Goal: Task Accomplishment & Management: Manage account settings

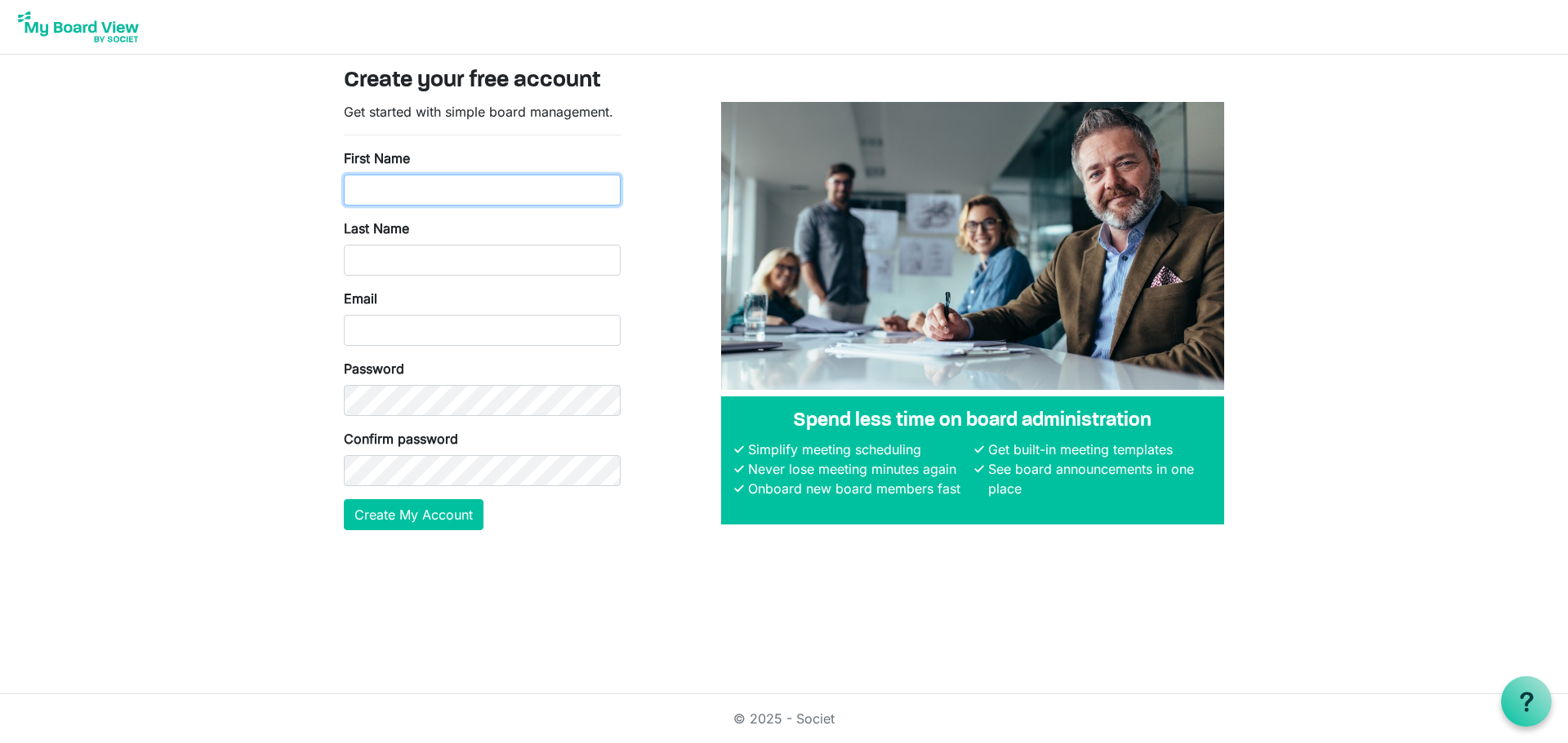
click at [431, 187] on input "First Name" at bounding box center [482, 190] width 277 height 31
type input "Karla"
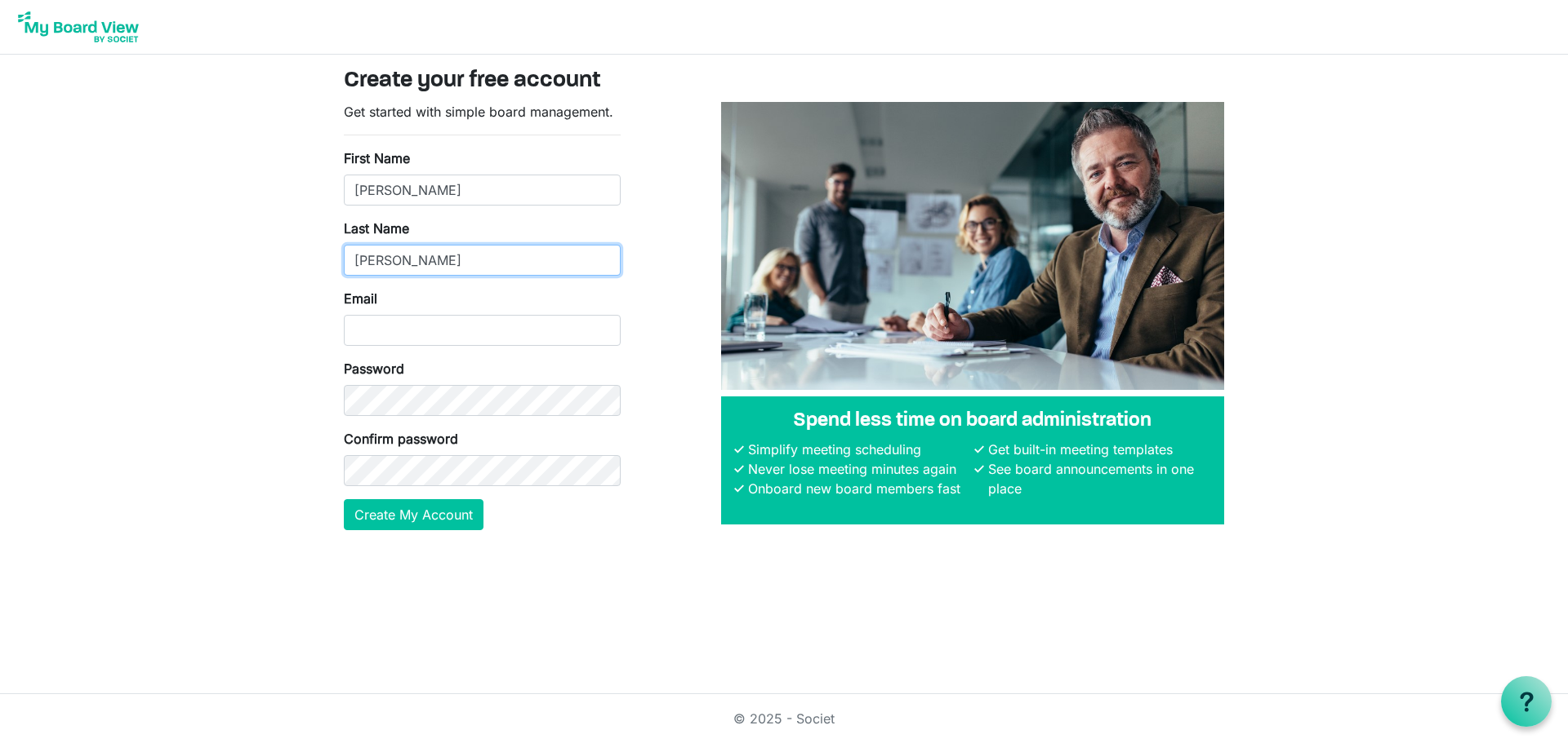
type input "Schrantz"
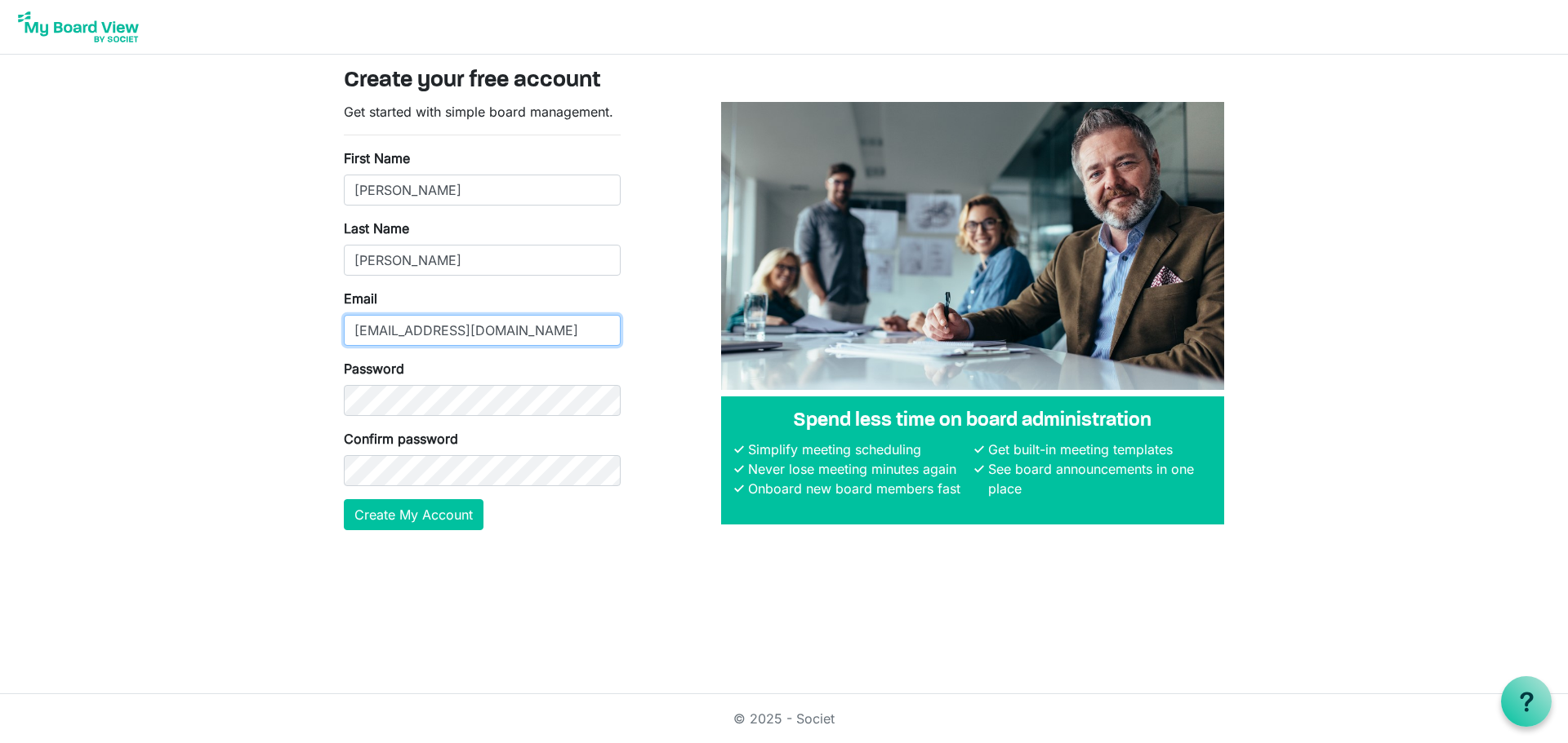
type input "kschrantz@connectlife.org"
click at [408, 510] on button "Create My Account" at bounding box center [413, 514] width 139 height 31
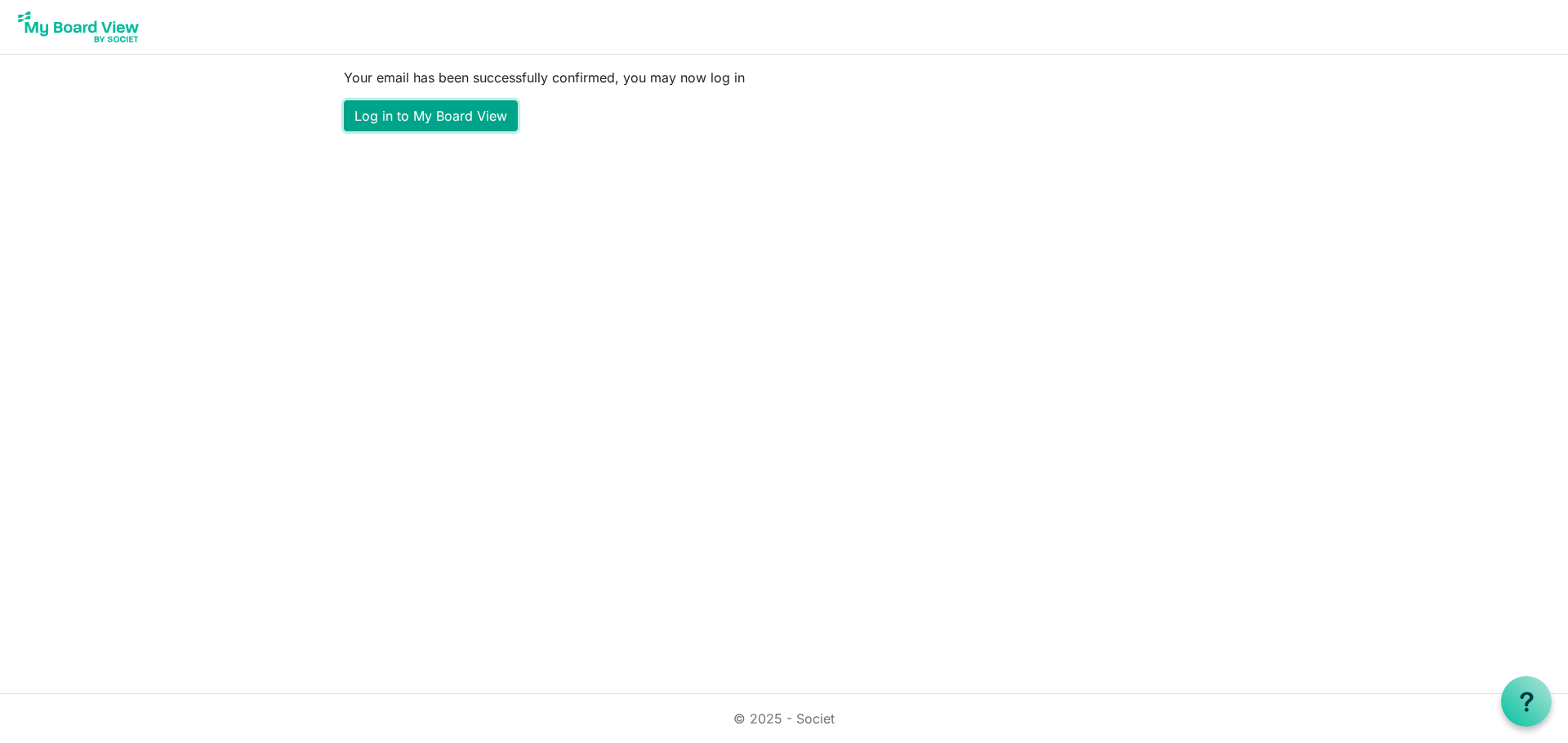
click at [415, 116] on link "Log in to My Board View" at bounding box center [430, 116] width 174 height 31
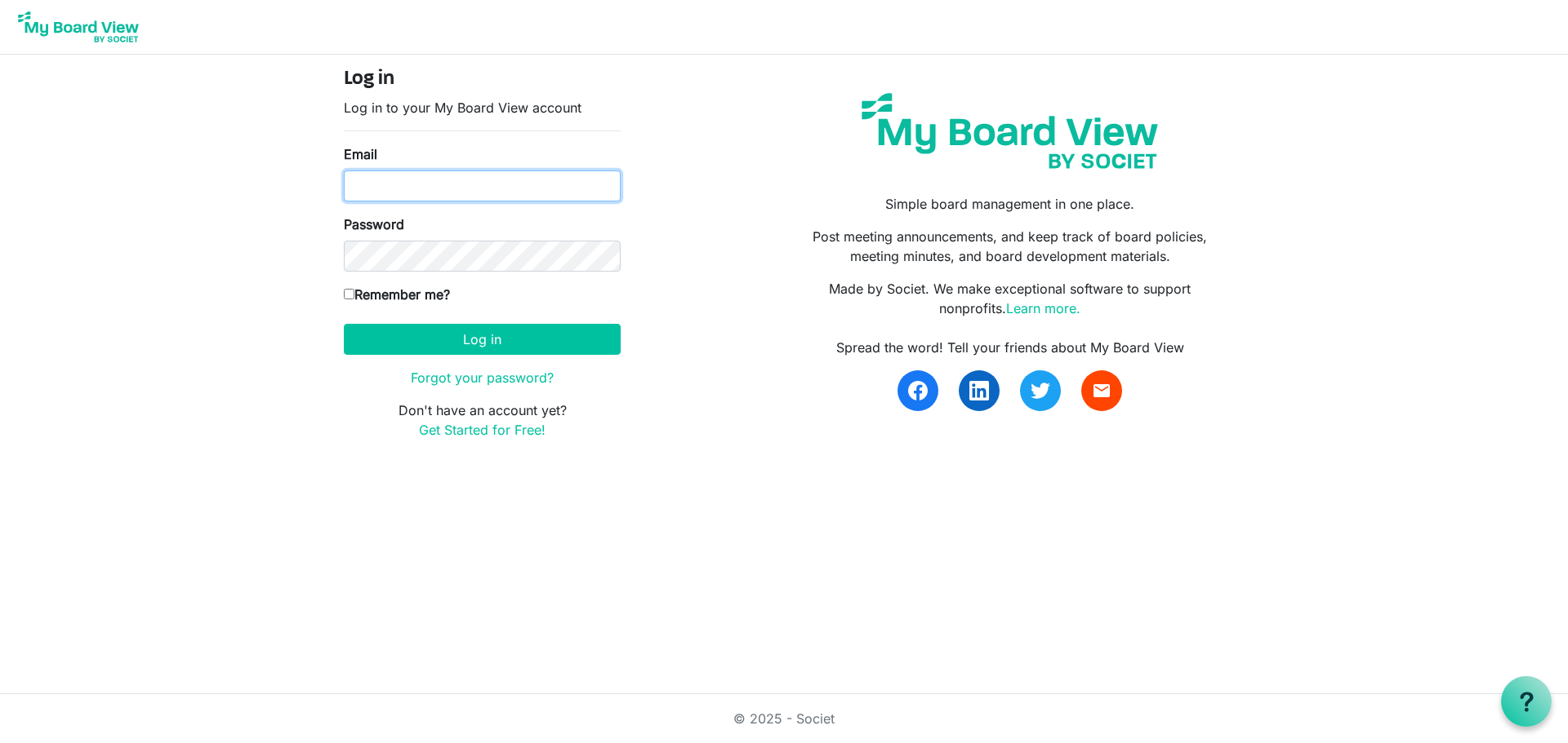
type input "[EMAIL_ADDRESS][DOMAIN_NAME]"
click at [349, 294] on input "Remember me?" at bounding box center [349, 294] width 11 height 11
checkbox input "true"
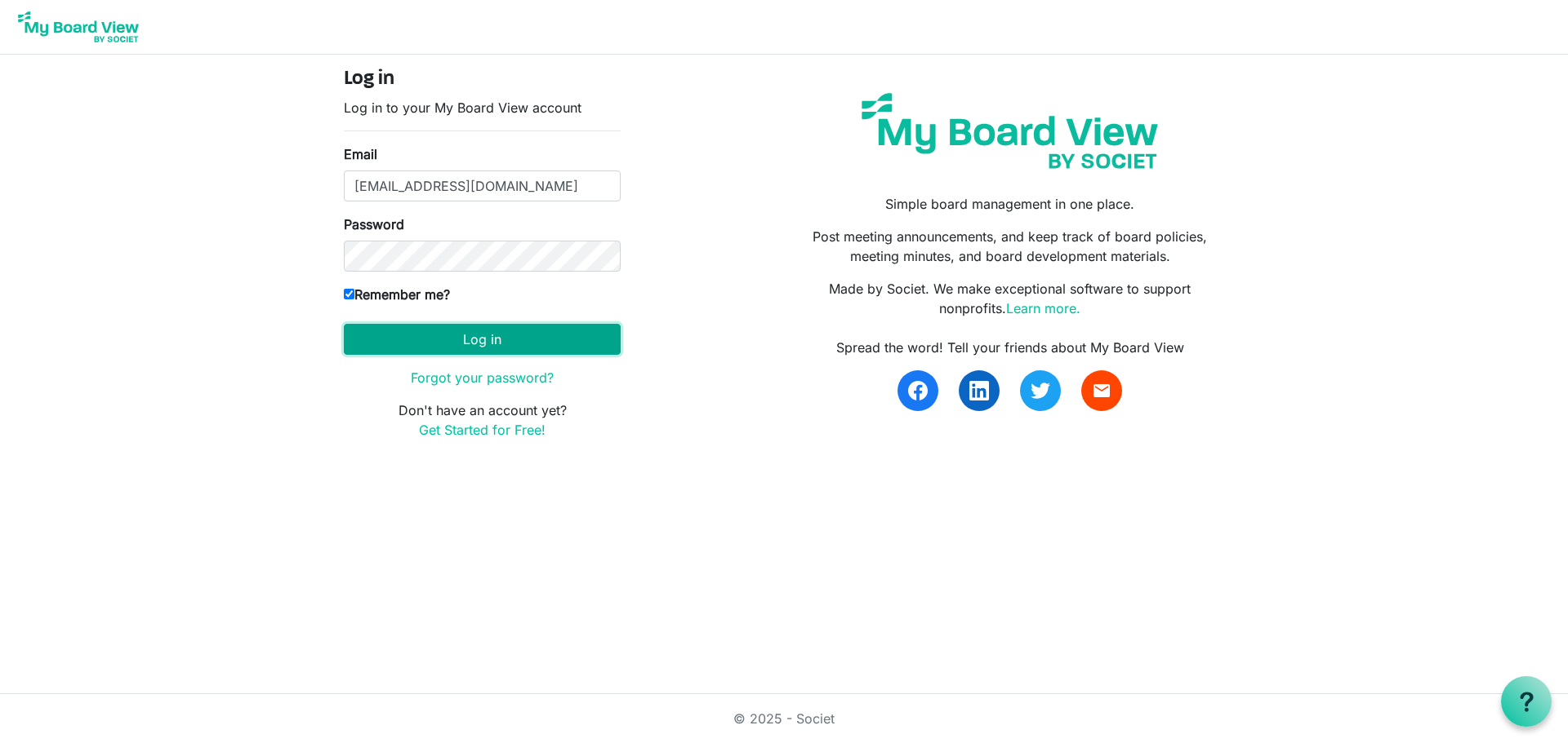
click at [488, 339] on button "Log in" at bounding box center [482, 340] width 277 height 31
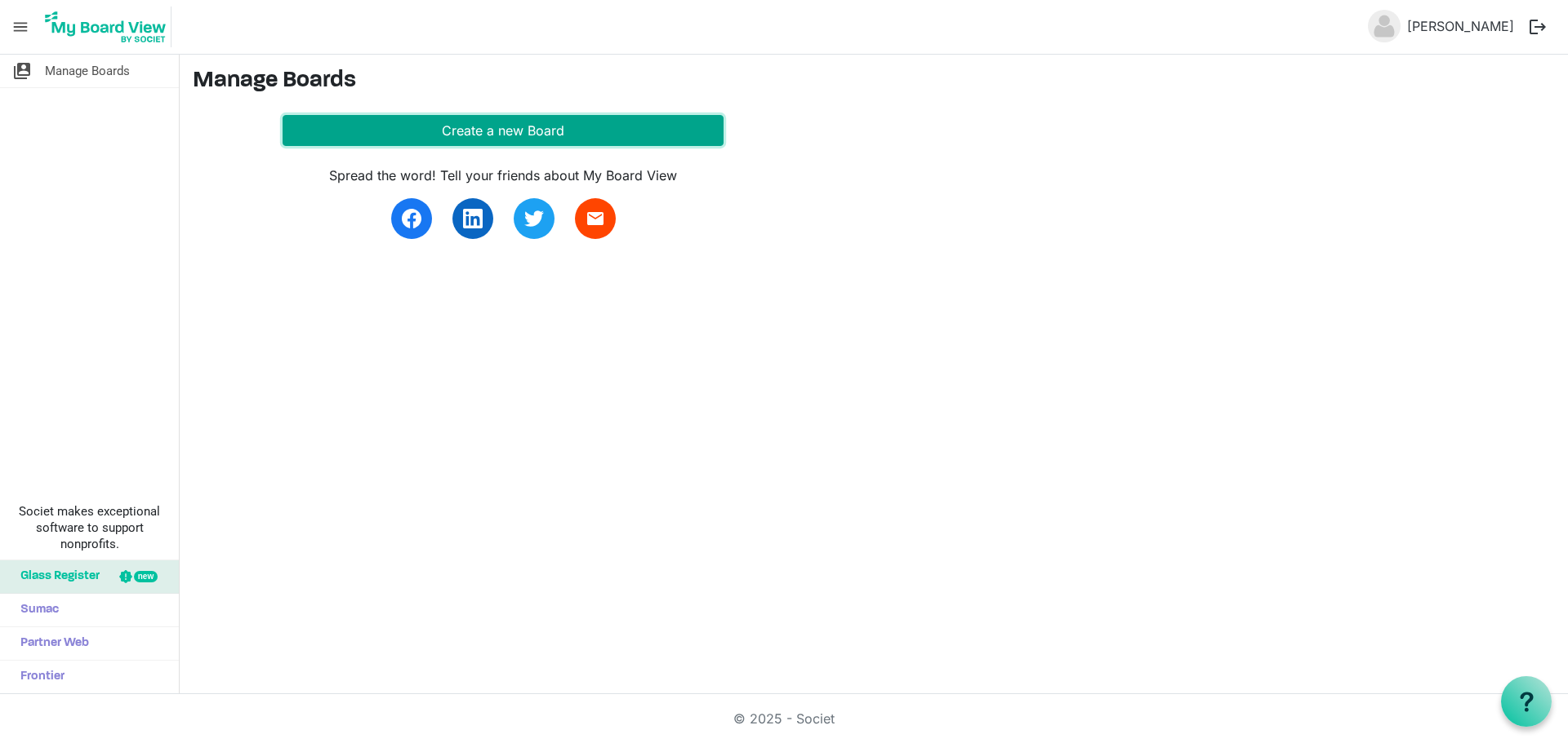
click at [507, 129] on button "Create a new Board" at bounding box center [503, 130] width 441 height 31
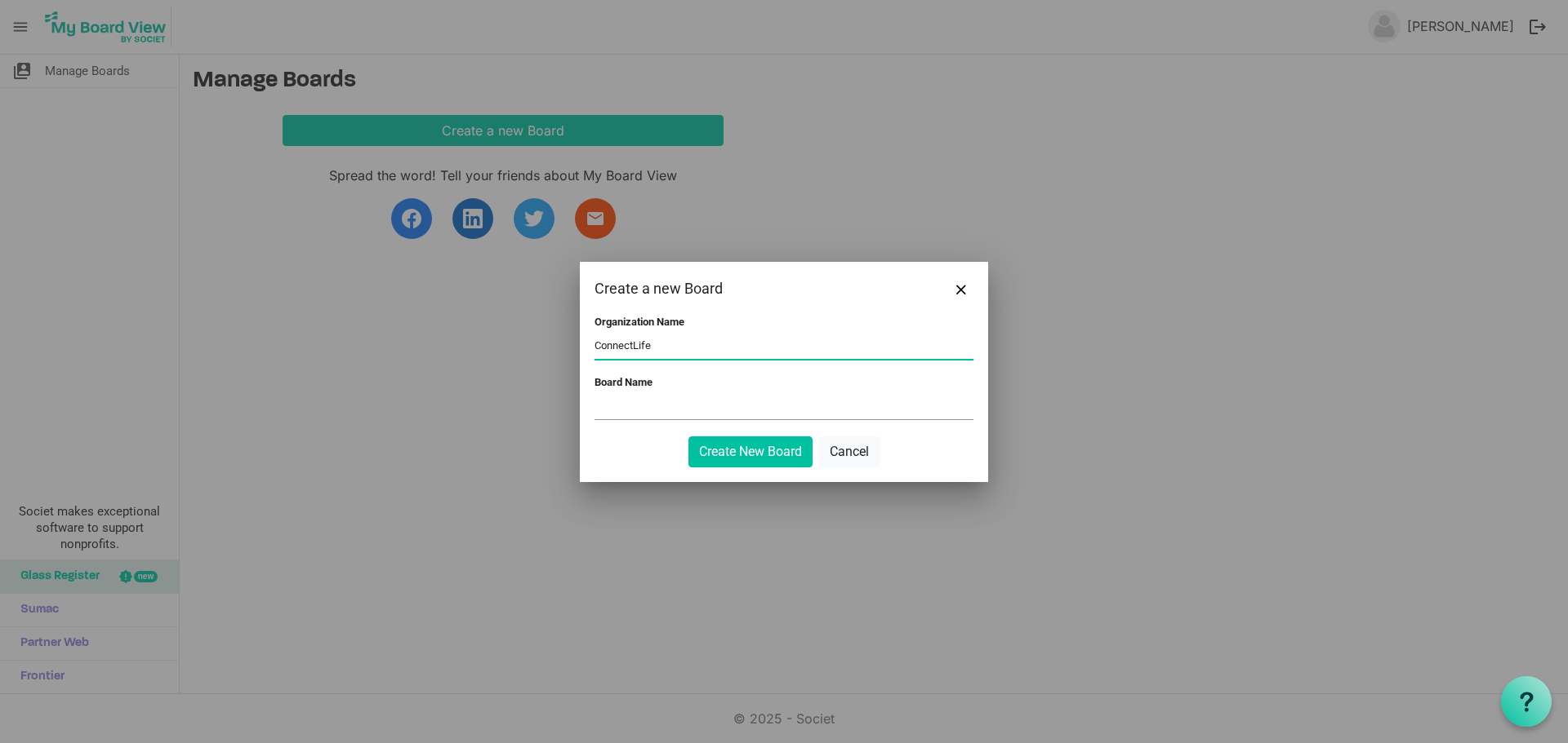
type input "ConnectLife"
click at [663, 409] on input "Board Name" at bounding box center [784, 407] width 379 height 25
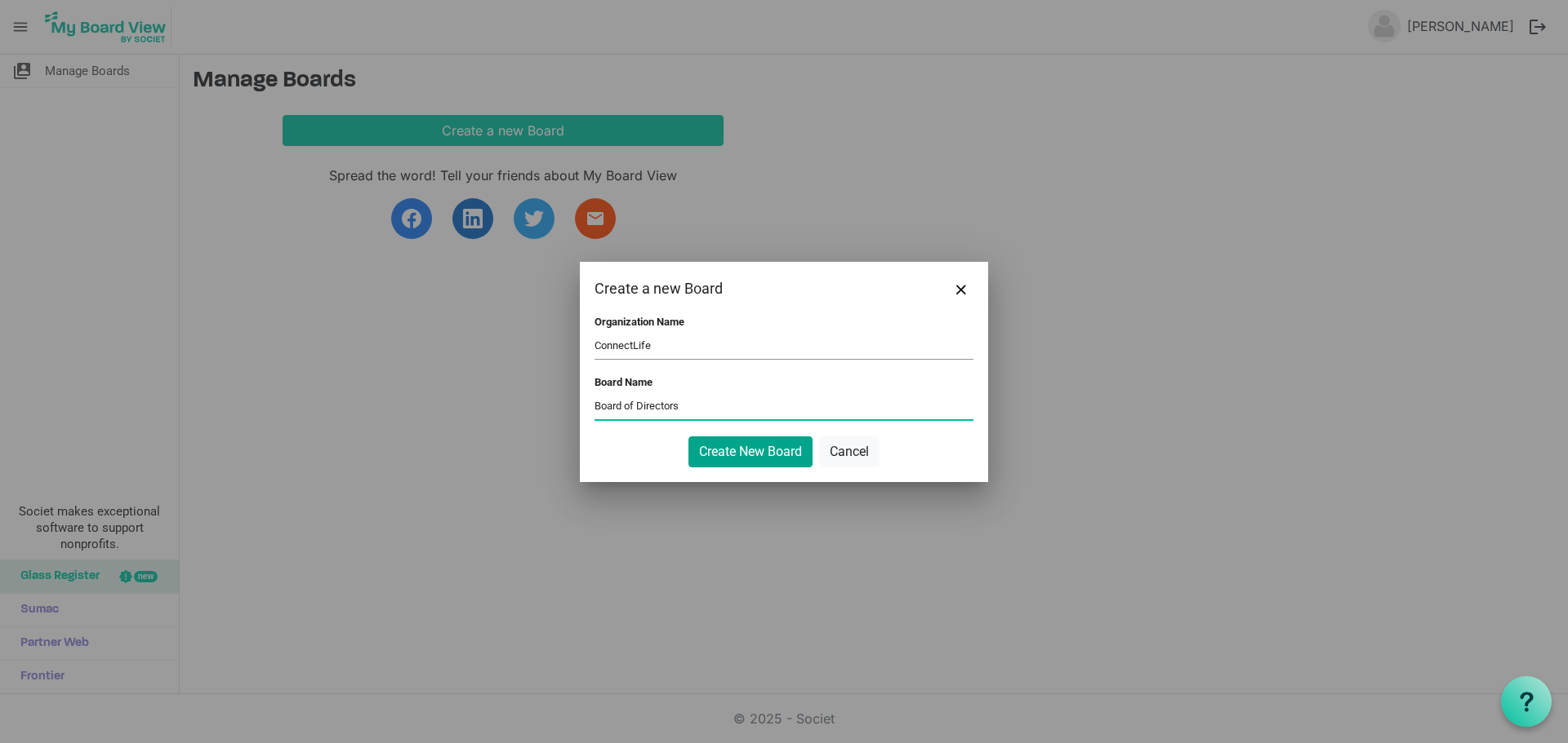
type input "Board of Directors"
click at [749, 452] on button "Create New Board" at bounding box center [750, 452] width 124 height 31
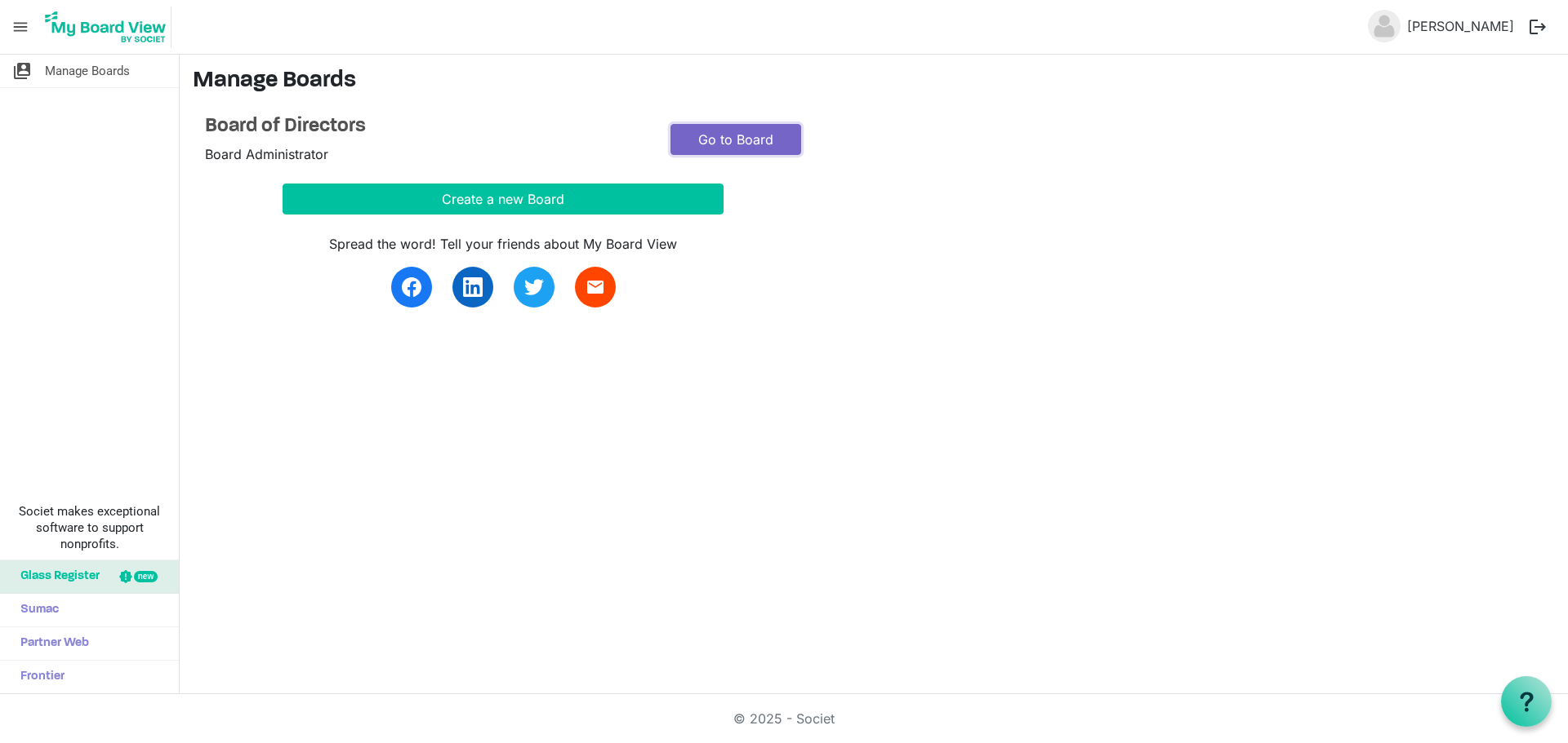
click at [715, 137] on link "Go to Board" at bounding box center [735, 139] width 130 height 31
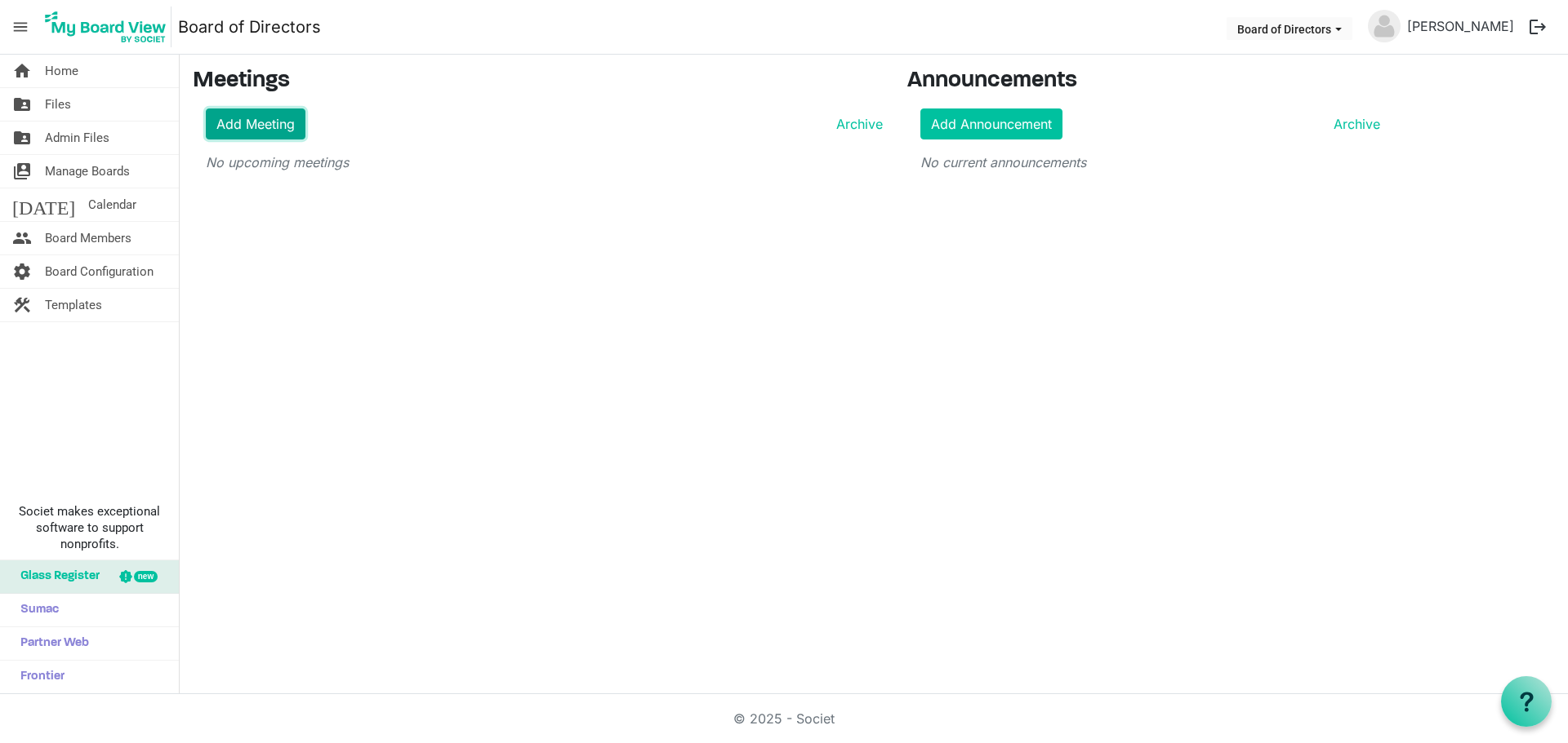
click at [272, 122] on link "Add Meeting" at bounding box center [255, 124] width 99 height 31
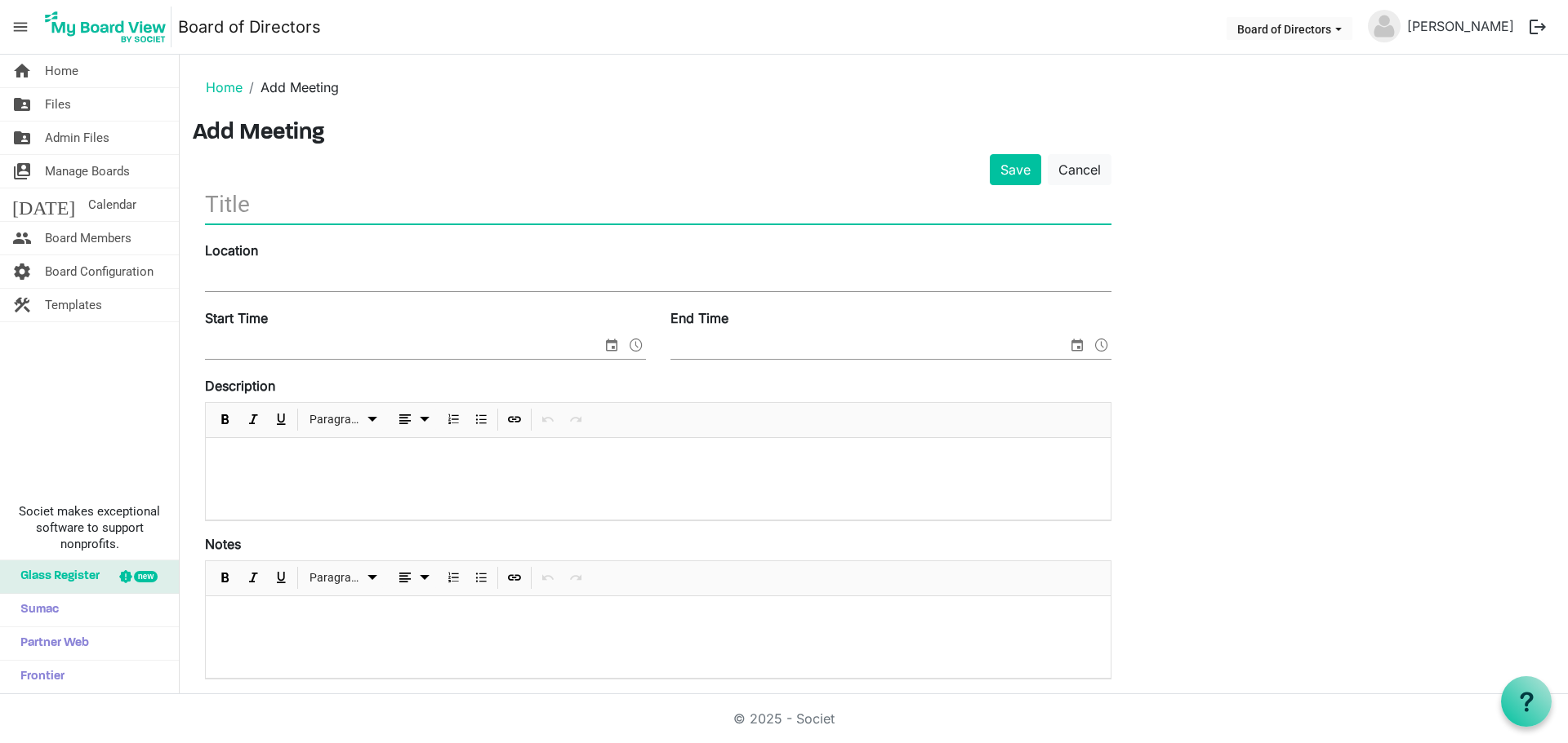
click at [259, 189] on input "text" at bounding box center [658, 204] width 907 height 38
click at [245, 201] on input "text" at bounding box center [658, 204] width 907 height 38
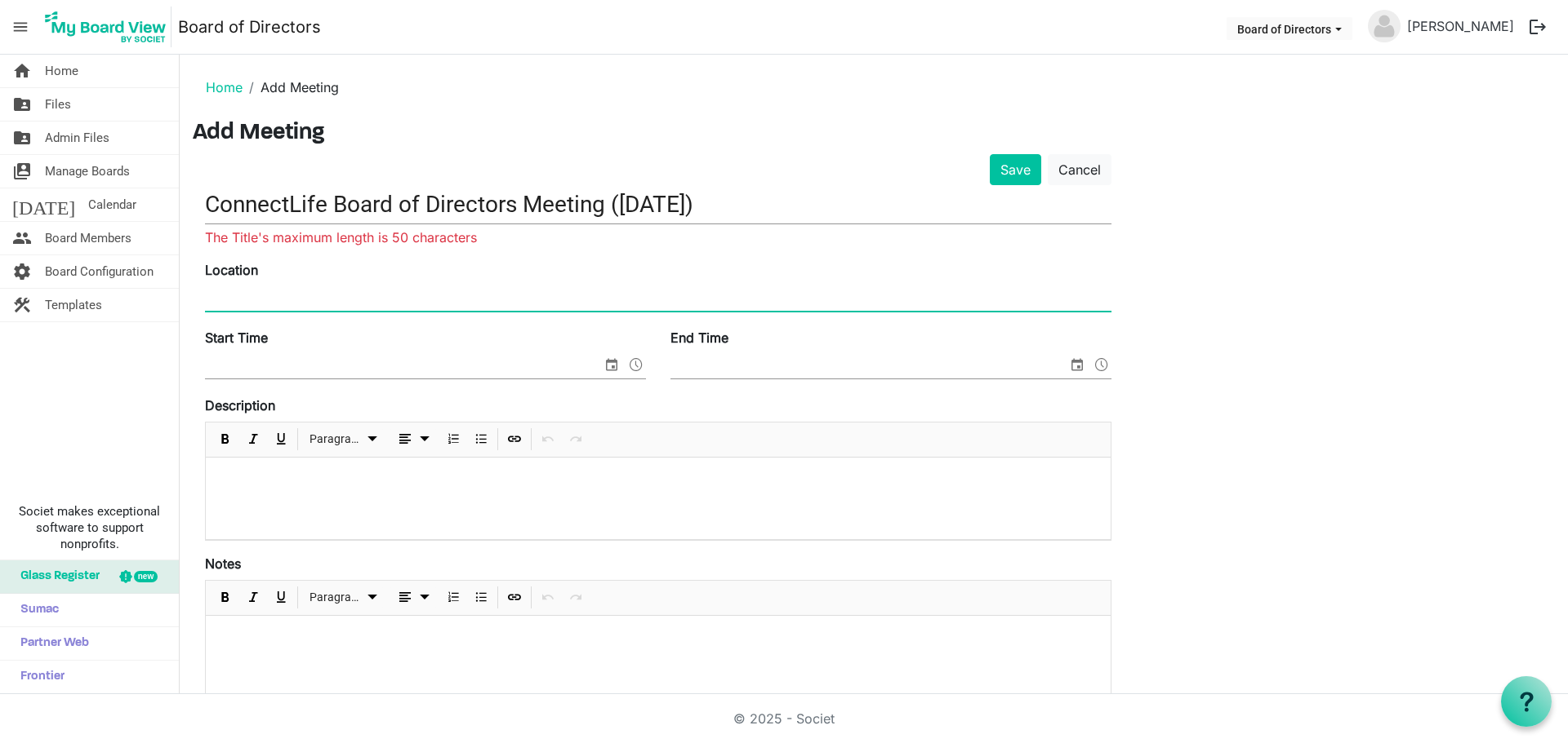
click at [227, 277] on div "Location" at bounding box center [659, 288] width 931 height 55
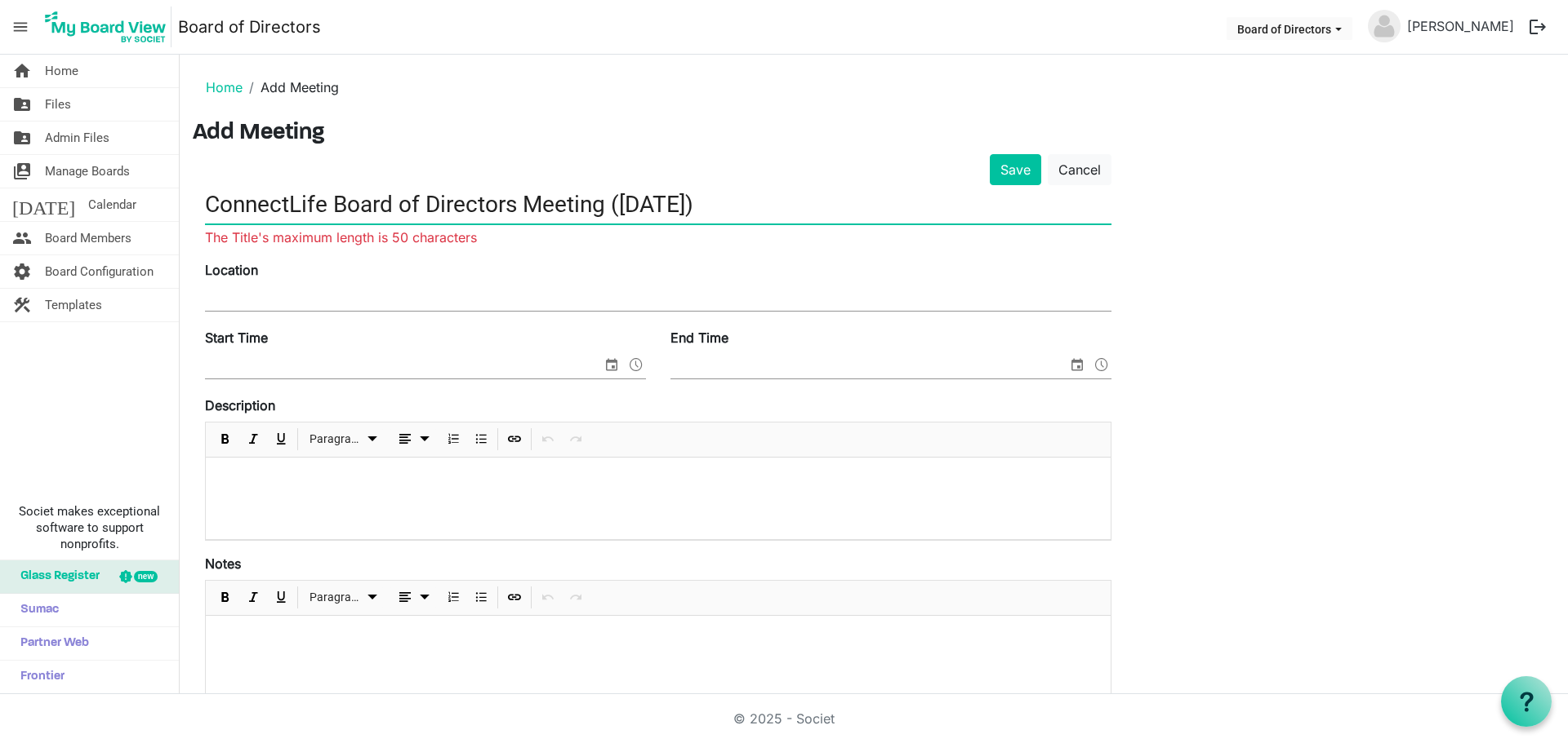
click at [728, 206] on input "ConnectLife Board of Directors Meeting (September 2025)" at bounding box center [658, 204] width 907 height 38
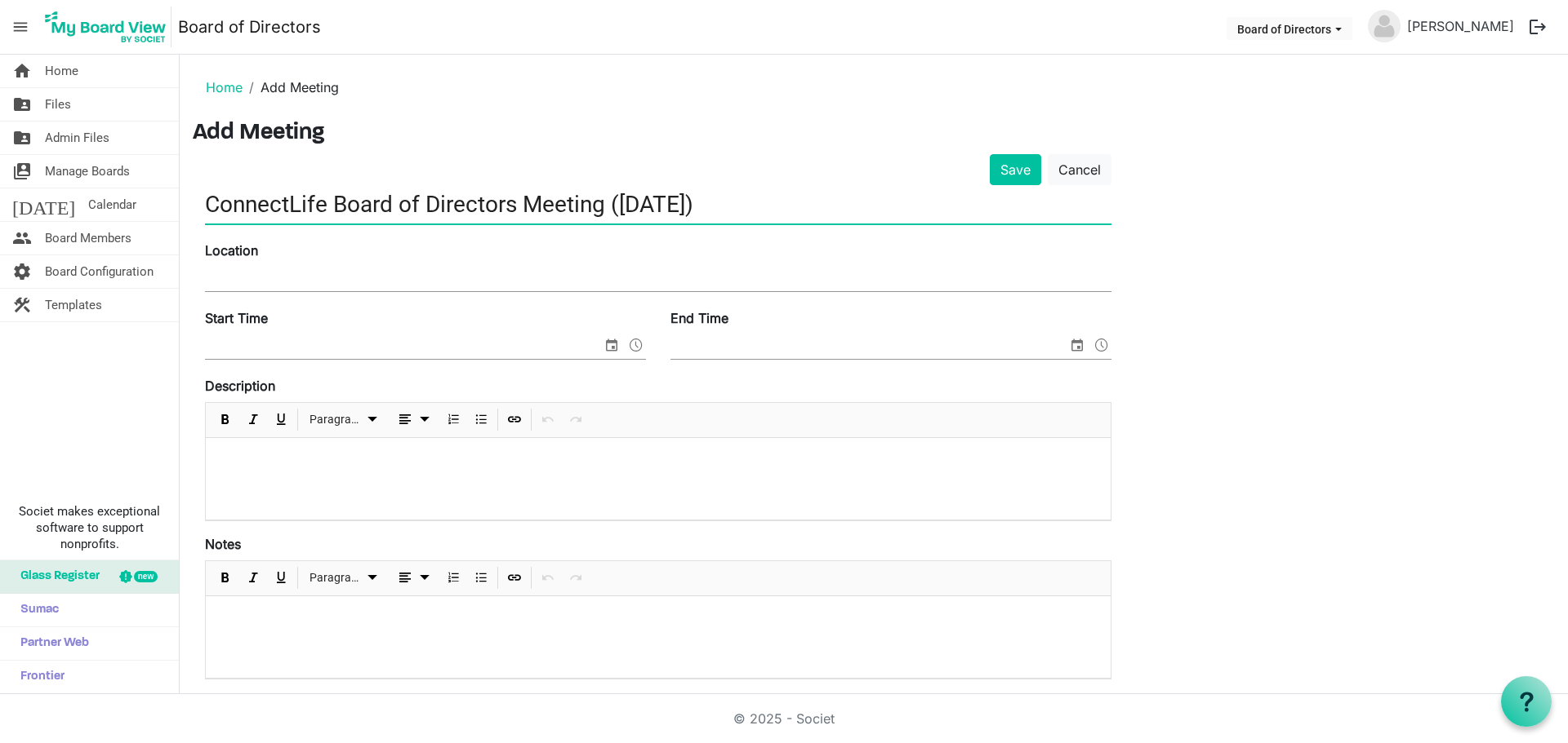
type input "ConnectLife Board of Directors Meeting (Sept 2025)"
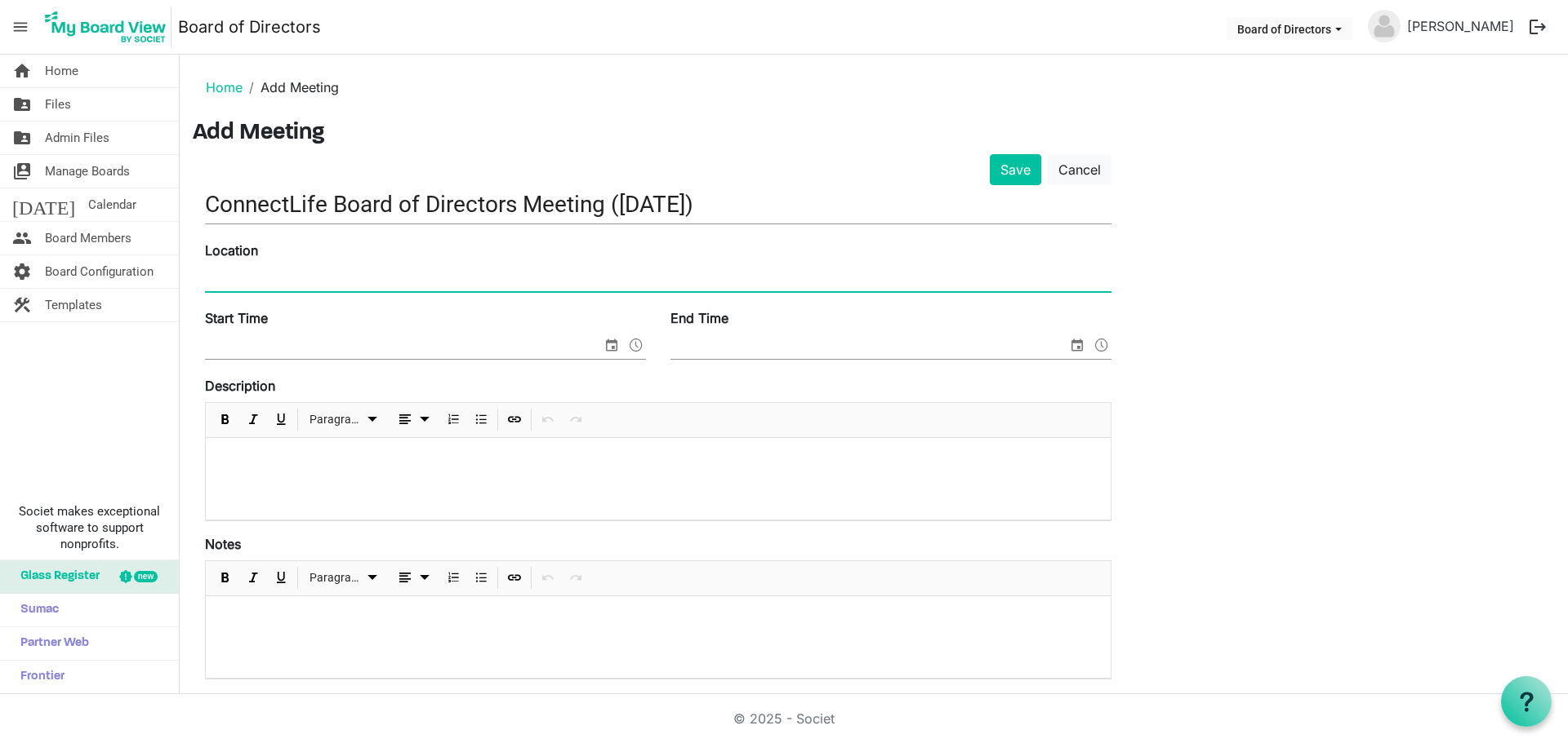
click at [251, 278] on input "Location" at bounding box center [658, 279] width 907 height 25
type input "Virtual"
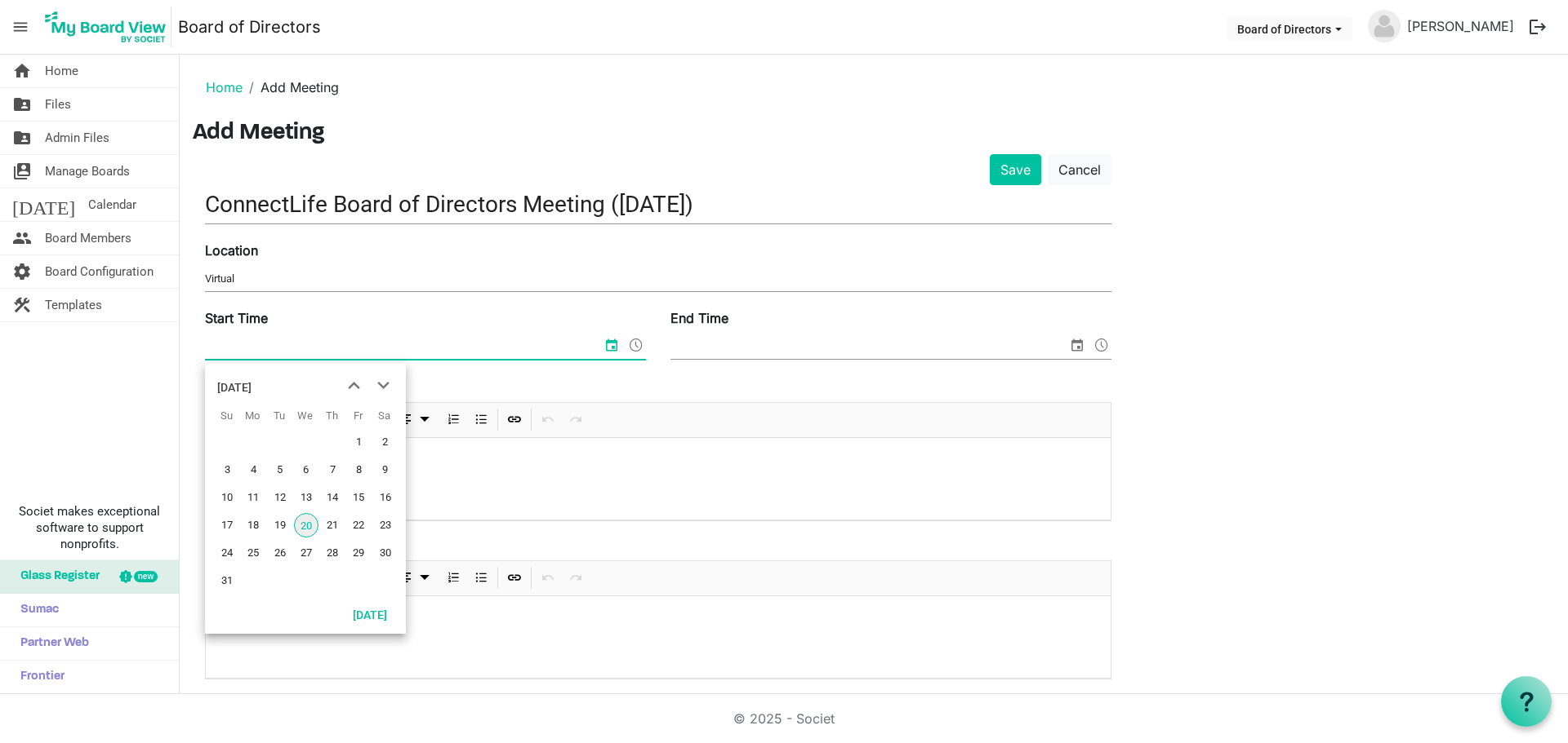
click at [251, 346] on input "Start Time" at bounding box center [404, 346] width 397 height 25
type input "5"
click at [380, 386] on span "next month" at bounding box center [383, 386] width 28 height 29
click at [308, 468] on span "10" at bounding box center [306, 470] width 25 height 25
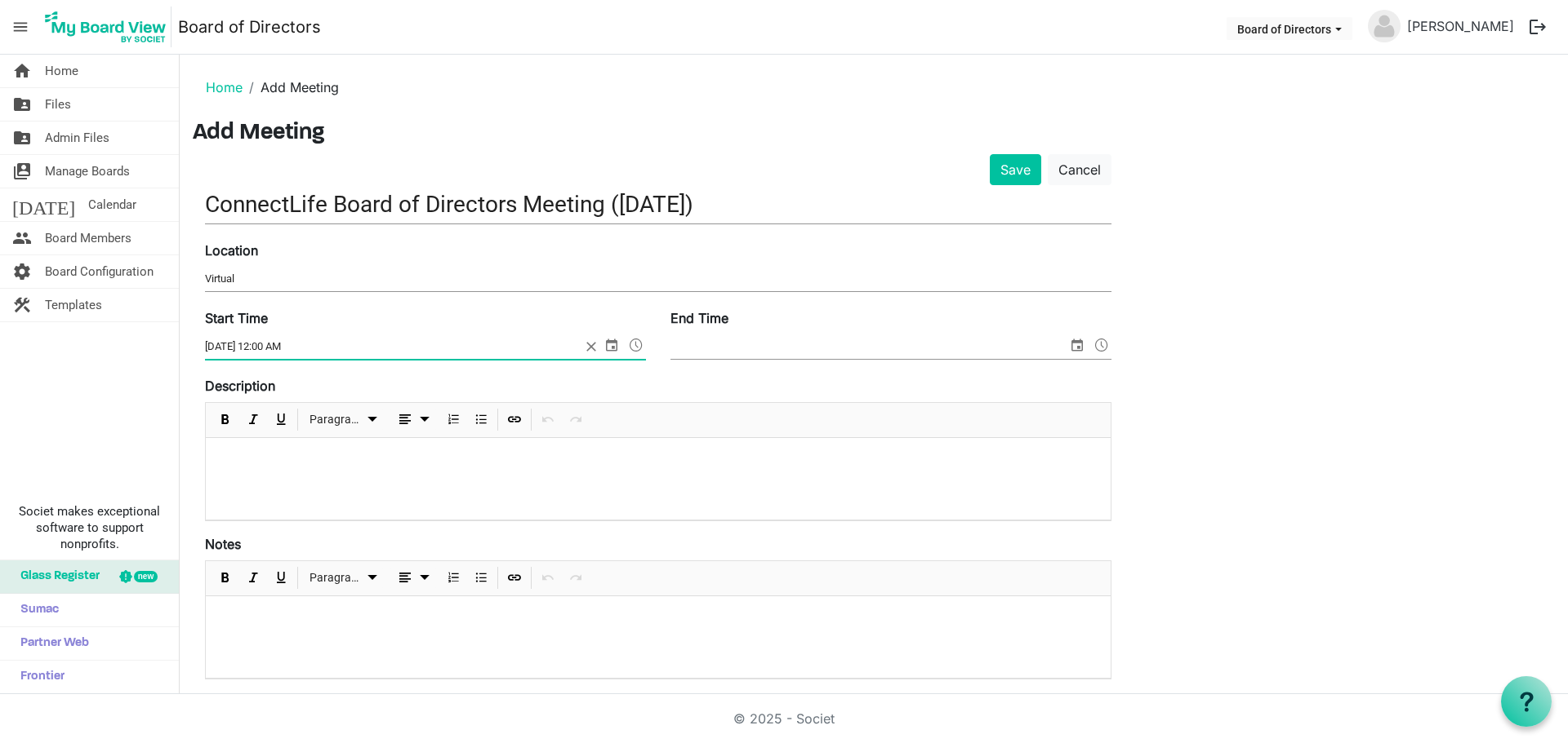
click at [638, 343] on span at bounding box center [636, 344] width 20 height 21
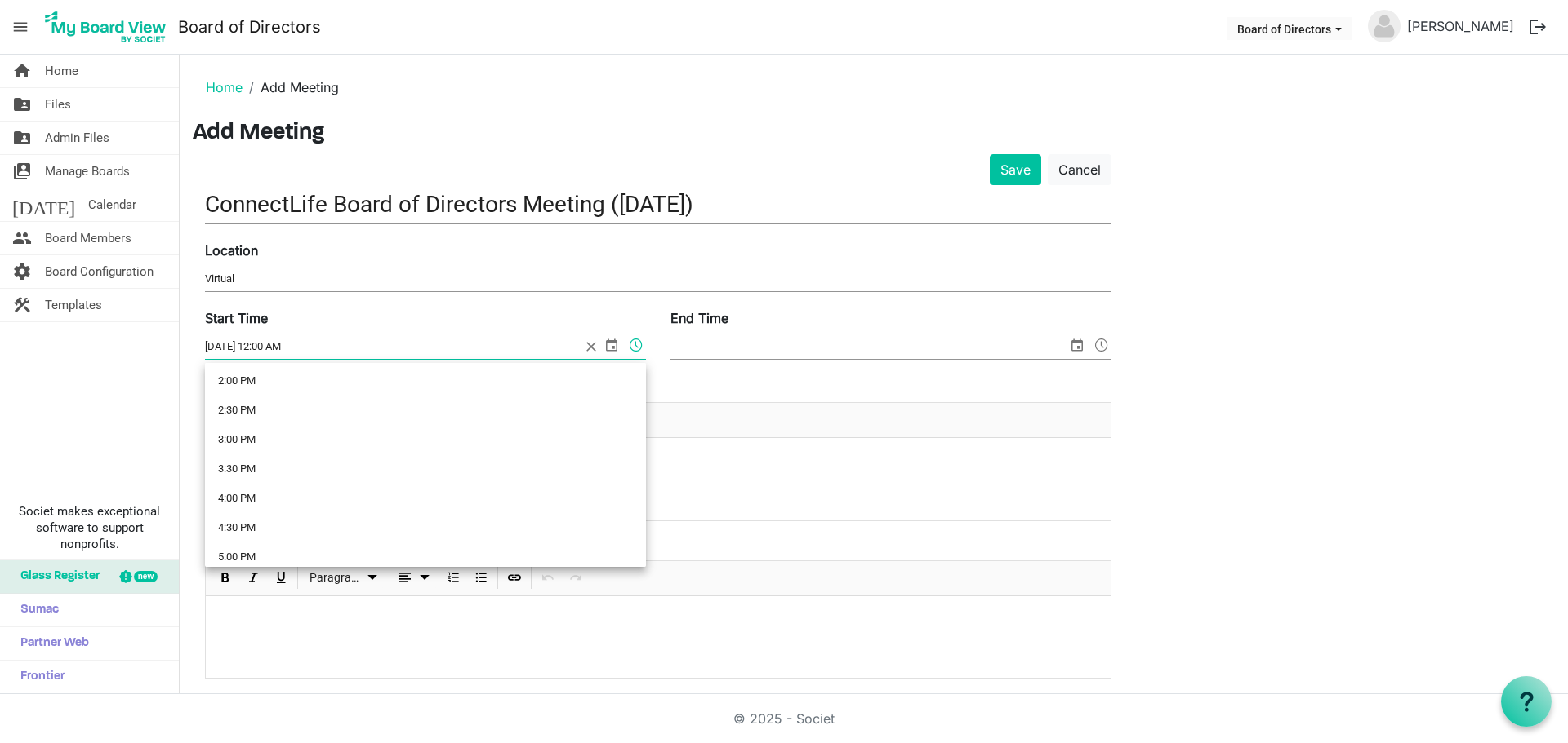
scroll to position [898, 0]
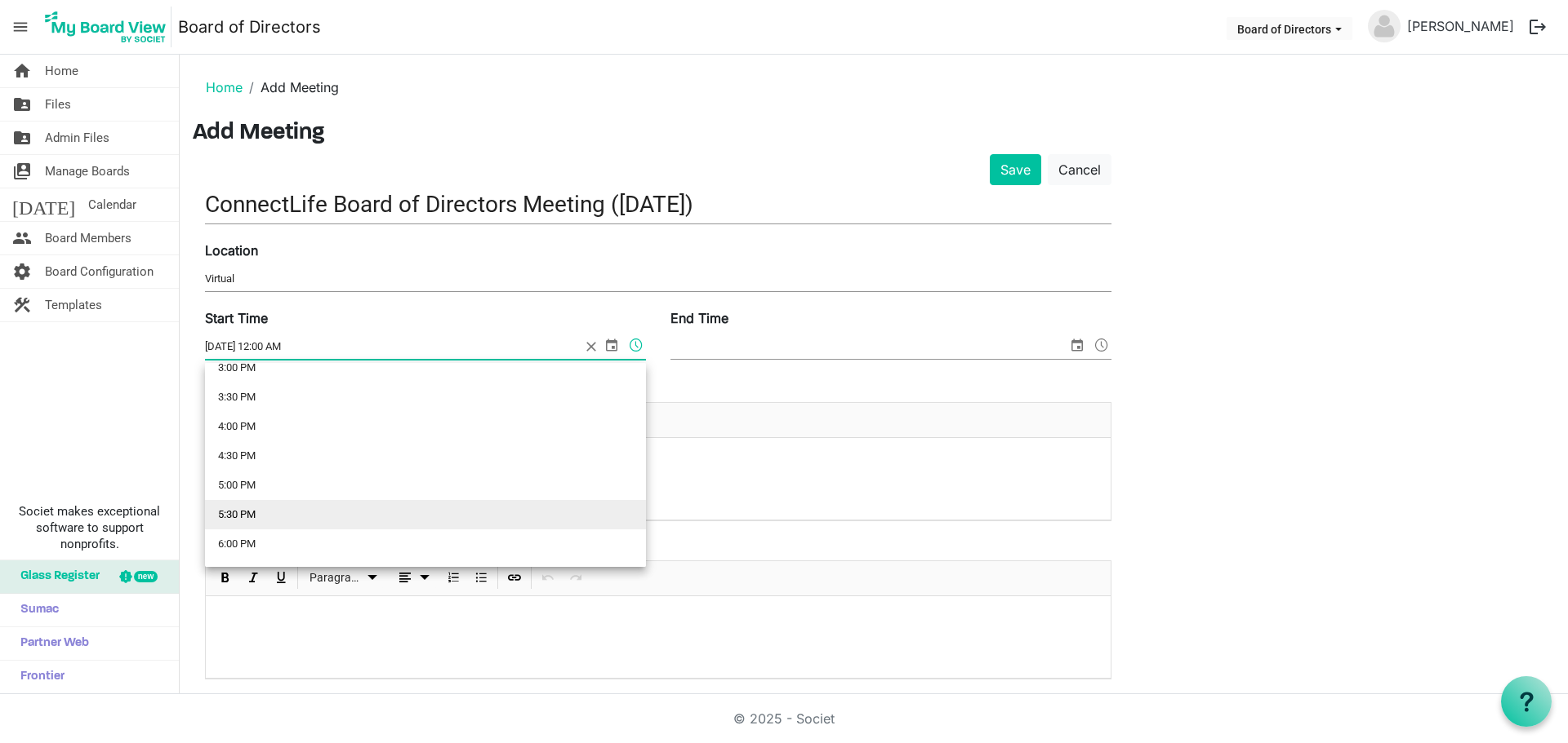
click at [244, 511] on li "5:30 PM" at bounding box center [425, 514] width 441 height 29
type input "9/10/2025 5:30 PM"
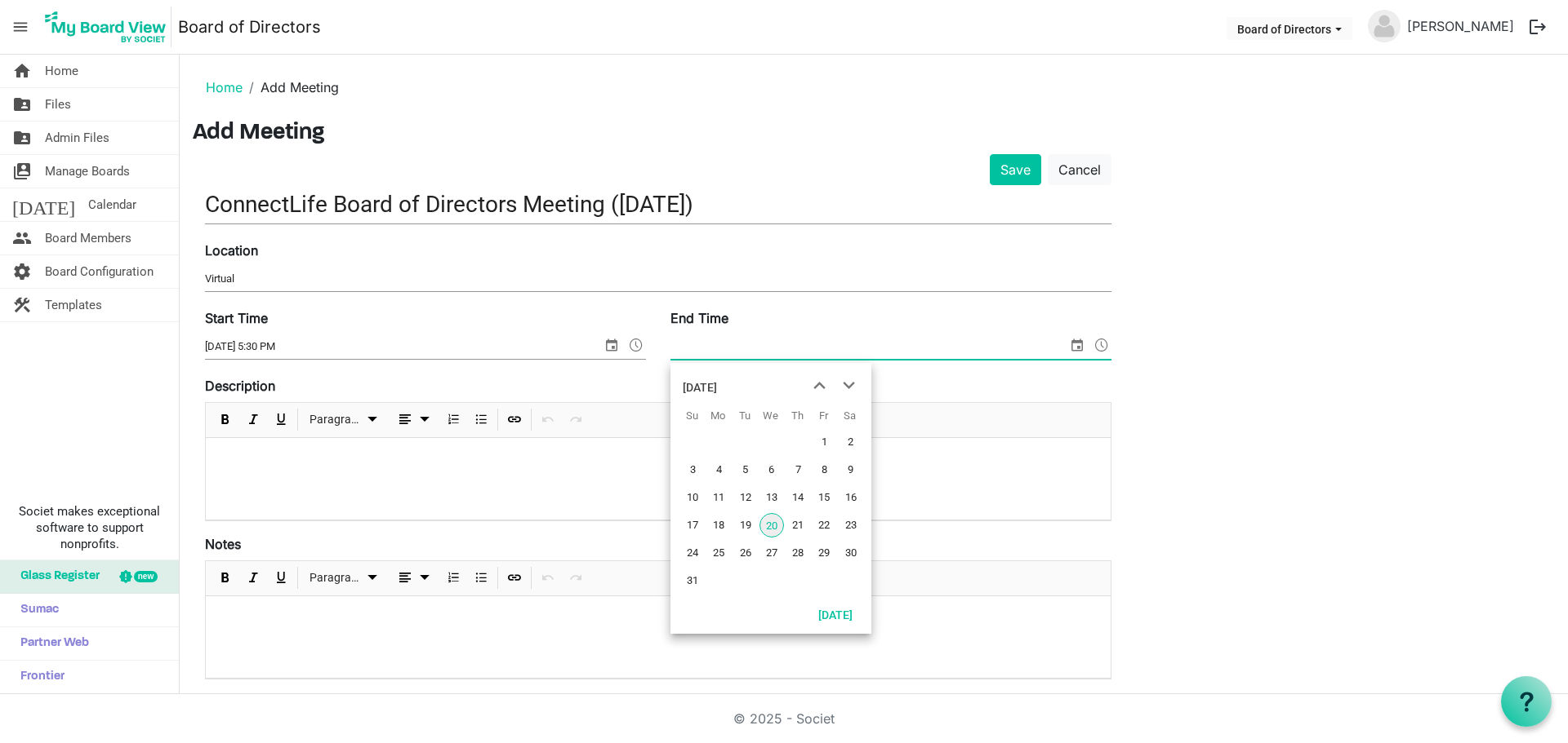
click at [1077, 346] on span "select" at bounding box center [1077, 344] width 20 height 21
click at [773, 524] on span "20" at bounding box center [771, 525] width 25 height 25
click at [1103, 344] on span at bounding box center [1102, 344] width 20 height 21
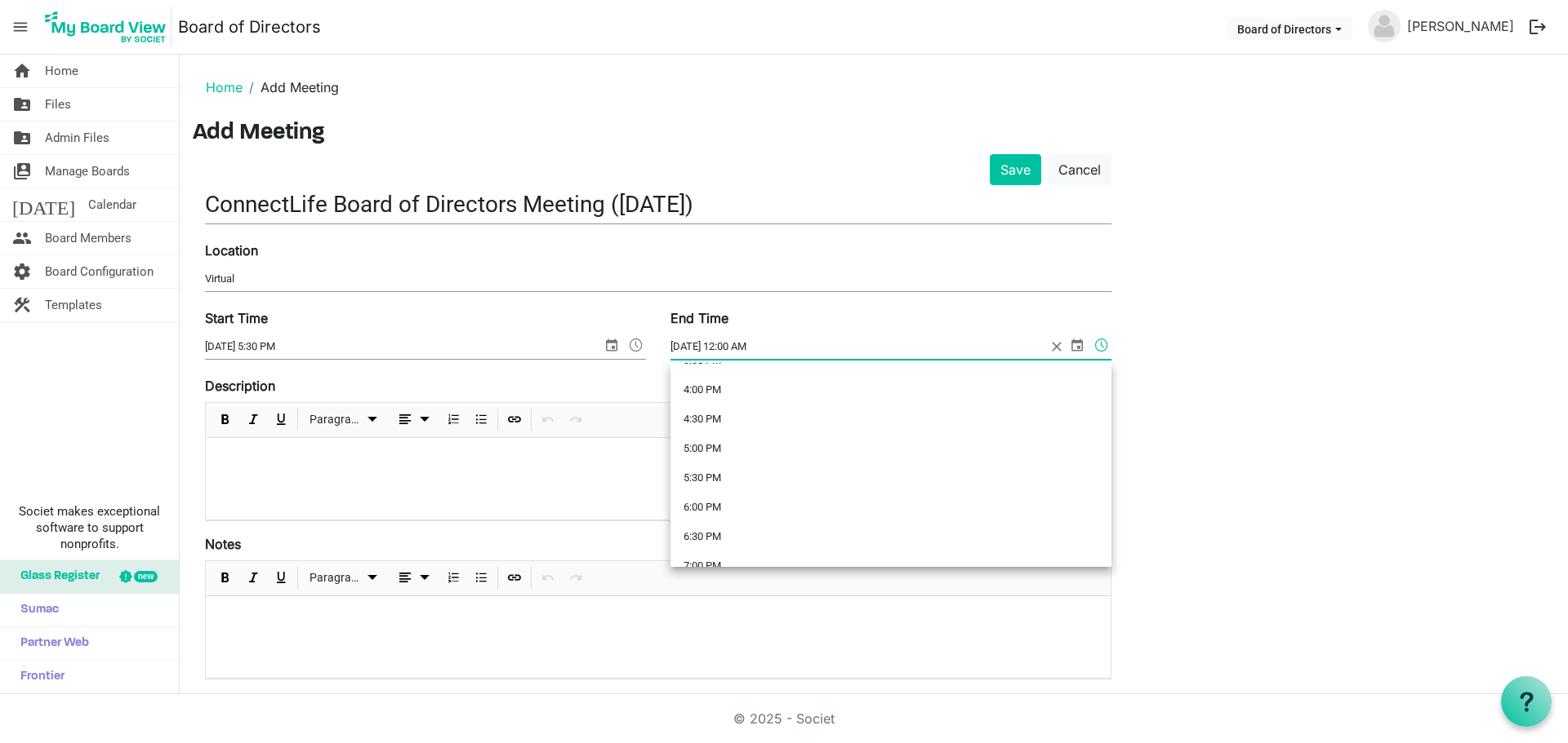
scroll to position [979, 0]
click at [704, 549] on li "7:30 PM" at bounding box center [891, 551] width 441 height 29
type input "8/20/2025 7:30 PM"
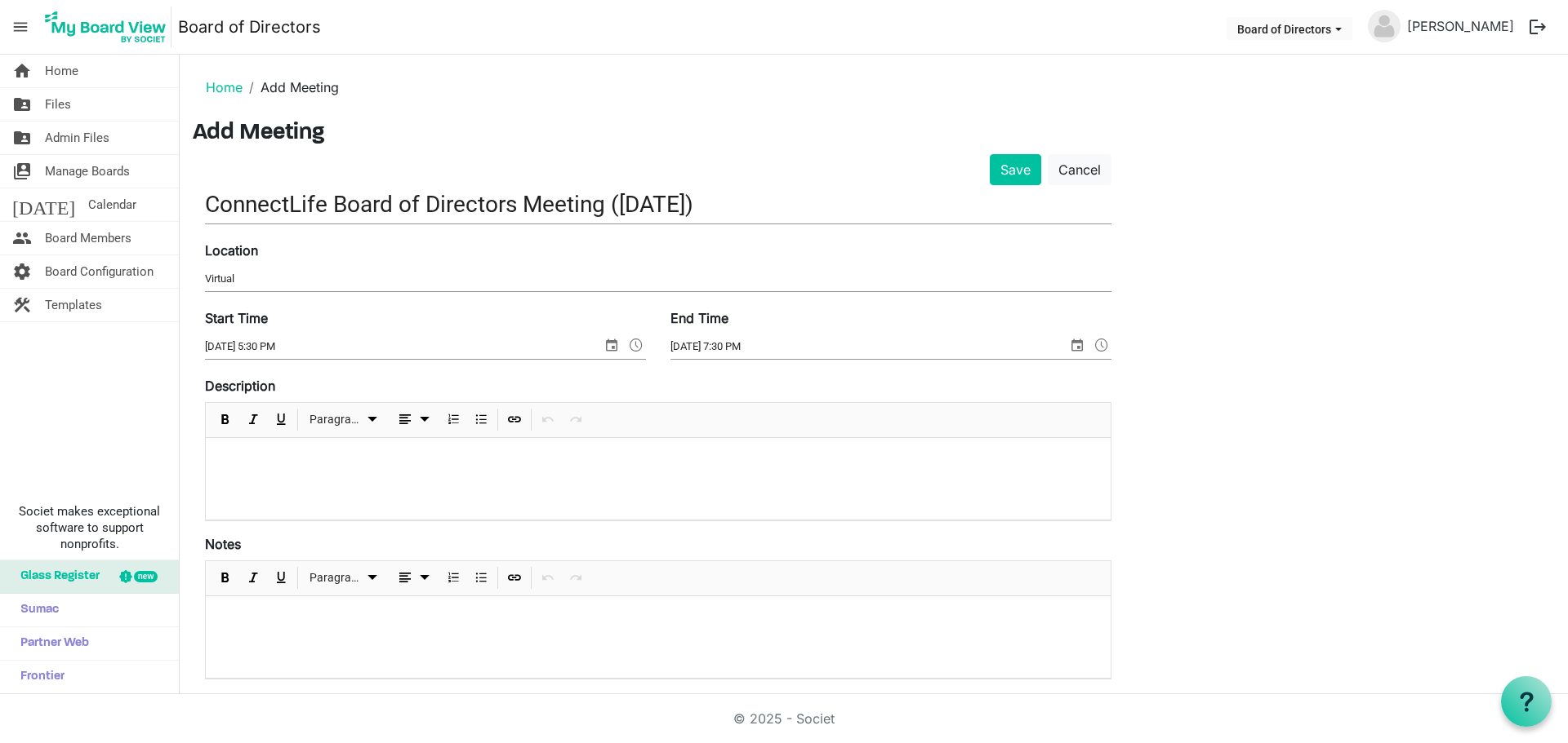
click at [296, 444] on div at bounding box center [658, 479] width 905 height 82
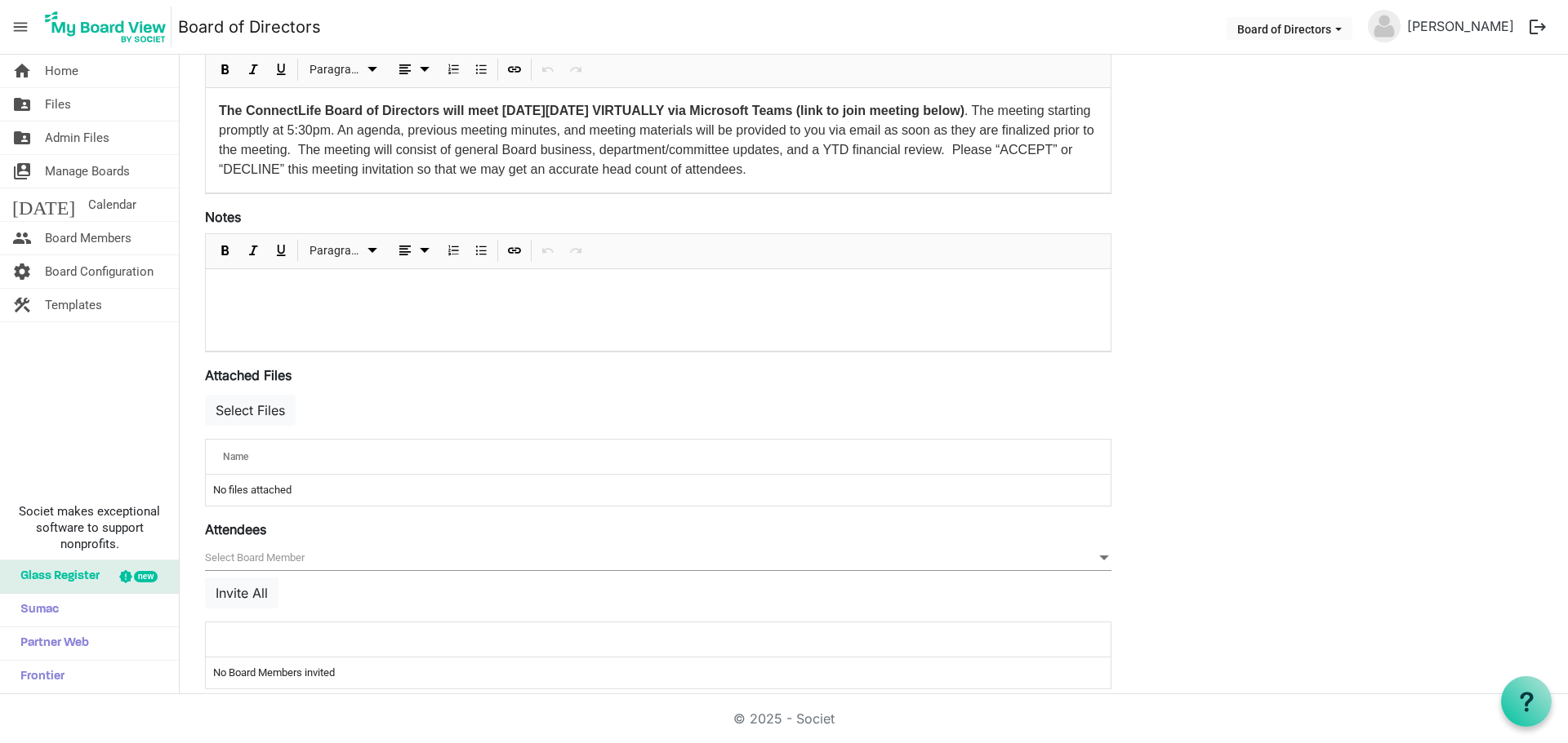
scroll to position [372, 0]
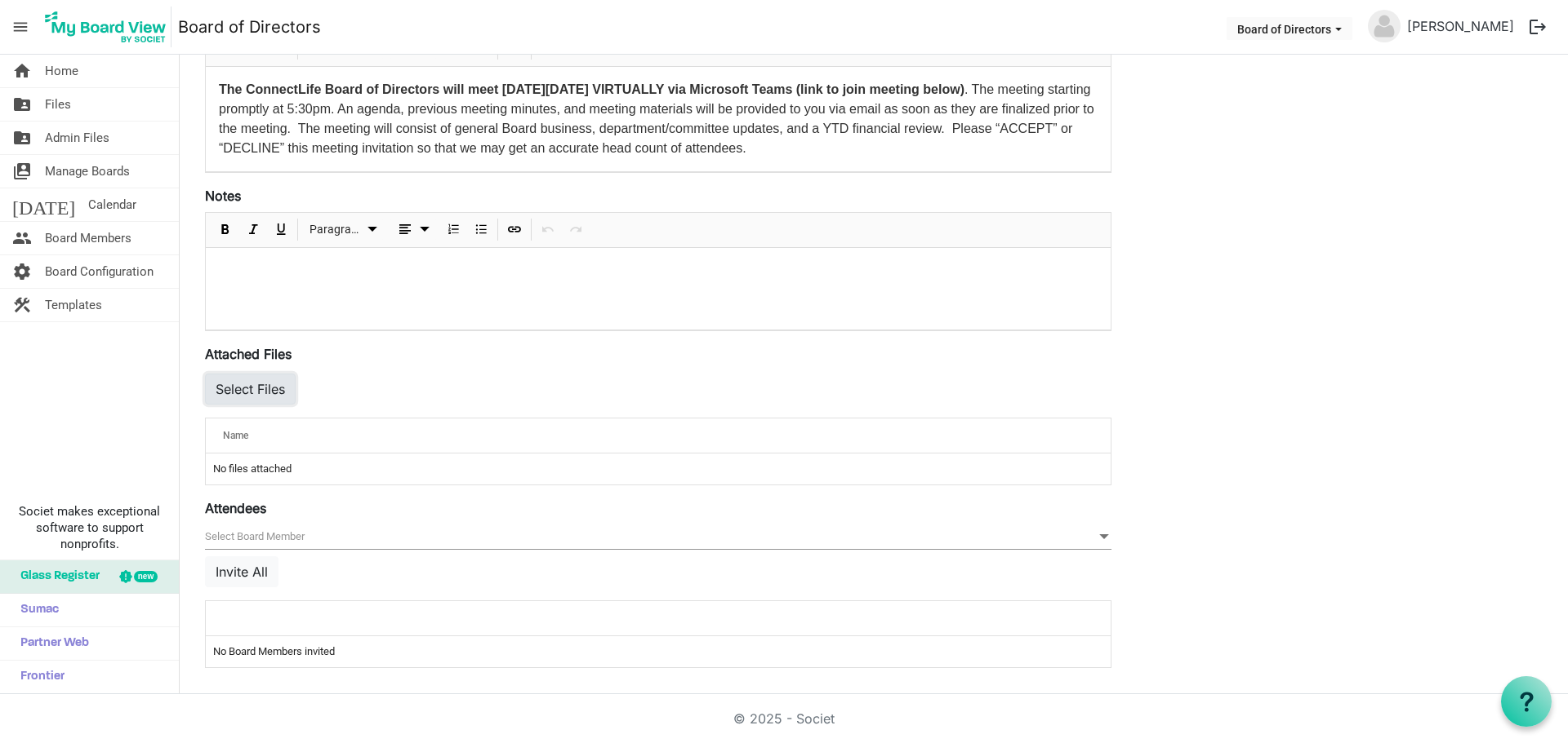
click at [277, 384] on button "Select Files" at bounding box center [250, 389] width 90 height 31
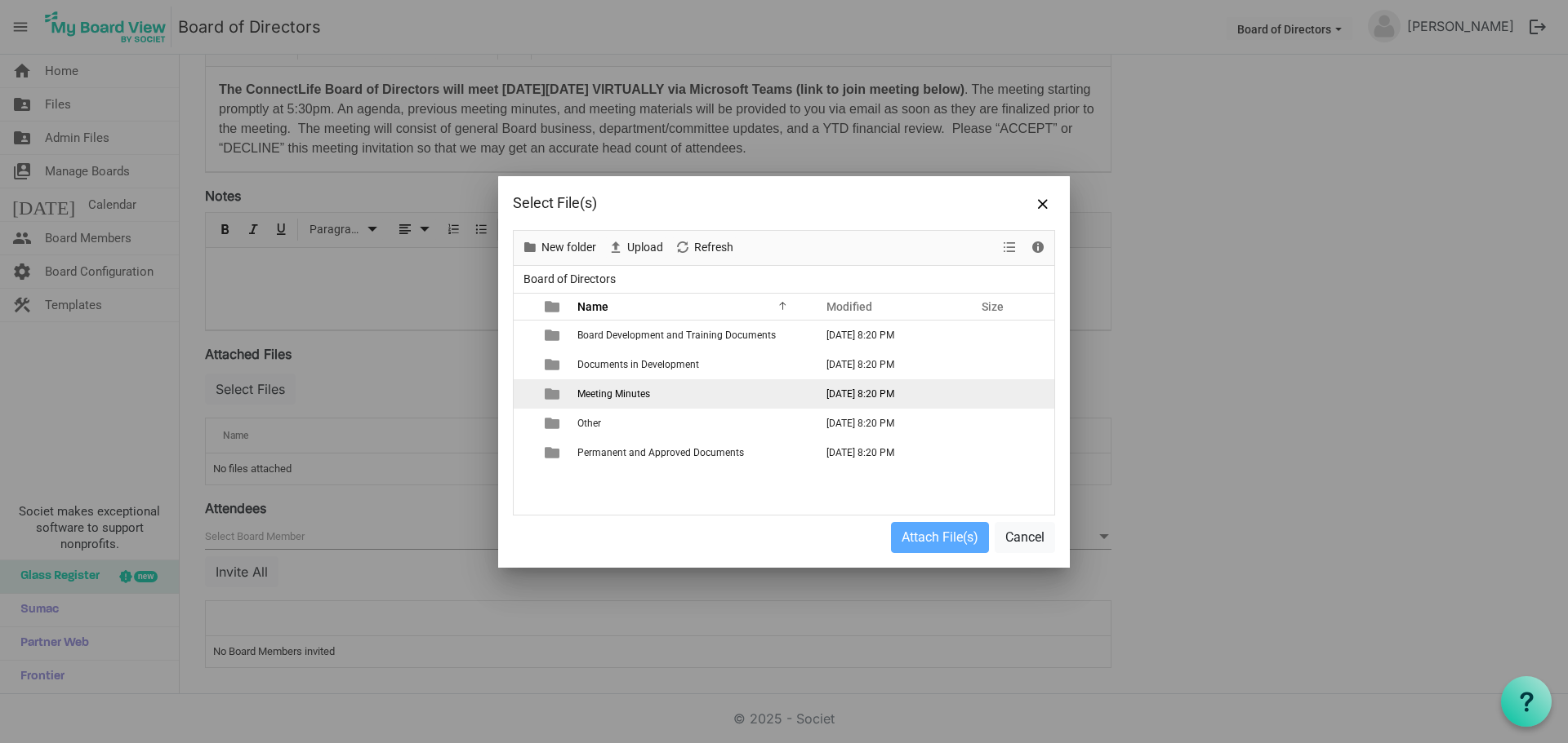
click at [607, 393] on span "Meeting Minutes" at bounding box center [614, 394] width 73 height 12
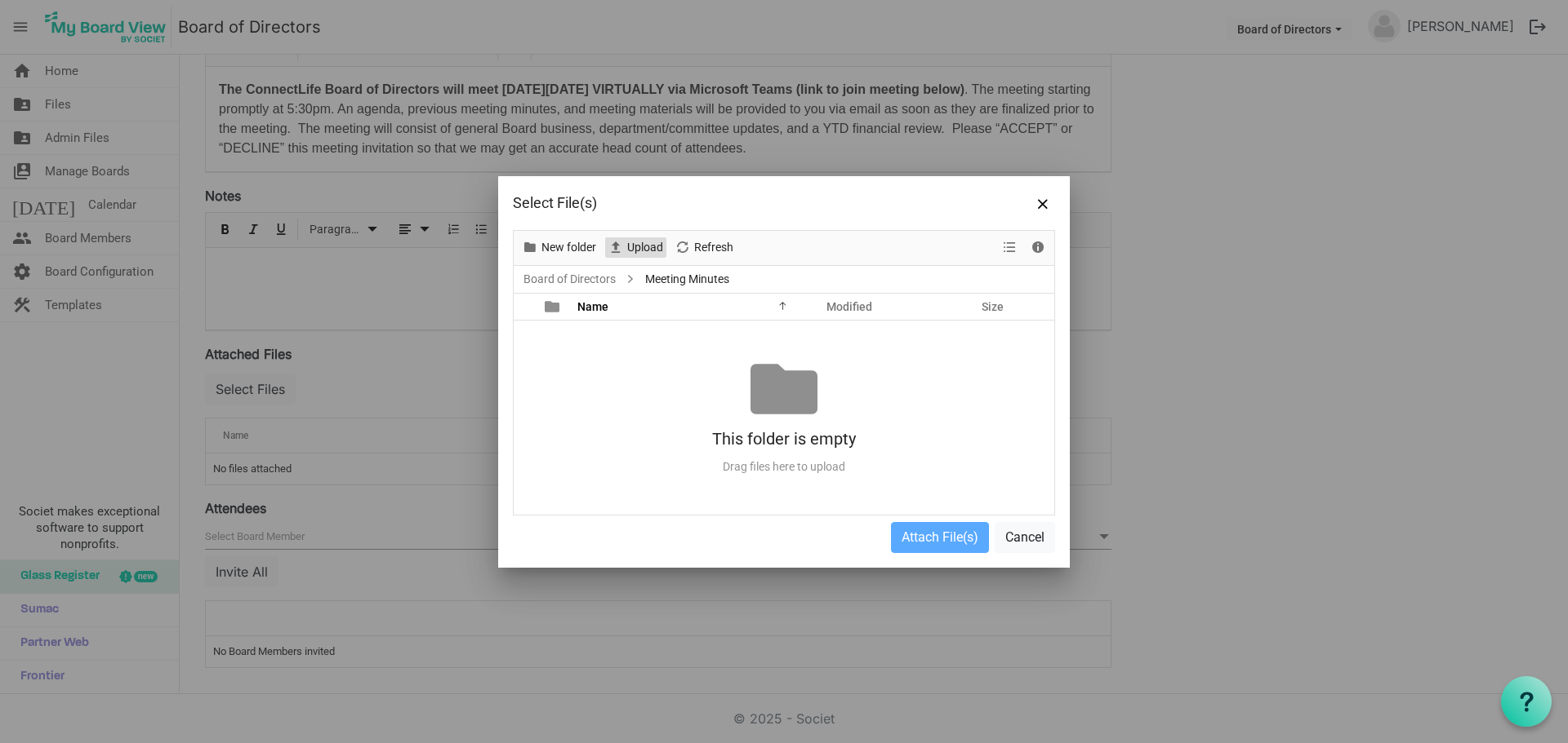
click at [640, 247] on span "Upload" at bounding box center [644, 248] width 39 height 20
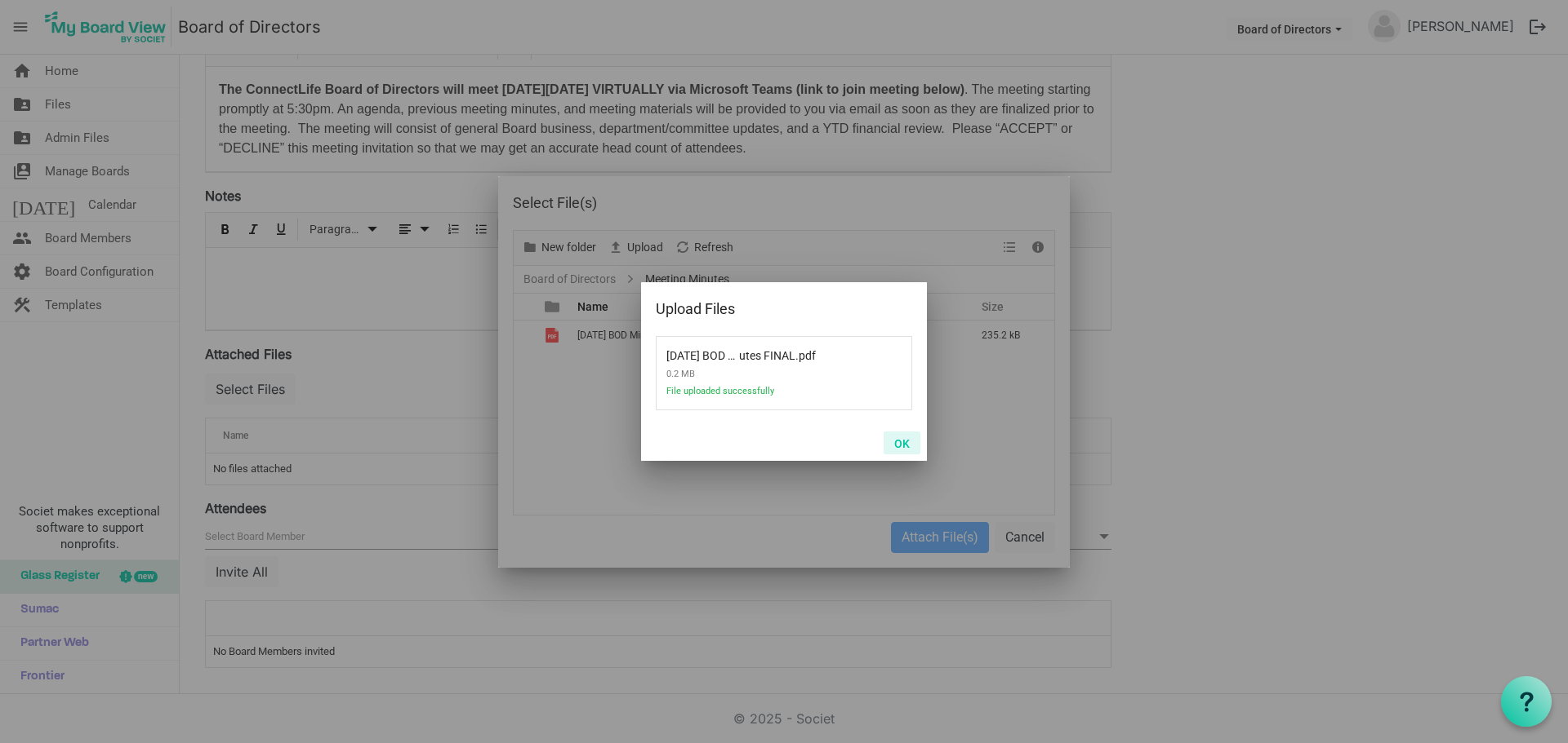
click at [902, 439] on button "OK" at bounding box center [902, 443] width 36 height 23
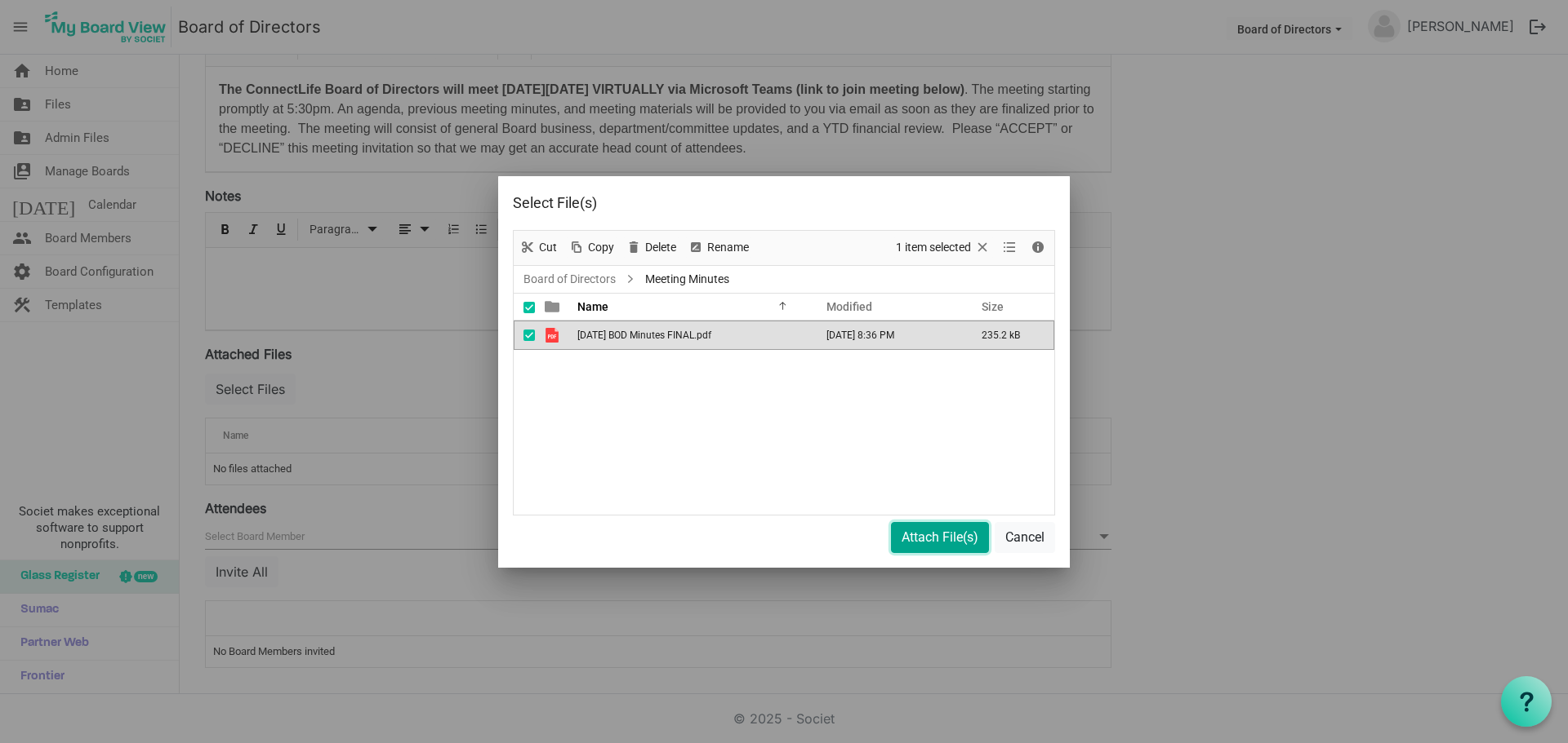
click at [937, 535] on button "Attach File(s)" at bounding box center [940, 538] width 98 height 31
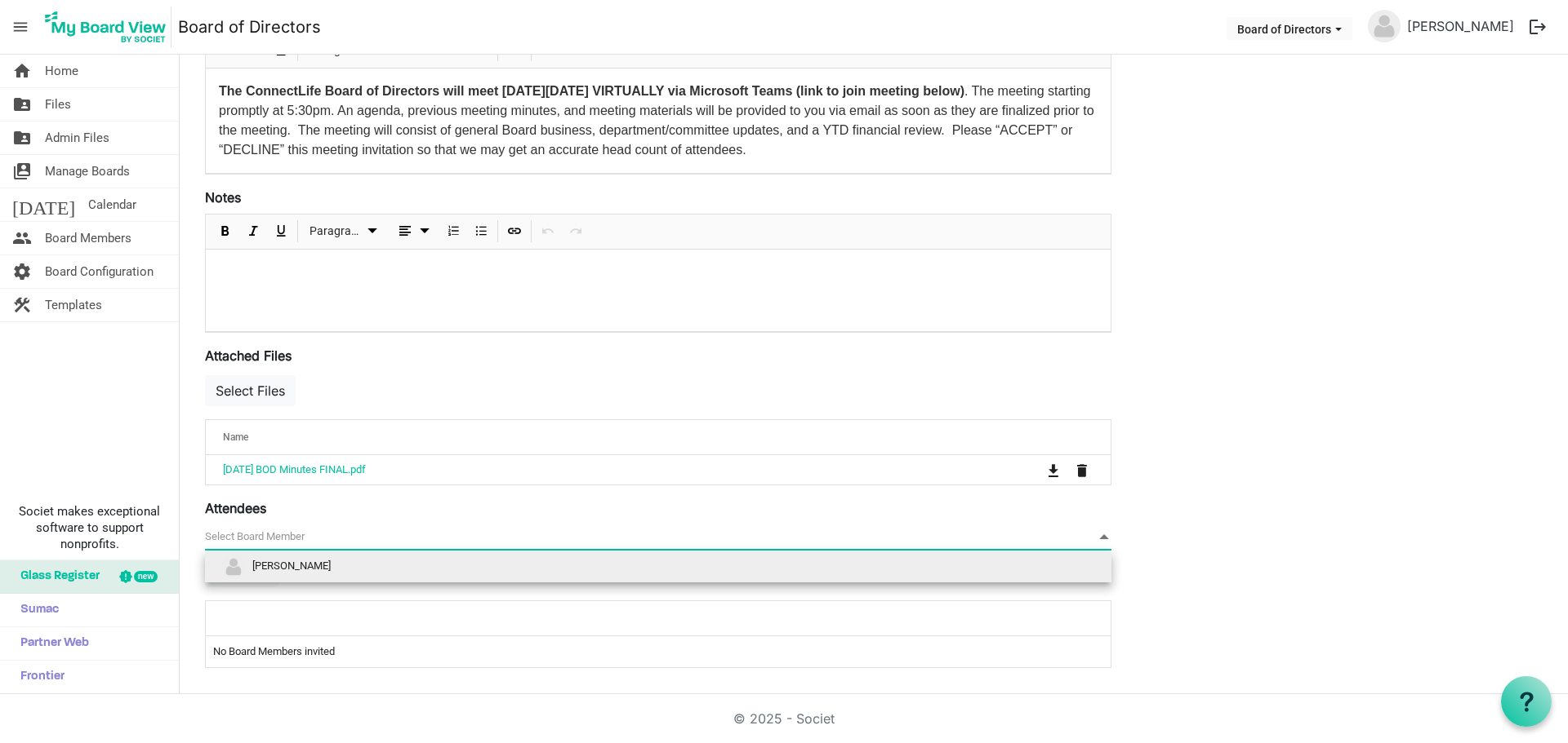
click at [1104, 536] on span at bounding box center [1104, 537] width 15 height 18
click at [306, 570] on span "Karla Schrantz" at bounding box center [292, 565] width 78 height 12
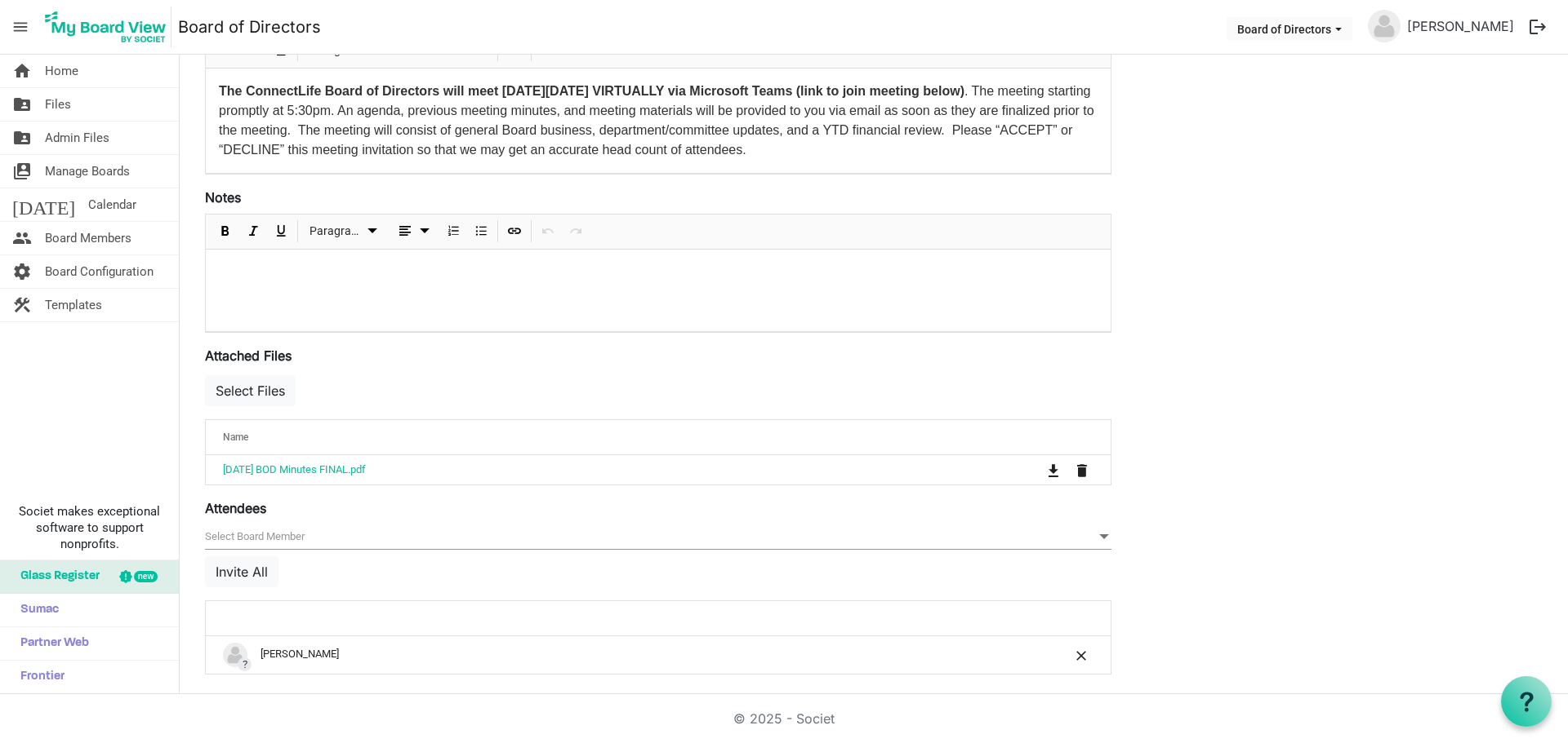
scroll to position [376, 0]
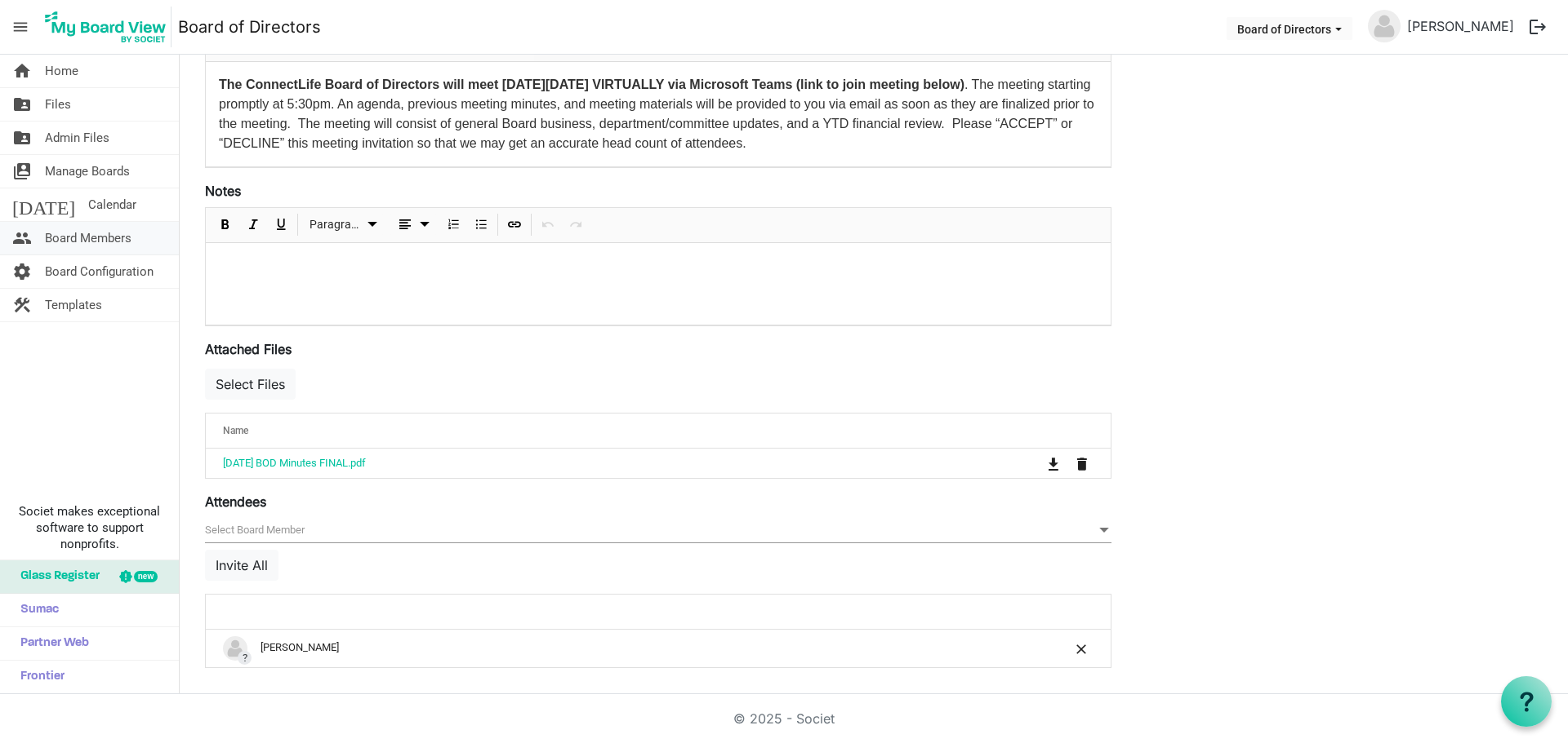
click at [111, 237] on span "Board Members" at bounding box center [87, 239] width 87 height 33
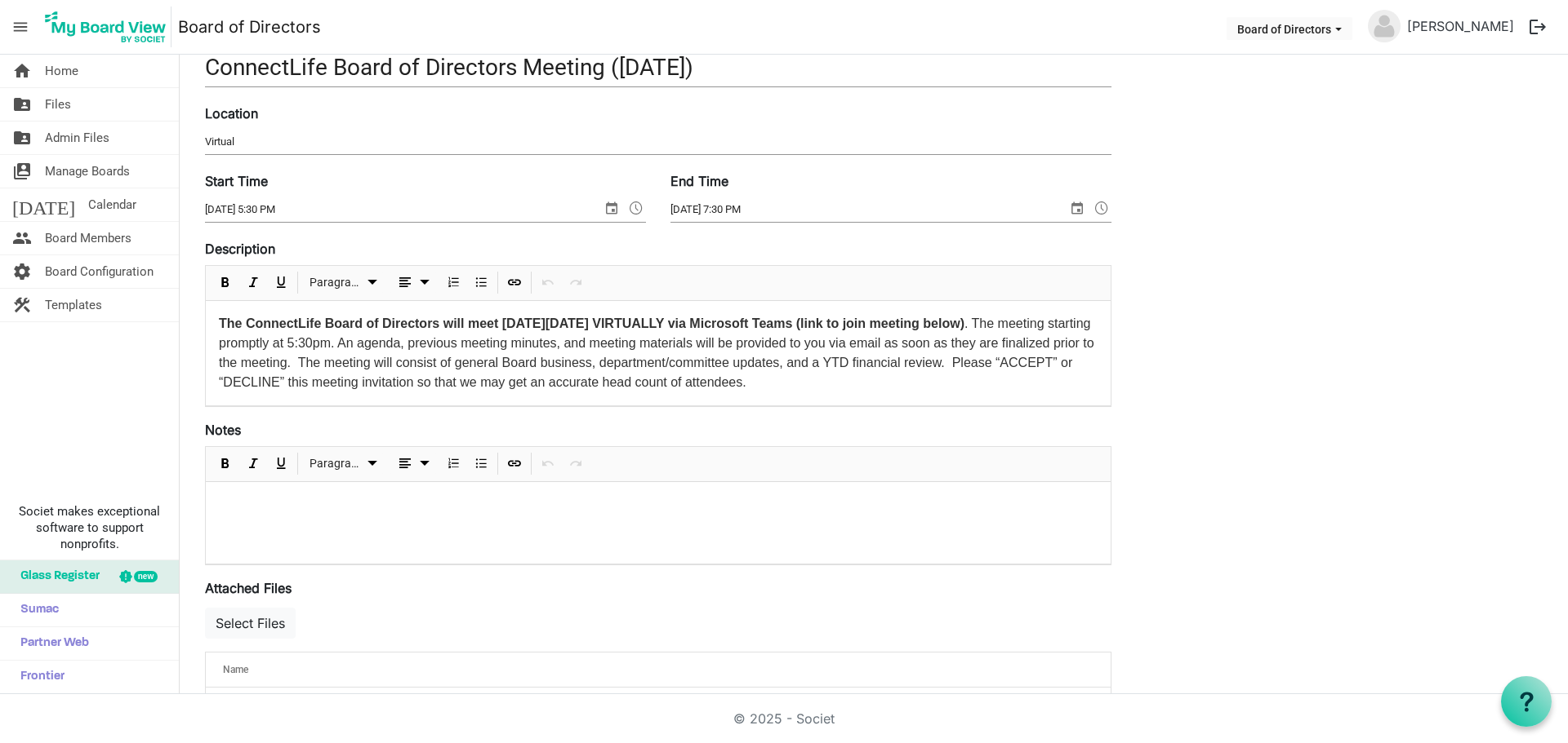
scroll to position [0, 0]
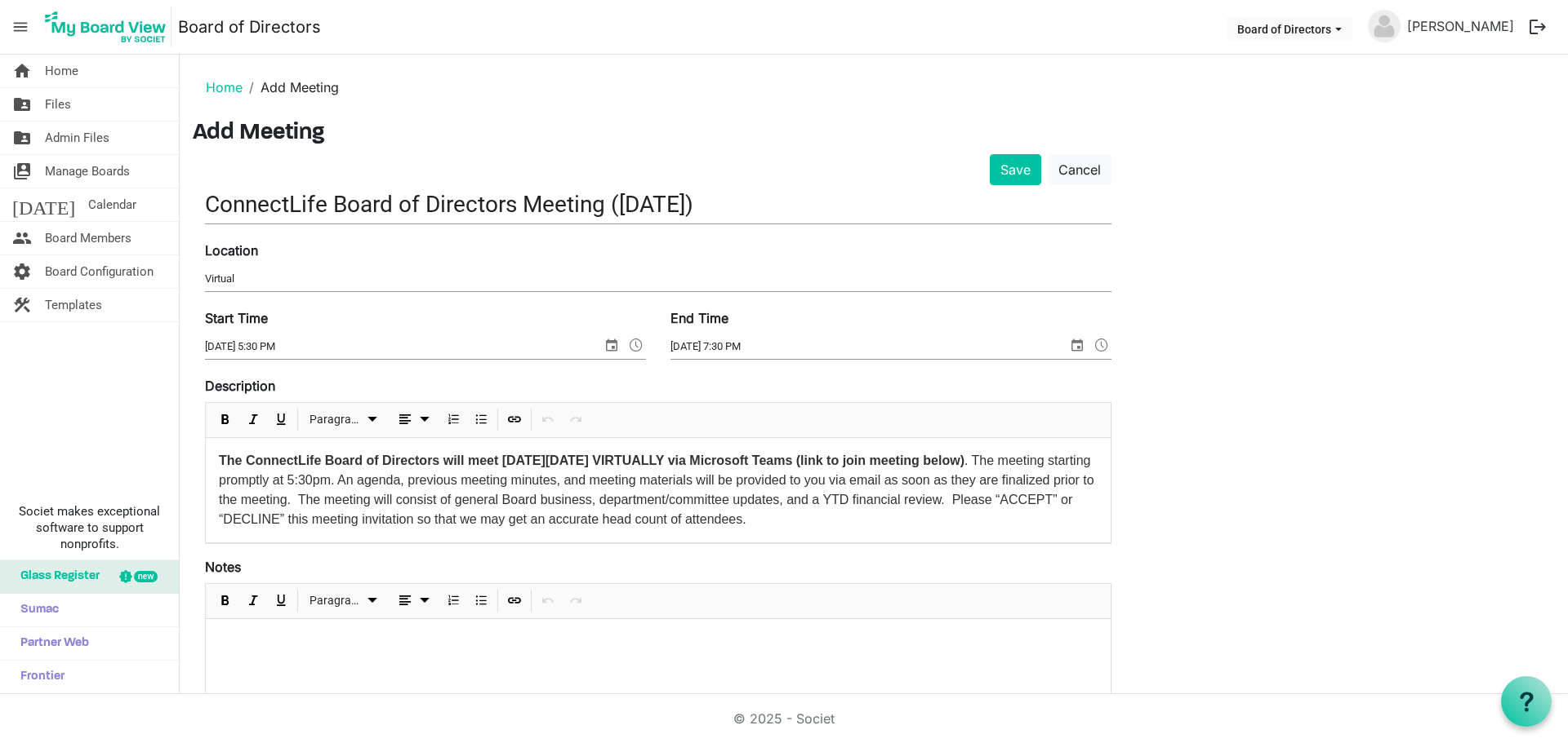
click at [241, 280] on input "Virtual" at bounding box center [658, 279] width 907 height 25
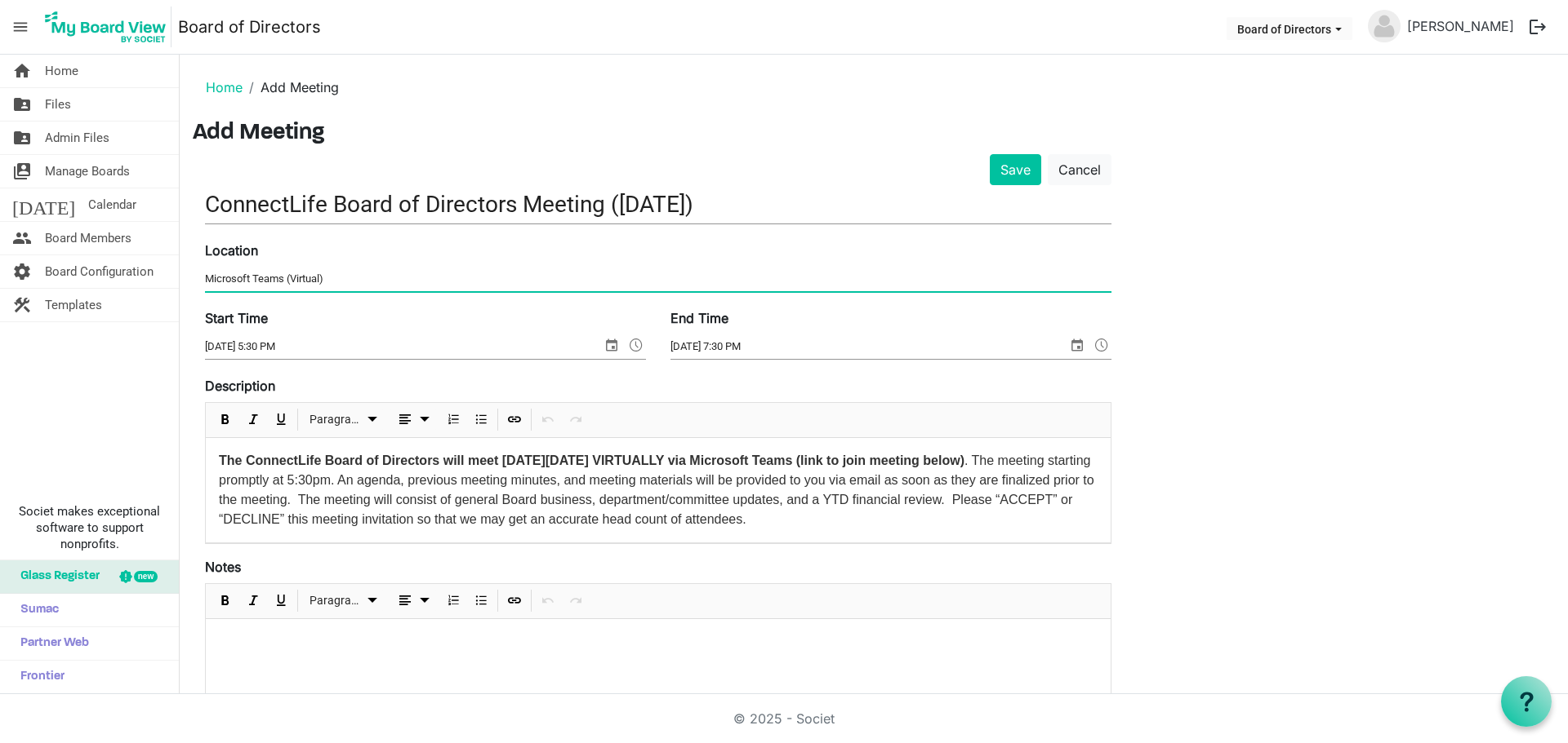
type input "Microsoft Teams (Virtual)"
click at [637, 346] on span at bounding box center [636, 344] width 20 height 21
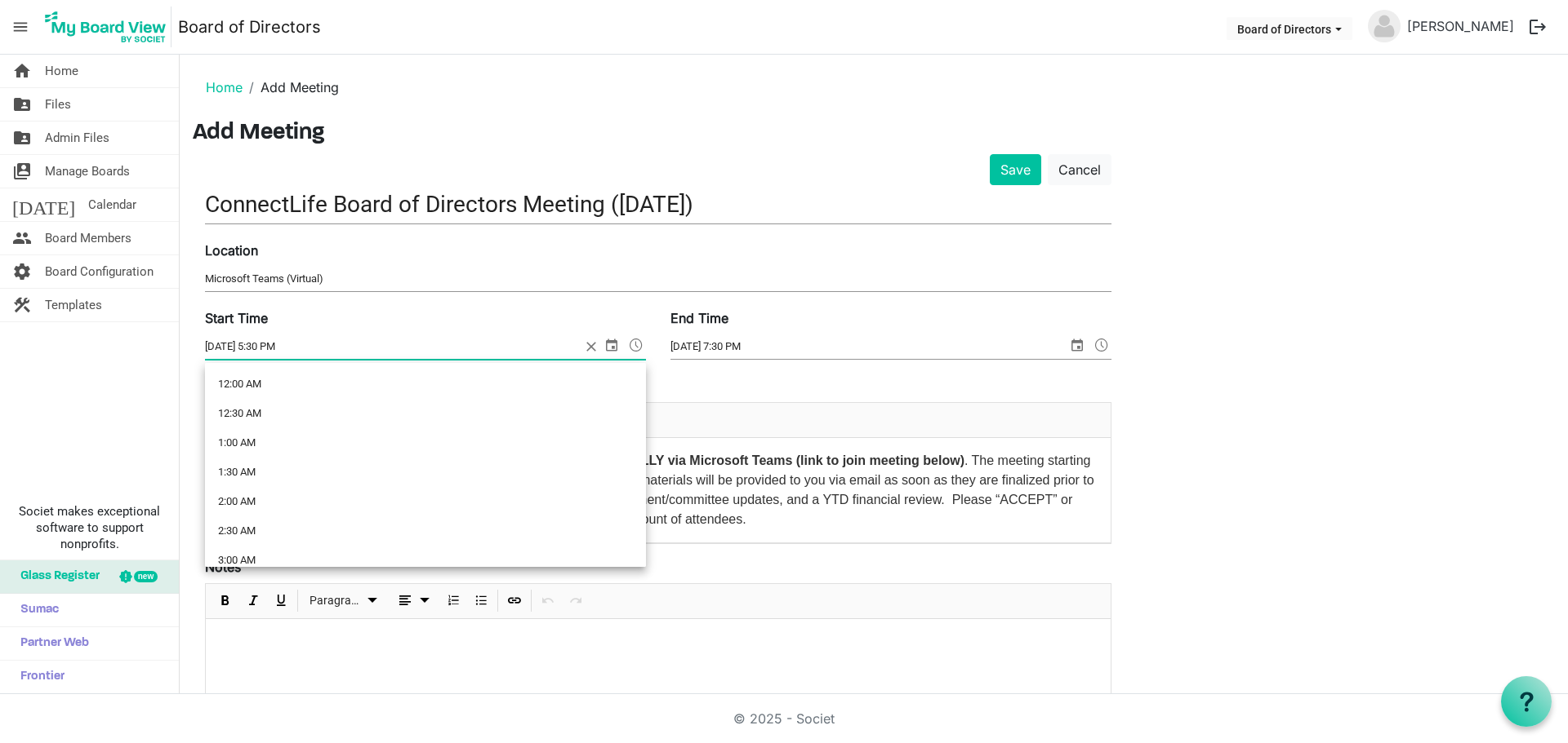
scroll to position [947, 0]
click at [637, 346] on span at bounding box center [636, 344] width 20 height 21
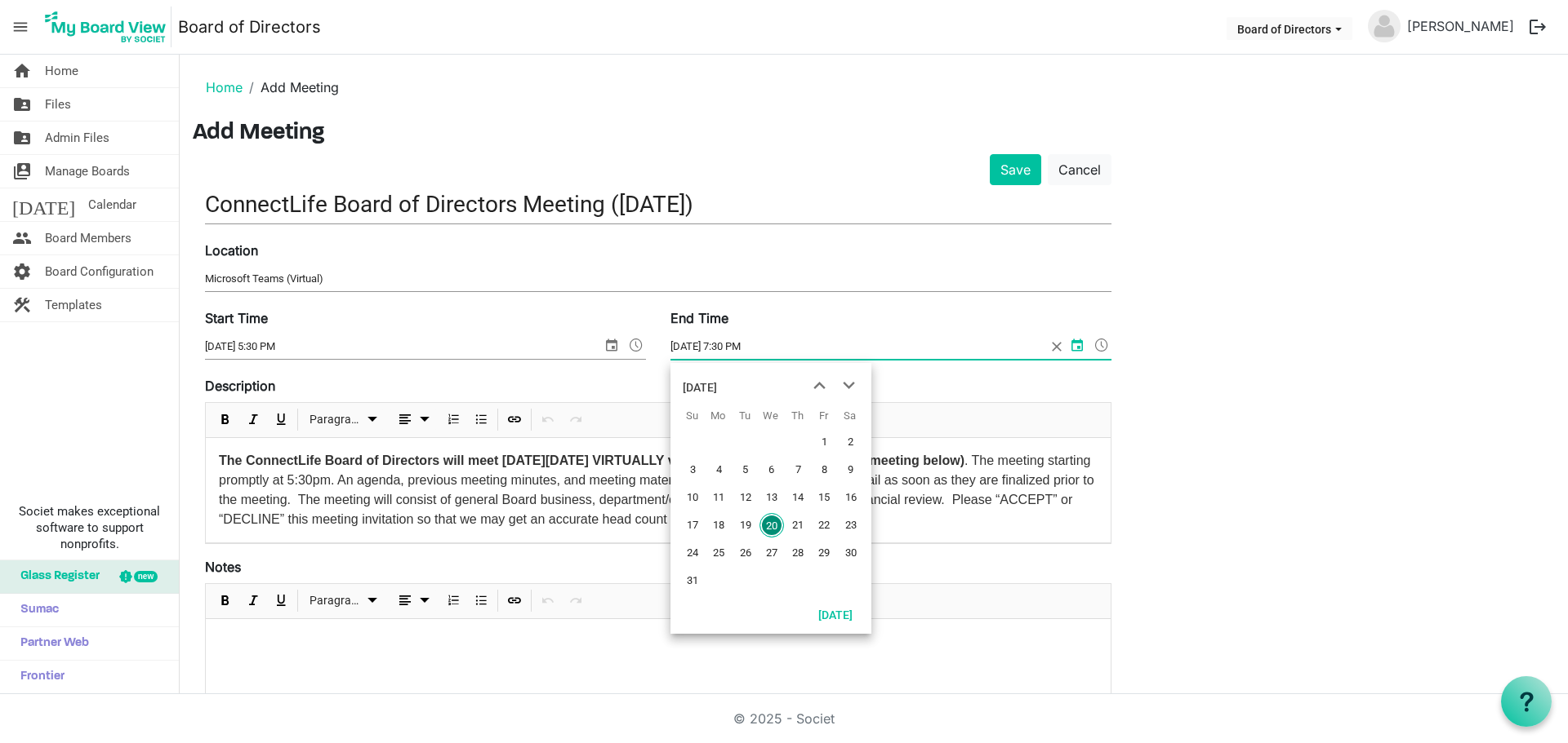
click at [682, 349] on input "8/20/2025 7:30 PM" at bounding box center [858, 346] width 375 height 25
click at [848, 386] on span "next month" at bounding box center [848, 386] width 28 height 29
click at [771, 470] on span "10" at bounding box center [771, 470] width 25 height 25
type input "9/10/2025 7:30 PM"
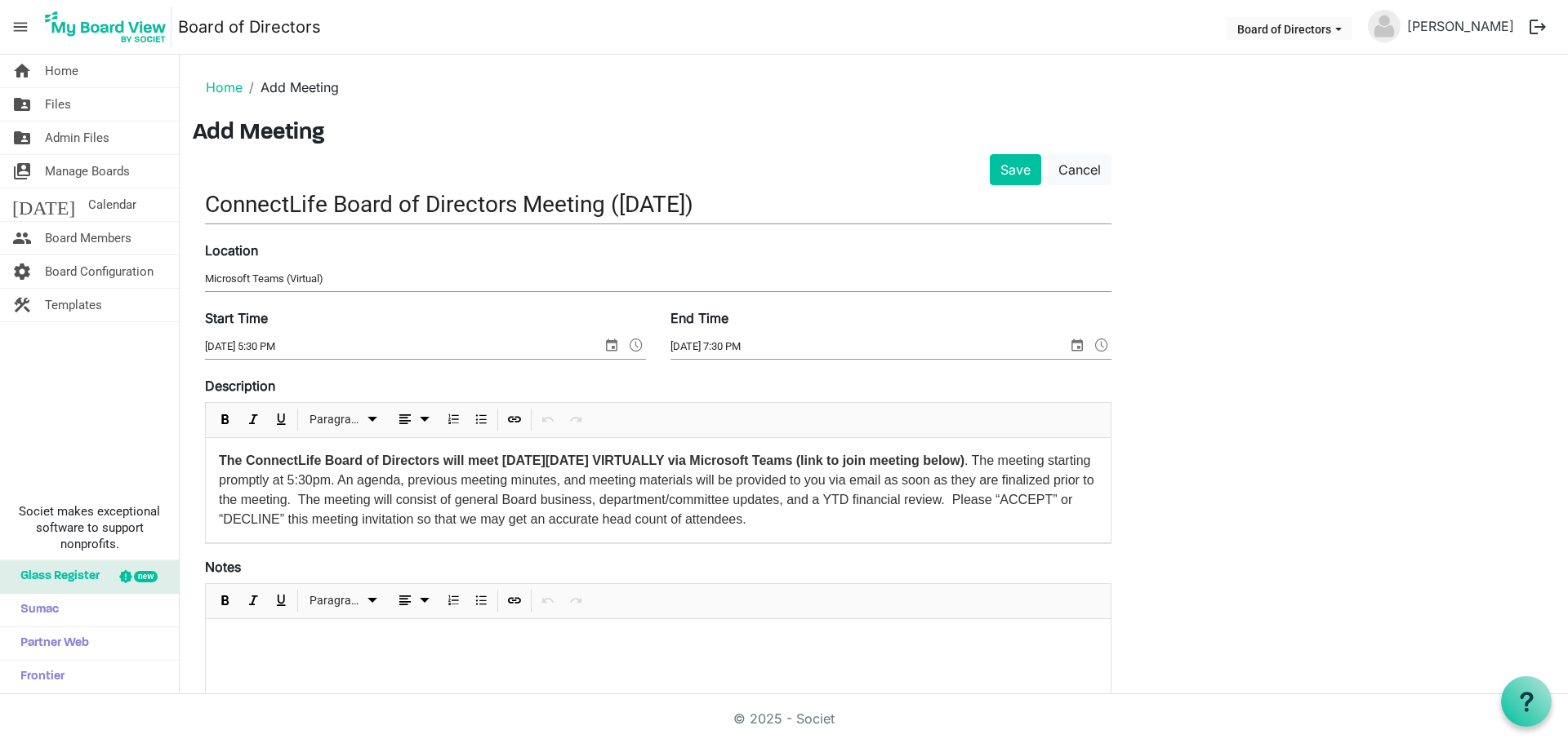
click at [932, 522] on p "The ConnectLife Board of Directors will meet on Wednesday, September 10, 2025 V…" at bounding box center [658, 491] width 878 height 78
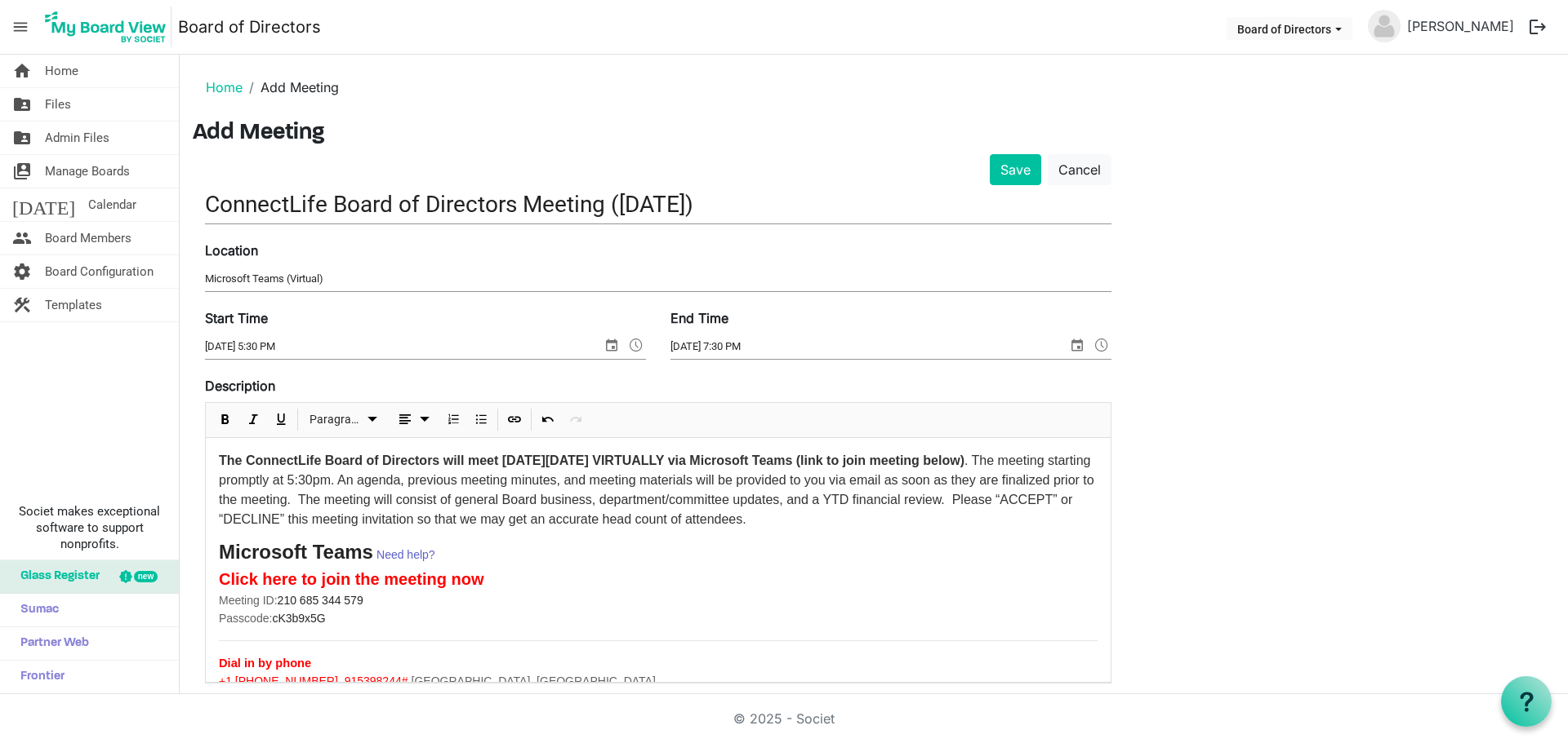
click at [419, 484] on p "The ConnectLife Board of Directors will meet on Wednesday, September 10, 2025 V…" at bounding box center [658, 491] width 878 height 78
click at [1017, 169] on button "Save" at bounding box center [1015, 169] width 51 height 31
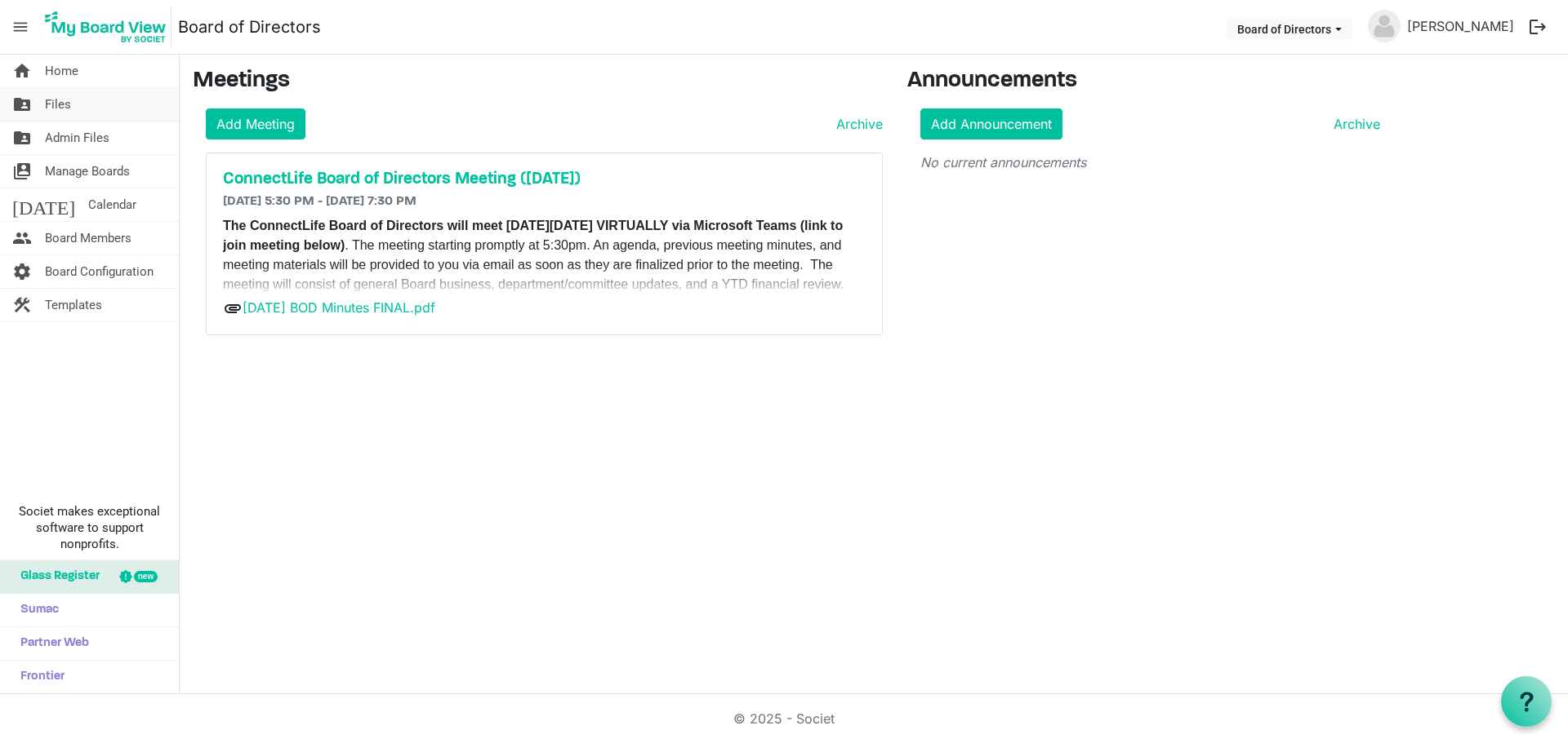
click at [58, 105] on span "Files" at bounding box center [57, 105] width 26 height 33
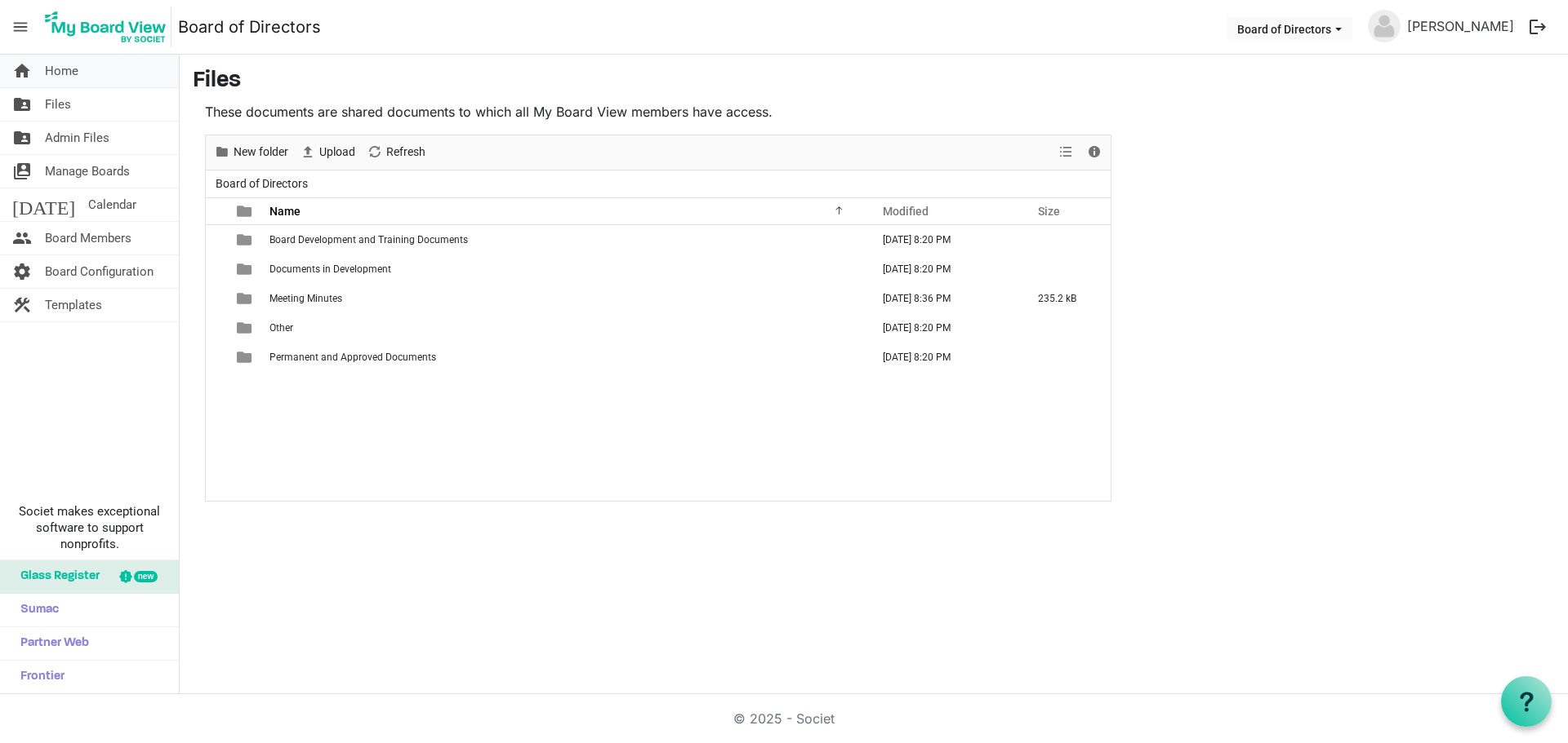
click at [70, 68] on span "Home" at bounding box center [61, 71] width 34 height 33
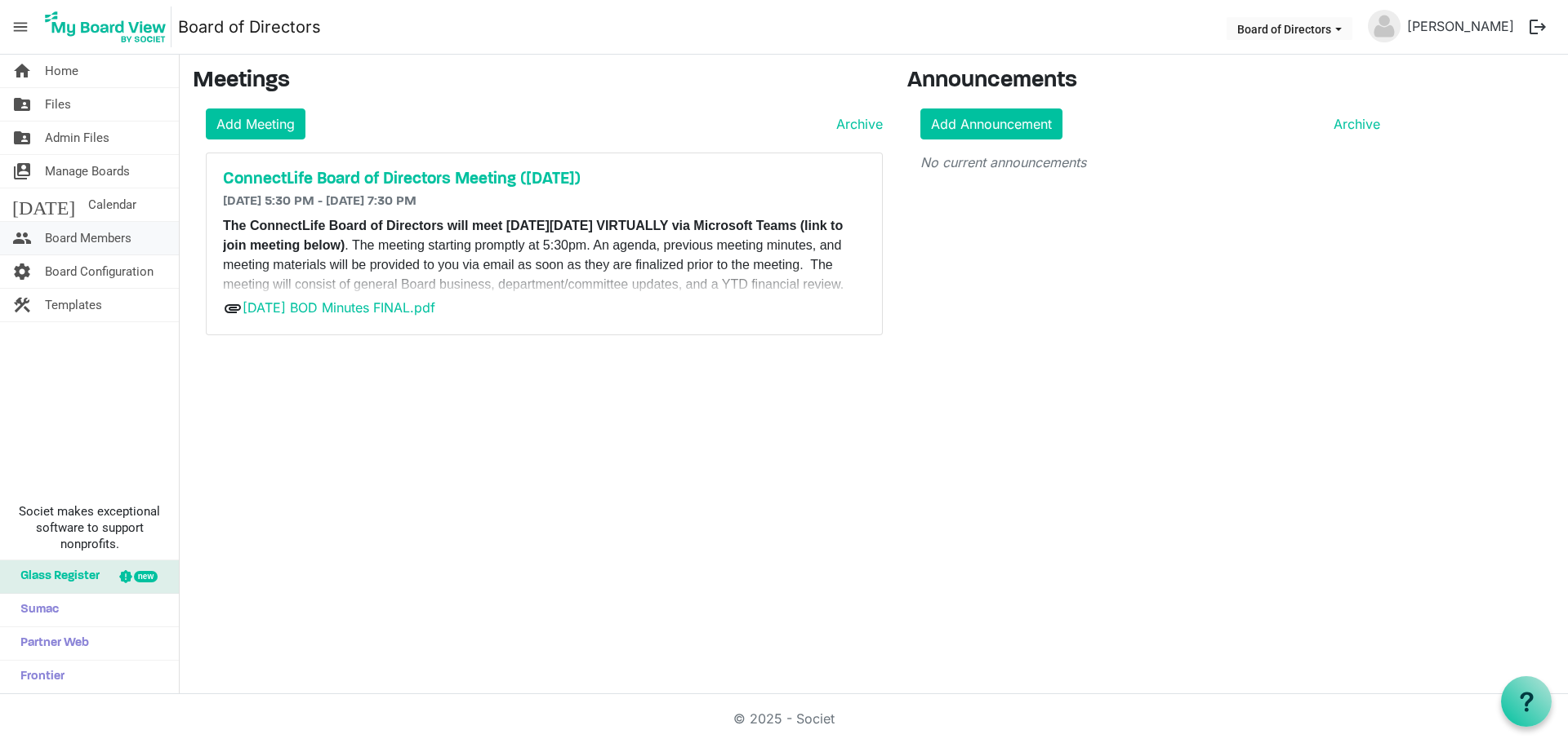
click at [95, 236] on span "Board Members" at bounding box center [87, 239] width 87 height 33
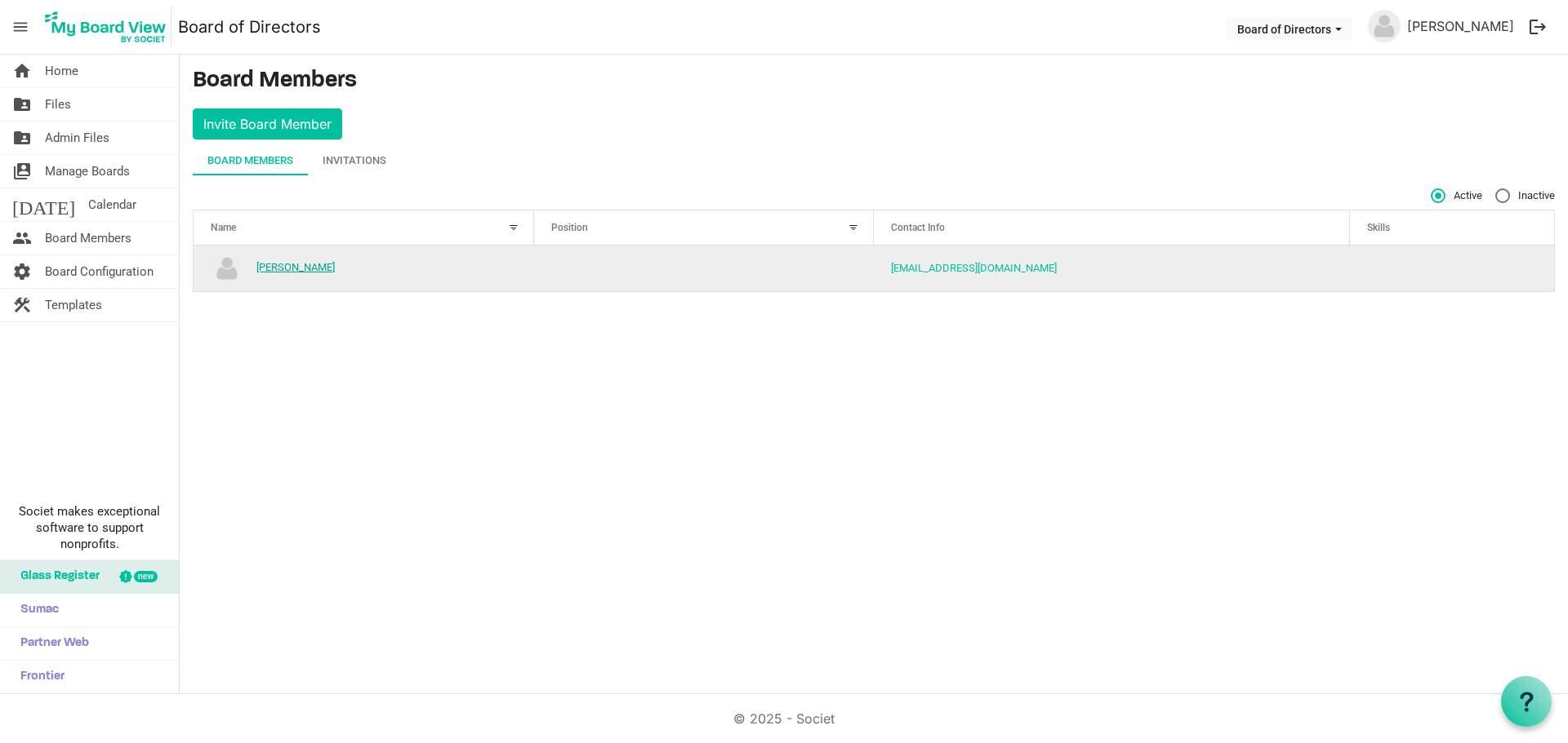
click at [293, 267] on link "[PERSON_NAME]" at bounding box center [295, 267] width 78 height 12
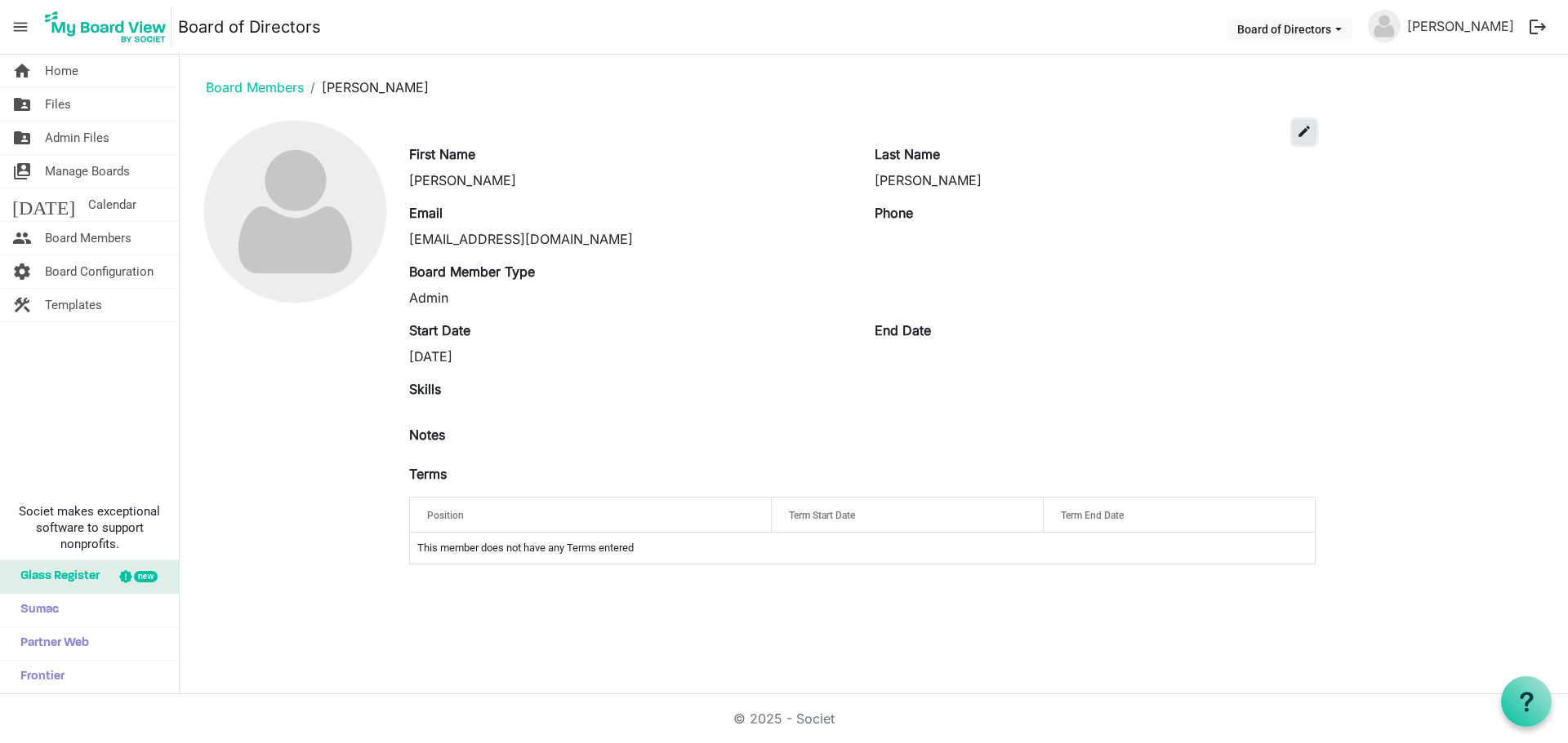
click at [1306, 129] on span "edit" at bounding box center [1304, 131] width 15 height 15
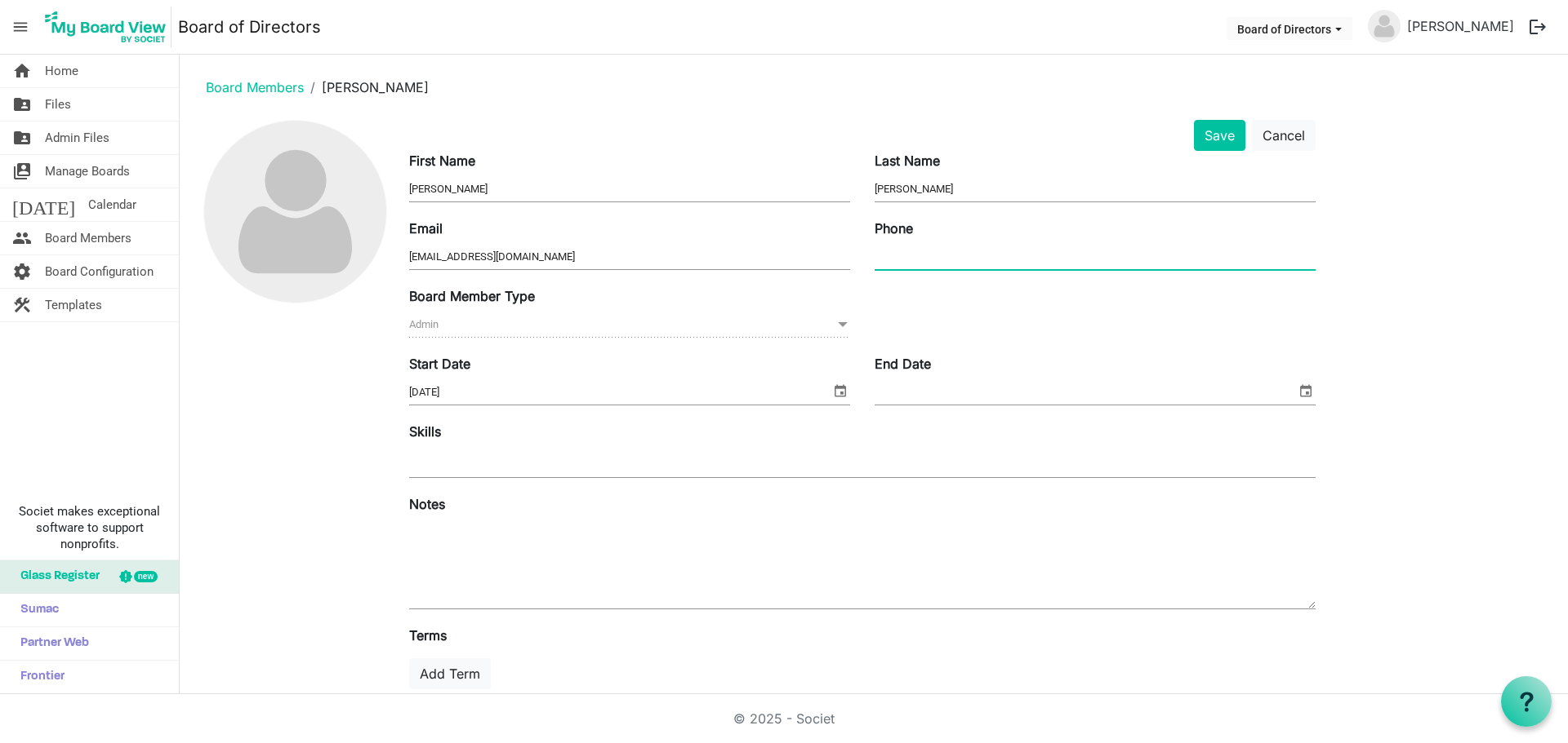
click at [907, 252] on input "Phone" at bounding box center [1095, 257] width 441 height 25
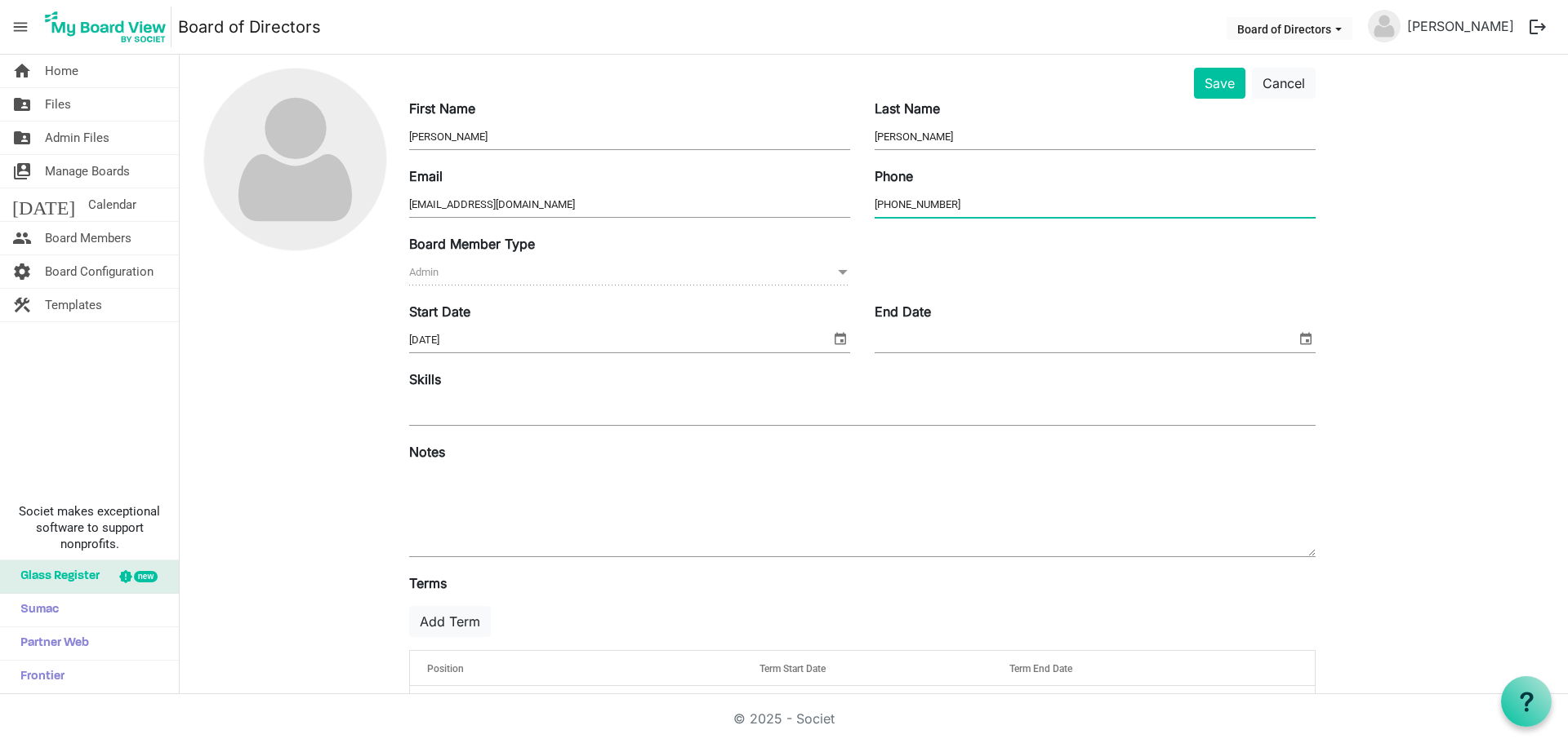
scroll to position [102, 0]
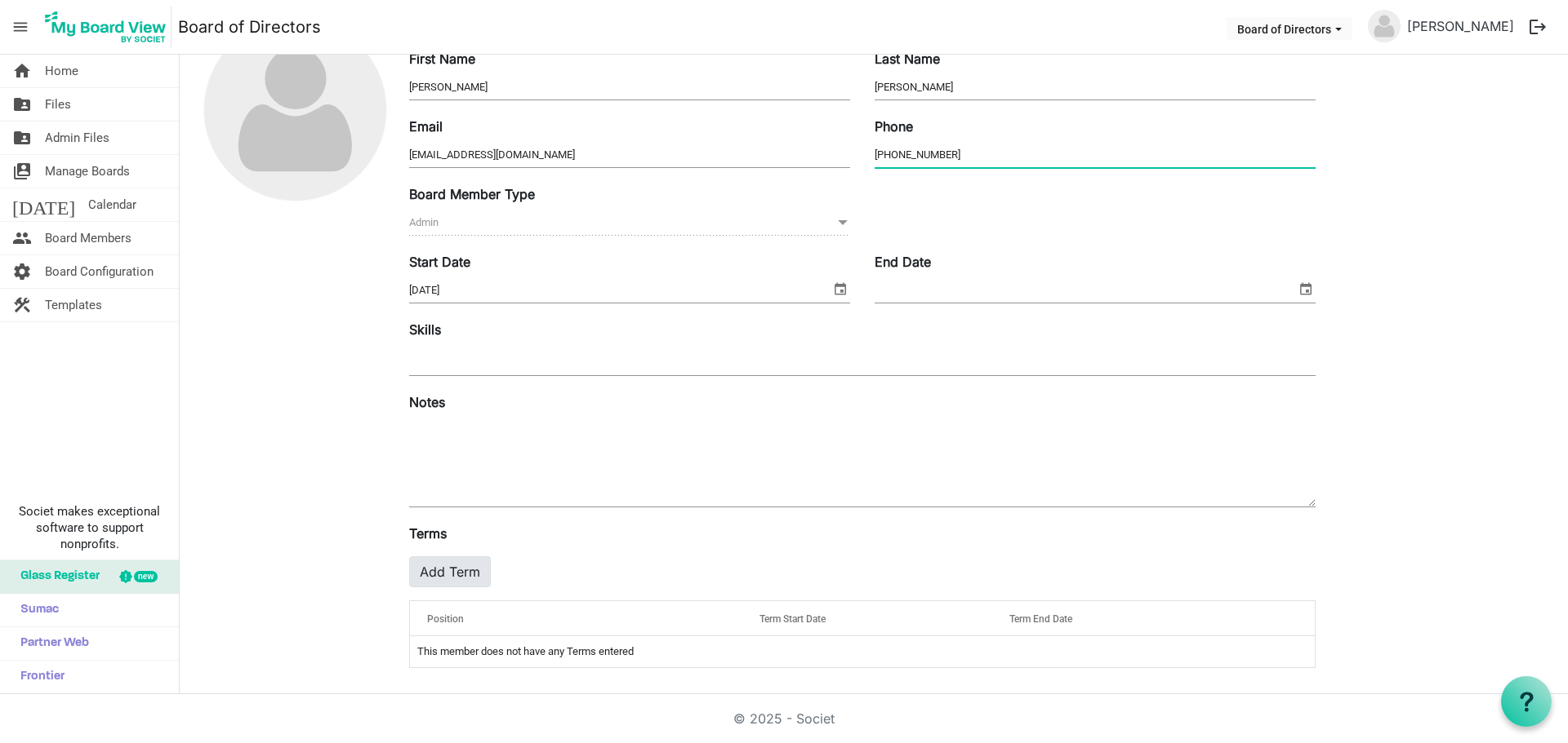
type input "[PHONE_NUMBER]"
click at [460, 572] on button "Add Term" at bounding box center [450, 572] width 82 height 31
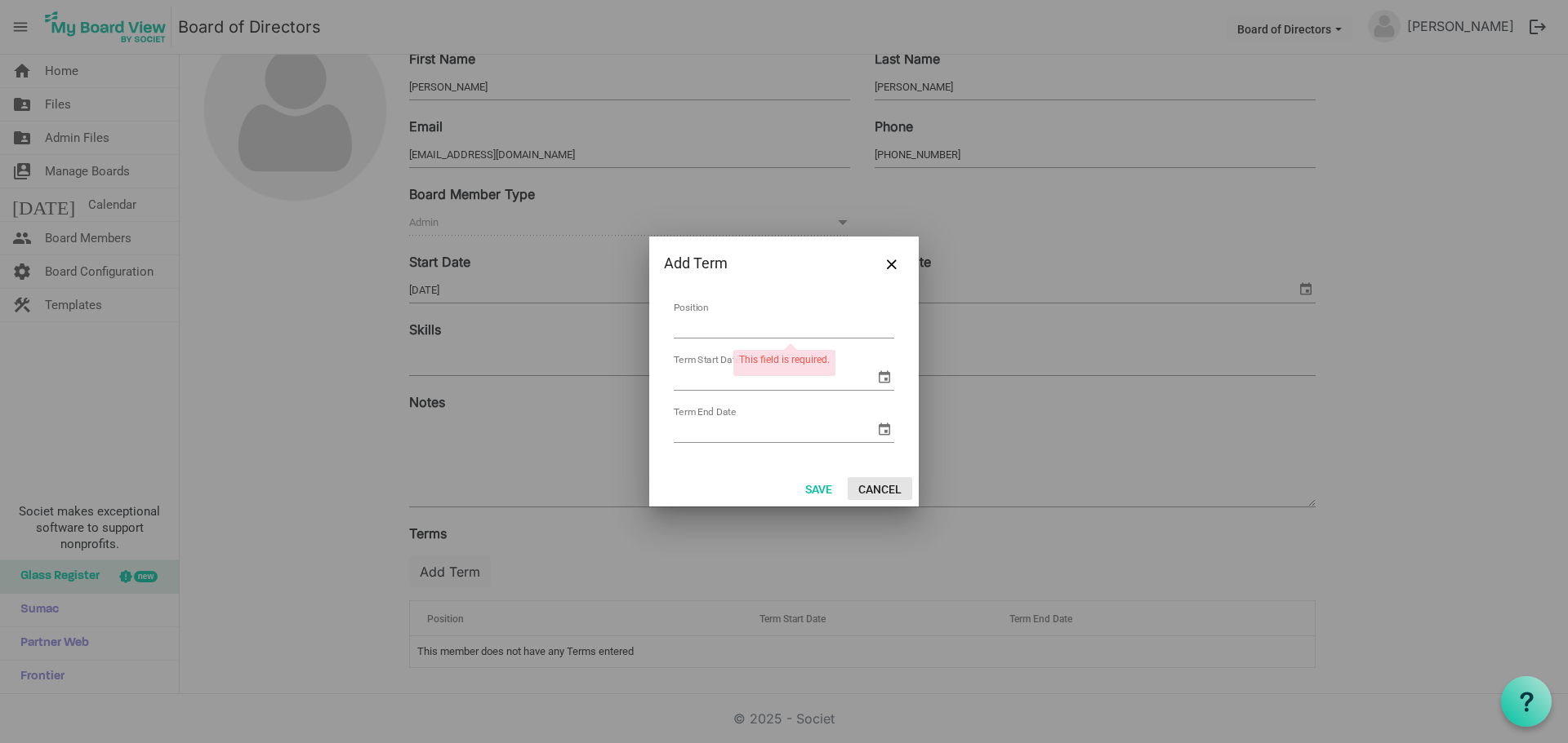
click at [876, 490] on button "Cancel" at bounding box center [879, 488] width 65 height 23
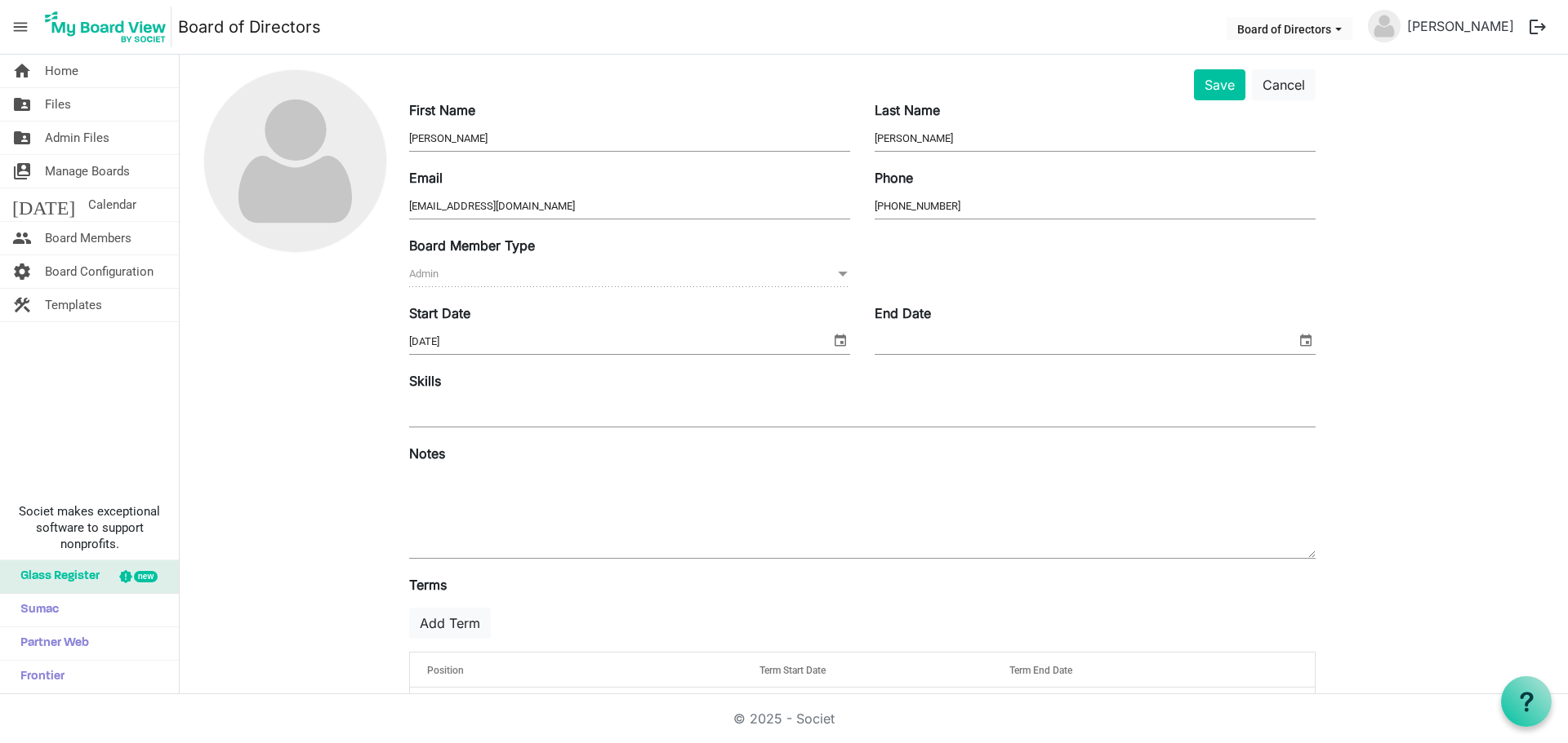
scroll to position [0, 0]
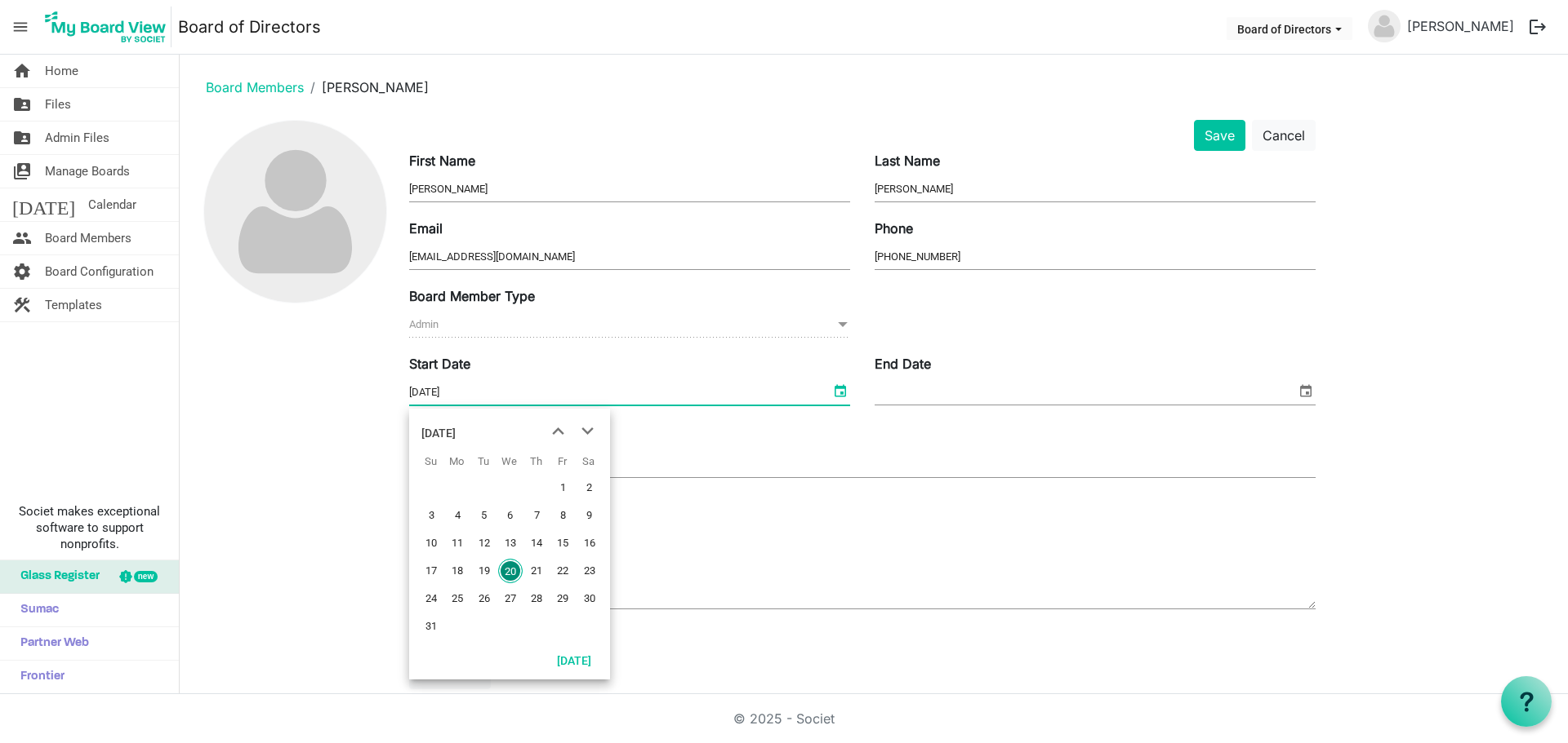
click at [840, 392] on span "select" at bounding box center [840, 391] width 20 height 21
click at [443, 433] on div "August 2025" at bounding box center [438, 433] width 35 height 33
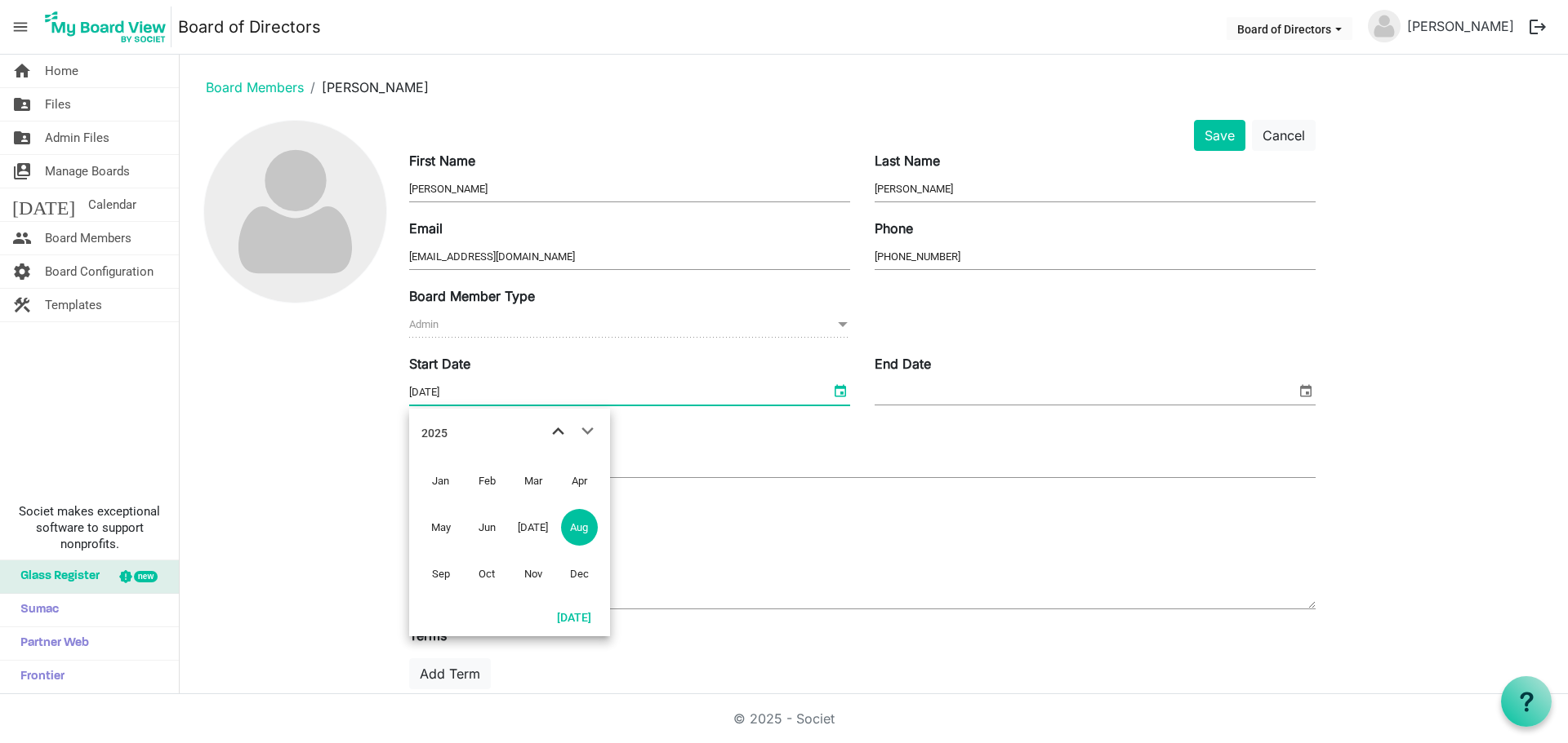
click at [559, 430] on span "previous month" at bounding box center [558, 432] width 28 height 29
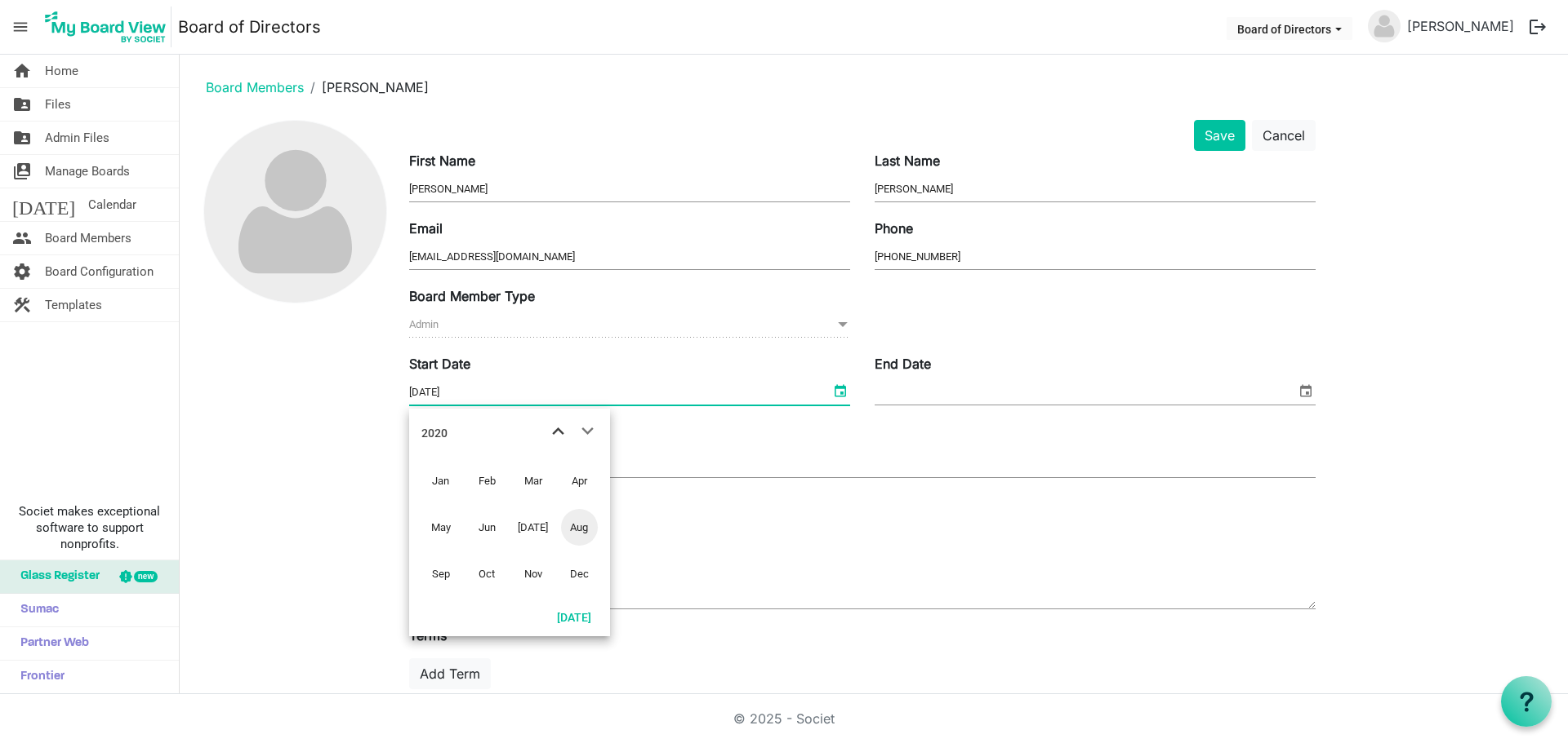
click at [559, 430] on span "previous month" at bounding box center [558, 432] width 28 height 29
click at [585, 428] on span "next month" at bounding box center [587, 432] width 28 height 29
click at [438, 482] on span "Jan" at bounding box center [440, 481] width 36 height 36
click at [514, 482] on span "1" at bounding box center [510, 487] width 25 height 25
type input "1/1/2020"
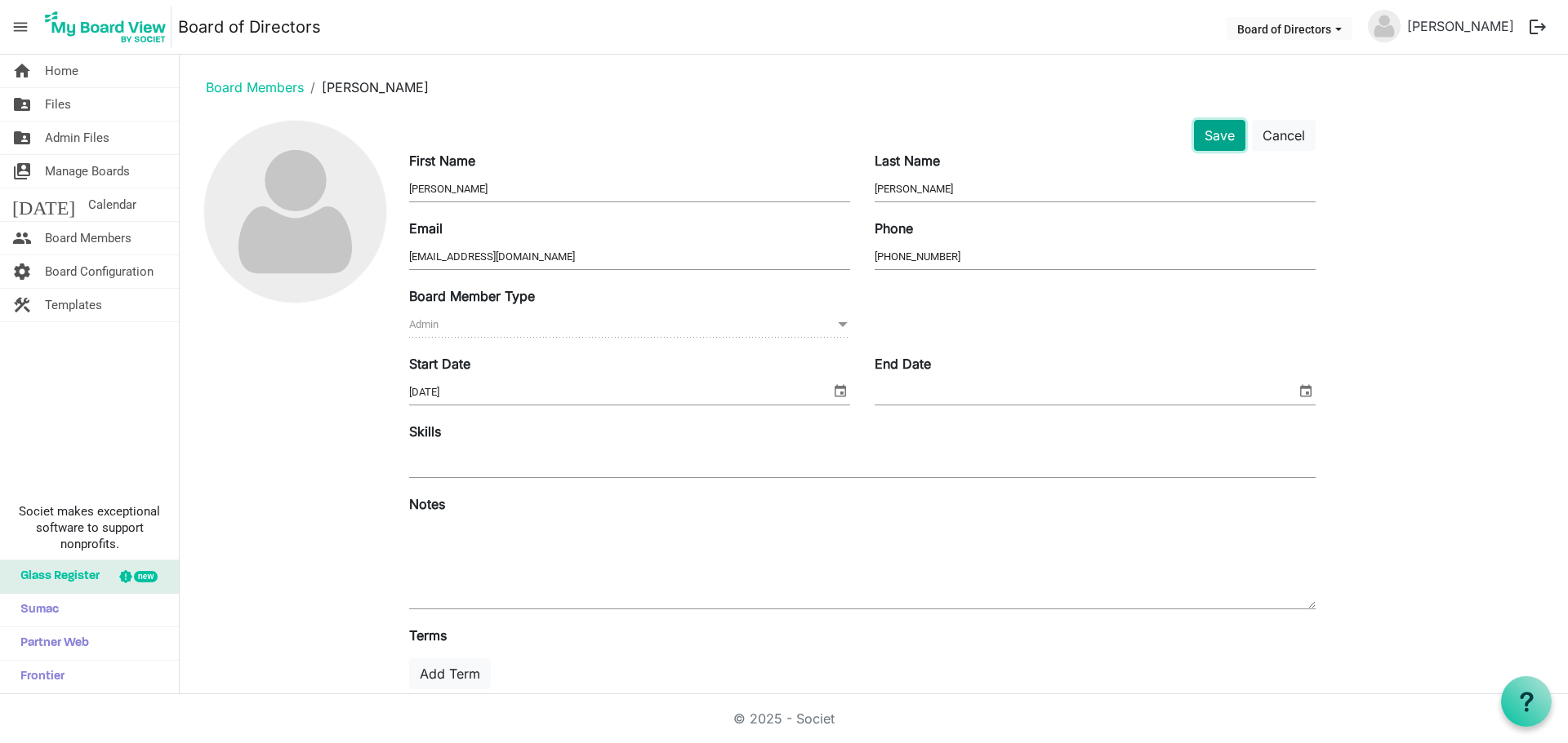
click at [1221, 135] on button "Save" at bounding box center [1219, 136] width 51 height 31
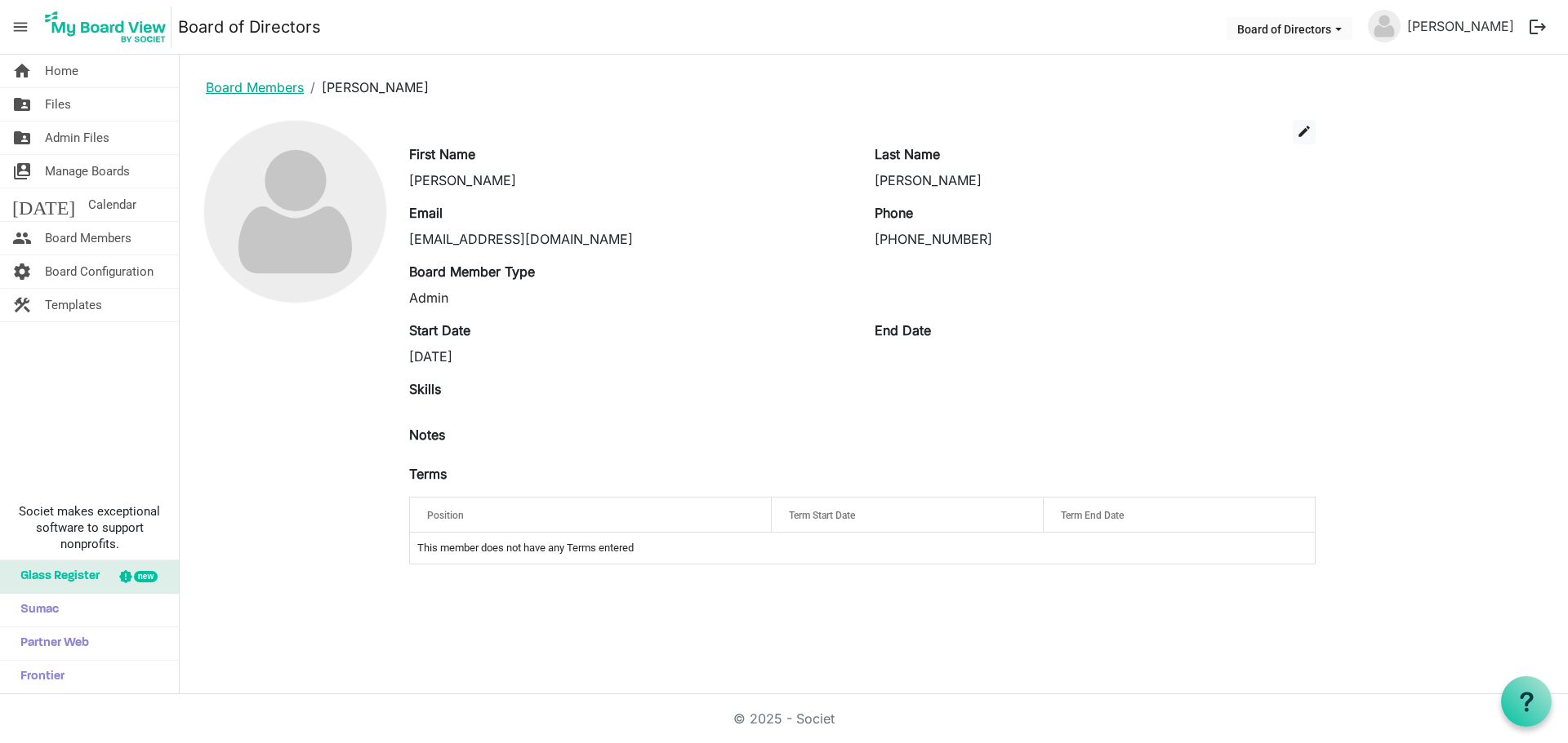
click at [260, 89] on link "Board Members" at bounding box center [255, 87] width 98 height 16
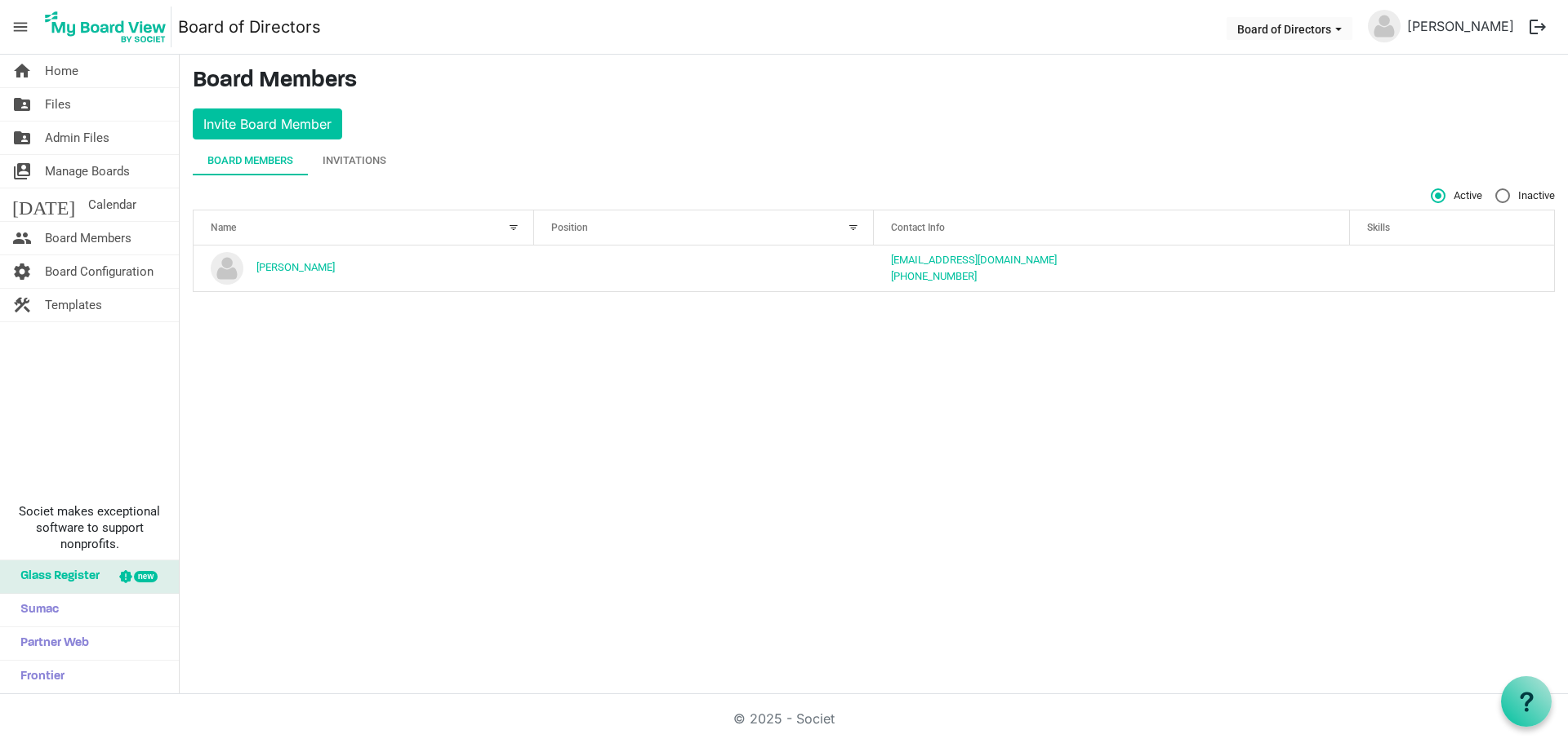
click at [278, 160] on div "Board Members" at bounding box center [251, 161] width 86 height 16
click at [333, 165] on div "Invitations" at bounding box center [354, 161] width 64 height 16
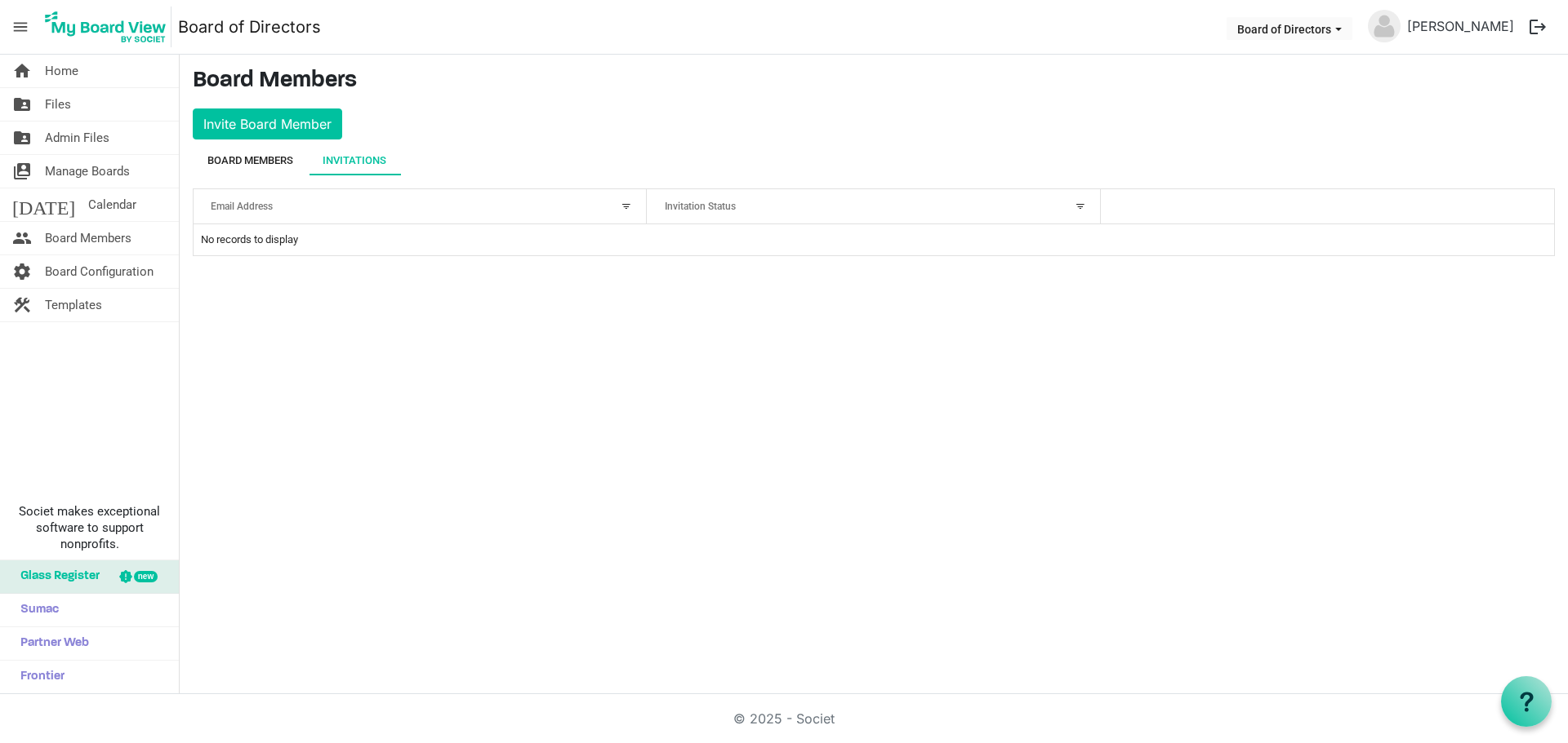
click at [275, 161] on div "Board Members" at bounding box center [251, 161] width 86 height 16
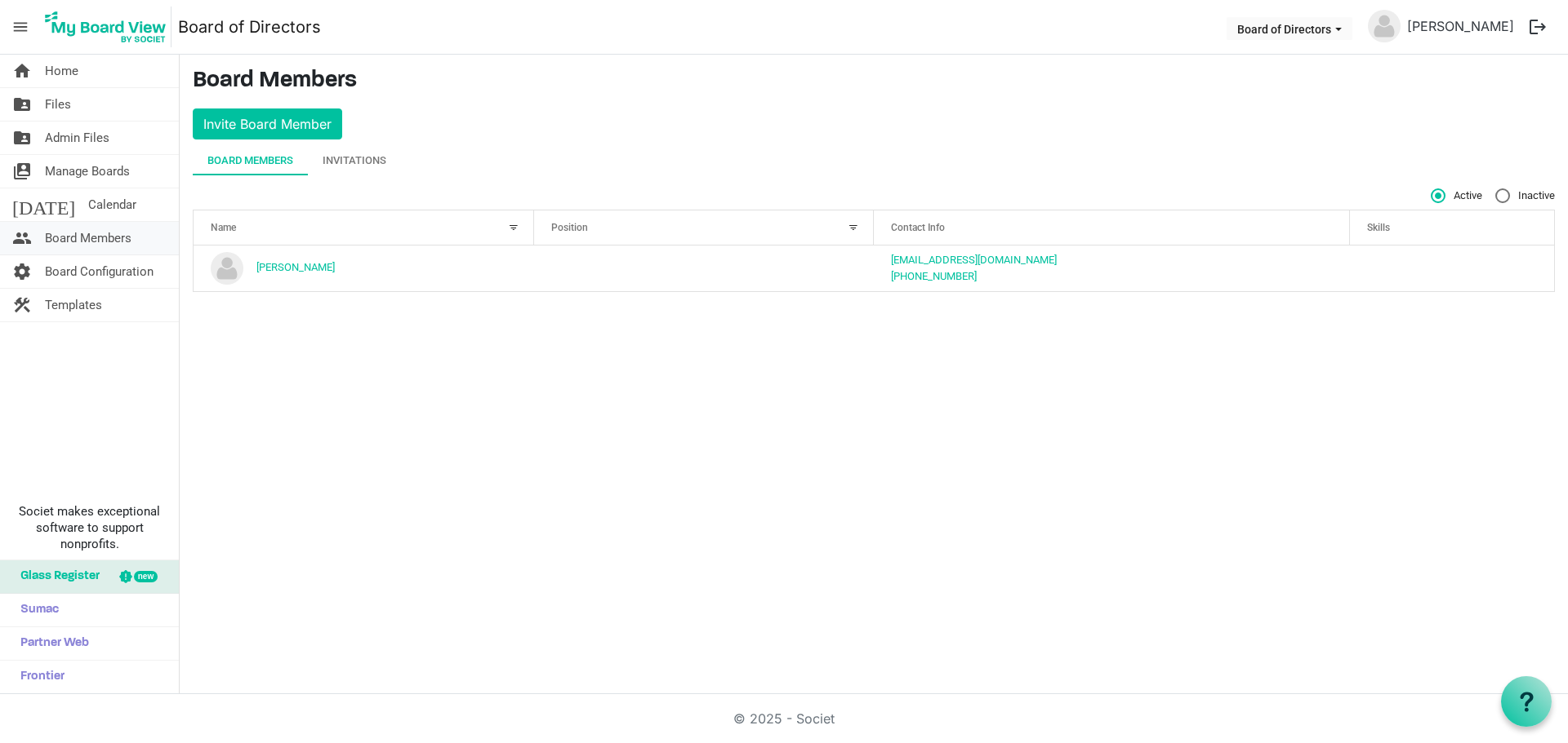
click at [100, 239] on span "Board Members" at bounding box center [87, 239] width 87 height 33
click at [266, 123] on button "Invite Board Member" at bounding box center [268, 124] width 149 height 31
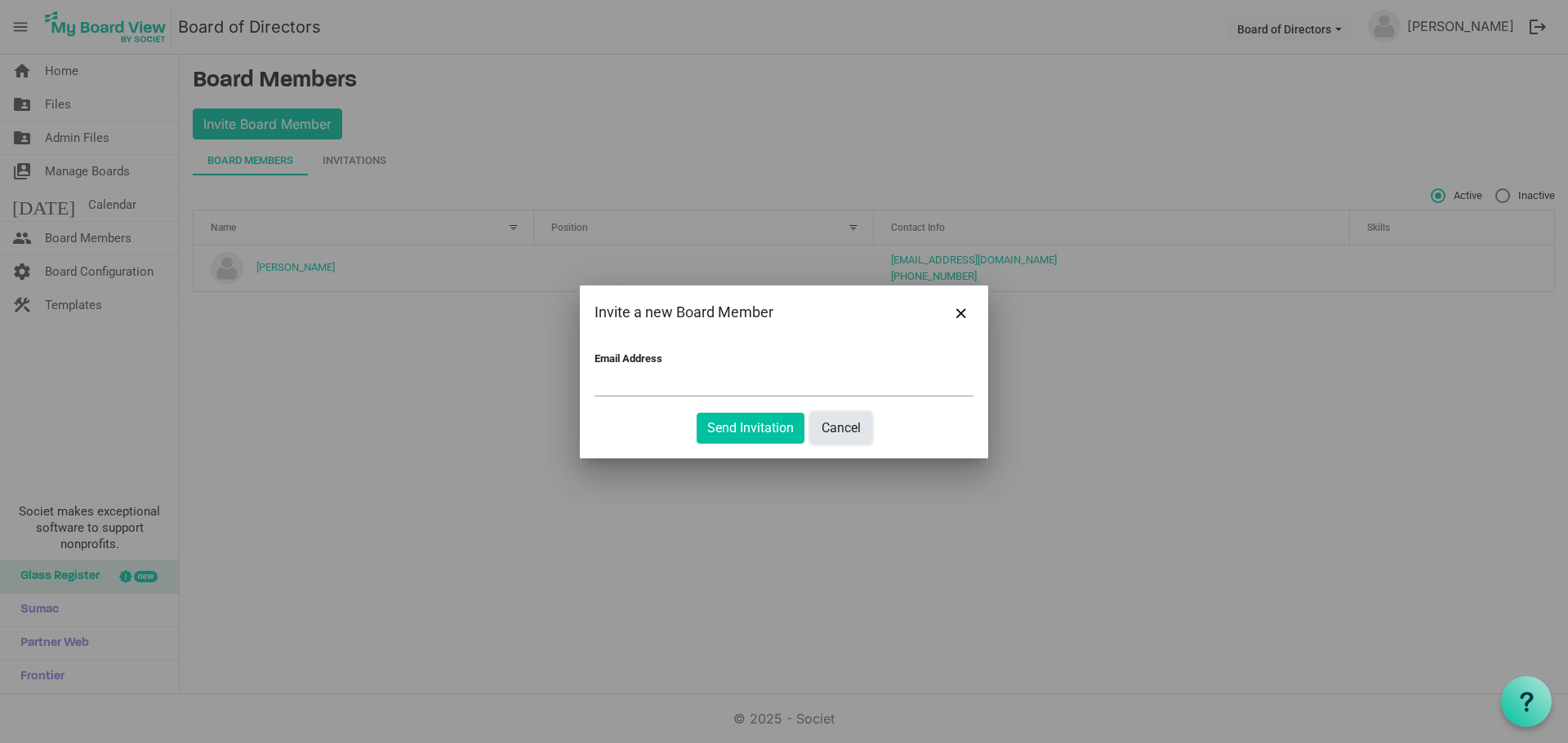
click at [853, 427] on button "Cancel" at bounding box center [841, 428] width 60 height 31
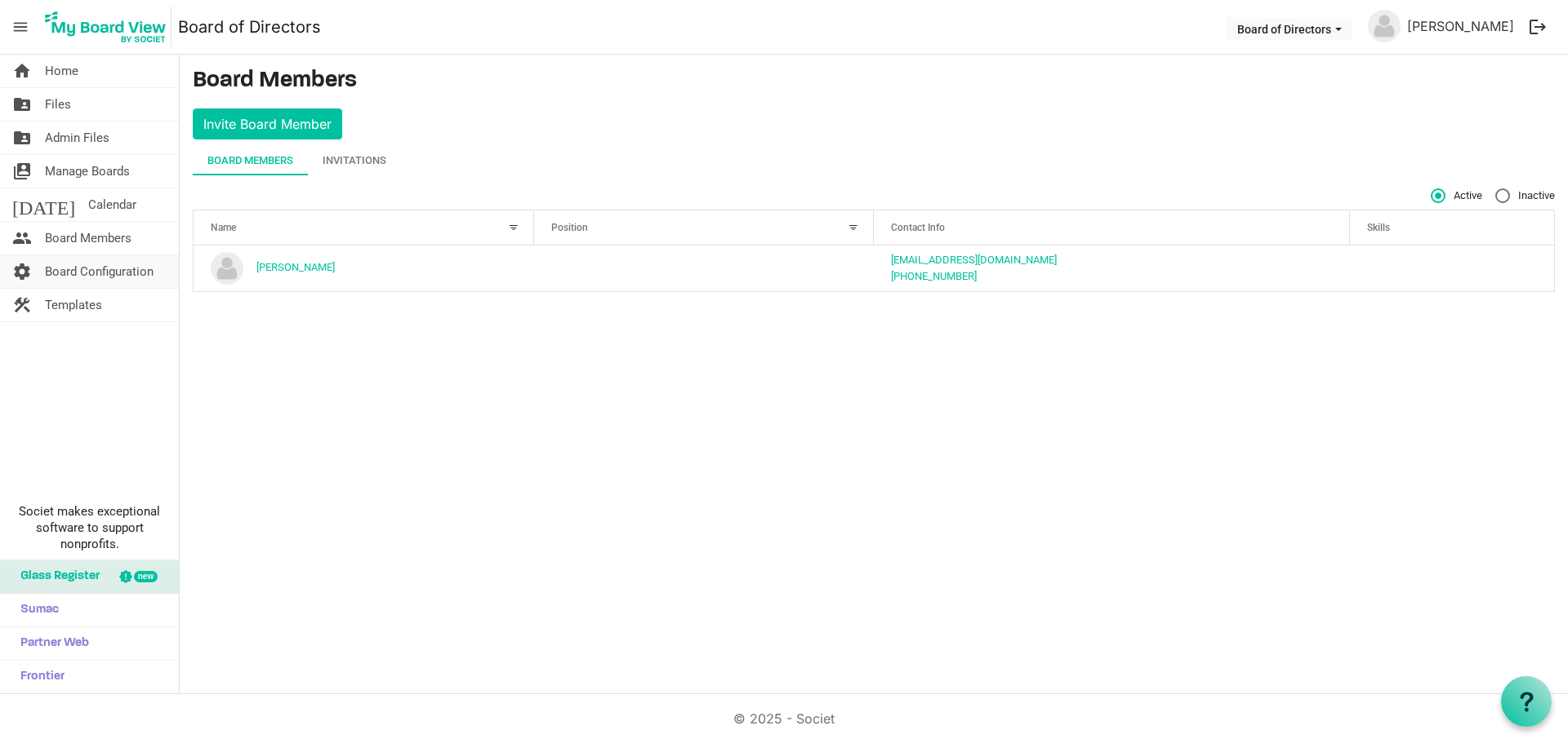
click at [87, 272] on span "Board Configuration" at bounding box center [98, 272] width 108 height 33
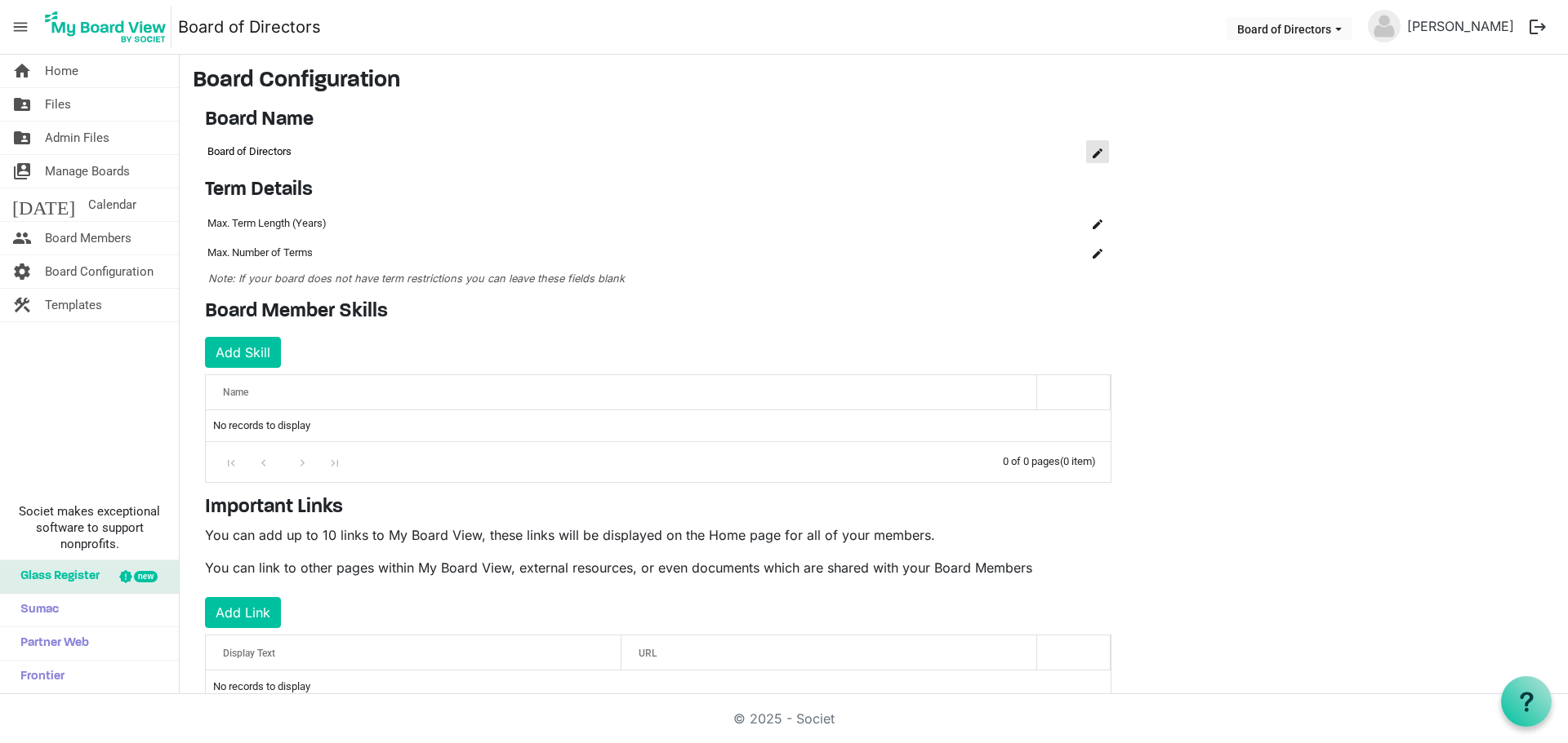
click at [1097, 153] on span "is Command column column header" at bounding box center [1097, 153] width 10 height 10
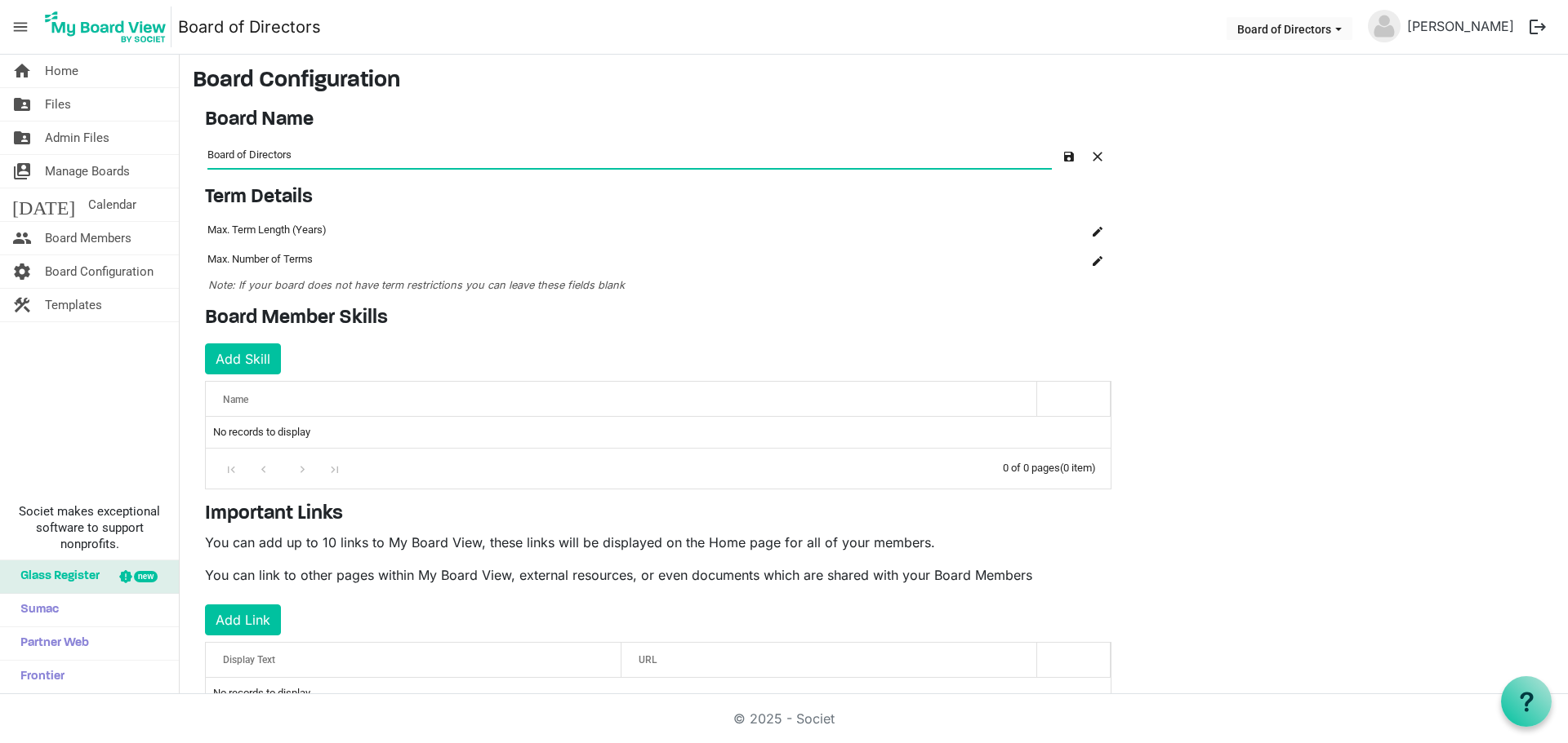
click at [208, 149] on input "Board of Directors" at bounding box center [630, 154] width 845 height 27
type input "ConnectLife / KFWNY Board of Directors"
click at [1067, 155] on span "button" at bounding box center [1069, 157] width 10 height 10
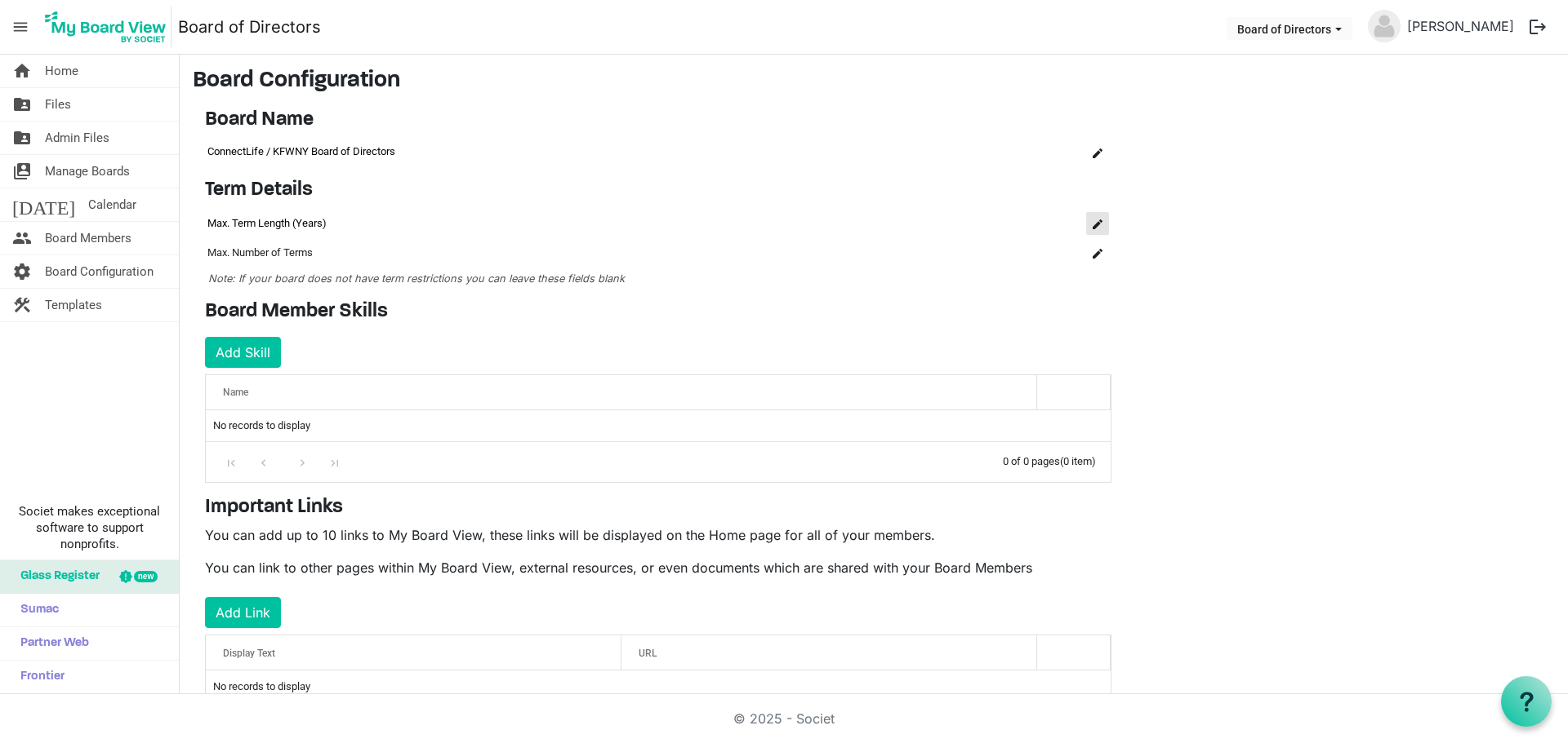
click at [1096, 224] on span "is Command column column header" at bounding box center [1097, 224] width 10 height 10
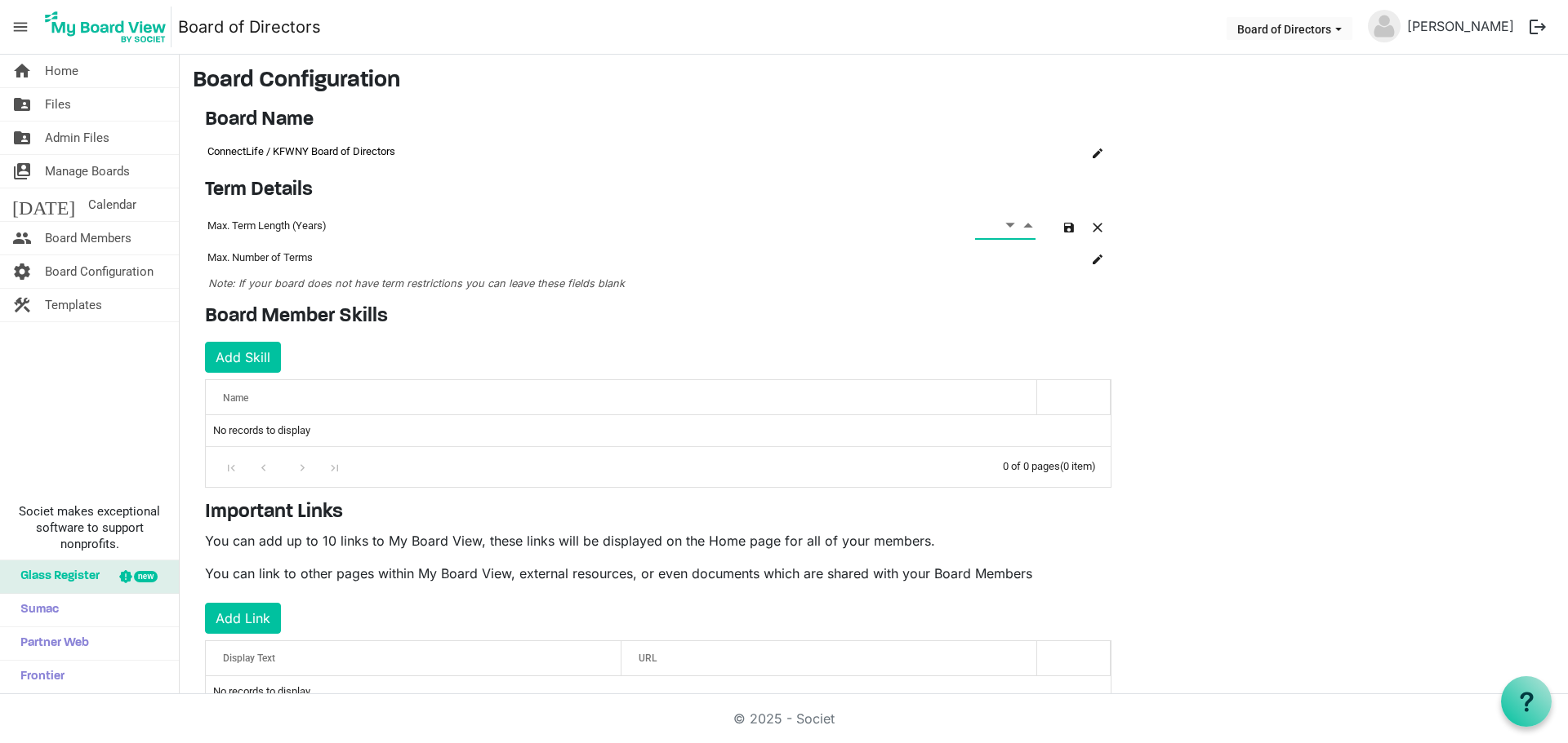
click at [1029, 224] on span "Increment value" at bounding box center [1028, 225] width 15 height 20
type input "3"
click at [1029, 224] on span "Increment value" at bounding box center [1028, 225] width 15 height 20
click at [1067, 225] on span "button" at bounding box center [1069, 228] width 10 height 10
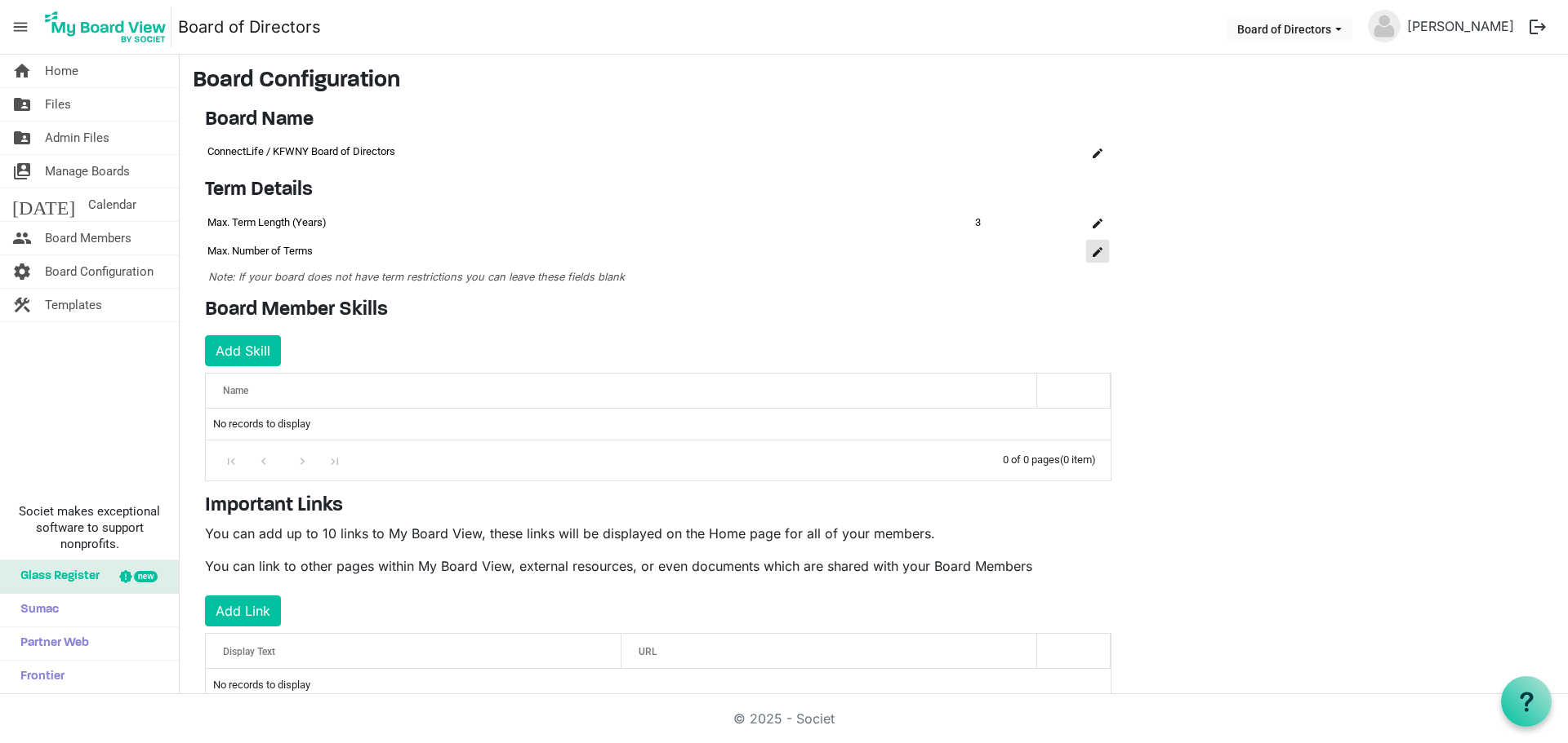
click at [1097, 250] on span "is Command column column header" at bounding box center [1097, 252] width 10 height 10
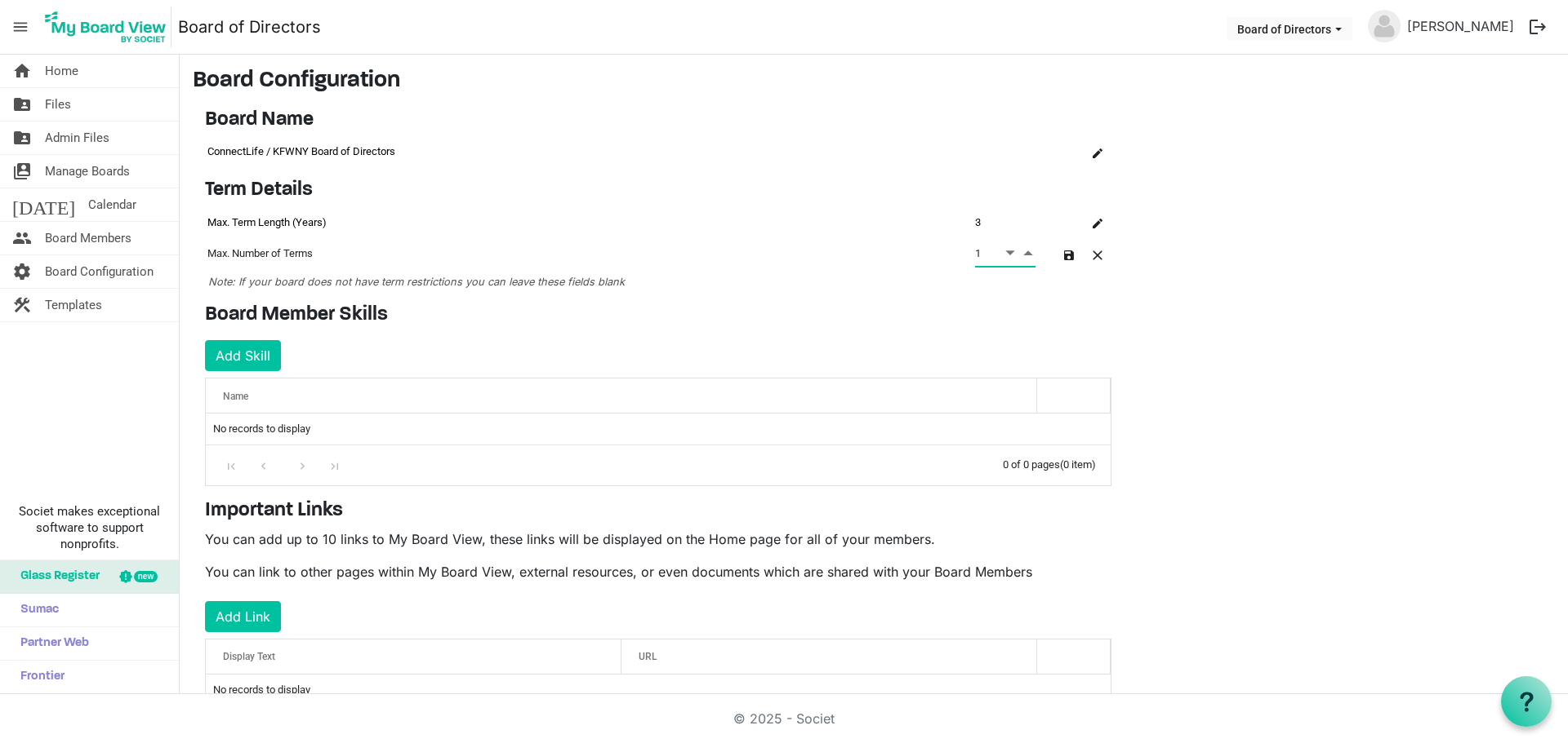
click at [1028, 251] on span "Increment value" at bounding box center [1028, 252] width 15 height 20
type input "2"
click at [1028, 251] on span "Increment value" at bounding box center [1028, 252] width 15 height 20
click at [1070, 253] on span "button" at bounding box center [1069, 255] width 10 height 10
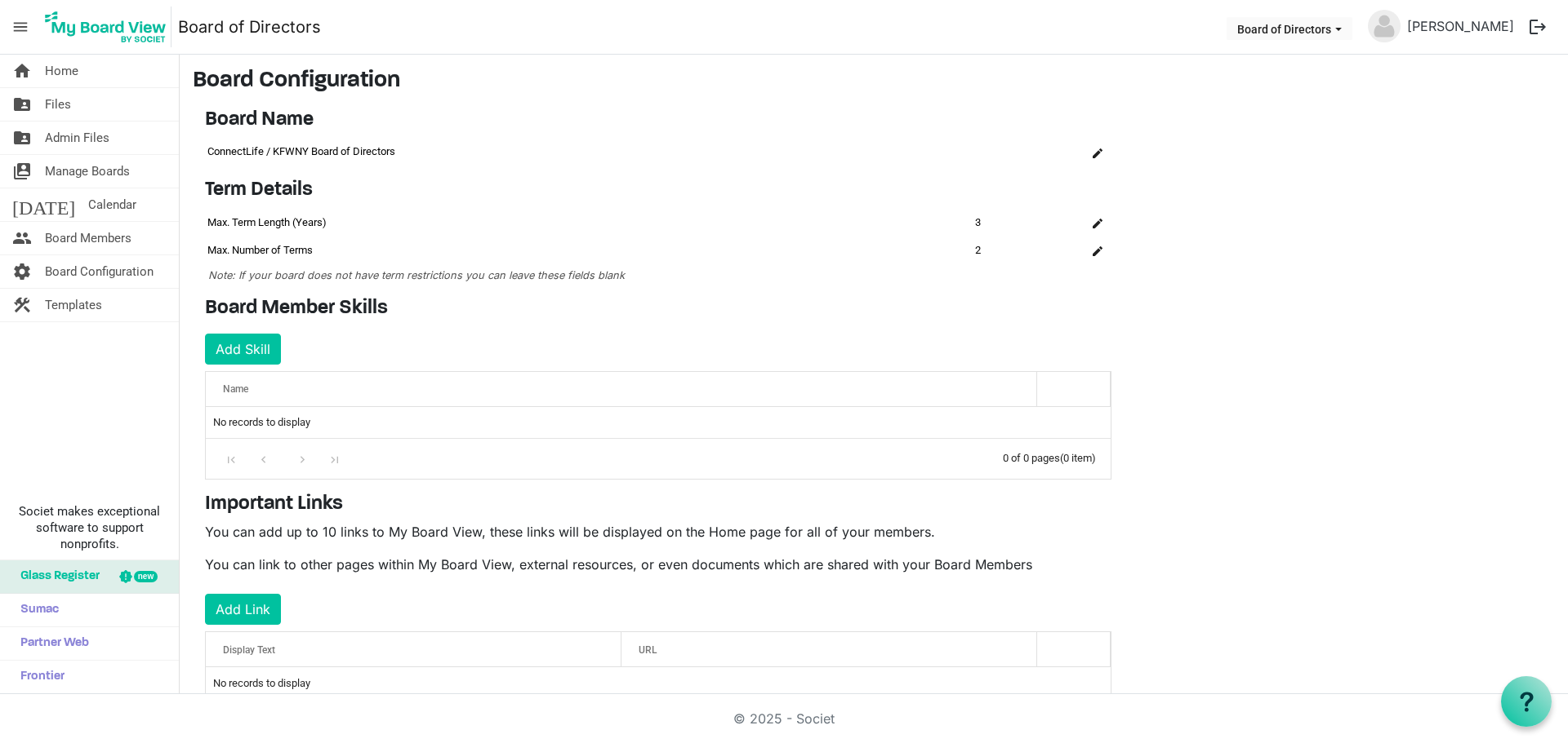
scroll to position [45, 0]
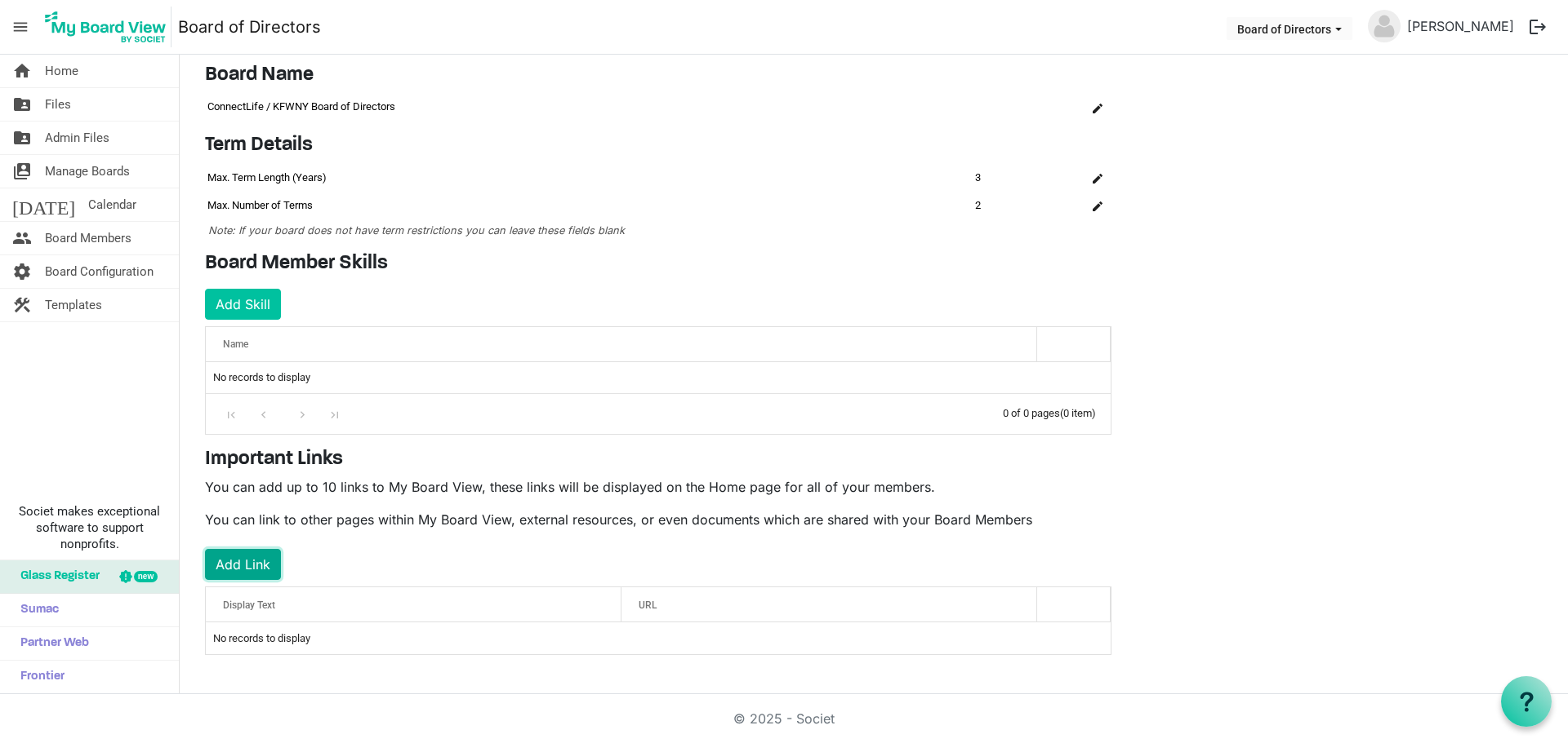
click at [251, 564] on button "Add Link" at bounding box center [242, 565] width 76 height 31
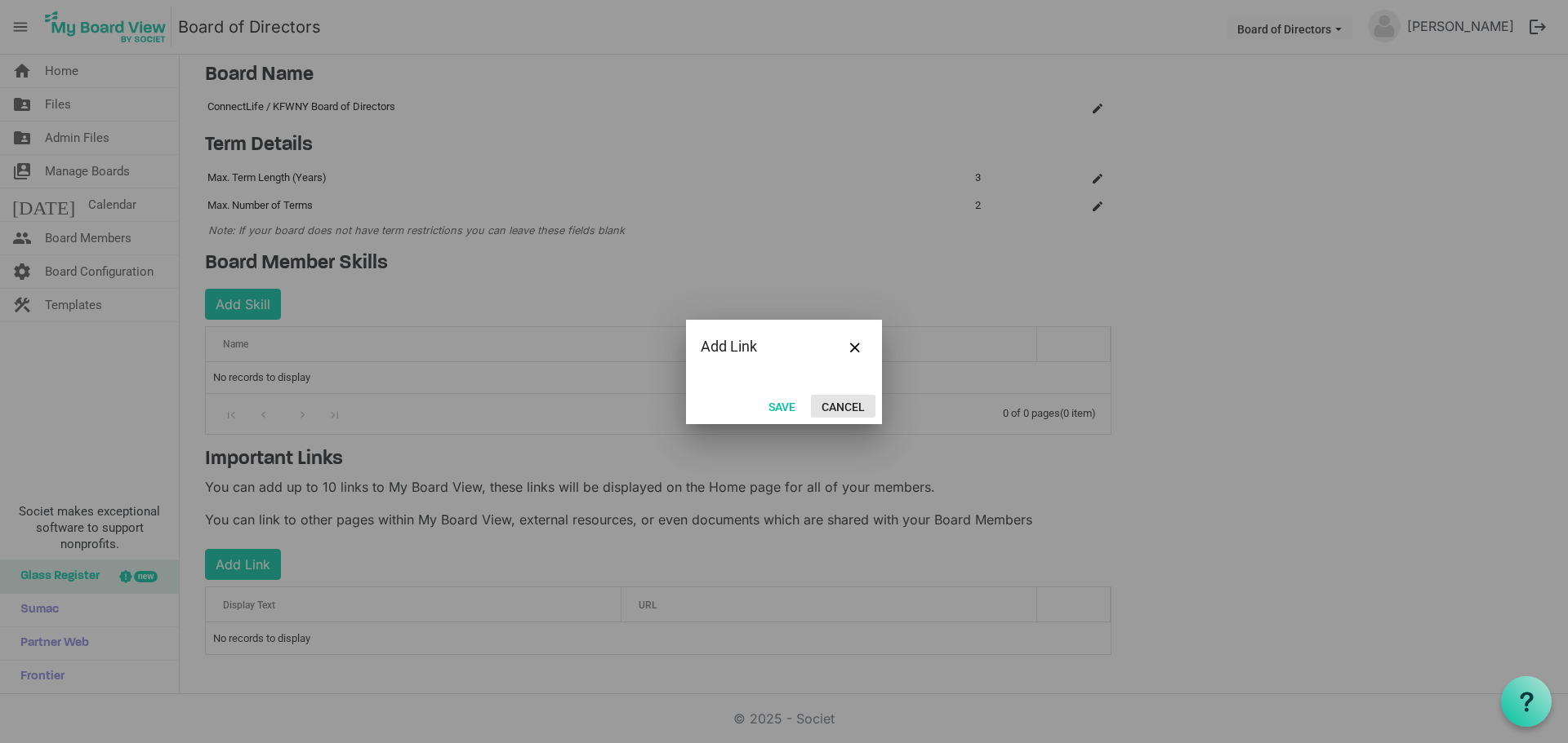
click at [835, 405] on button "Cancel" at bounding box center [843, 406] width 65 height 23
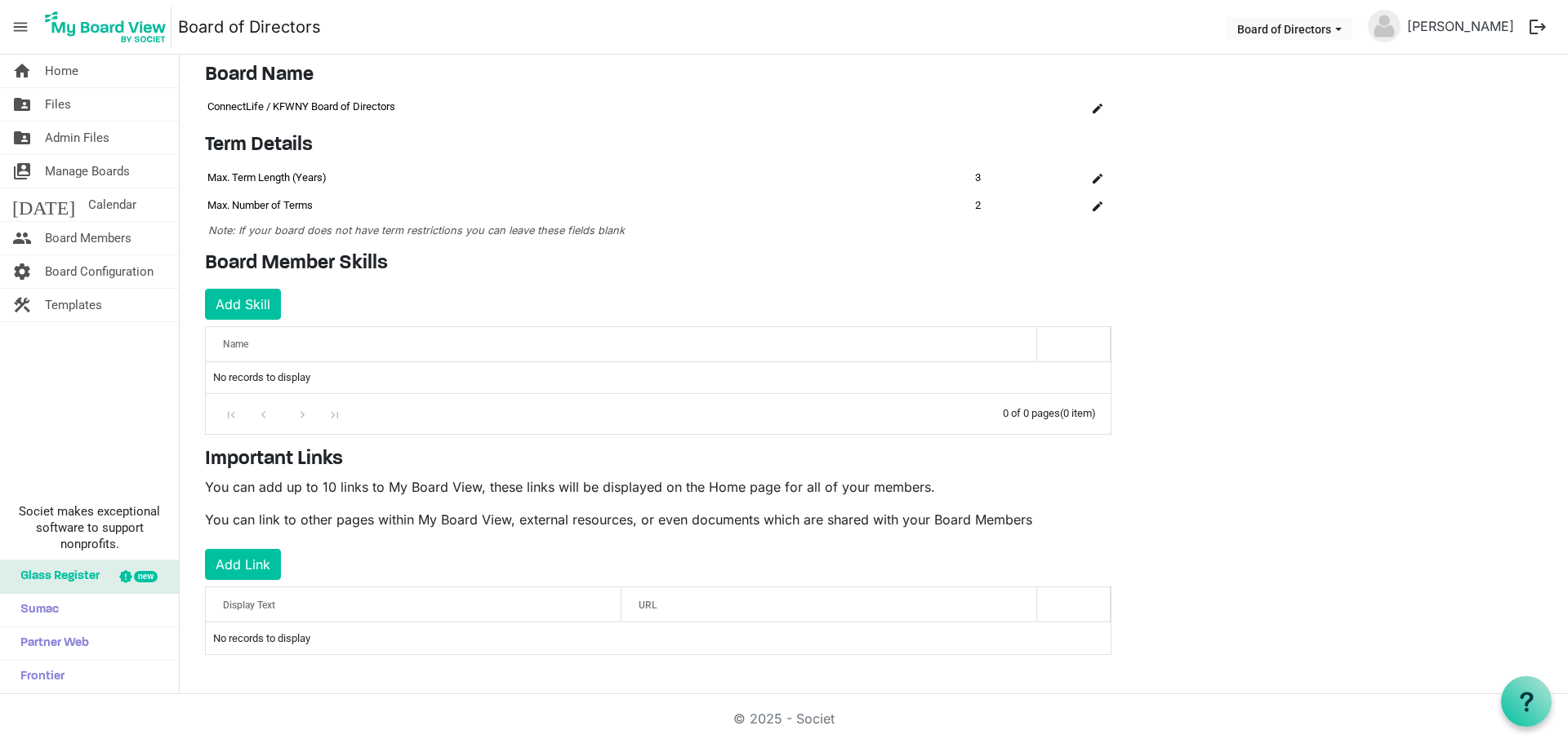
click at [244, 602] on span "Display Text" at bounding box center [249, 606] width 52 height 12
click at [244, 606] on span "Display Text" at bounding box center [249, 606] width 52 height 12
click at [244, 607] on span "Display Text" at bounding box center [249, 606] width 52 height 12
click at [244, 641] on td "No records to display" at bounding box center [658, 638] width 905 height 31
click at [245, 641] on td "No records to display" at bounding box center [658, 638] width 905 height 31
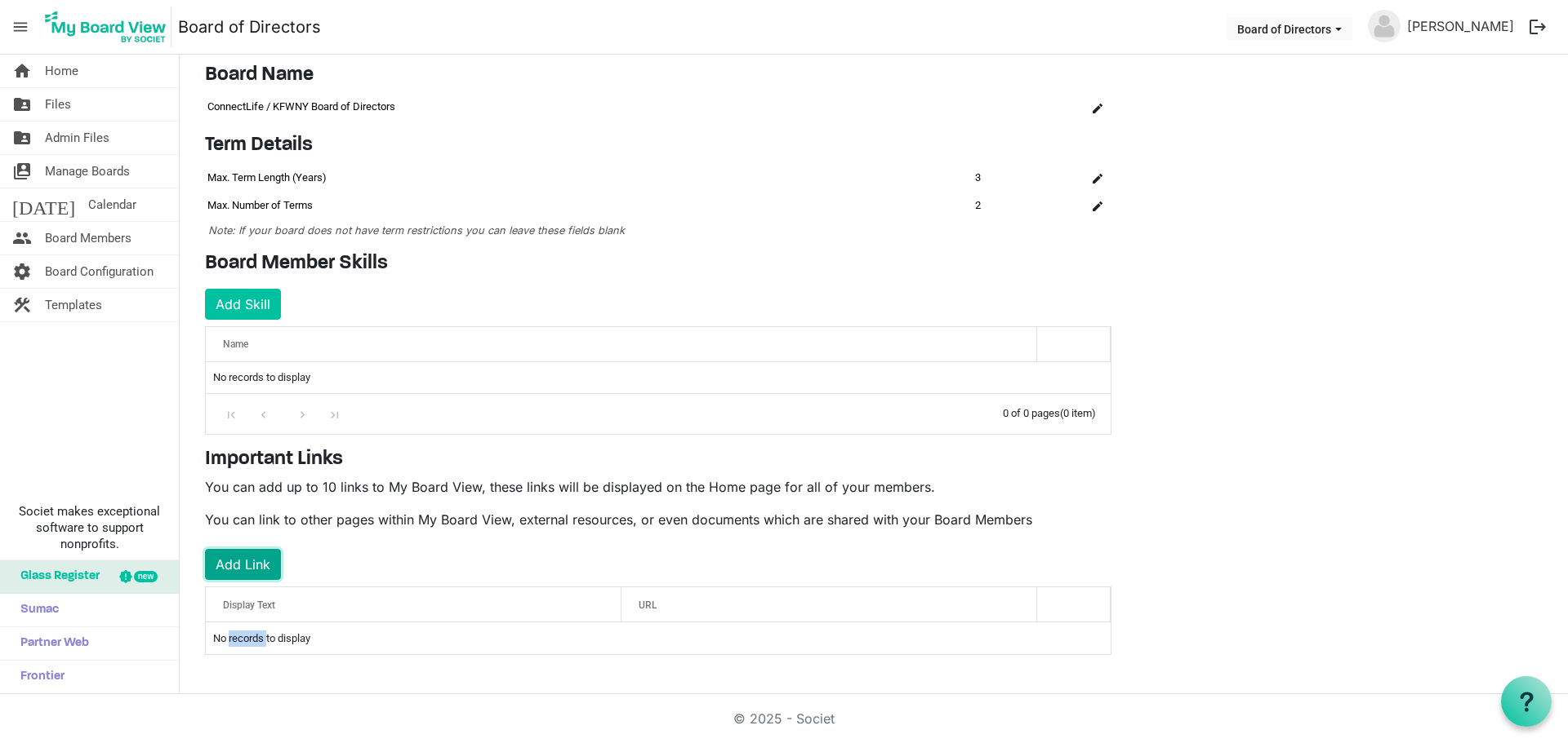
click at [253, 565] on button "Add Link" at bounding box center [242, 565] width 76 height 31
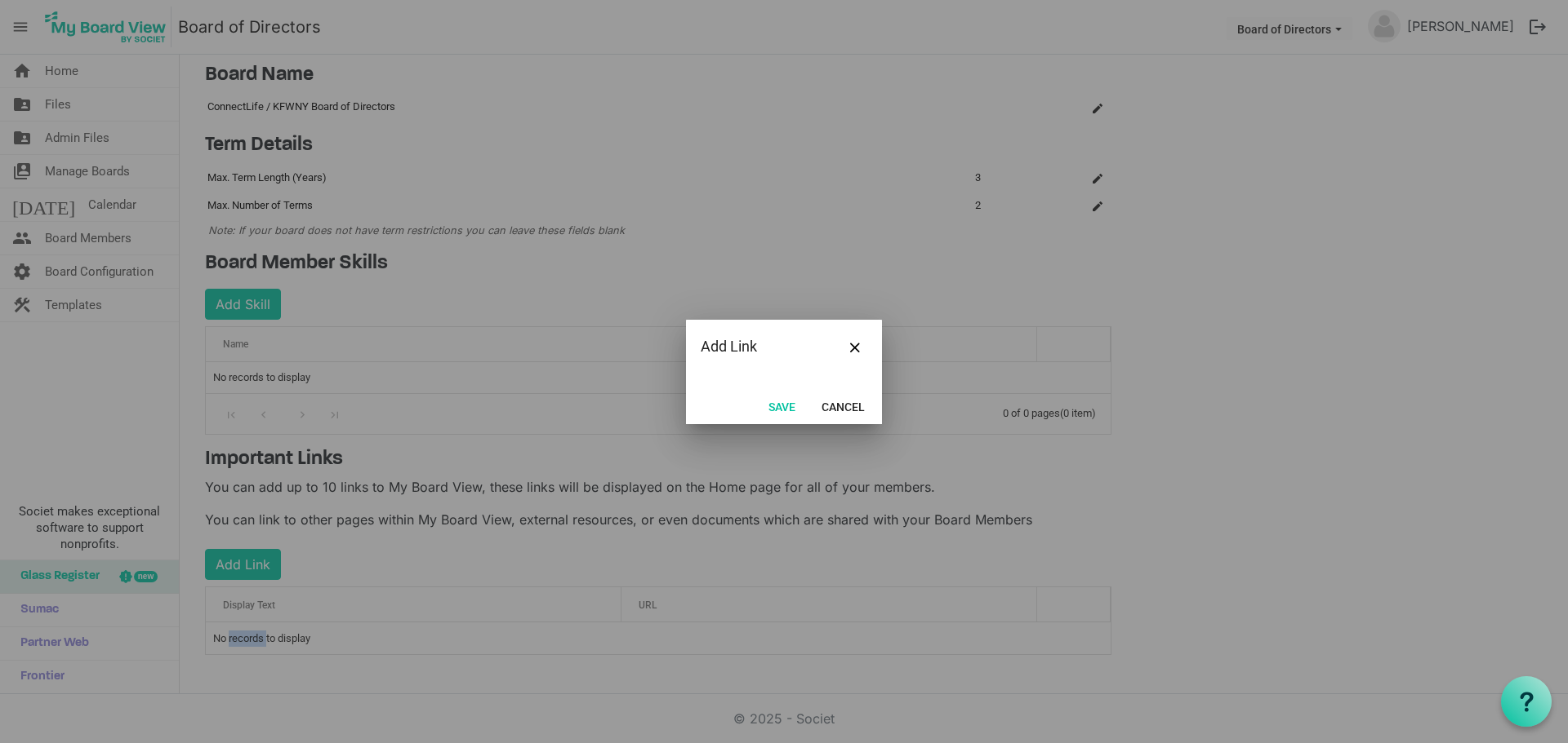
click at [759, 345] on div "Add Link" at bounding box center [767, 346] width 133 height 25
click at [740, 344] on div "Add Link" at bounding box center [767, 346] width 133 height 25
click at [707, 344] on div "Add Link" at bounding box center [767, 346] width 133 height 25
click at [710, 344] on div "Add Link" at bounding box center [767, 346] width 133 height 25
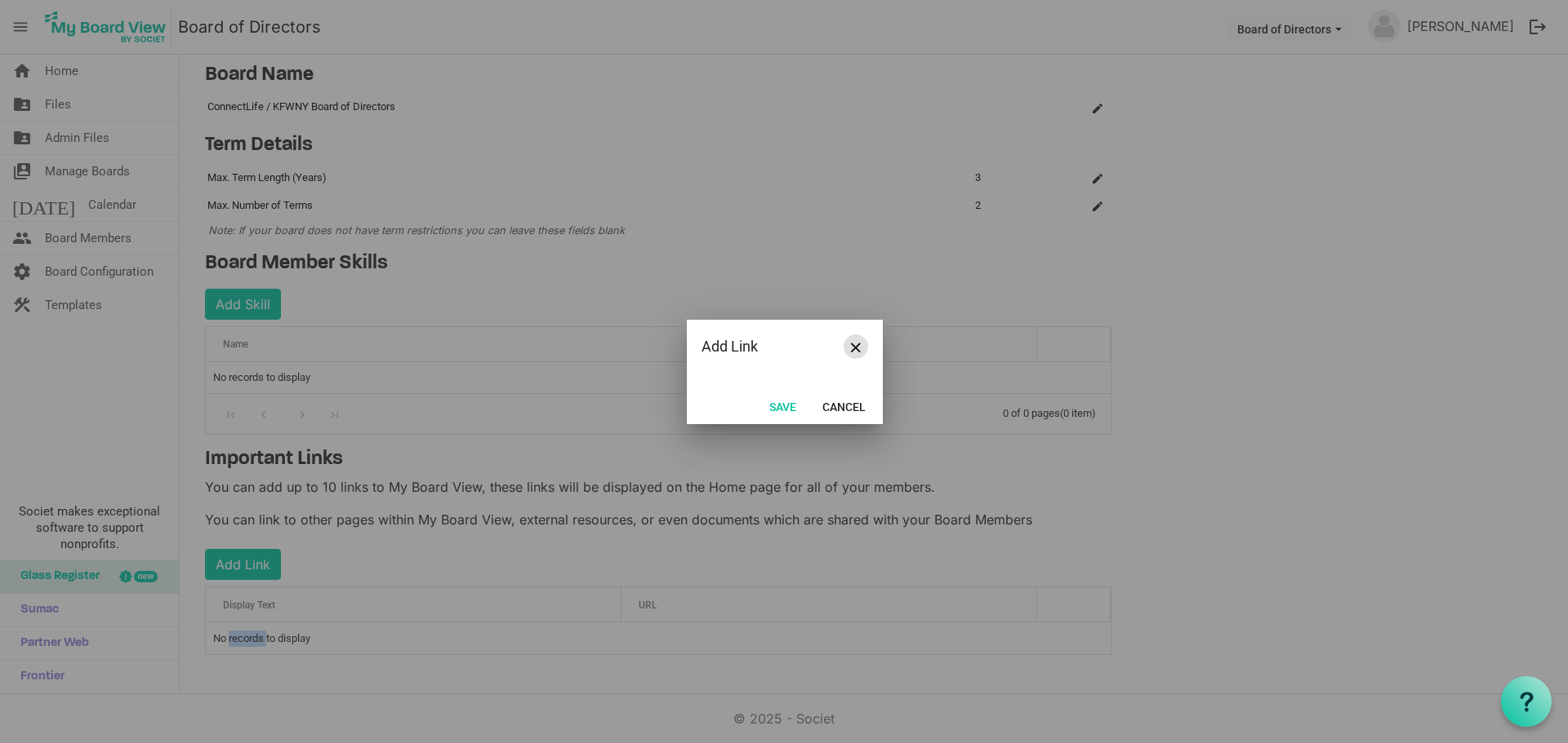
click at [856, 344] on span "Close" at bounding box center [856, 347] width 10 height 10
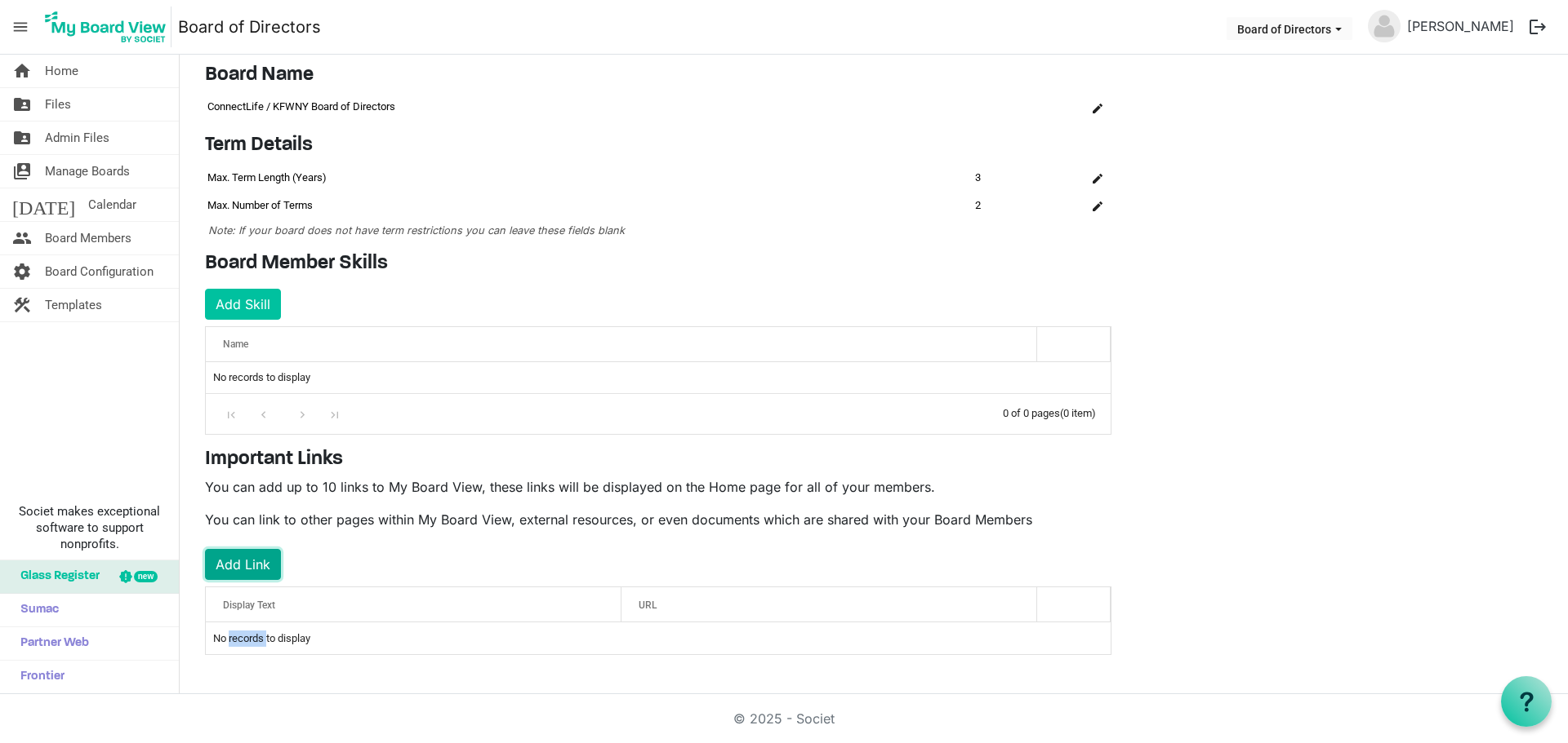
click at [236, 561] on button "Add Link" at bounding box center [242, 565] width 76 height 31
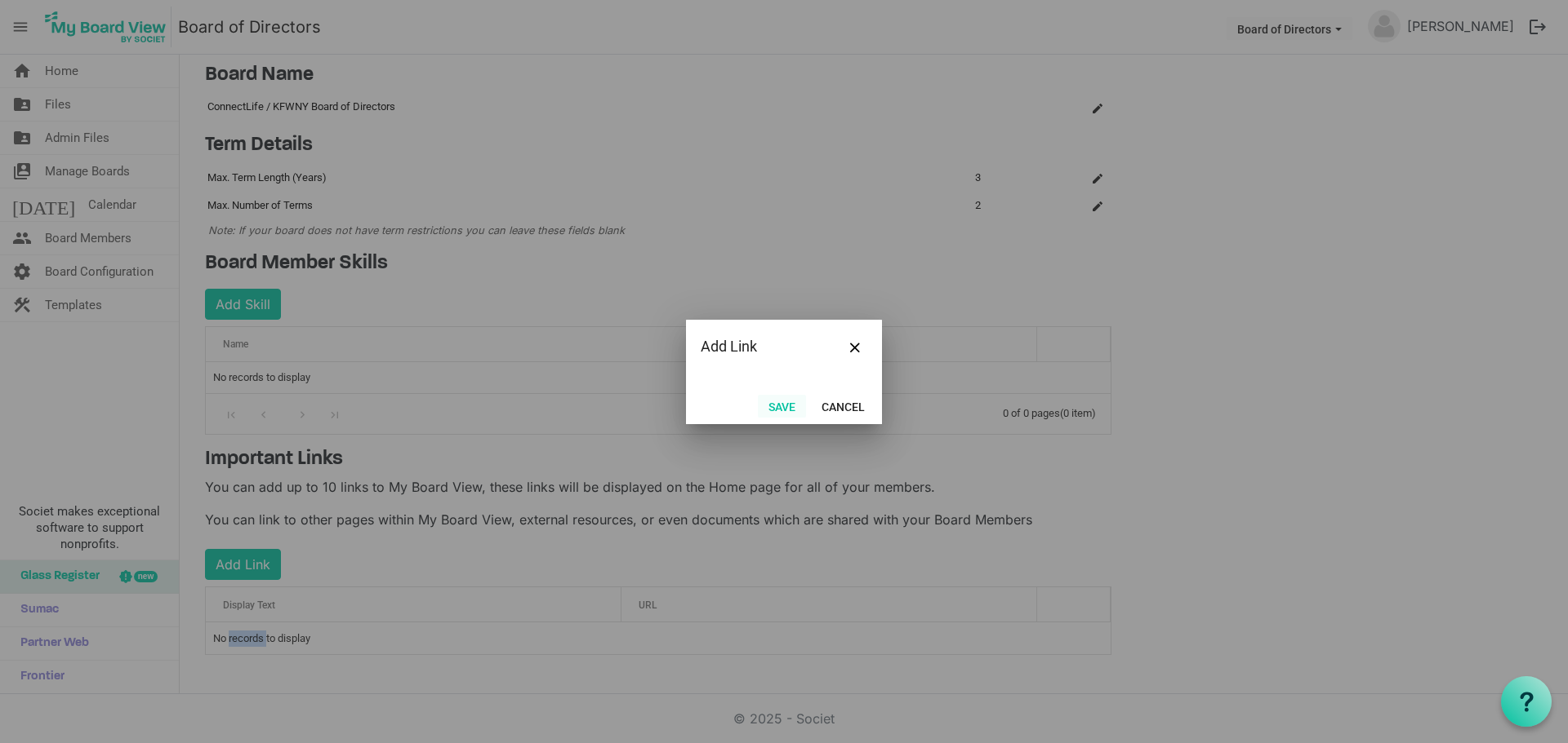
click at [787, 407] on button "Save" at bounding box center [782, 406] width 48 height 23
click at [854, 406] on button "Cancel" at bounding box center [843, 406] width 65 height 23
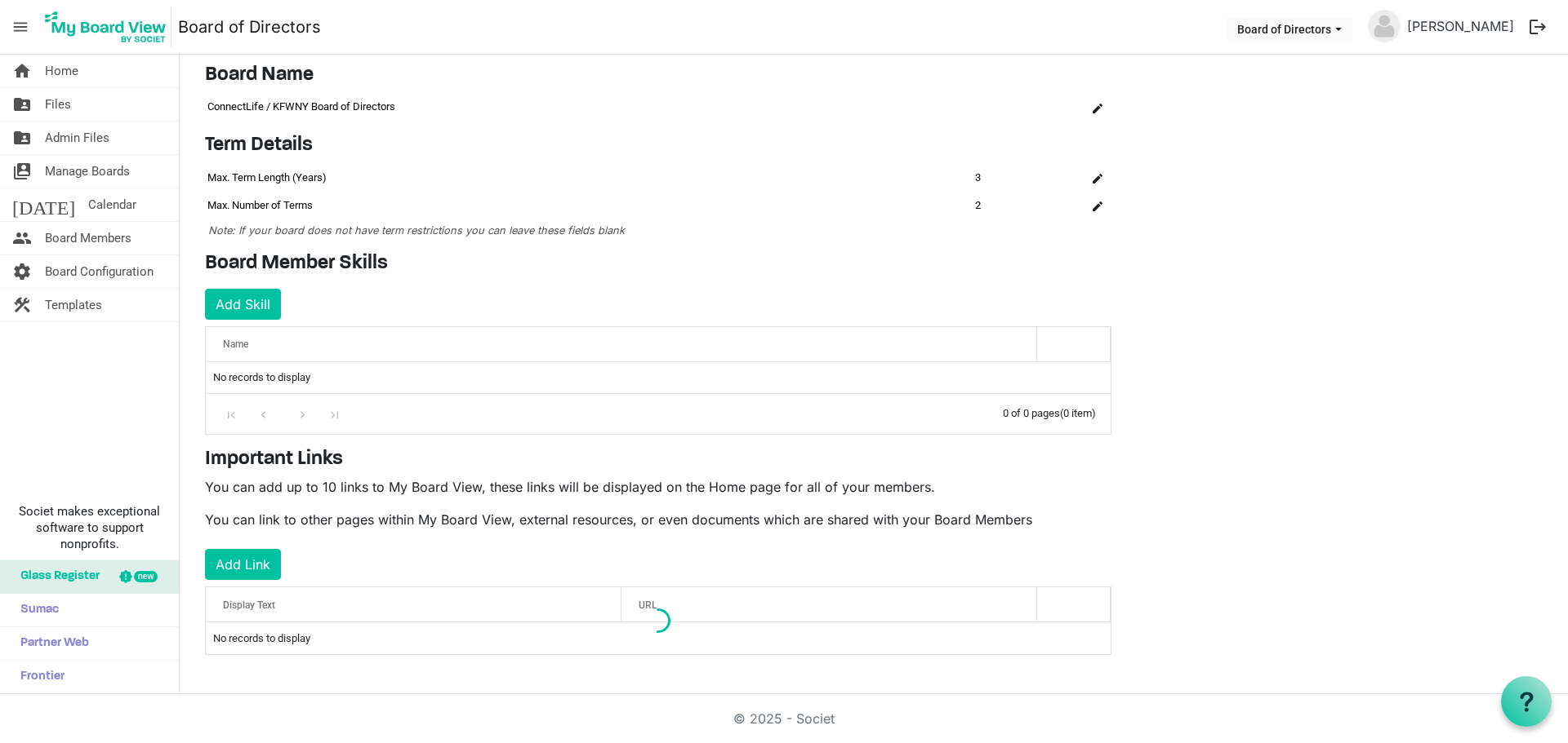
click at [450, 451] on h4 "Important Links" at bounding box center [658, 460] width 907 height 24
click at [88, 200] on span "Calendar" at bounding box center [112, 205] width 48 height 33
click at [101, 172] on span "Manage Boards" at bounding box center [87, 171] width 85 height 33
click at [64, 107] on span "Files" at bounding box center [57, 105] width 26 height 33
click at [67, 68] on span "Home" at bounding box center [61, 71] width 34 height 33
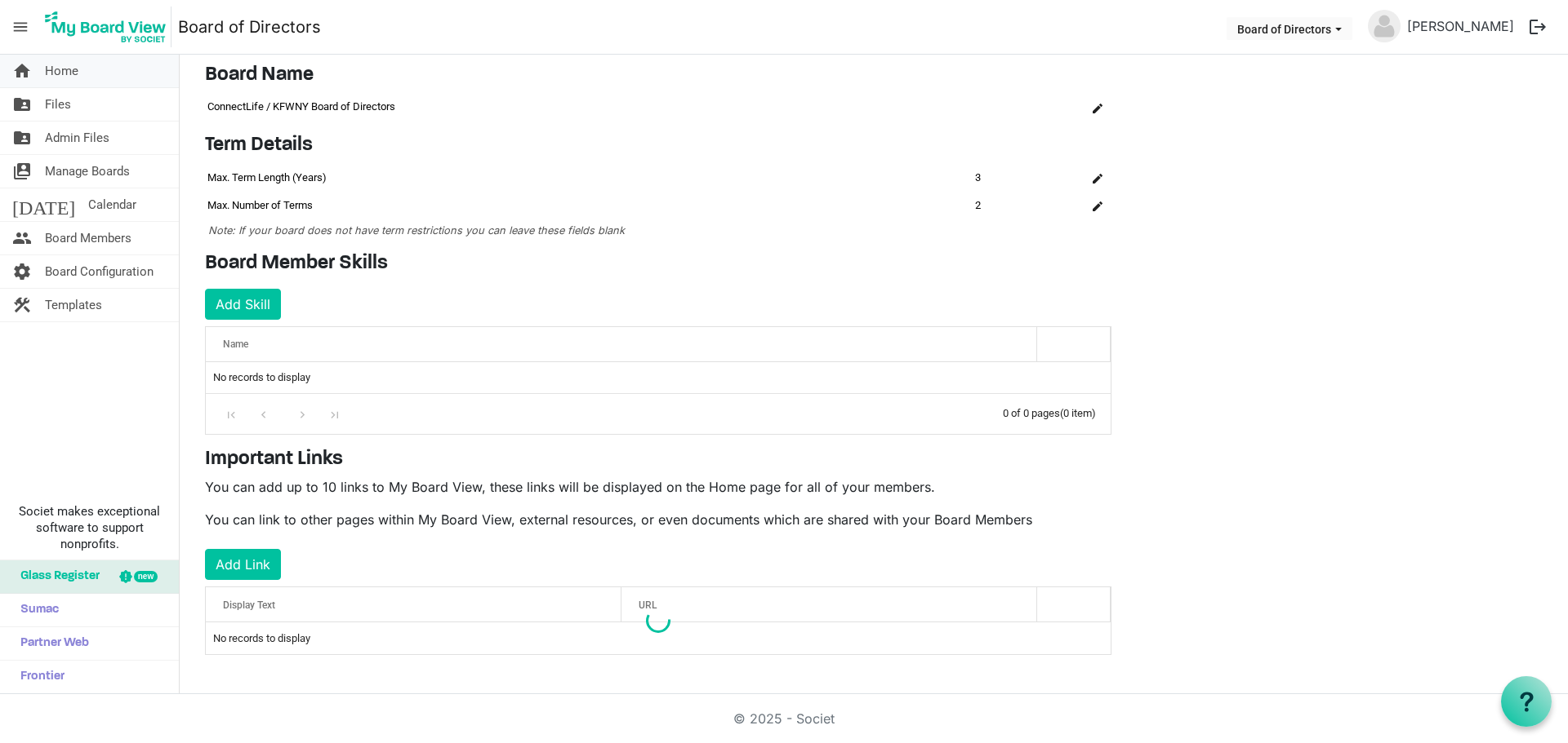
click at [67, 68] on span "Home" at bounding box center [61, 71] width 34 height 33
click at [57, 72] on span "Home" at bounding box center [61, 71] width 34 height 33
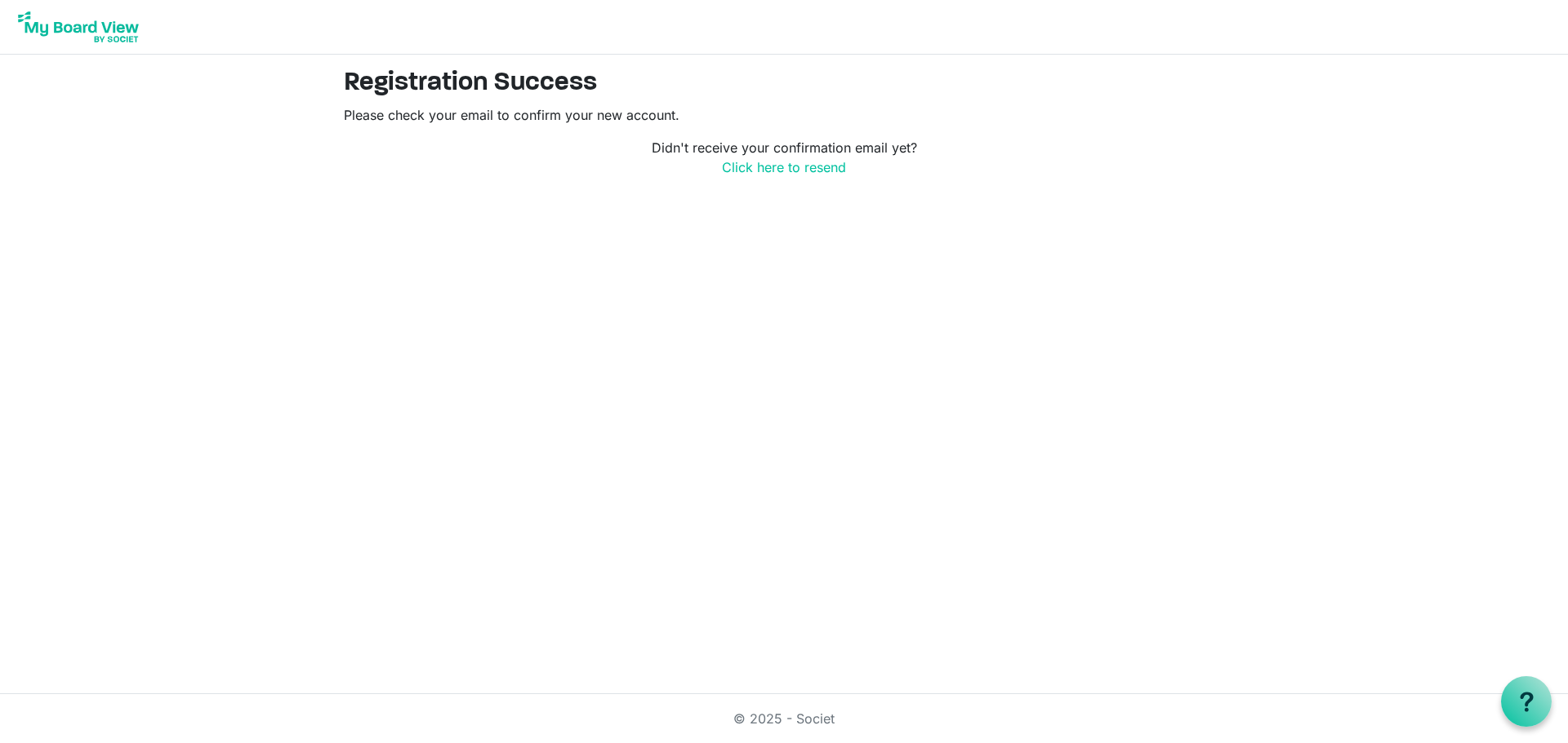
click at [119, 29] on img at bounding box center [77, 26] width 130 height 41
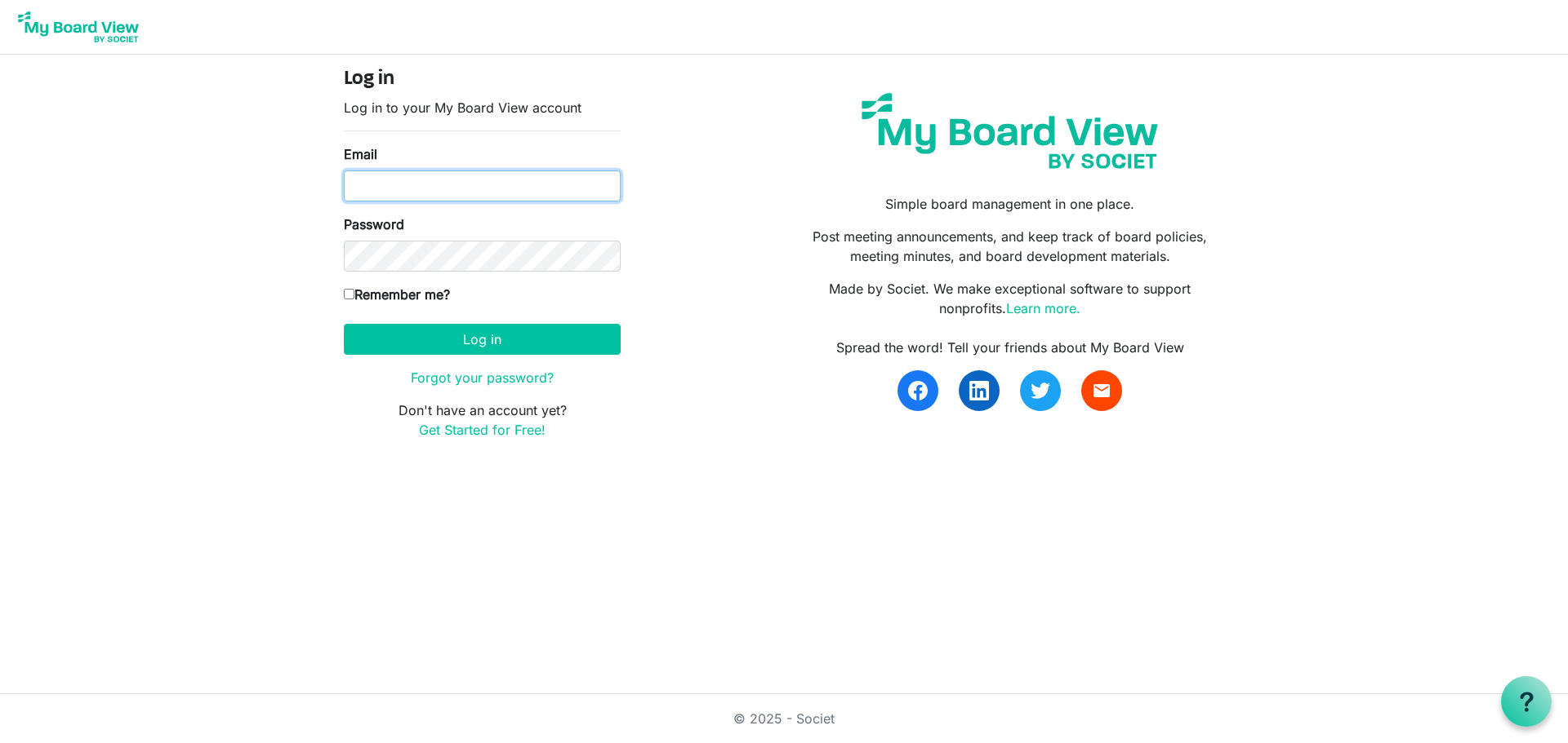
type input "[EMAIL_ADDRESS][DOMAIN_NAME]"
click at [348, 296] on input "Remember me?" at bounding box center [349, 294] width 11 height 11
checkbox input "true"
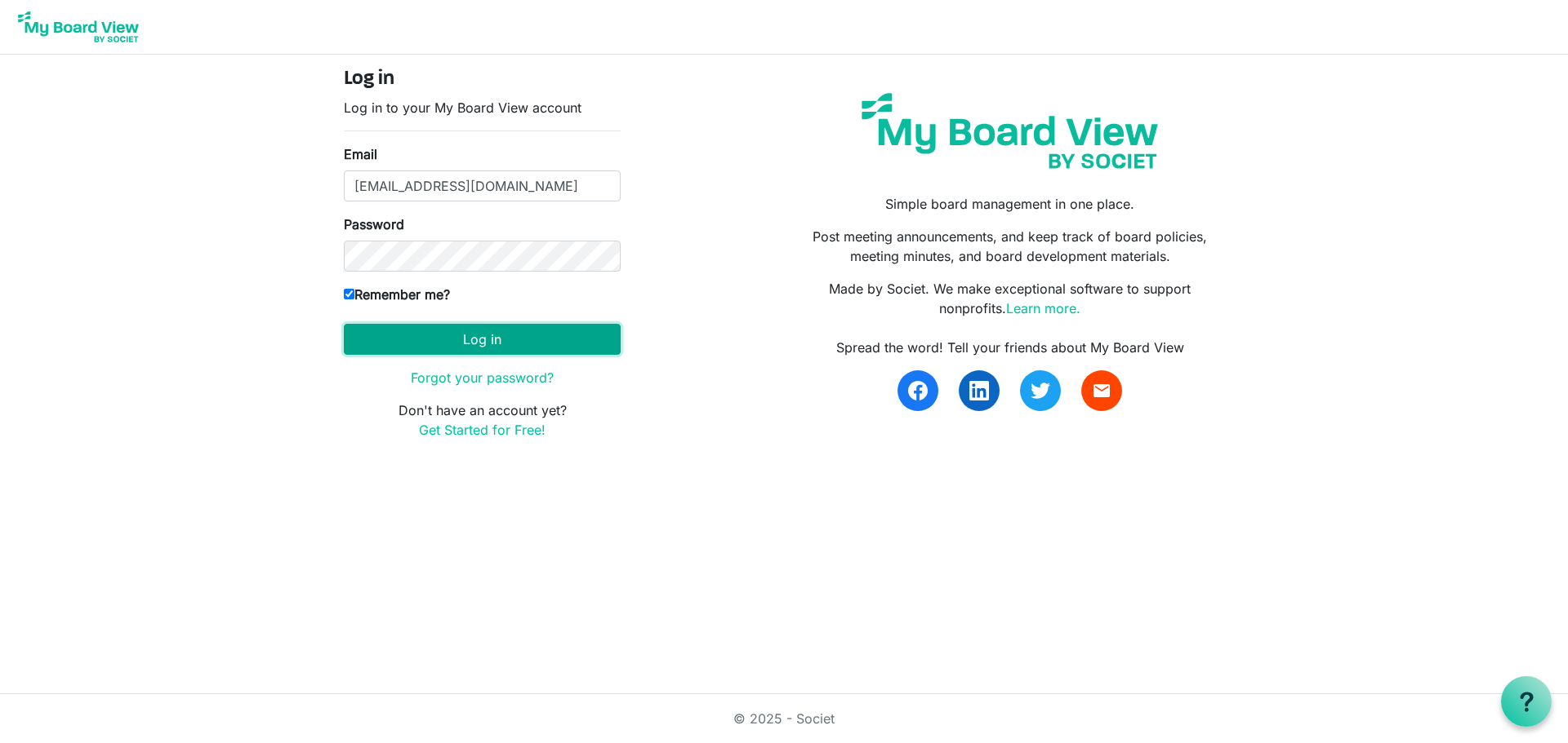
click at [476, 341] on button "Log in" at bounding box center [482, 340] width 277 height 31
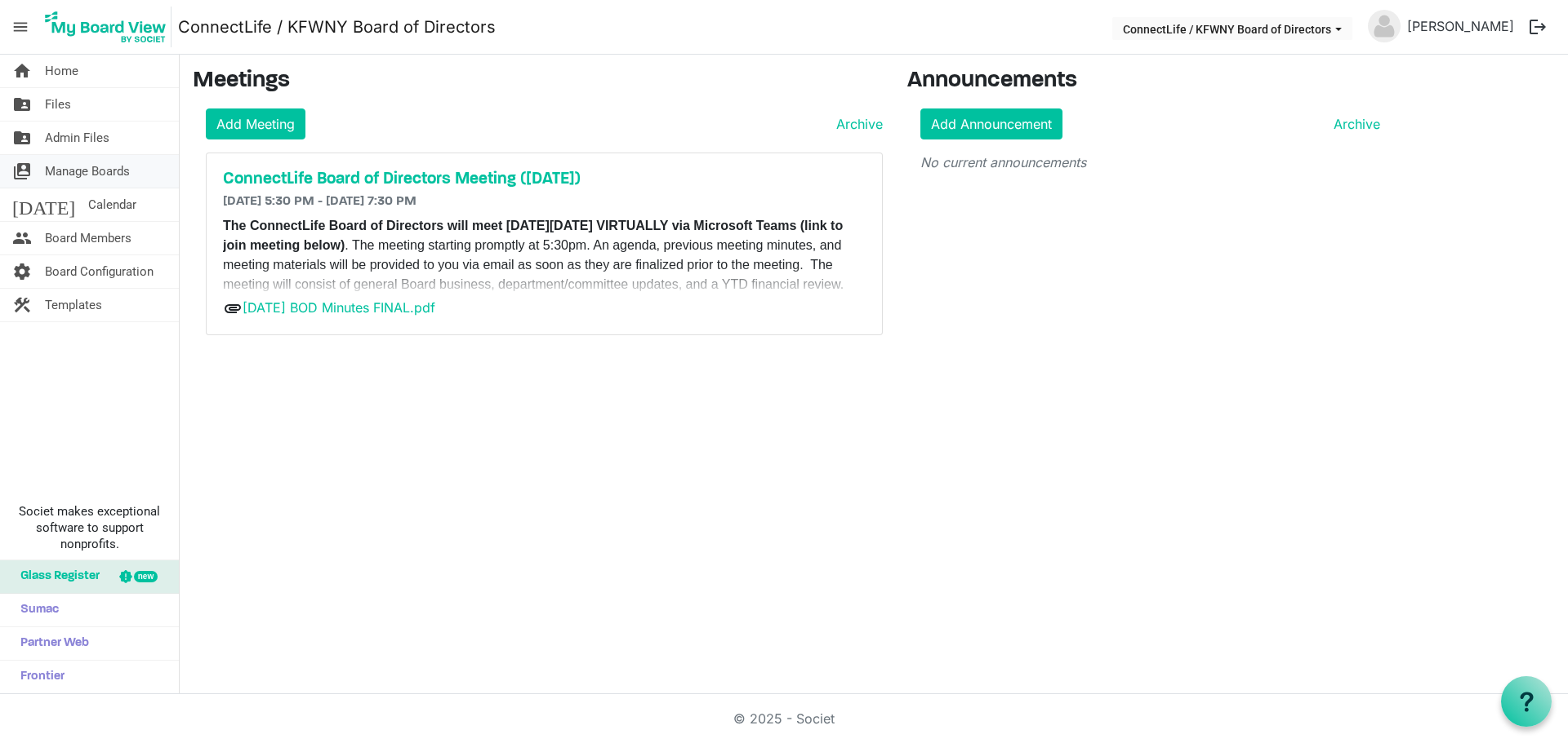
click at [66, 169] on span "Manage Boards" at bounding box center [87, 171] width 85 height 33
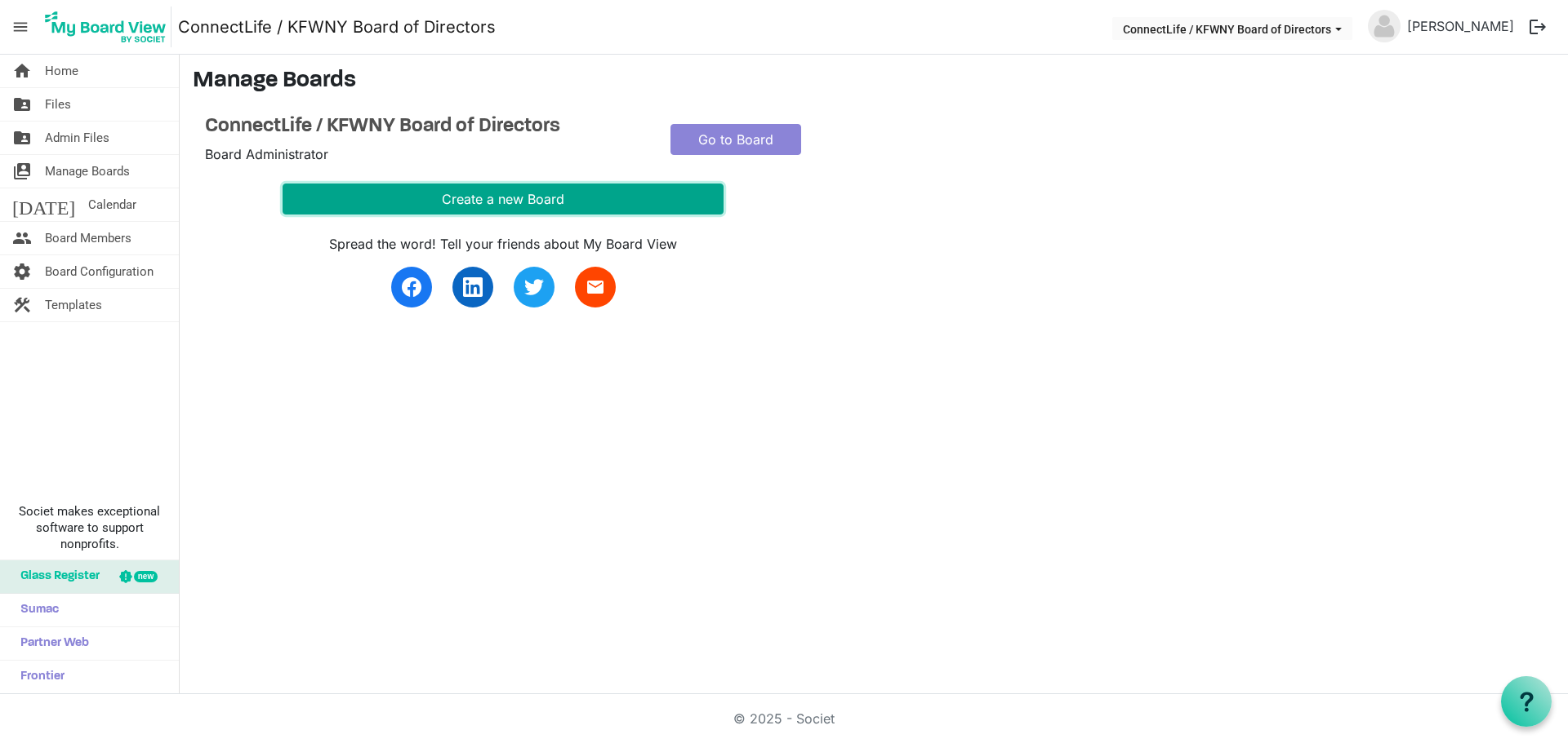
click at [487, 199] on button "Create a new Board" at bounding box center [503, 199] width 441 height 31
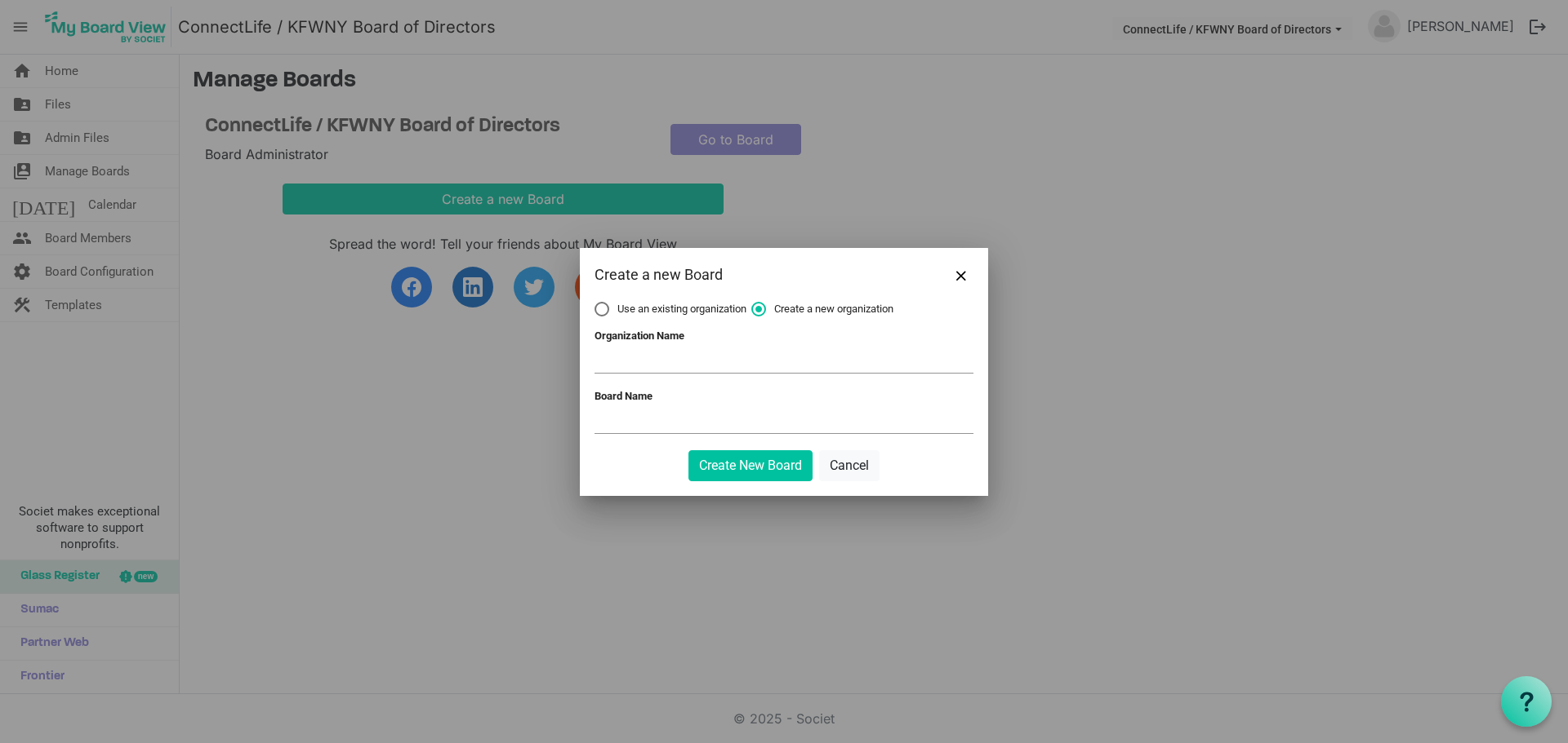
click at [601, 310] on label "Use an existing organization" at bounding box center [670, 310] width 152 height 15
click at [595, 302] on input "Use an existing organization" at bounding box center [594, 302] width 1 height 1
radio input "true"
click at [619, 365] on span at bounding box center [784, 361] width 379 height 25
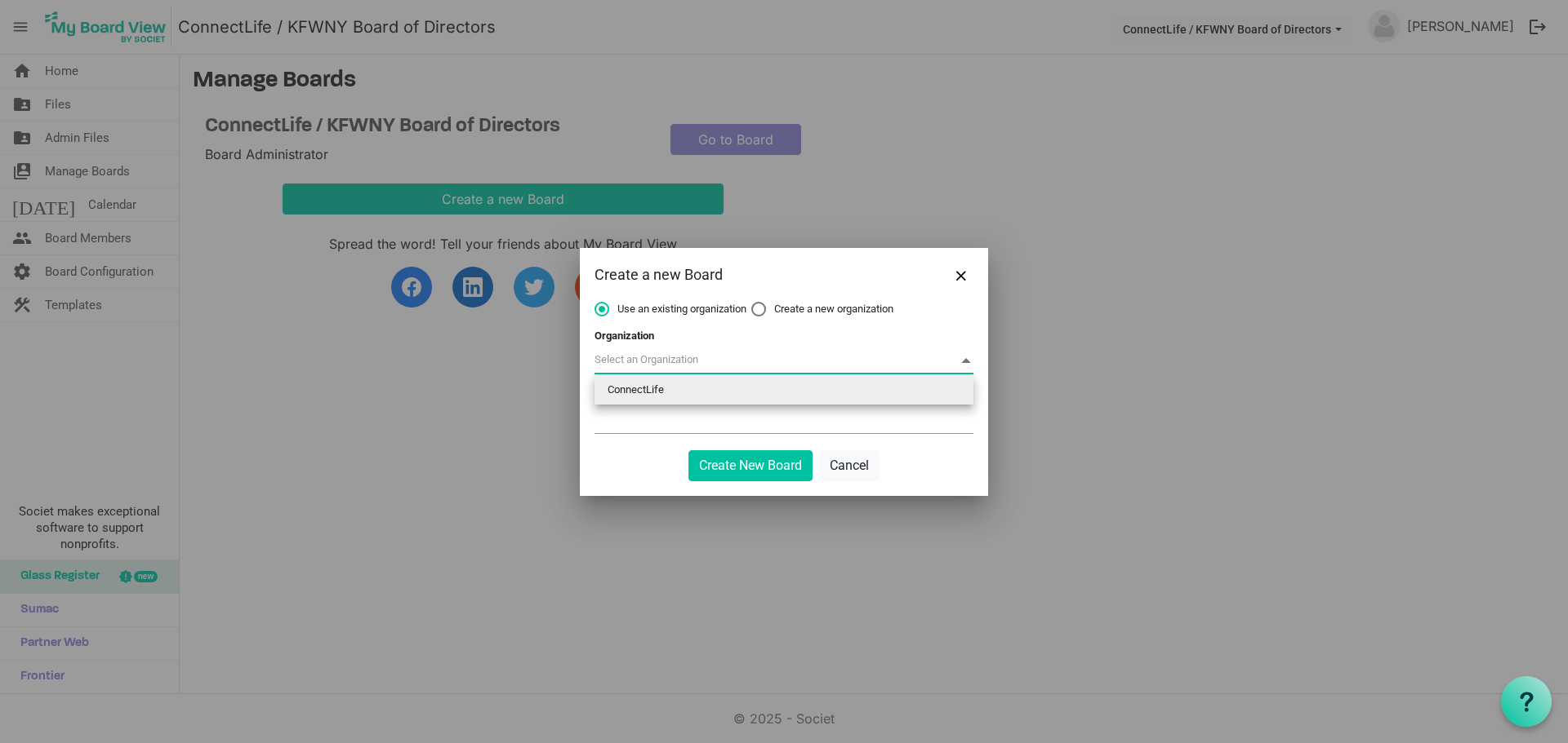
click at [625, 390] on li "ConnectLife" at bounding box center [784, 390] width 379 height 29
type input "ConnectLife"
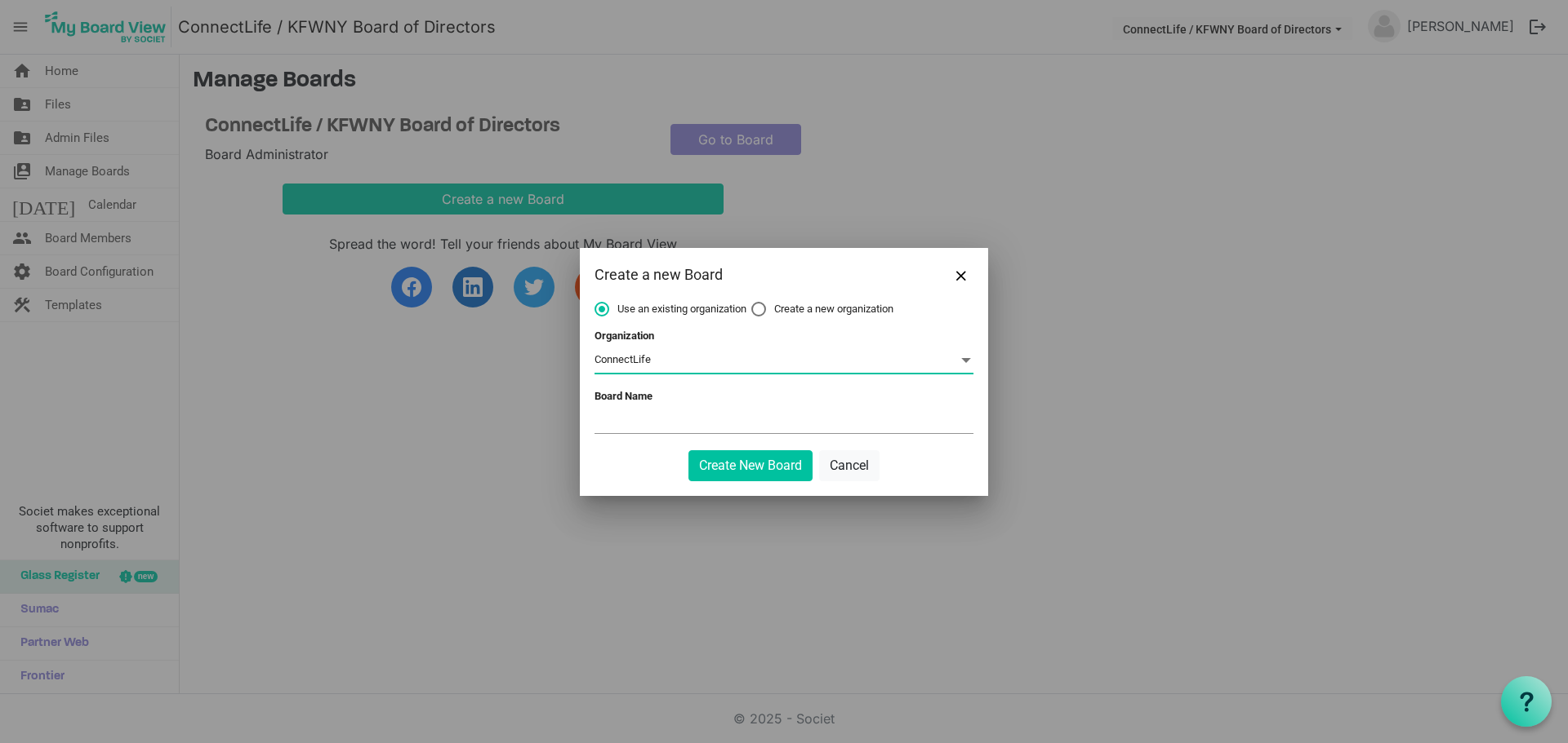
click at [625, 423] on input "Board Name" at bounding box center [784, 421] width 379 height 25
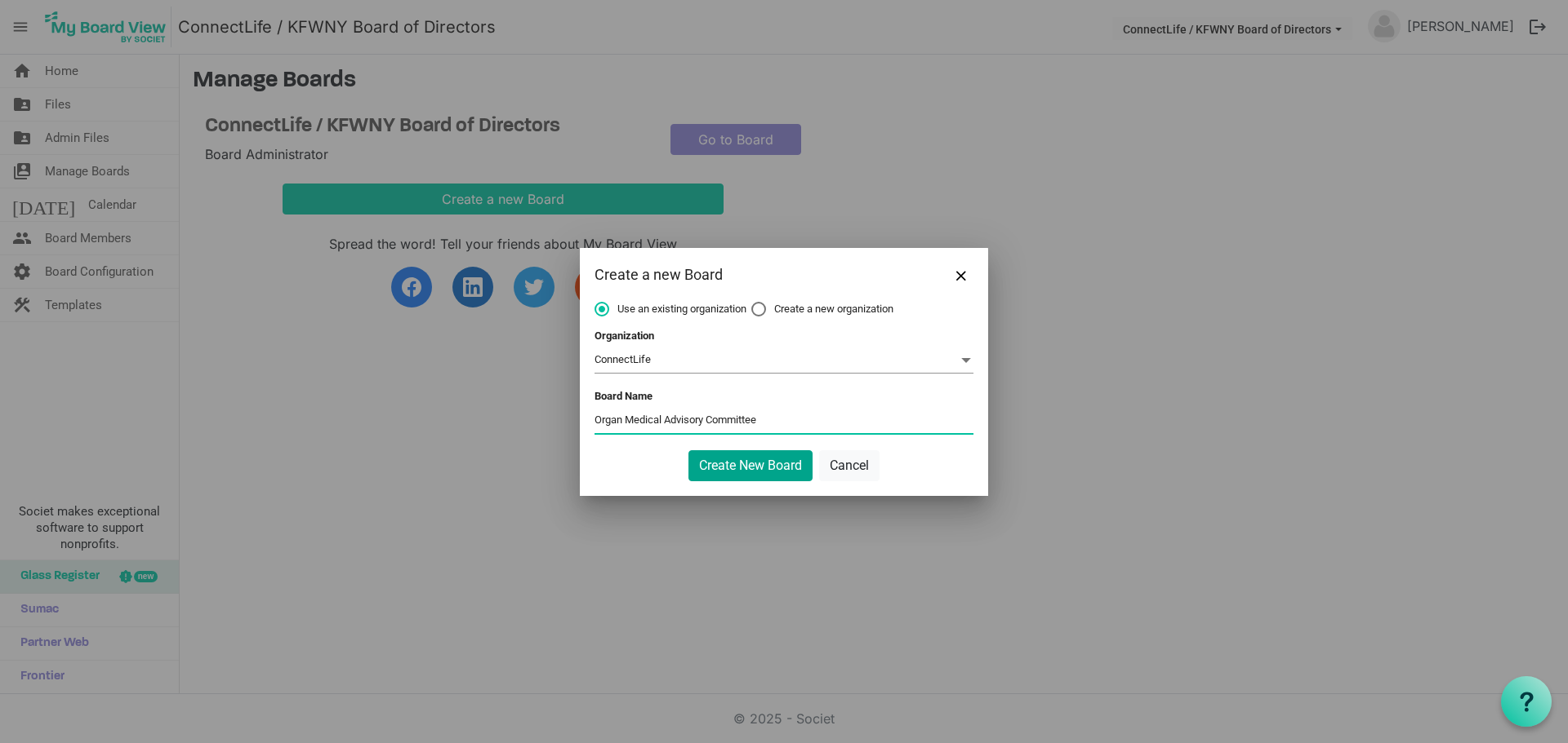
type input "Organ Medical Advisory Committee"
click at [742, 462] on button "Create New Board" at bounding box center [750, 466] width 124 height 31
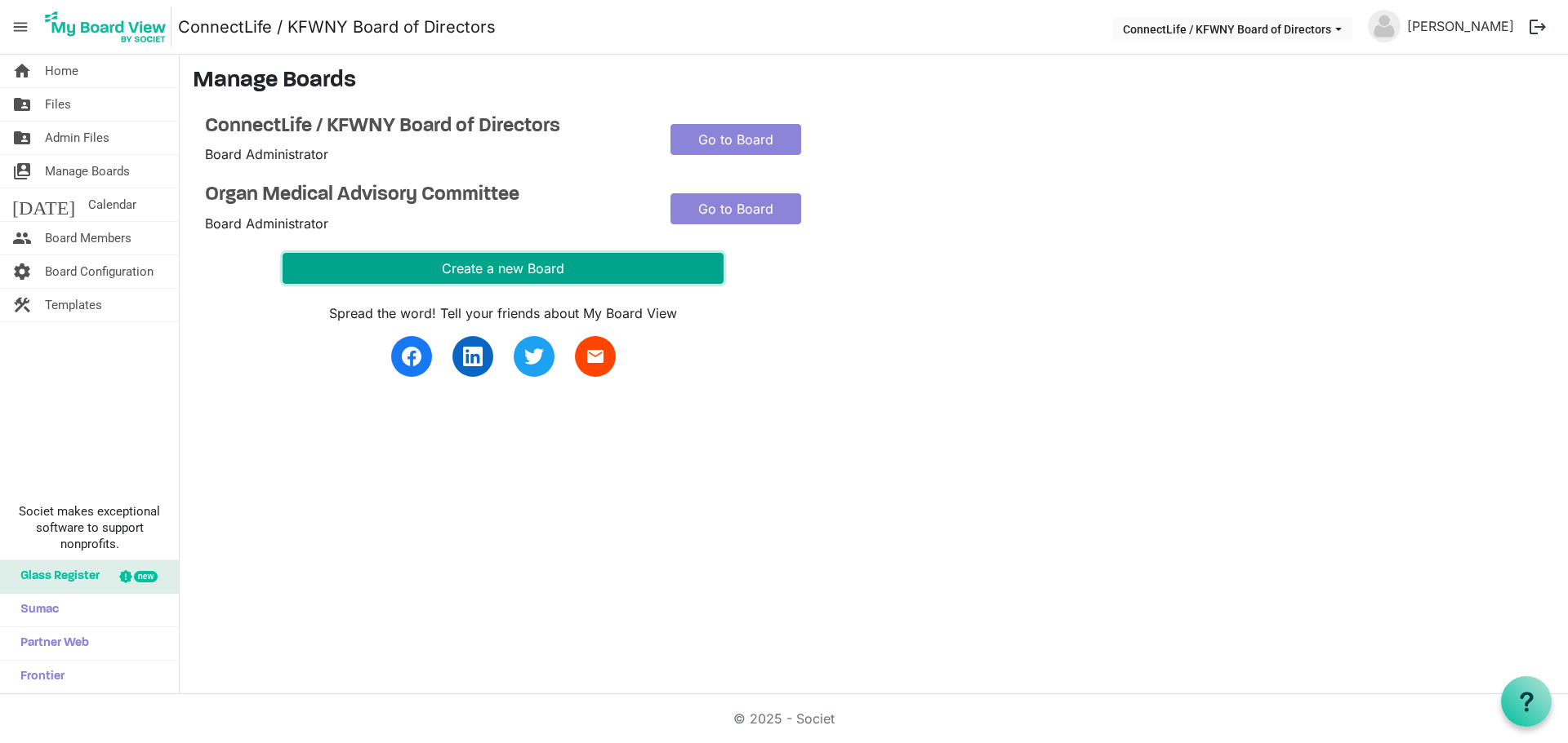
click at [497, 270] on button "Create a new Board" at bounding box center [503, 269] width 441 height 31
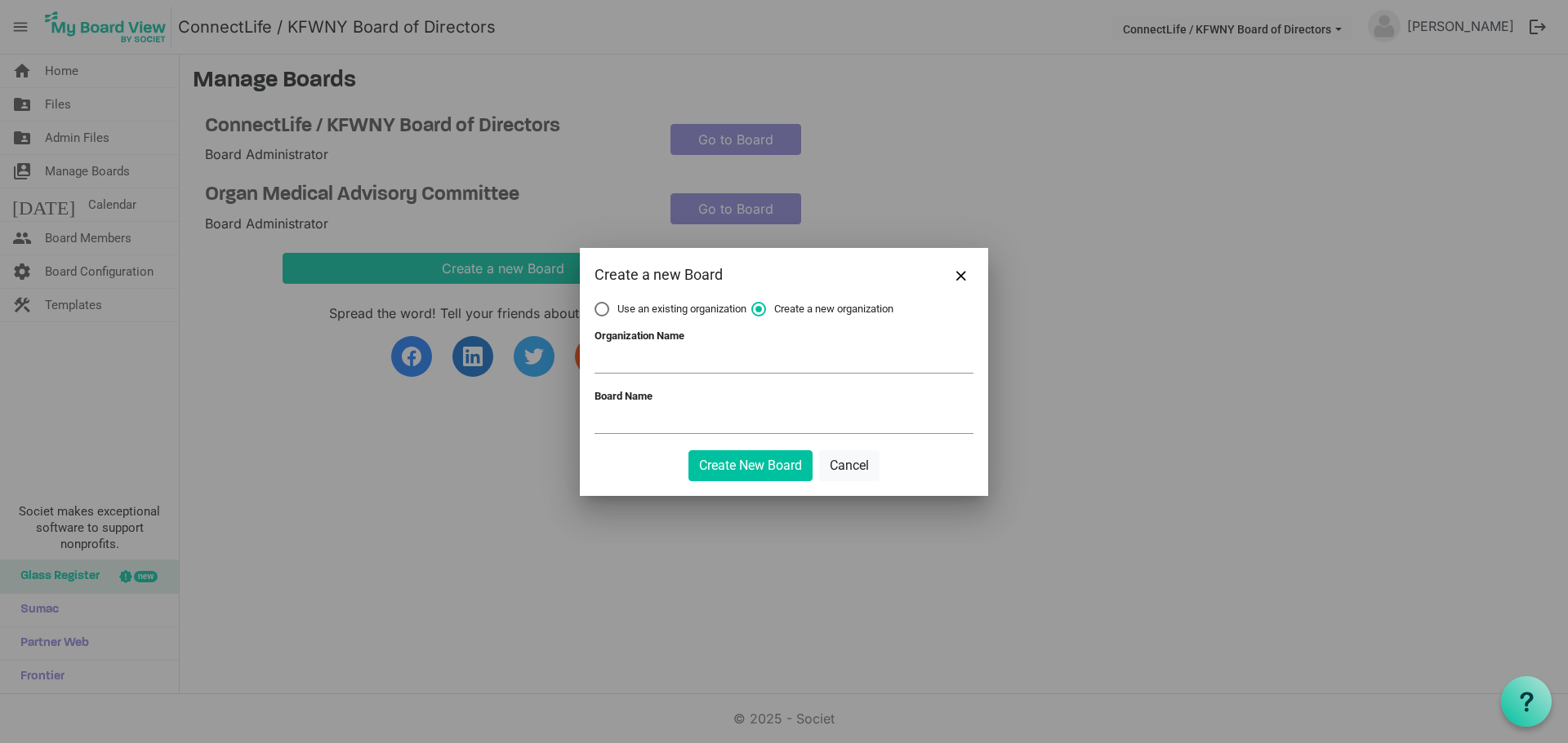
click at [600, 311] on label "Use an existing organization" at bounding box center [670, 310] width 152 height 15
click at [595, 302] on input "Use an existing organization" at bounding box center [594, 302] width 1 height 1
radio input "true"
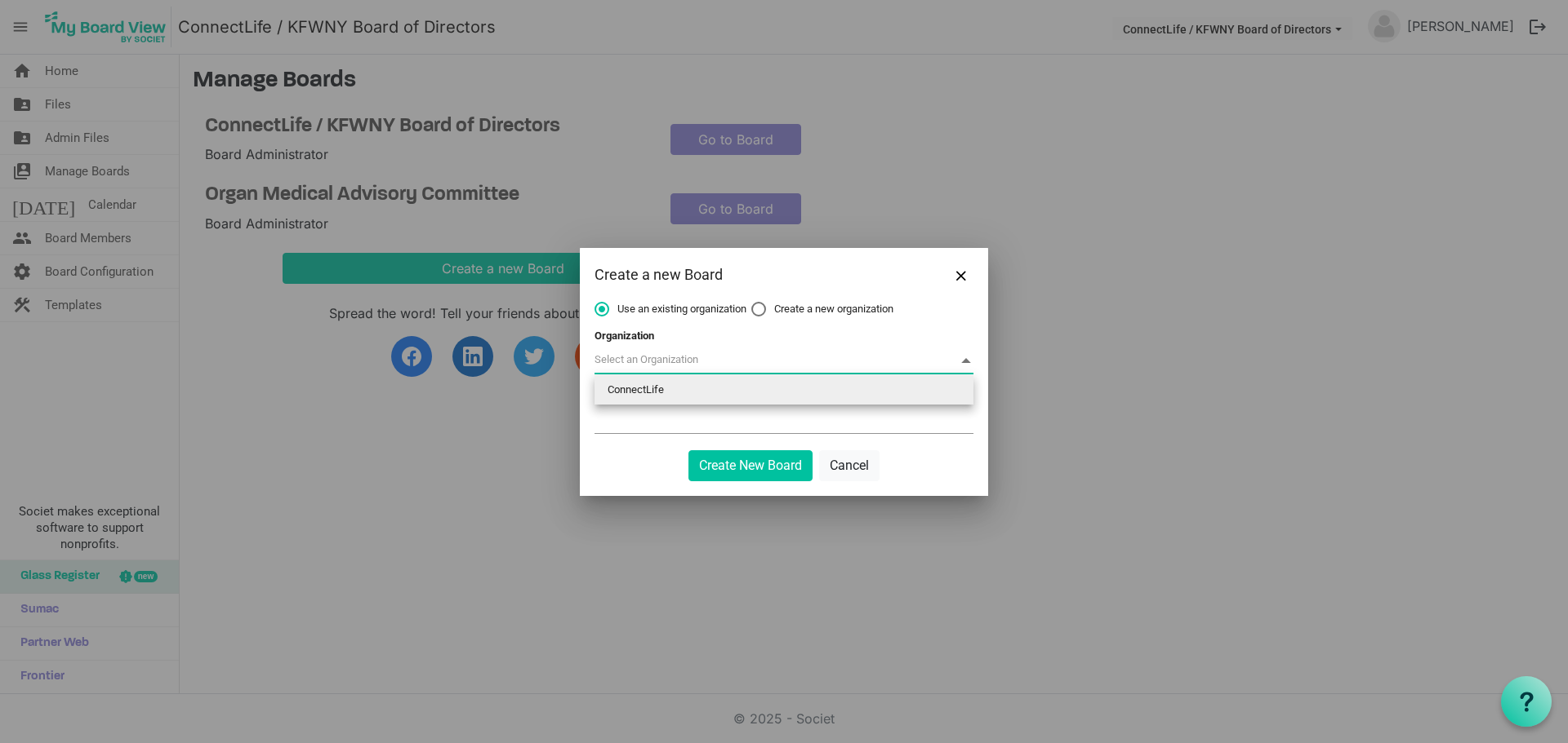
click at [651, 358] on span at bounding box center [784, 361] width 379 height 25
click at [641, 390] on li "ConnectLife" at bounding box center [784, 390] width 379 height 29
type input "ConnectLife"
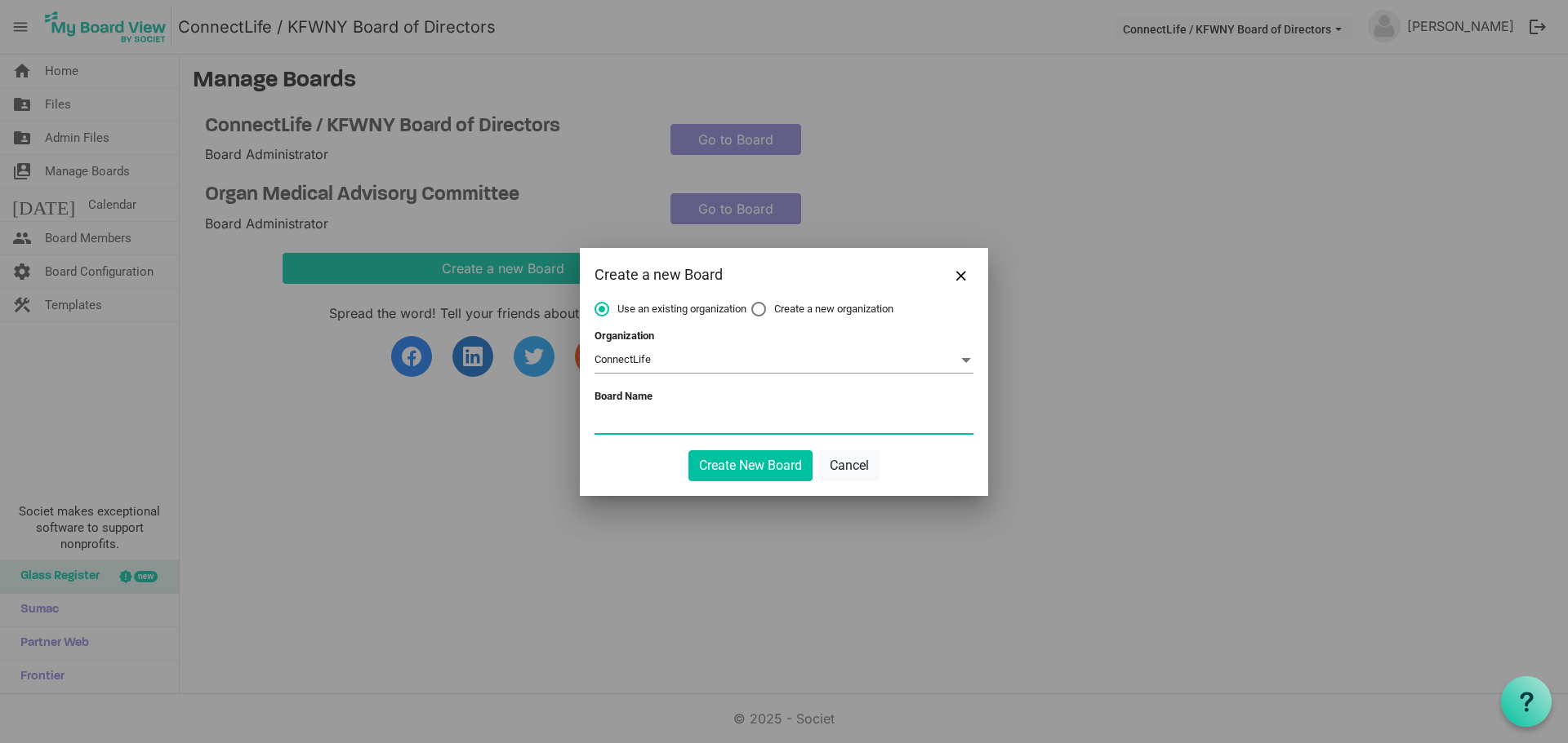
click at [630, 421] on input "Board Name" at bounding box center [784, 421] width 379 height 25
type input "Eye/Tissue Medical Advisory Committee"
click at [733, 467] on button "Create New Board" at bounding box center [750, 466] width 124 height 31
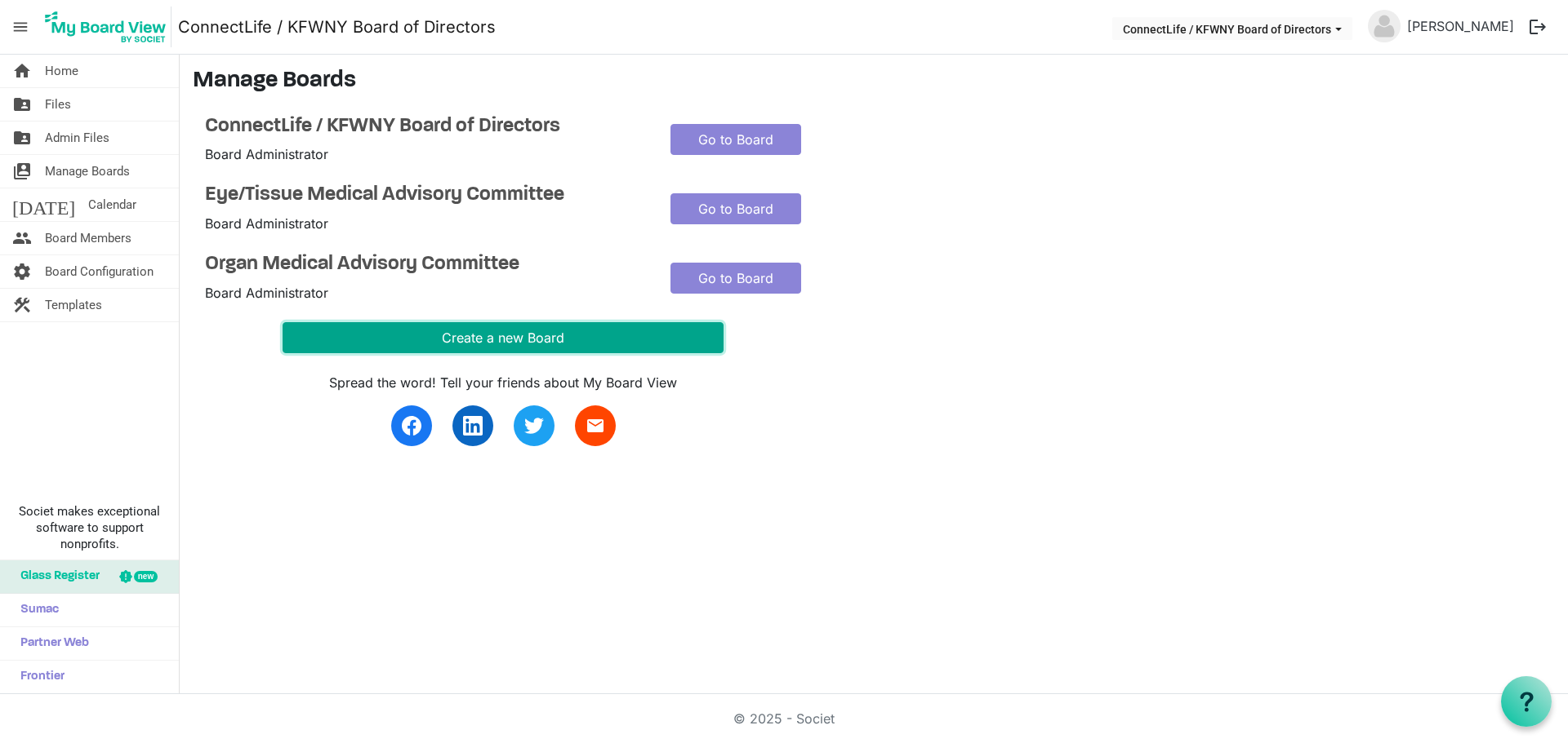
click at [480, 340] on button "Create a new Board" at bounding box center [503, 338] width 441 height 31
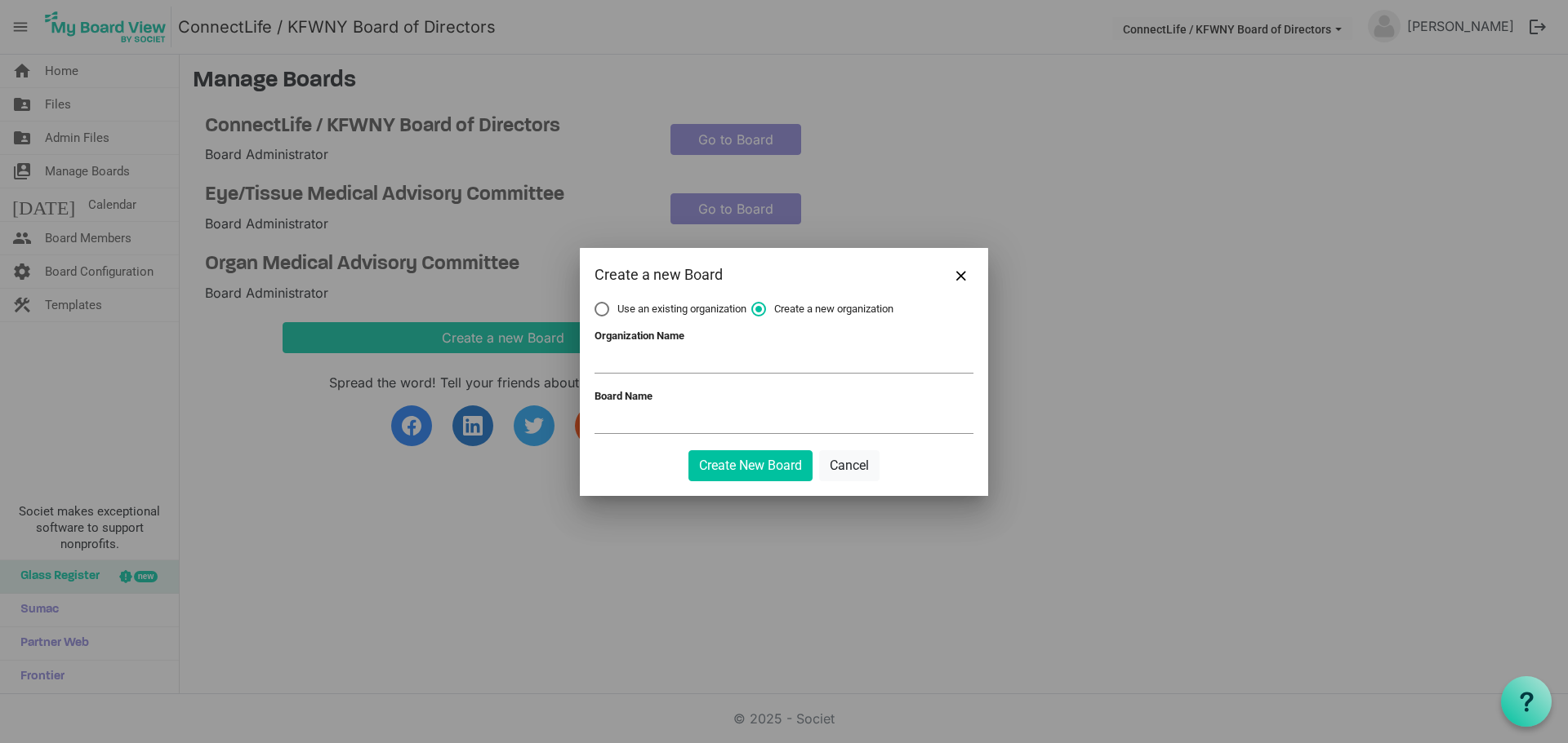
click at [601, 310] on label "Use an existing organization" at bounding box center [670, 310] width 152 height 15
click at [595, 302] on input "Use an existing organization" at bounding box center [594, 302] width 1 height 1
radio input "true"
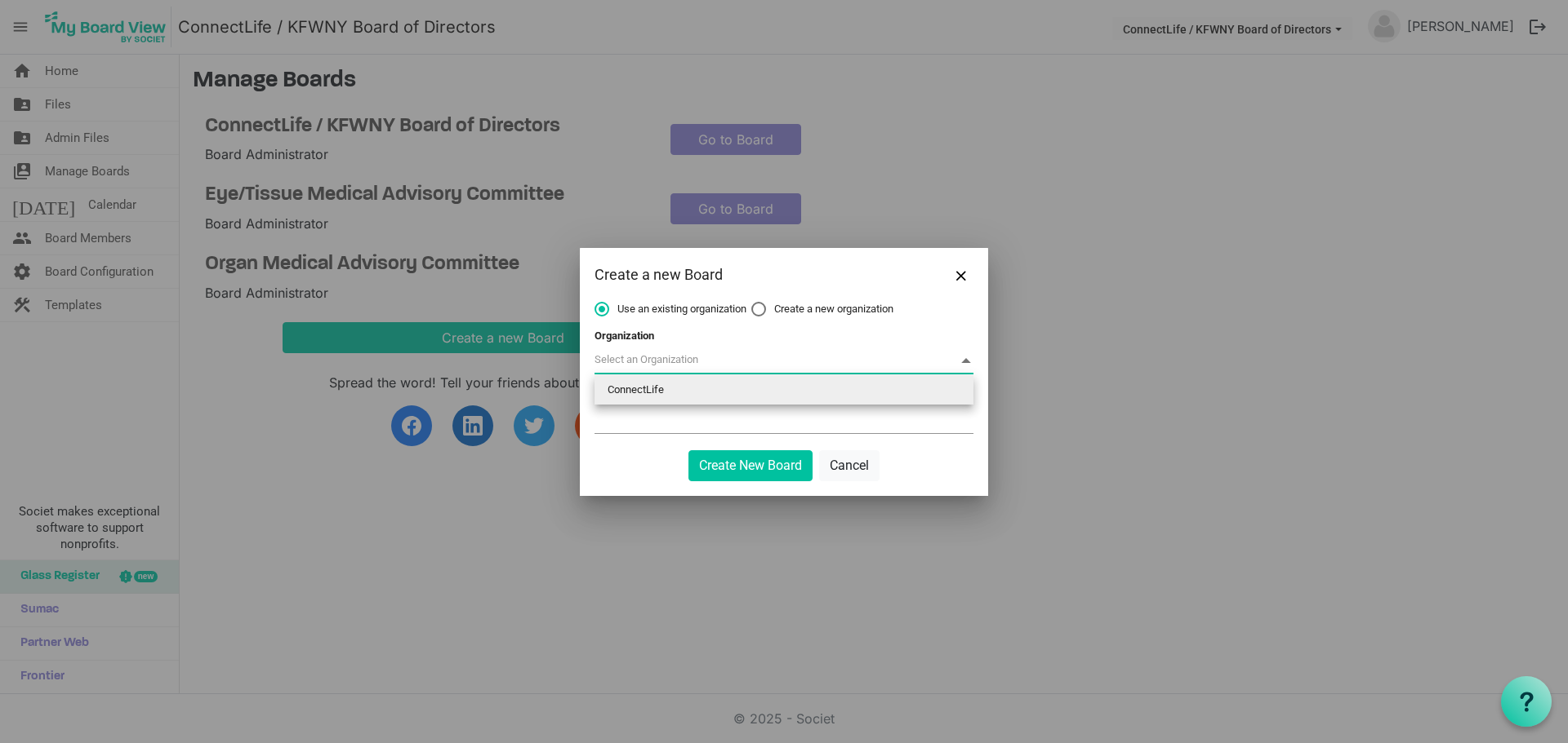
click at [635, 357] on span at bounding box center [784, 361] width 379 height 25
click at [637, 388] on li "ConnectLife" at bounding box center [784, 390] width 379 height 29
type input "ConnectLife"
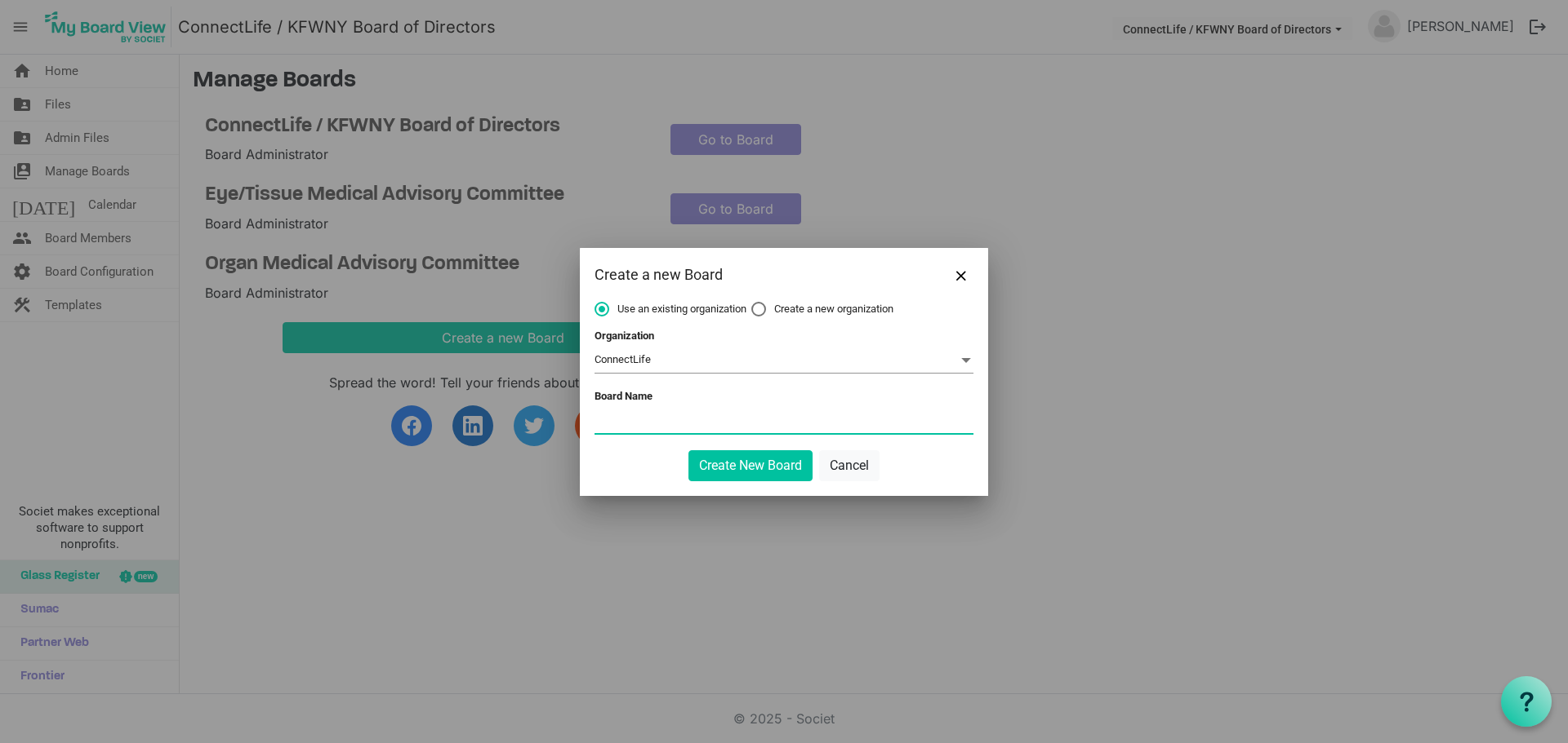
click at [632, 428] on input "Board Name" at bounding box center [784, 421] width 379 height 25
type input "Audit Committee"
click at [756, 463] on button "Create New Board" at bounding box center [750, 466] width 124 height 31
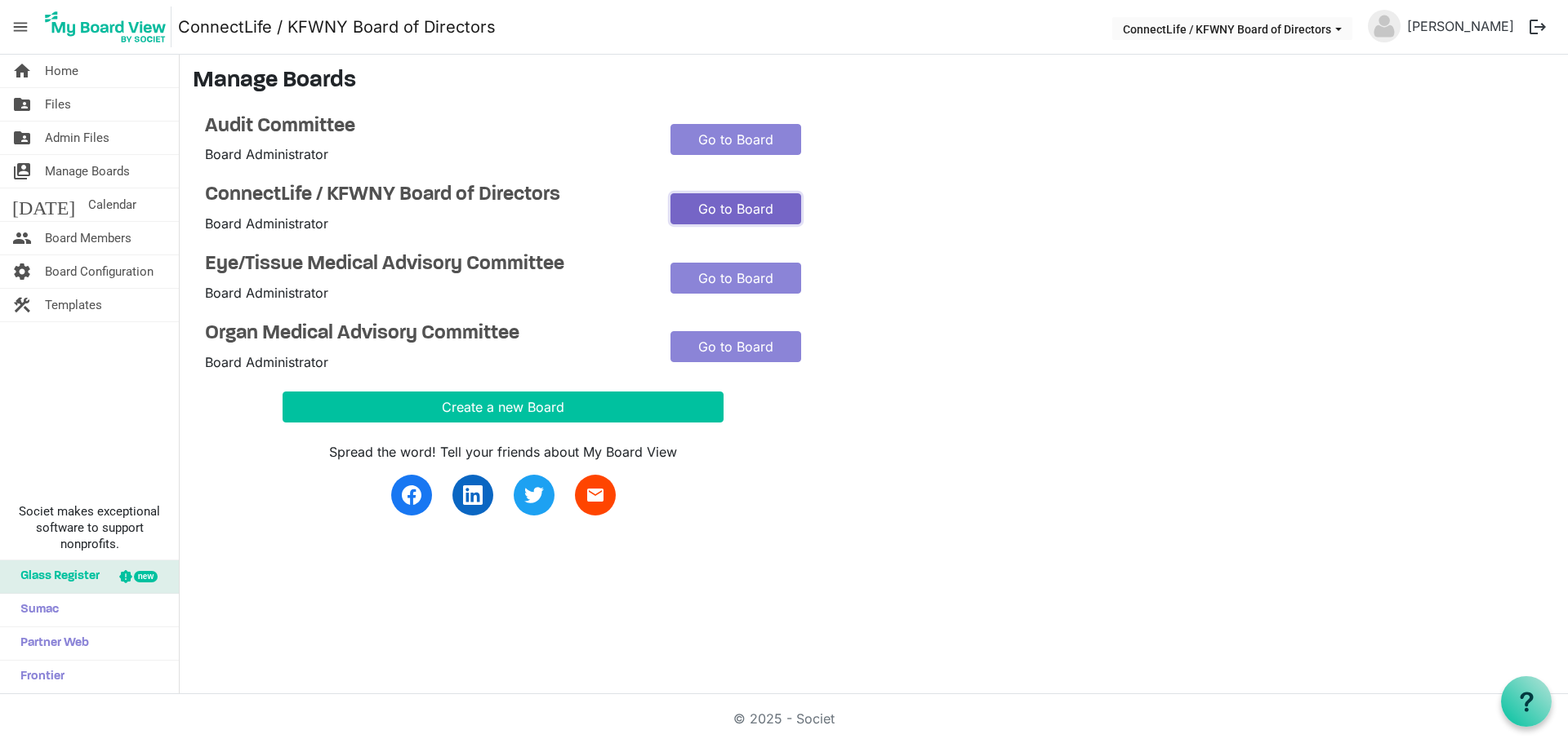
click at [732, 210] on link "Go to Board" at bounding box center [735, 209] width 130 height 31
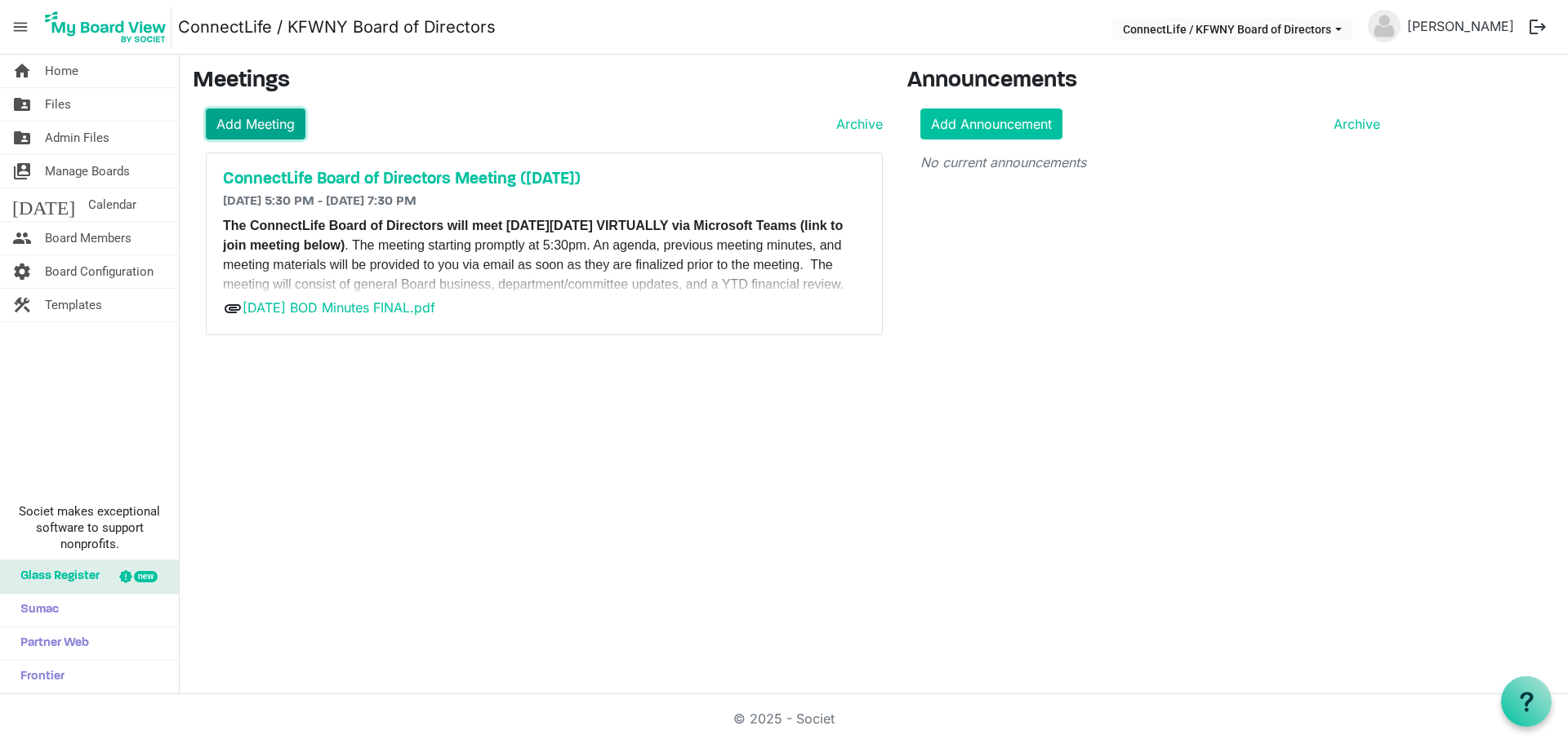
click at [272, 122] on link "Add Meeting" at bounding box center [255, 124] width 99 height 31
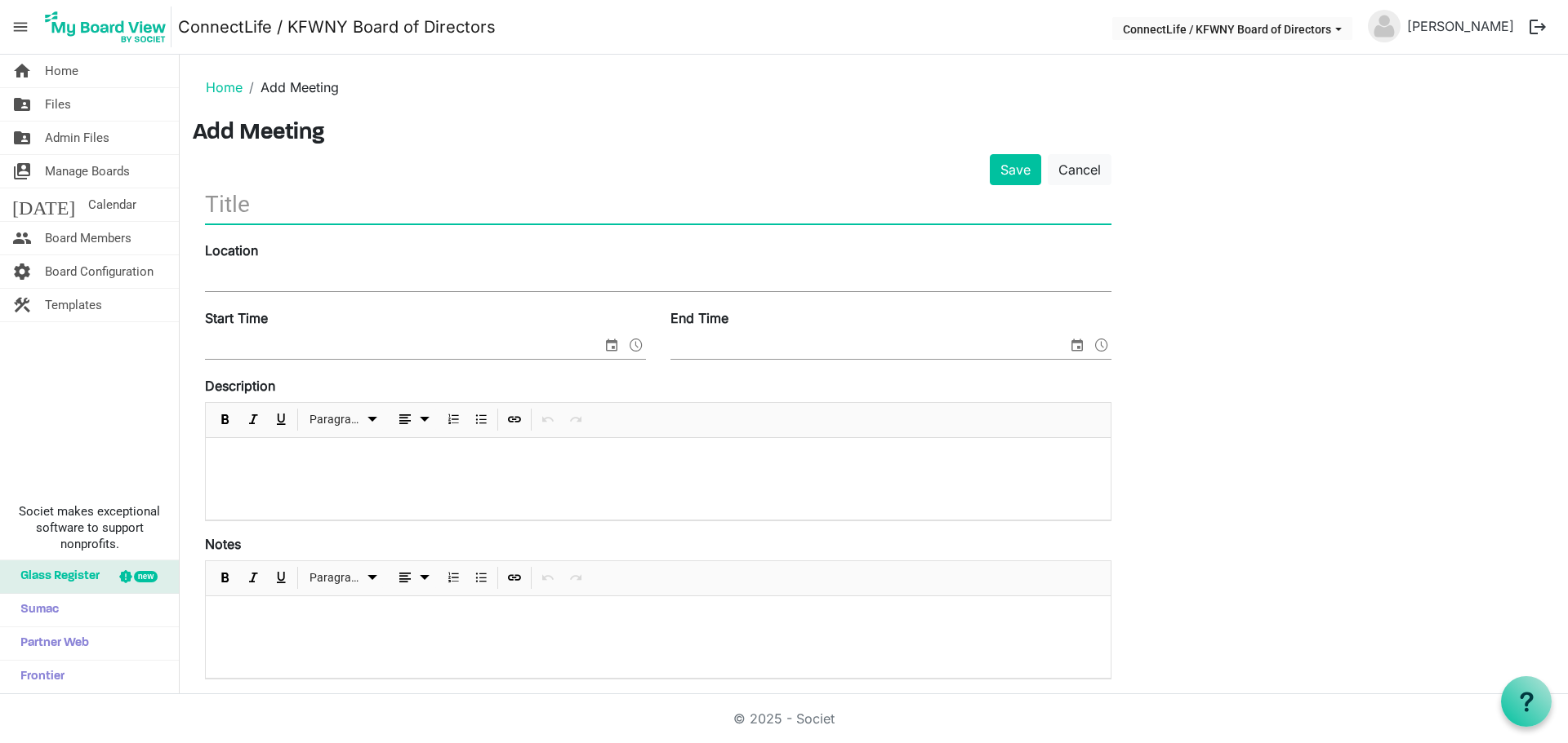
click at [276, 203] on input "text" at bounding box center [658, 204] width 907 height 38
paste input "ConnectLife & KFWNY ANNUAL Board of Directors Meeting (December 2025)"
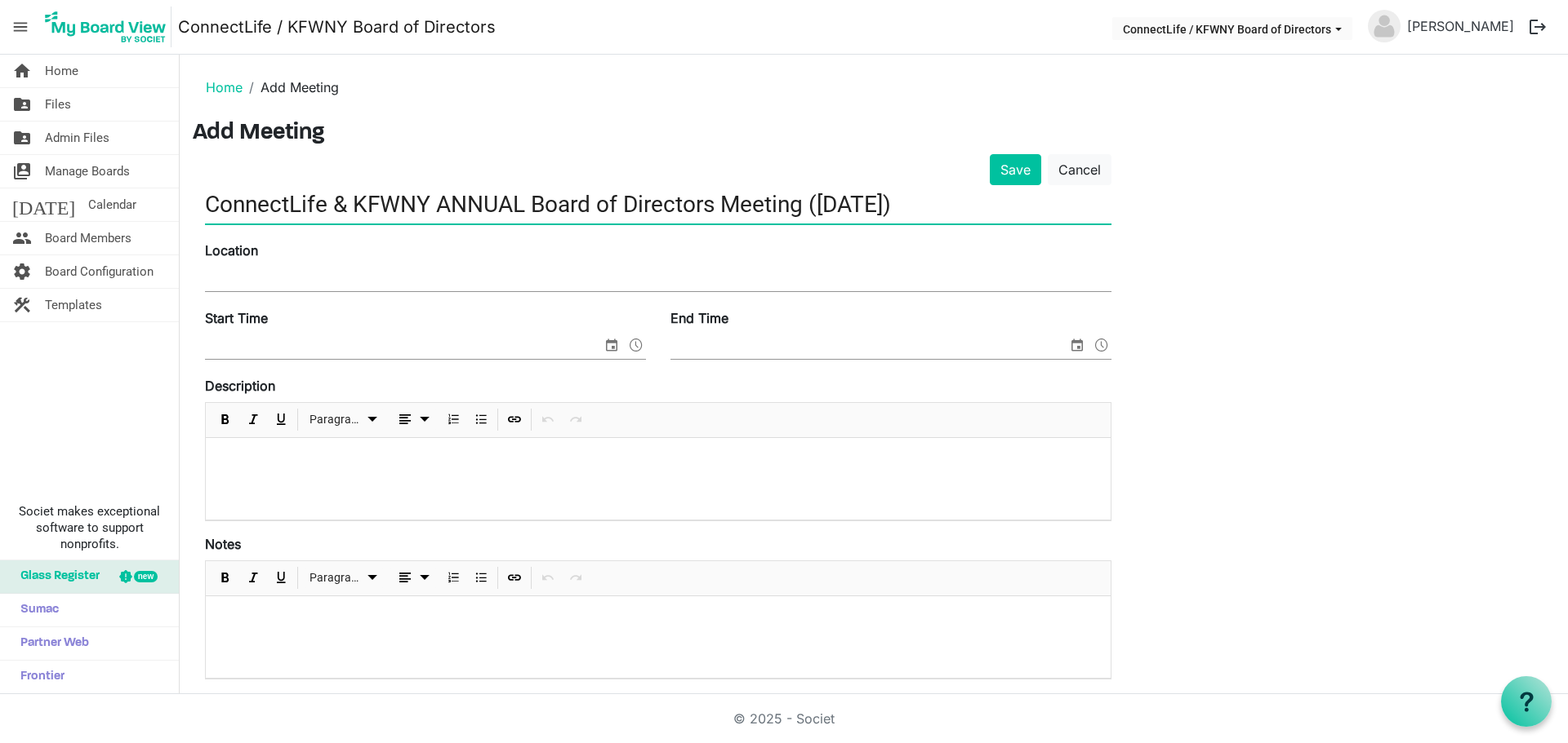
click at [918, 204] on input "ConnectLife & KFWNY ANNUAL Board of Directors Meeting (December 2025)" at bounding box center [658, 204] width 907 height 38
drag, startPoint x: 531, startPoint y: 204, endPoint x: 710, endPoint y: 216, distance: 179.4
click at [710, 216] on input "ConnectLife & KFWNY ANNUAL Board of Directors Meeting (Dec 2025)" at bounding box center [658, 204] width 907 height 38
type input "ConnectLife & KFWNY ANNUAL BOD Meeting (Dec 2025)"
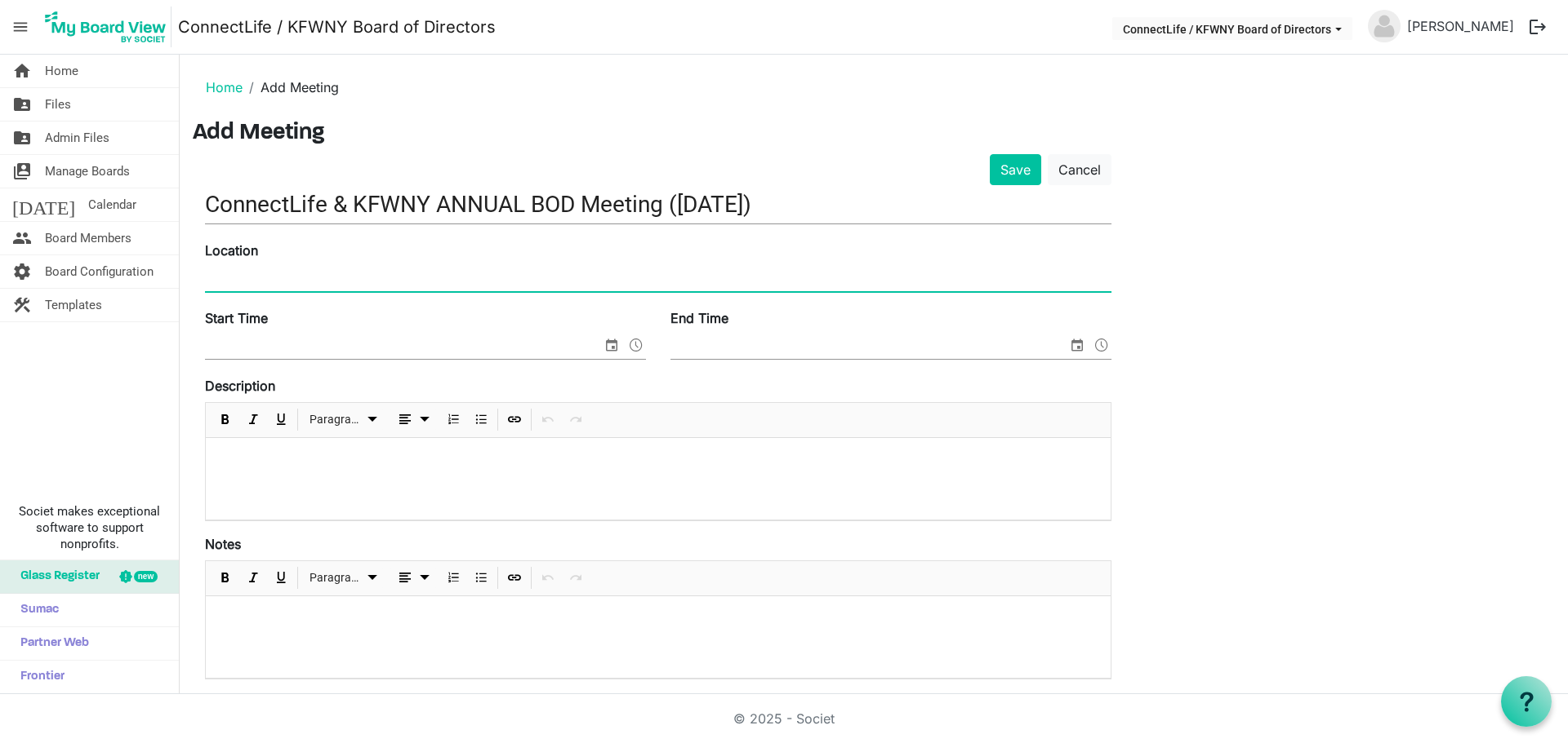
click at [267, 275] on input "Location" at bounding box center [658, 279] width 907 height 25
type input "Microsoft Teams (Virtual)"
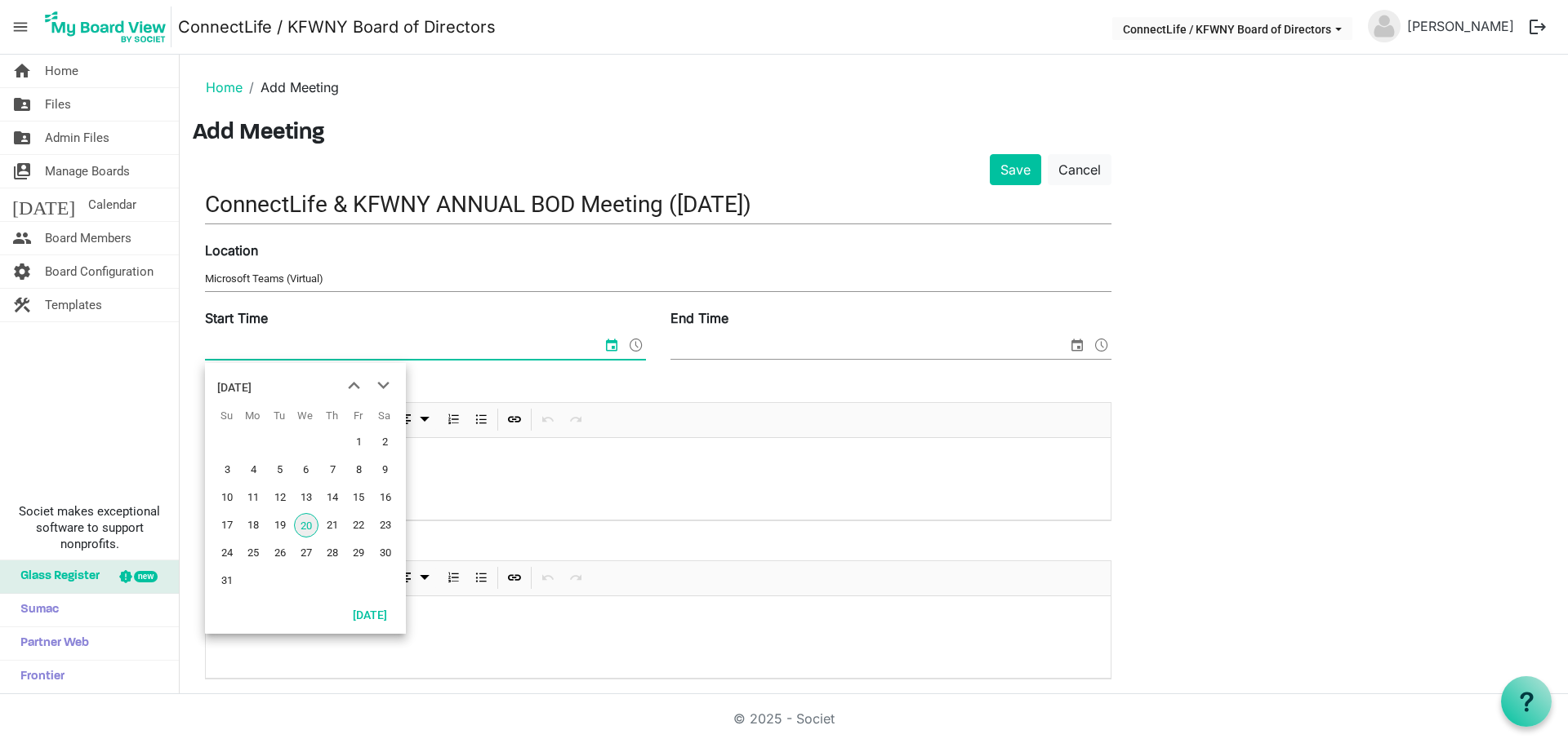
click at [269, 342] on input "Start Time" at bounding box center [404, 346] width 397 height 25
click at [381, 389] on span "next month" at bounding box center [383, 386] width 28 height 29
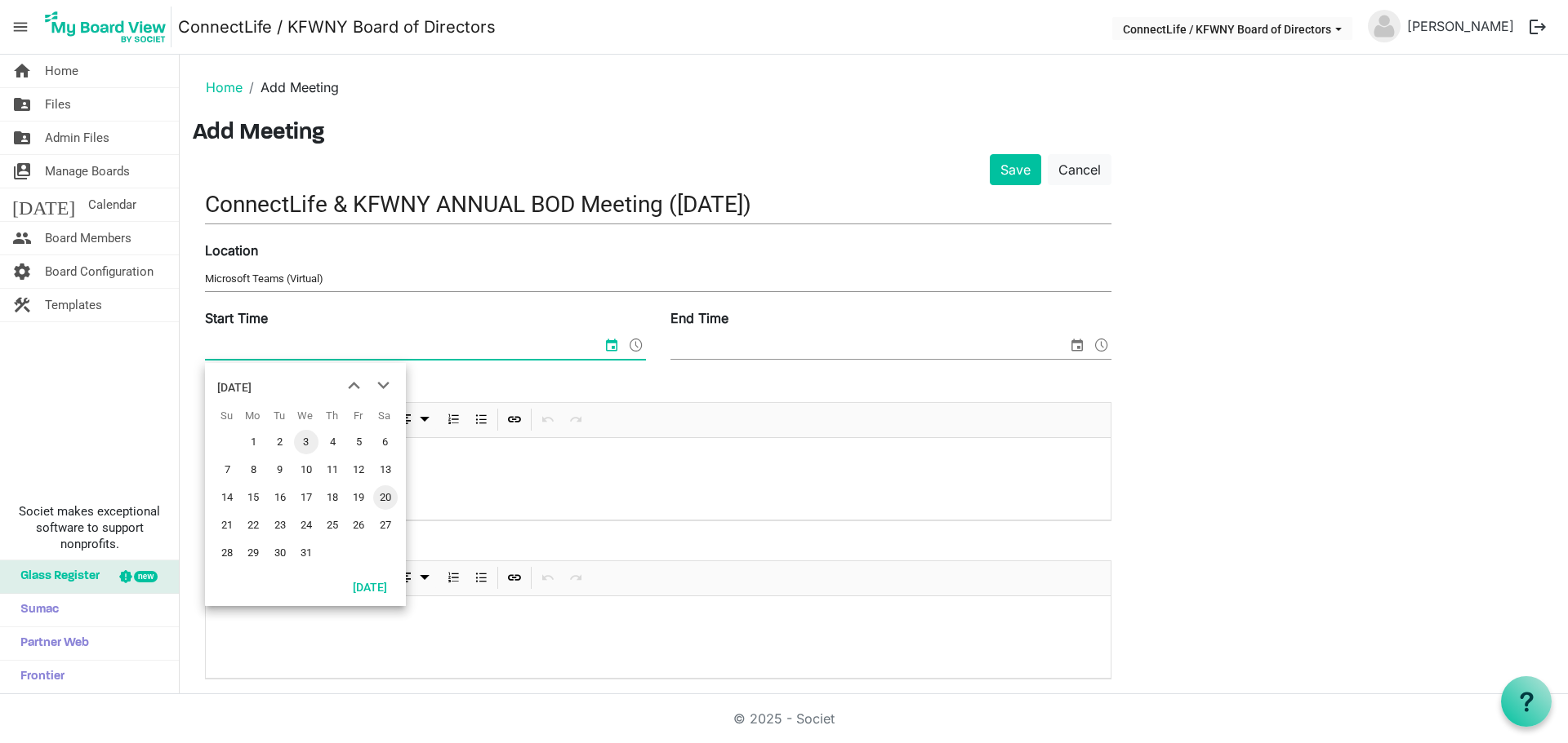
click at [305, 439] on span "3" at bounding box center [306, 442] width 25 height 25
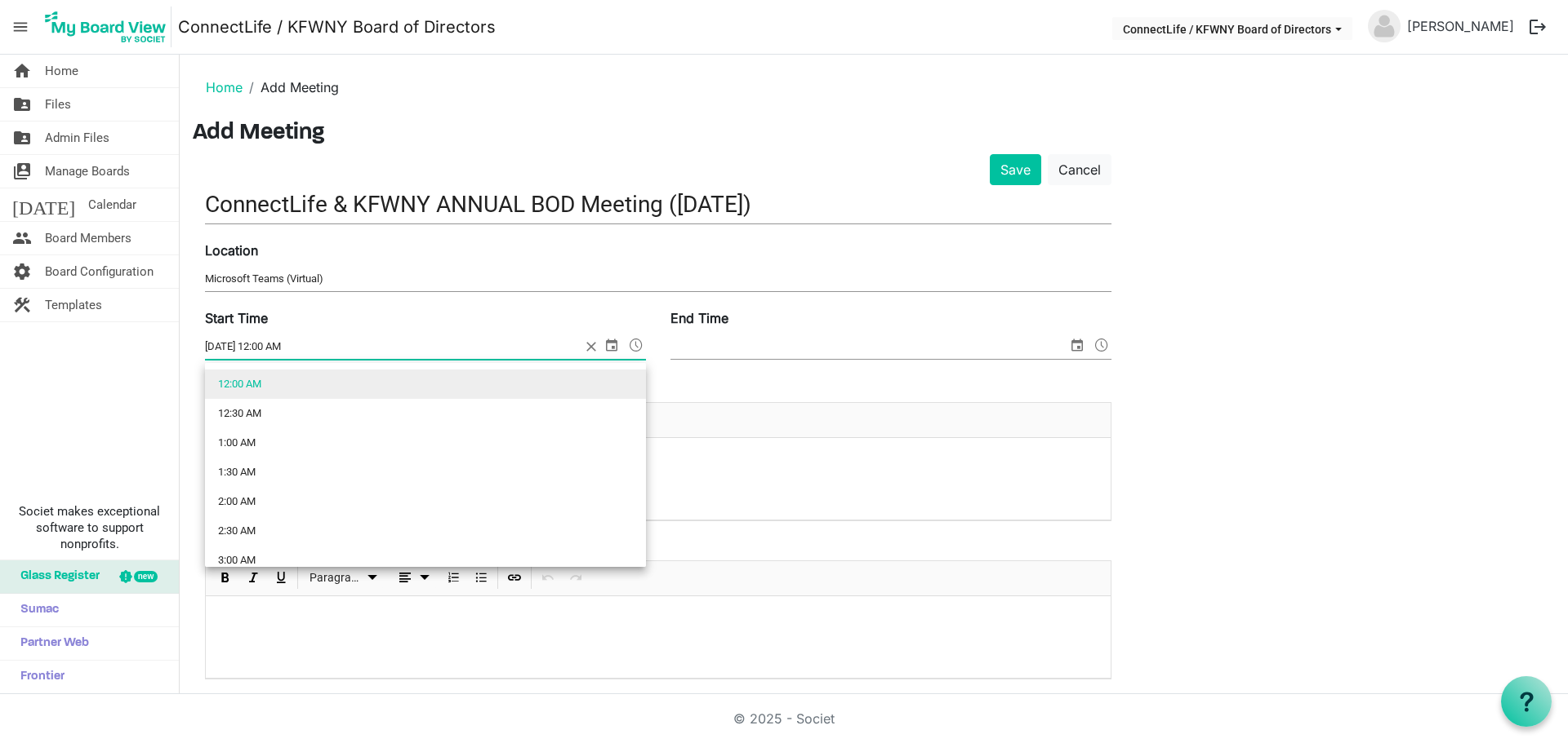
click at [633, 346] on span at bounding box center [636, 344] width 20 height 21
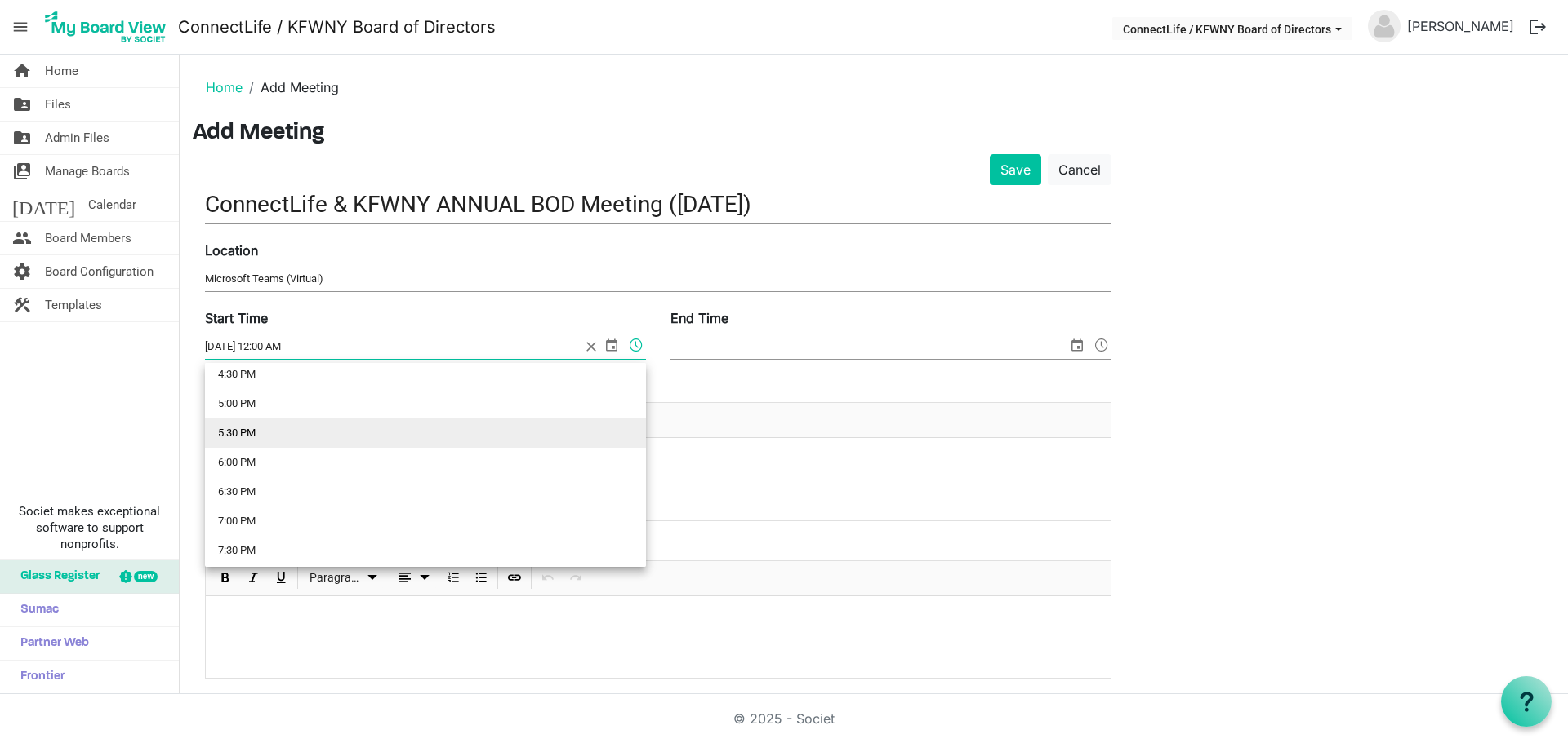
click at [241, 431] on li "5:30 PM" at bounding box center [425, 433] width 441 height 29
type input "12/3/2025 5:30 PM"
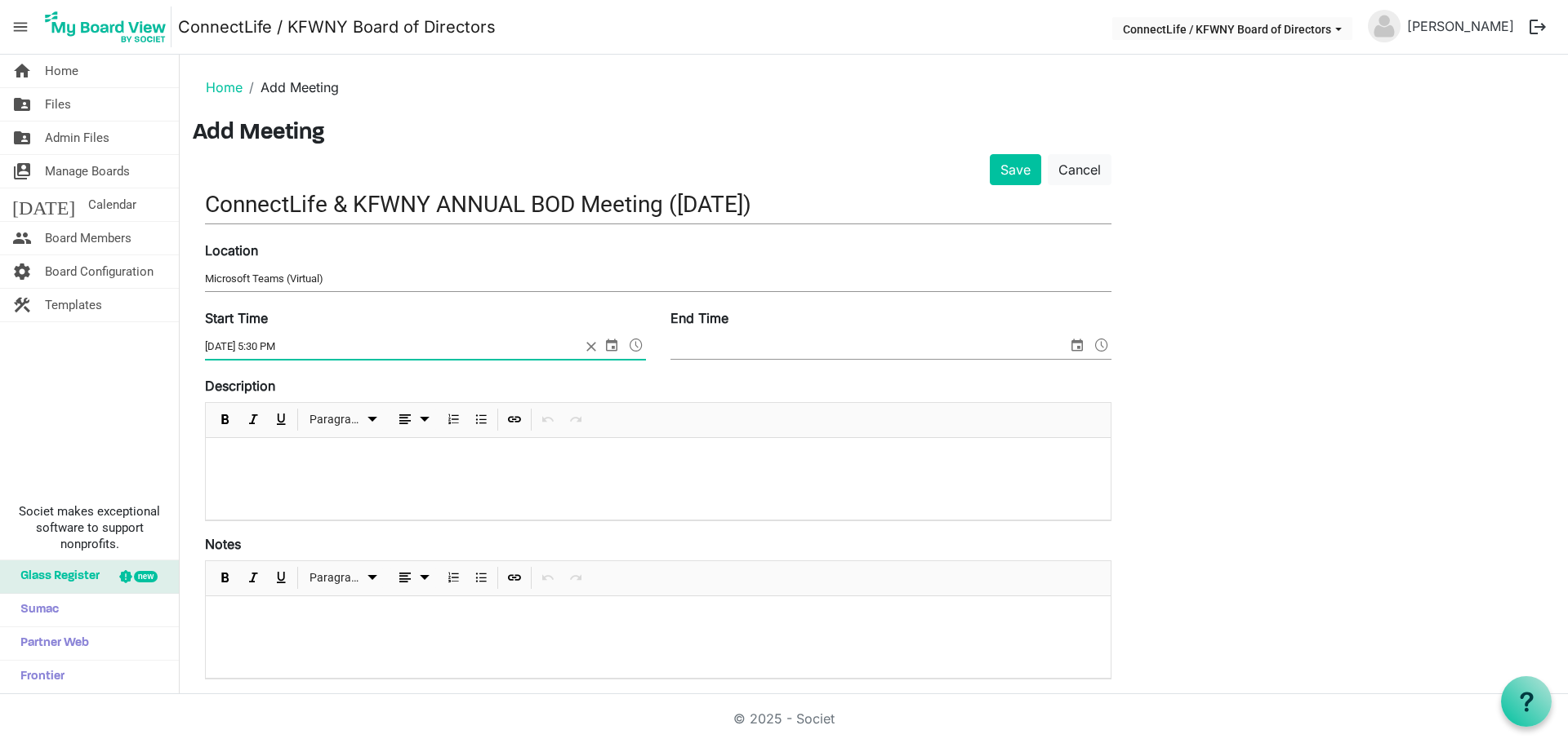
click at [1077, 343] on span "select" at bounding box center [1077, 344] width 20 height 21
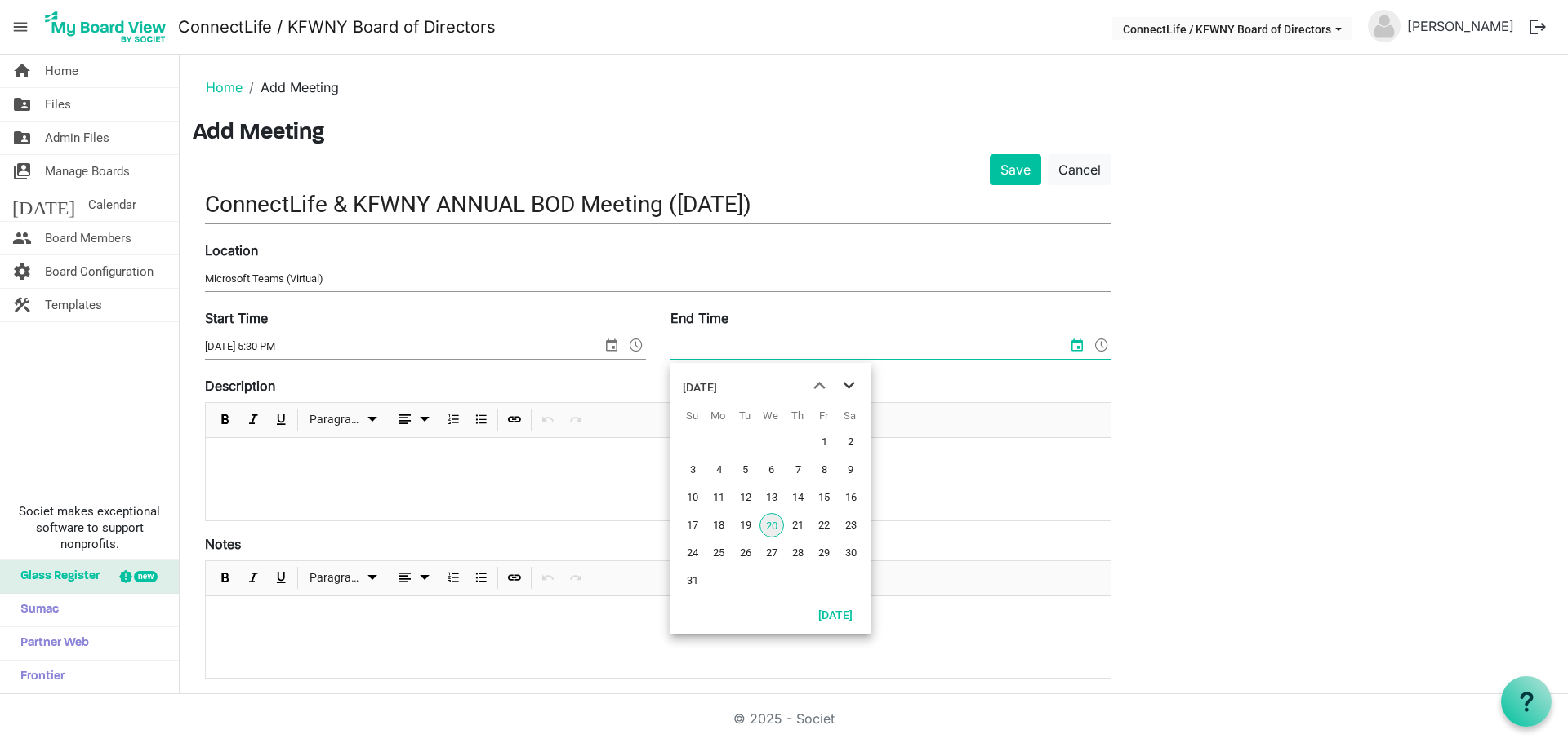
click at [845, 386] on span "next month" at bounding box center [848, 386] width 28 height 29
click at [774, 439] on span "3" at bounding box center [771, 442] width 25 height 25
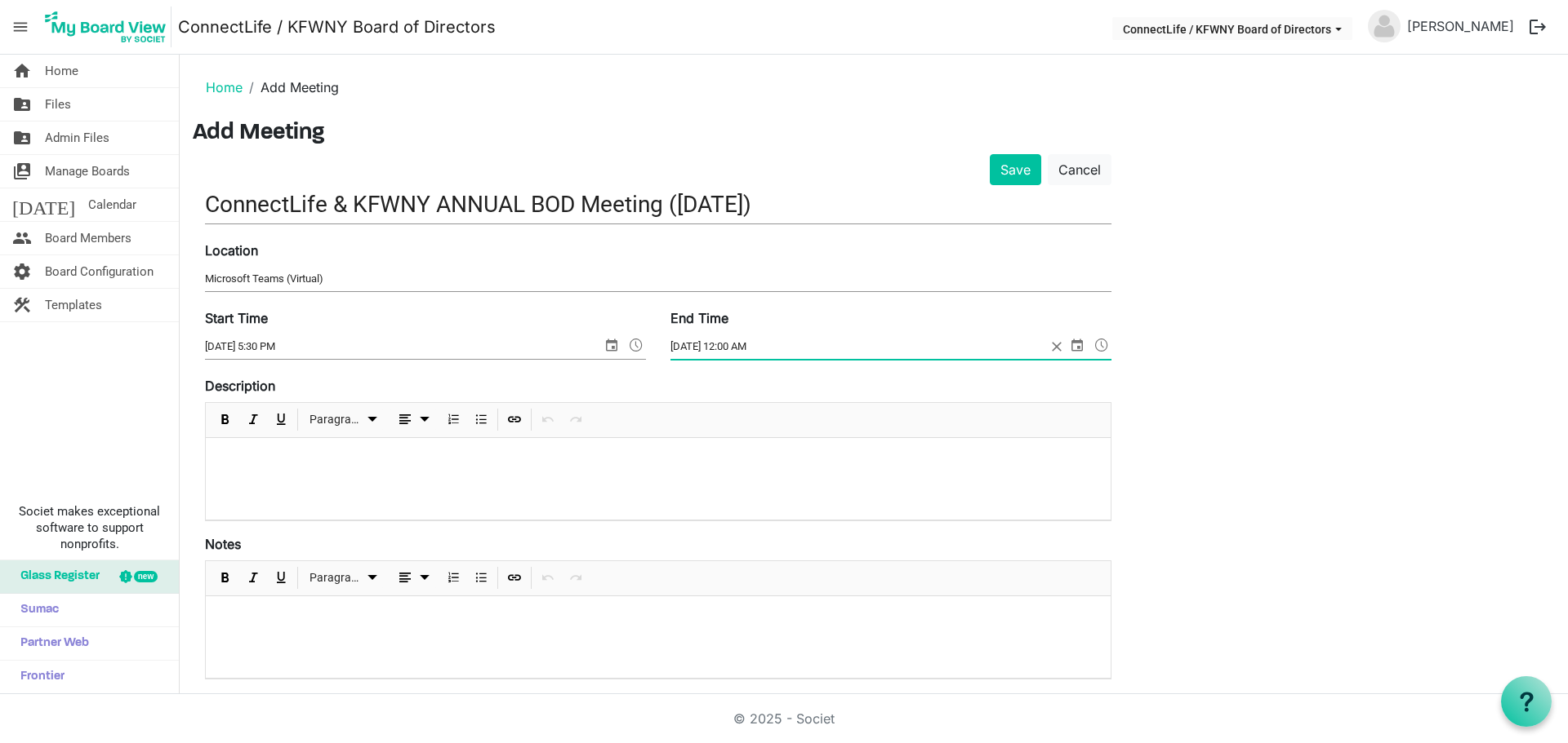
click at [1103, 342] on span at bounding box center [1102, 344] width 20 height 21
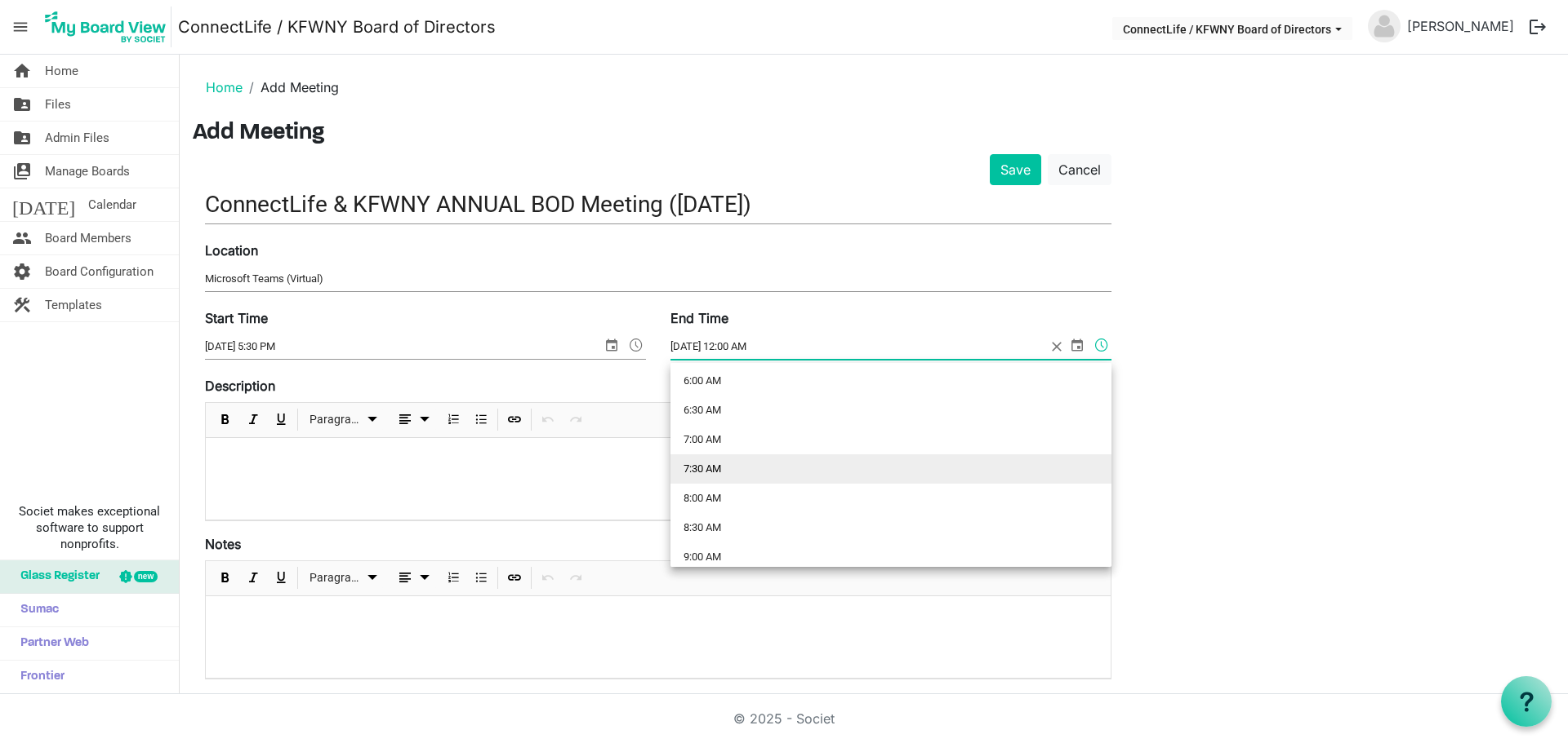
click at [703, 467] on li "7:30 AM" at bounding box center [891, 469] width 441 height 29
click at [1105, 343] on span at bounding box center [1102, 344] width 20 height 21
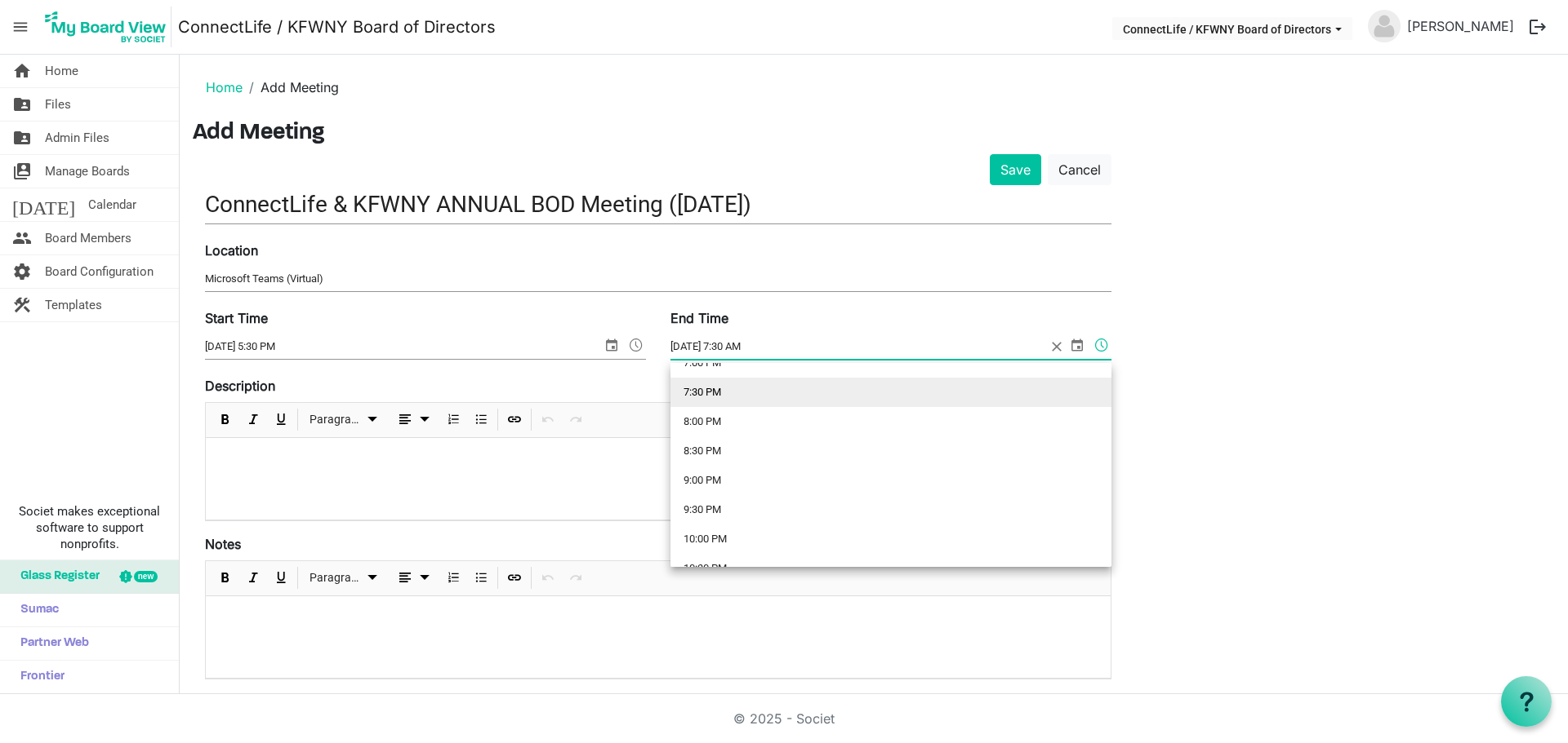
click at [703, 391] on li "7:30 PM" at bounding box center [891, 392] width 441 height 29
type input "12/3/2025 7:30 PM"
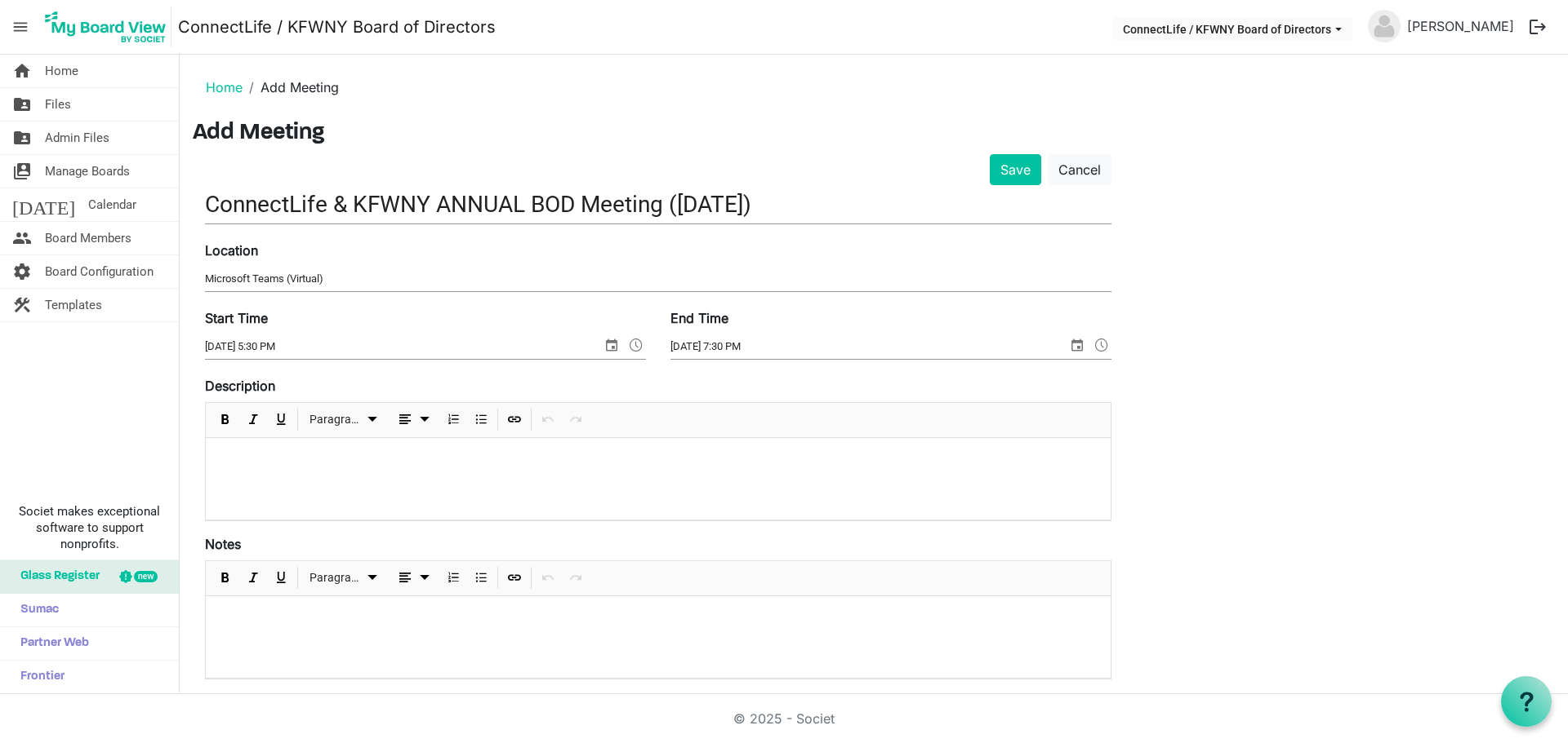
click at [300, 466] on p at bounding box center [658, 460] width 878 height 17
paste div
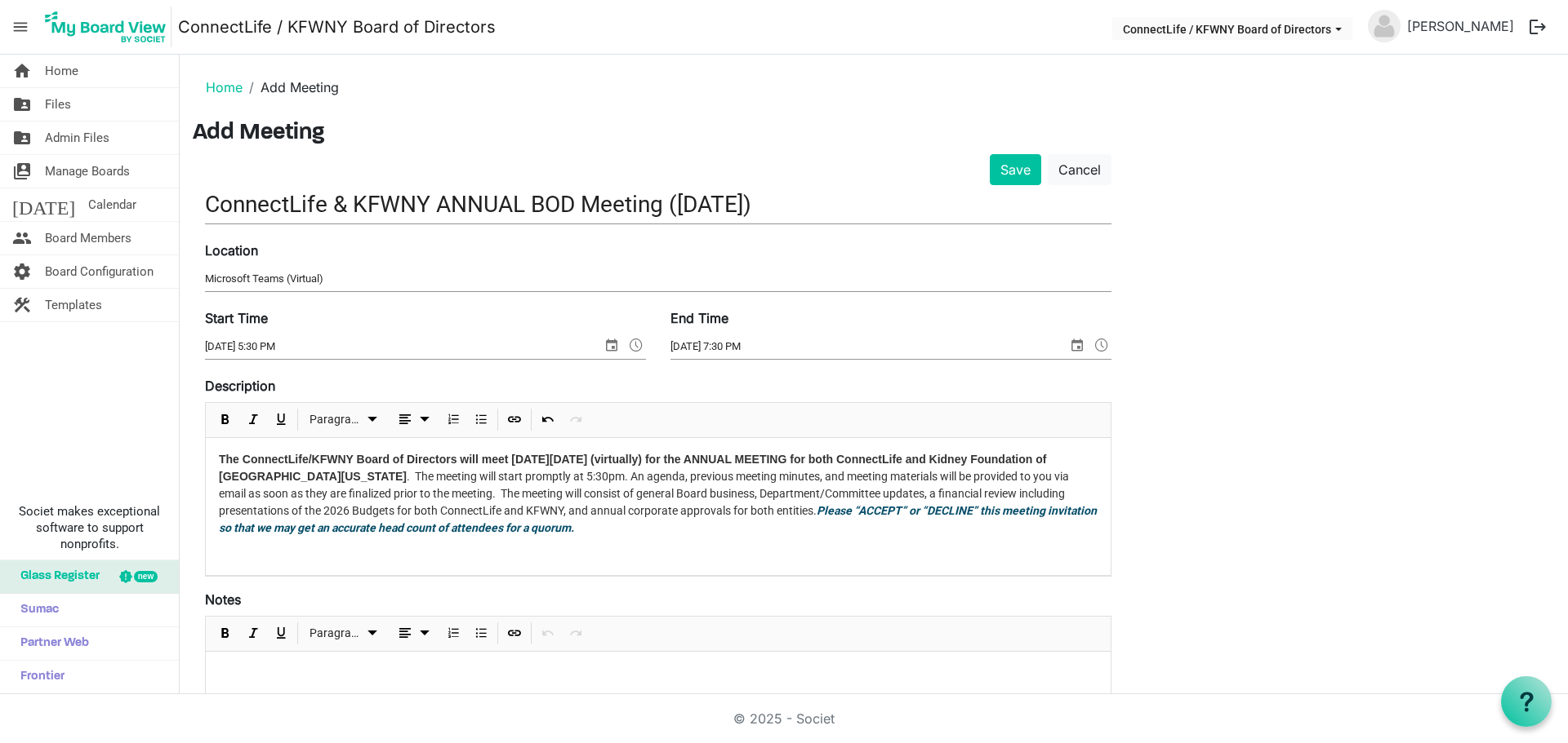
click at [259, 560] on p at bounding box center [658, 554] width 878 height 17
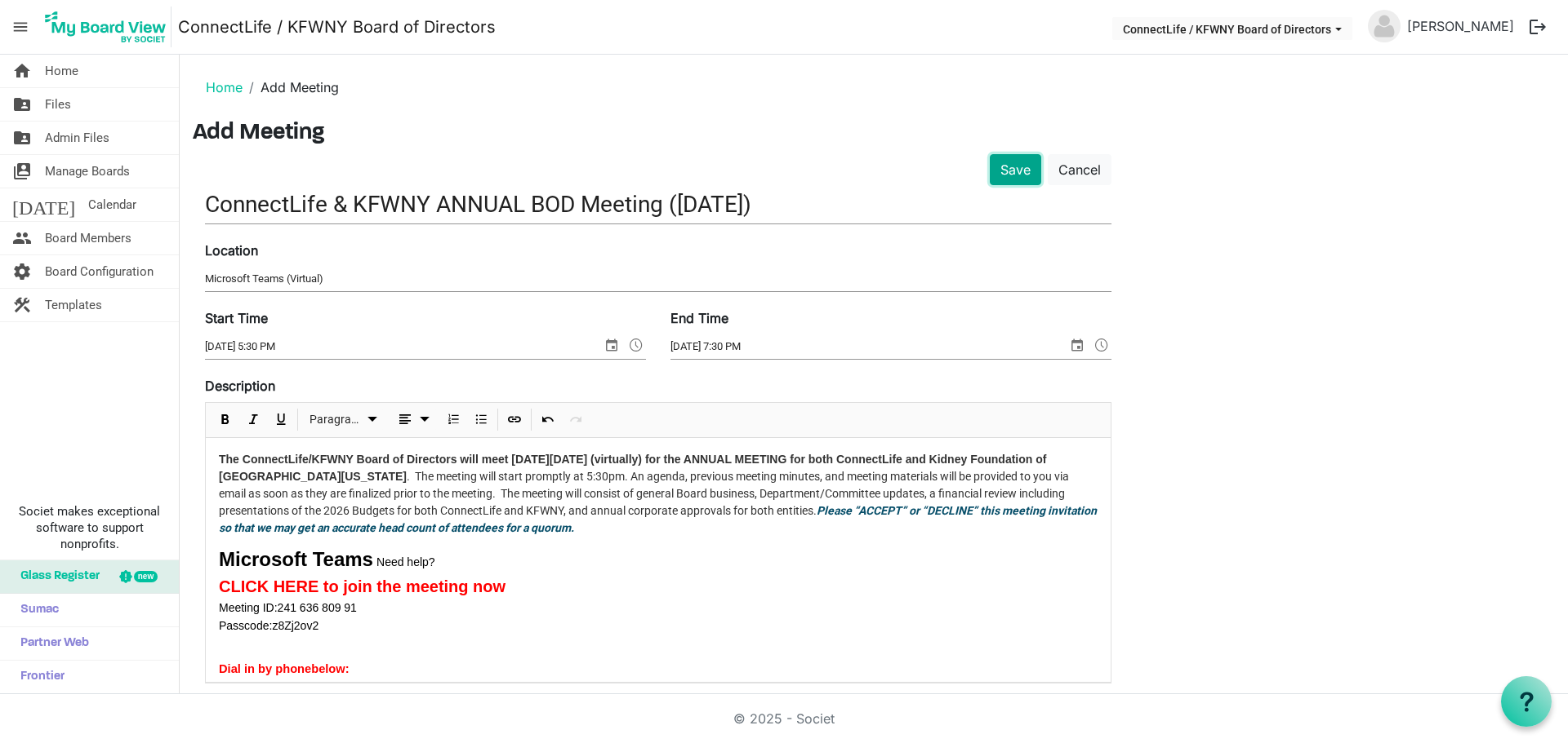
click at [1019, 171] on button "Save" at bounding box center [1015, 169] width 51 height 31
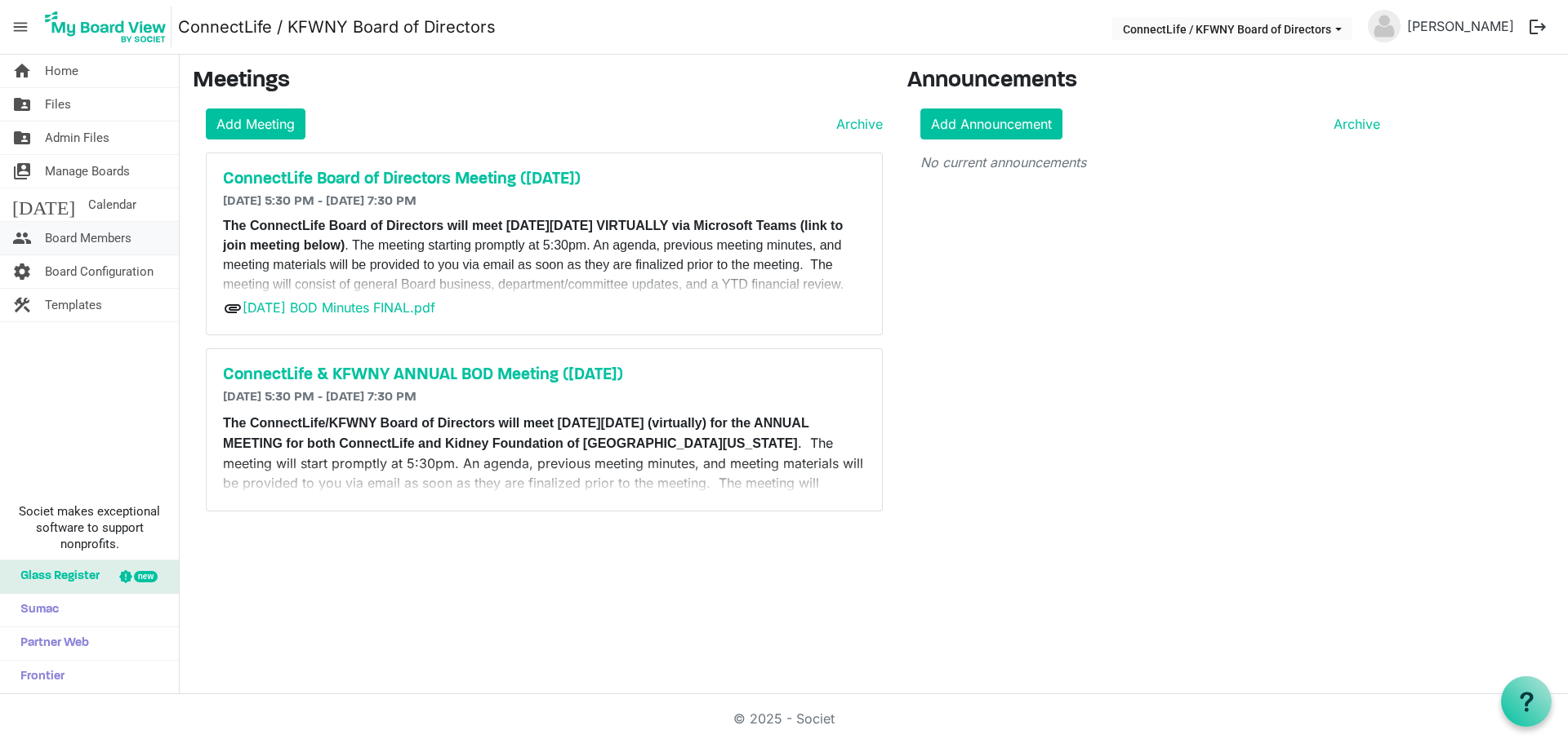
click at [101, 239] on span "Board Members" at bounding box center [87, 239] width 87 height 33
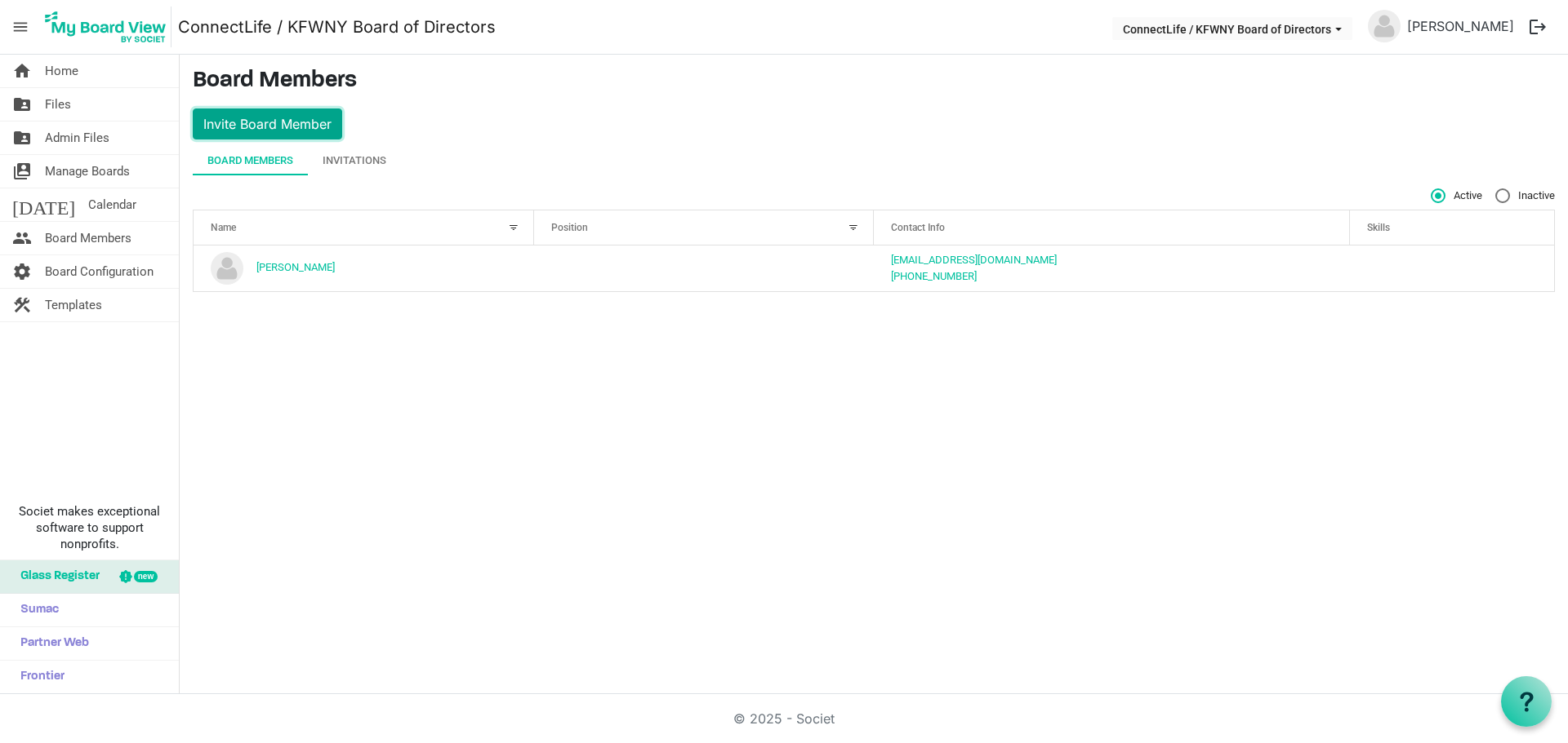
click at [272, 126] on button "Invite Board Member" at bounding box center [268, 124] width 149 height 31
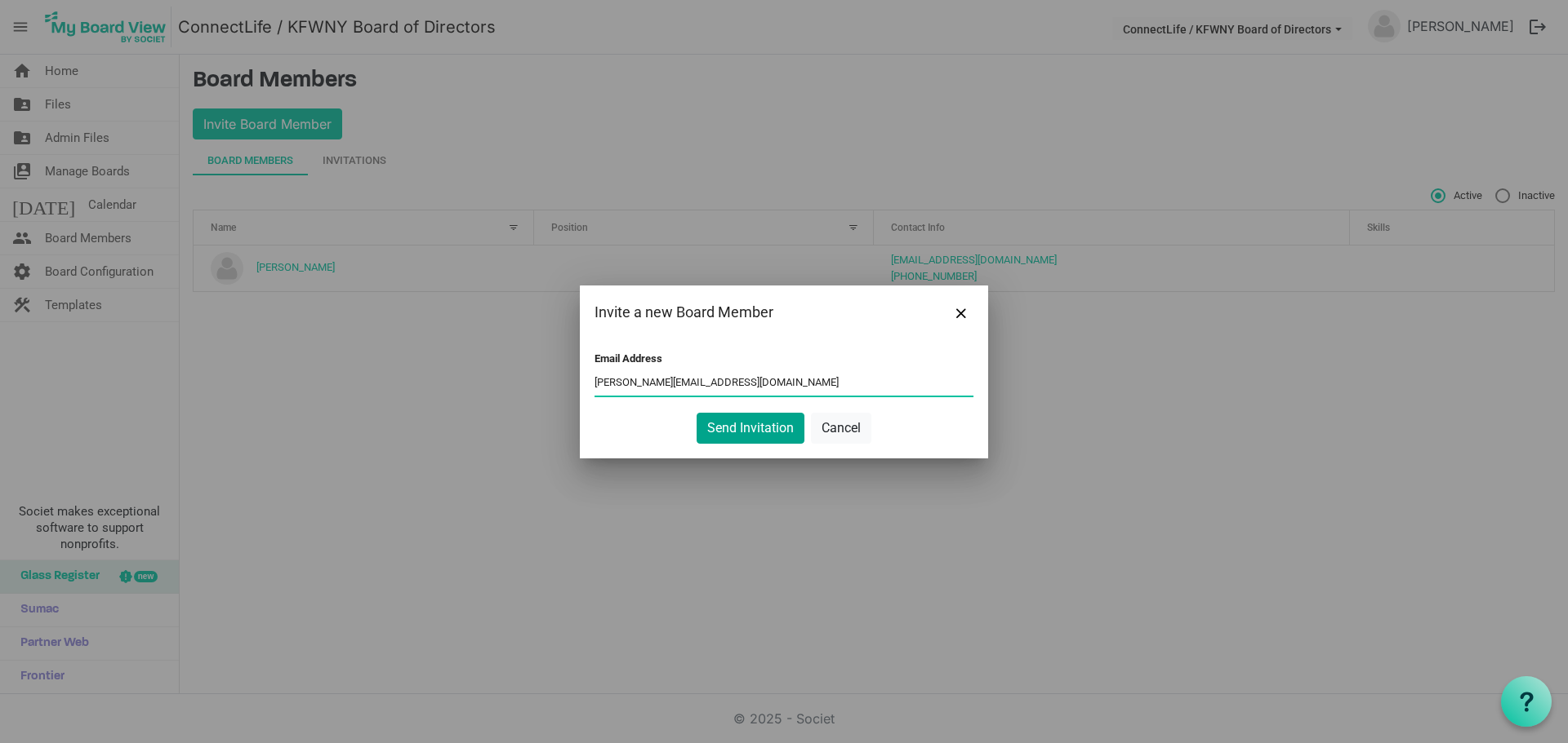
type input "[PERSON_NAME][EMAIL_ADDRESS][DOMAIN_NAME]"
click at [723, 429] on button "Send Invitation" at bounding box center [750, 428] width 108 height 31
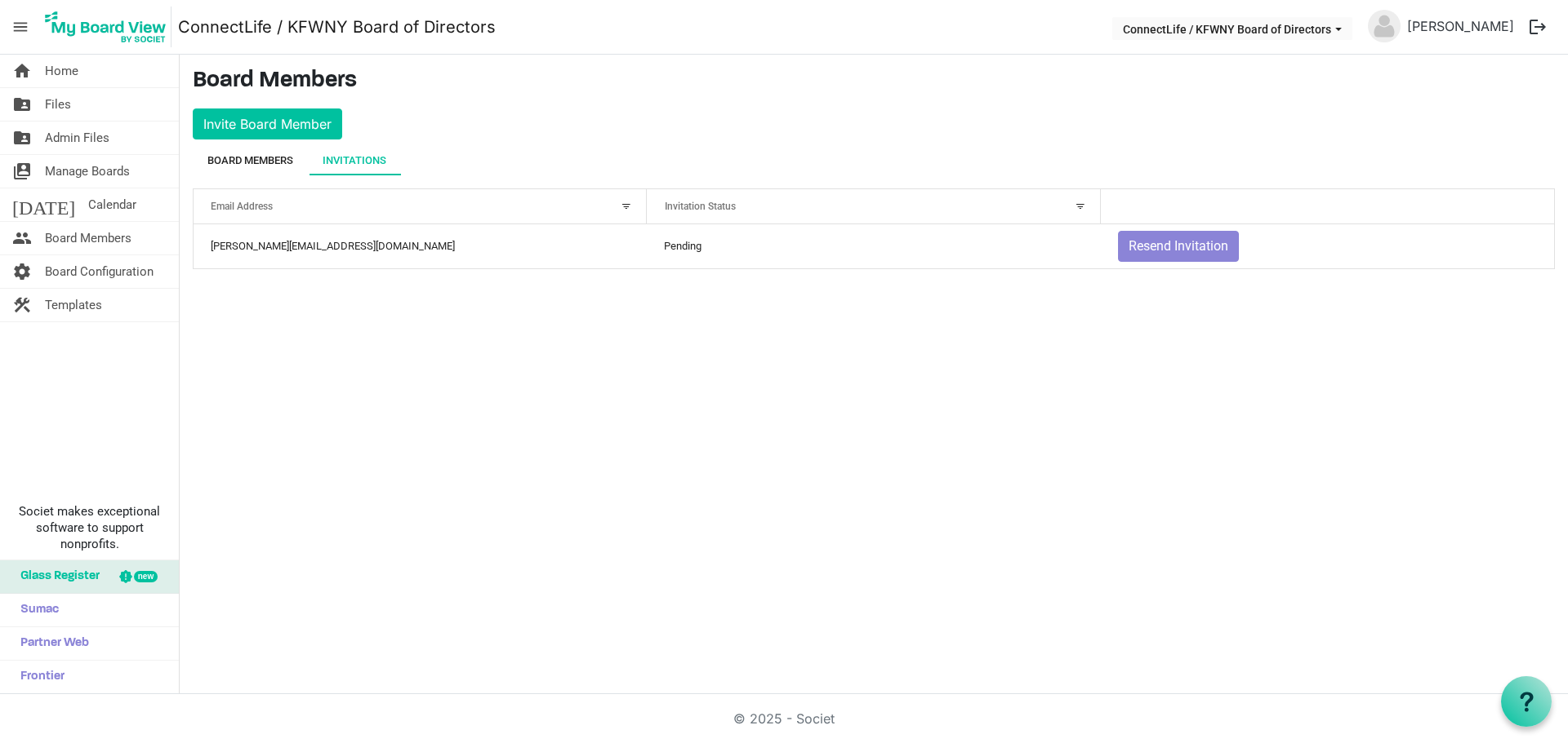
click at [284, 159] on div "Board Members" at bounding box center [251, 161] width 86 height 16
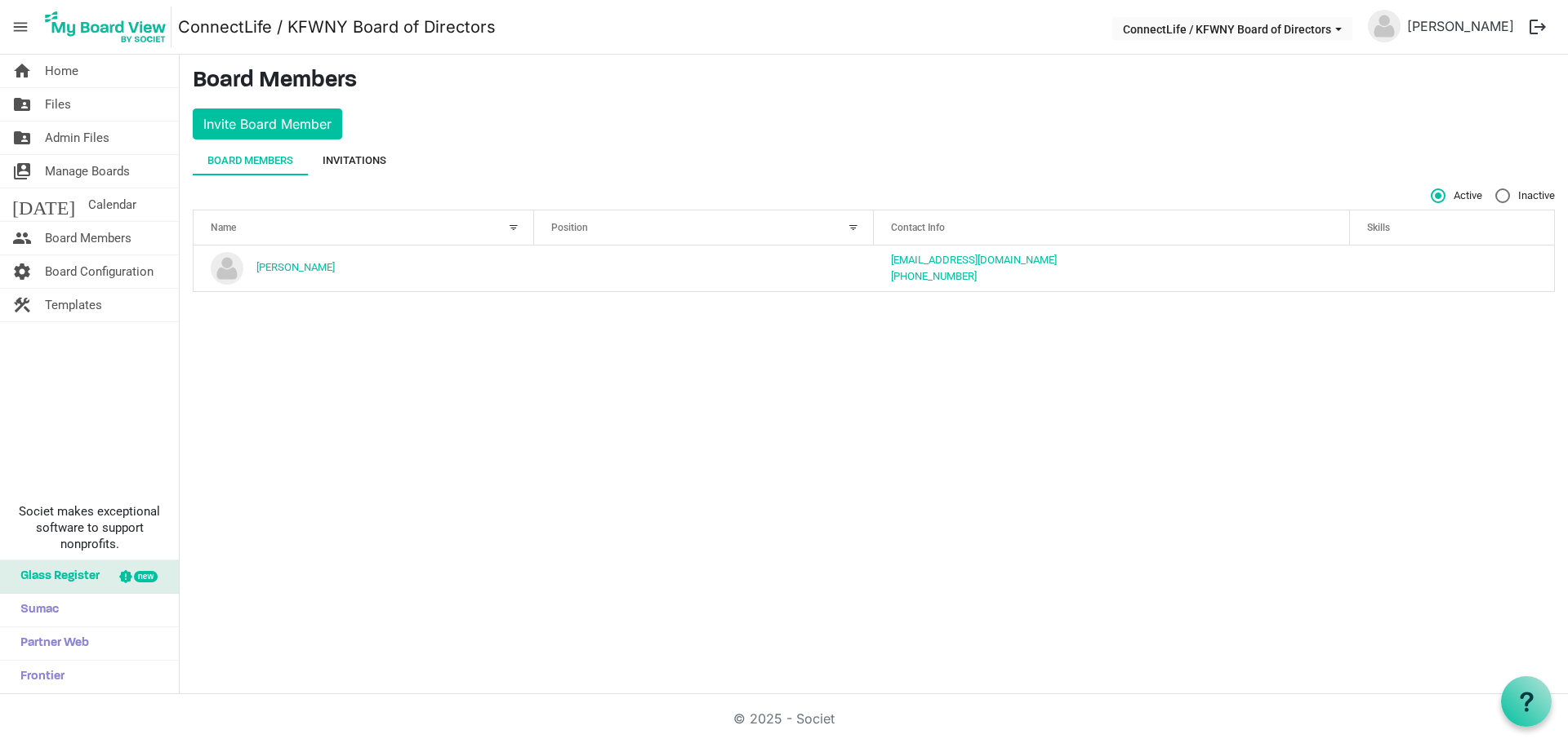
click at [343, 159] on div "Invitations" at bounding box center [354, 161] width 64 height 16
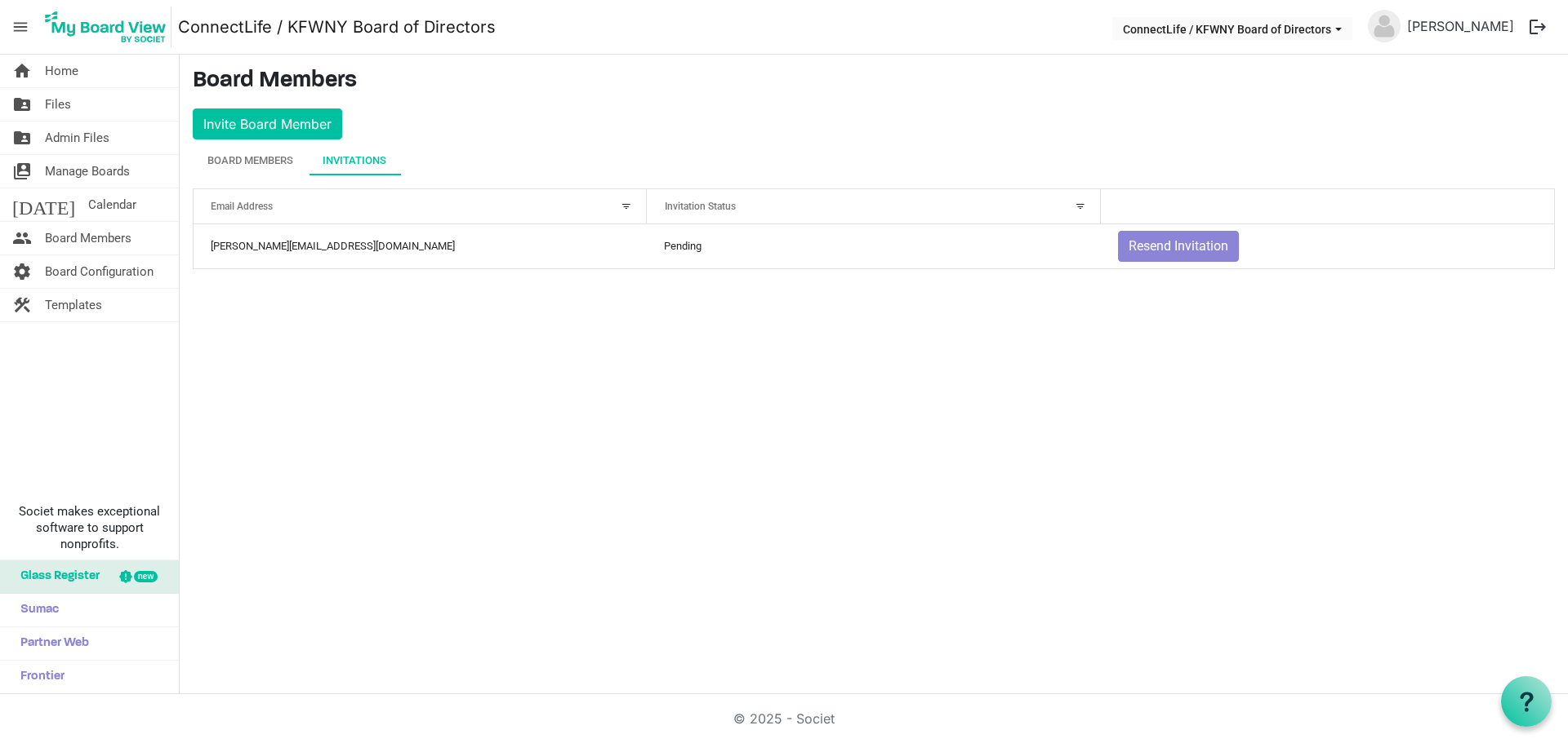
click at [374, 162] on div "Invitations" at bounding box center [354, 161] width 64 height 16
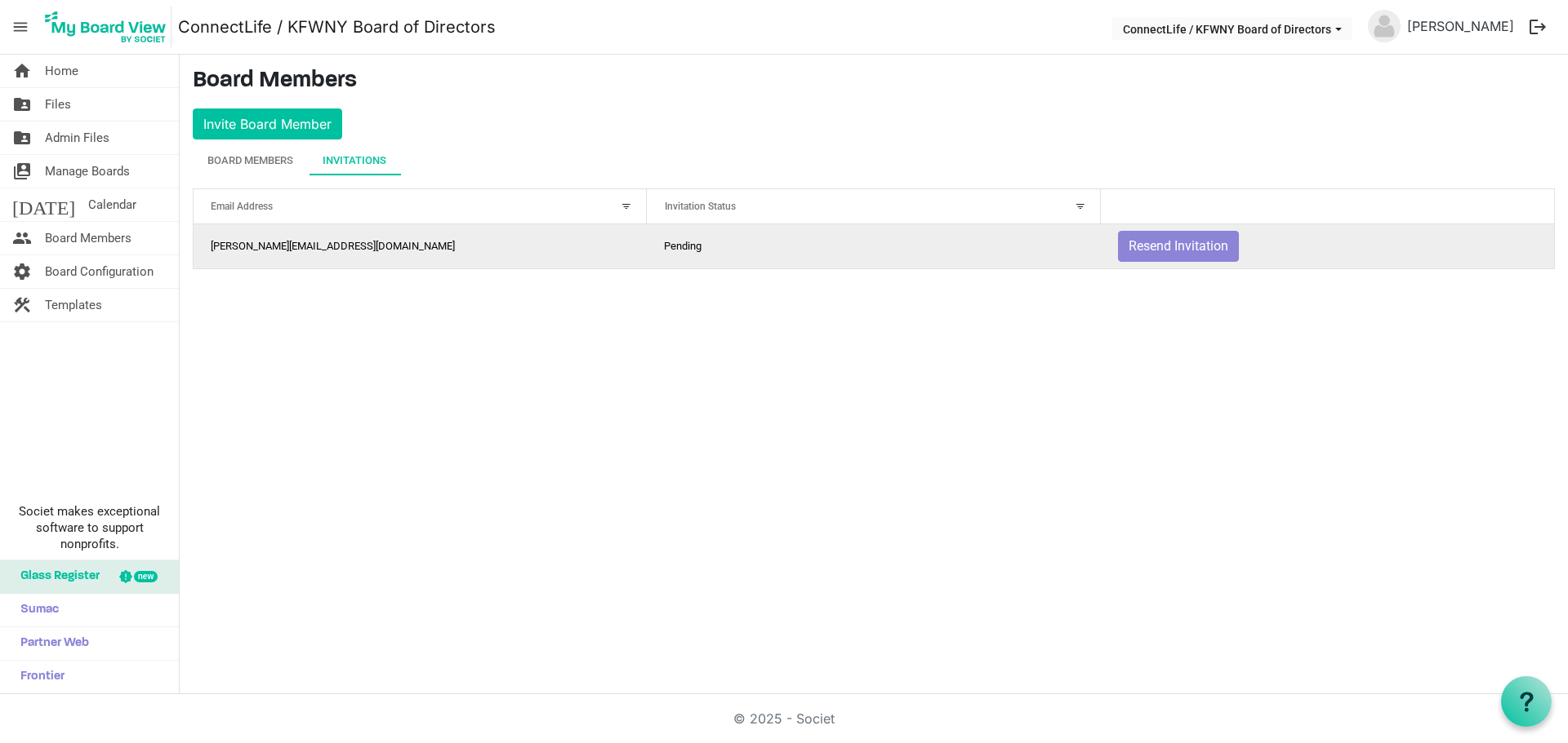
click at [482, 260] on td "[PERSON_NAME][EMAIL_ADDRESS][DOMAIN_NAME]" at bounding box center [419, 246] width 453 height 44
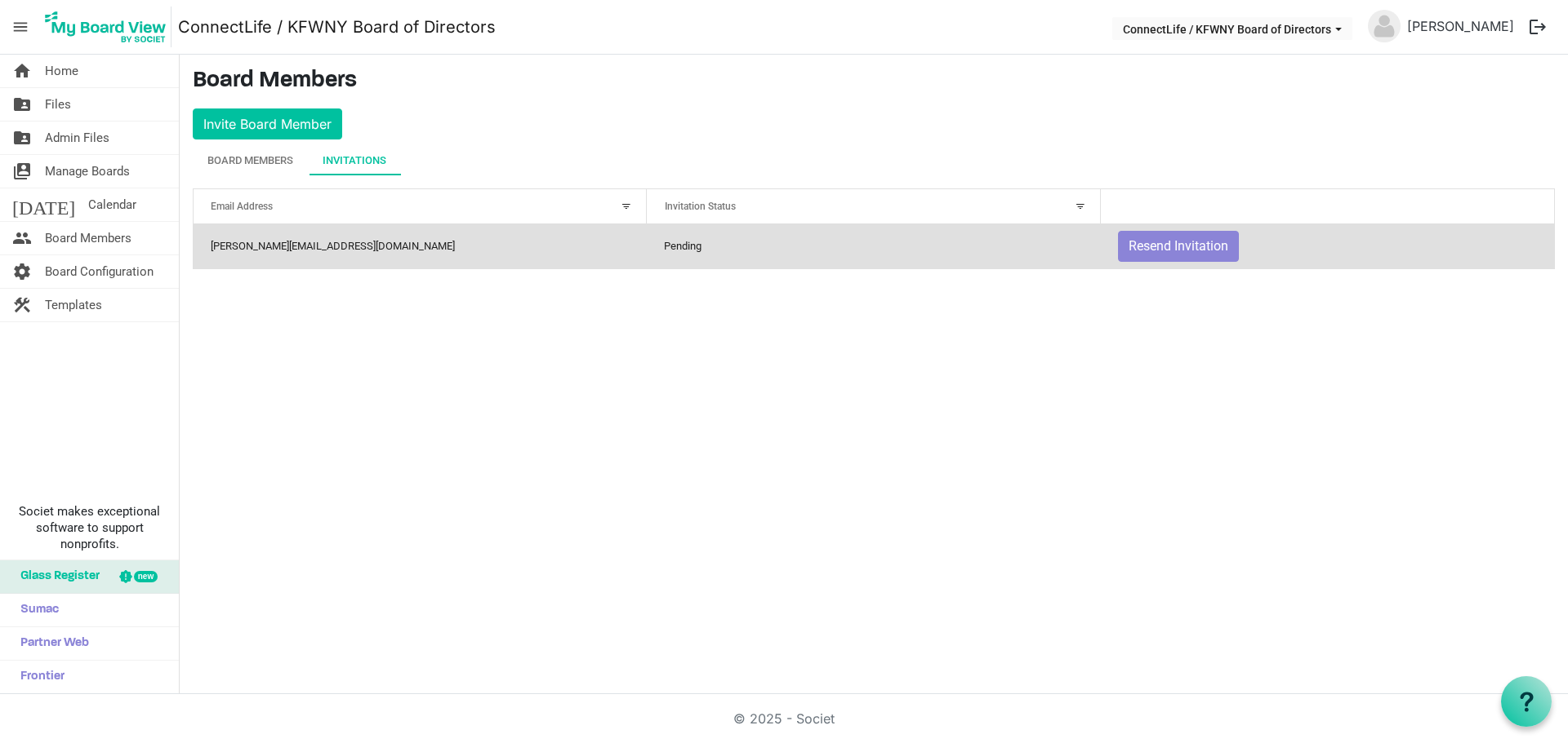
click at [487, 251] on td "[PERSON_NAME][EMAIL_ADDRESS][DOMAIN_NAME]" at bounding box center [419, 246] width 453 height 44
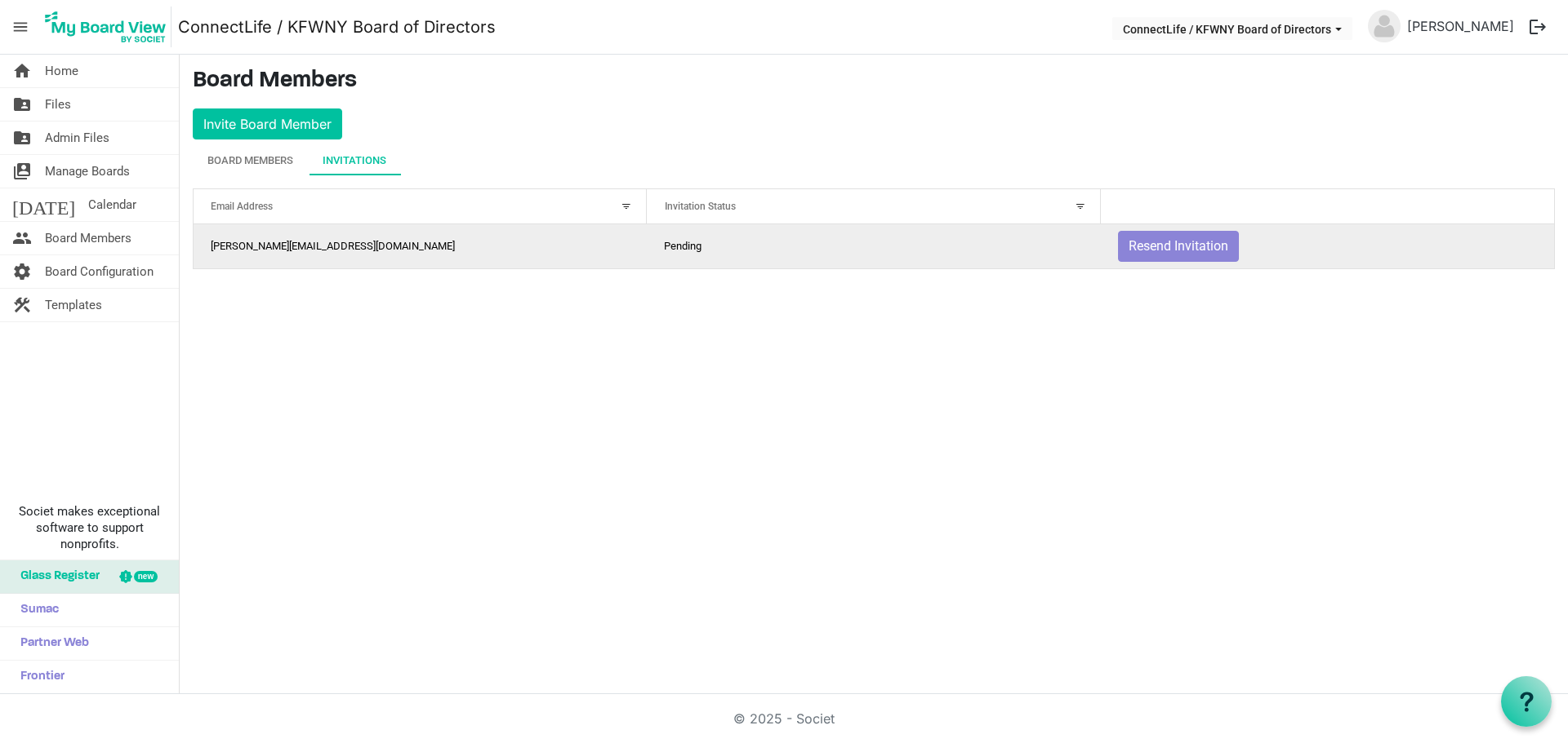
click at [487, 251] on td "[PERSON_NAME][EMAIL_ADDRESS][DOMAIN_NAME]" at bounding box center [419, 246] width 453 height 44
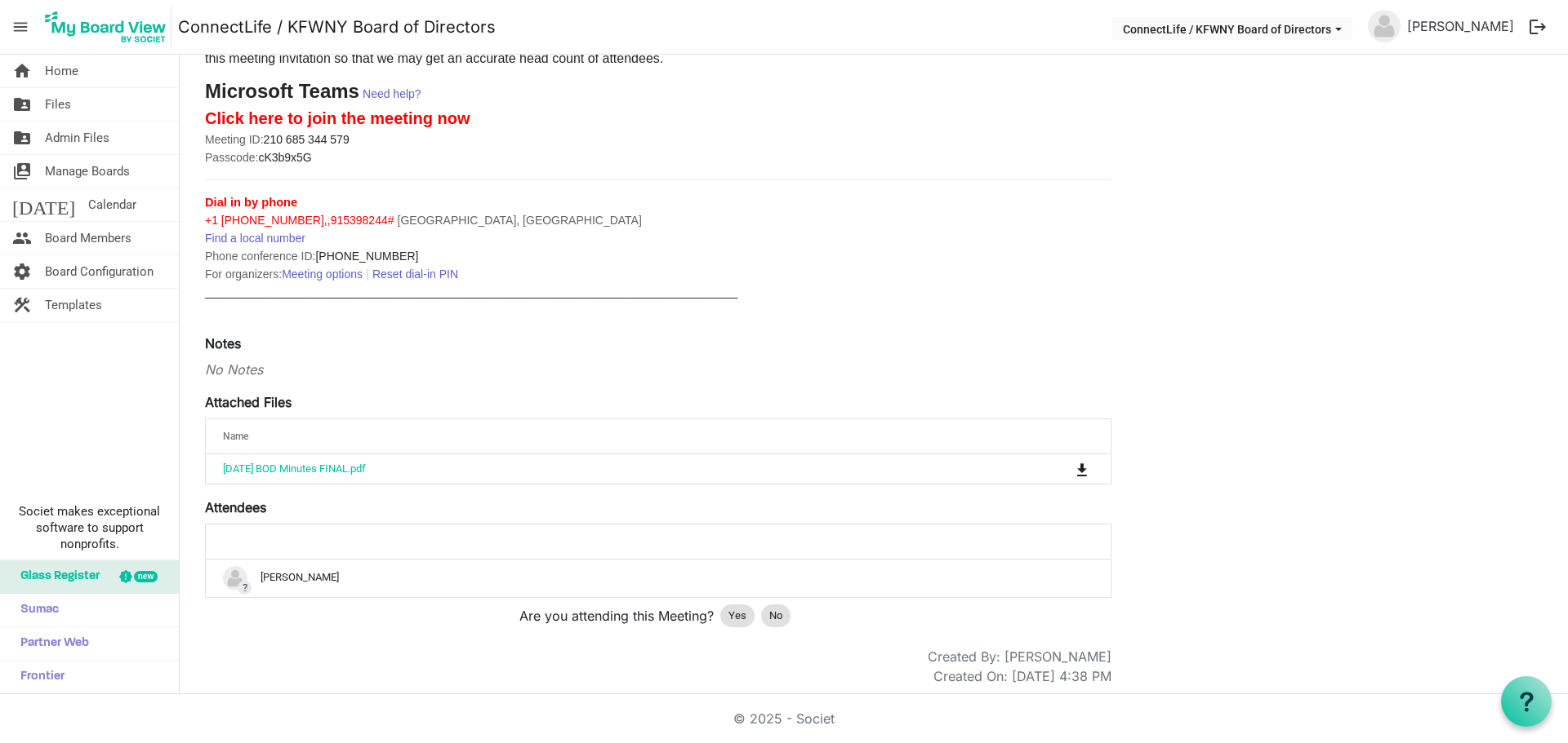
scroll to position [318, 0]
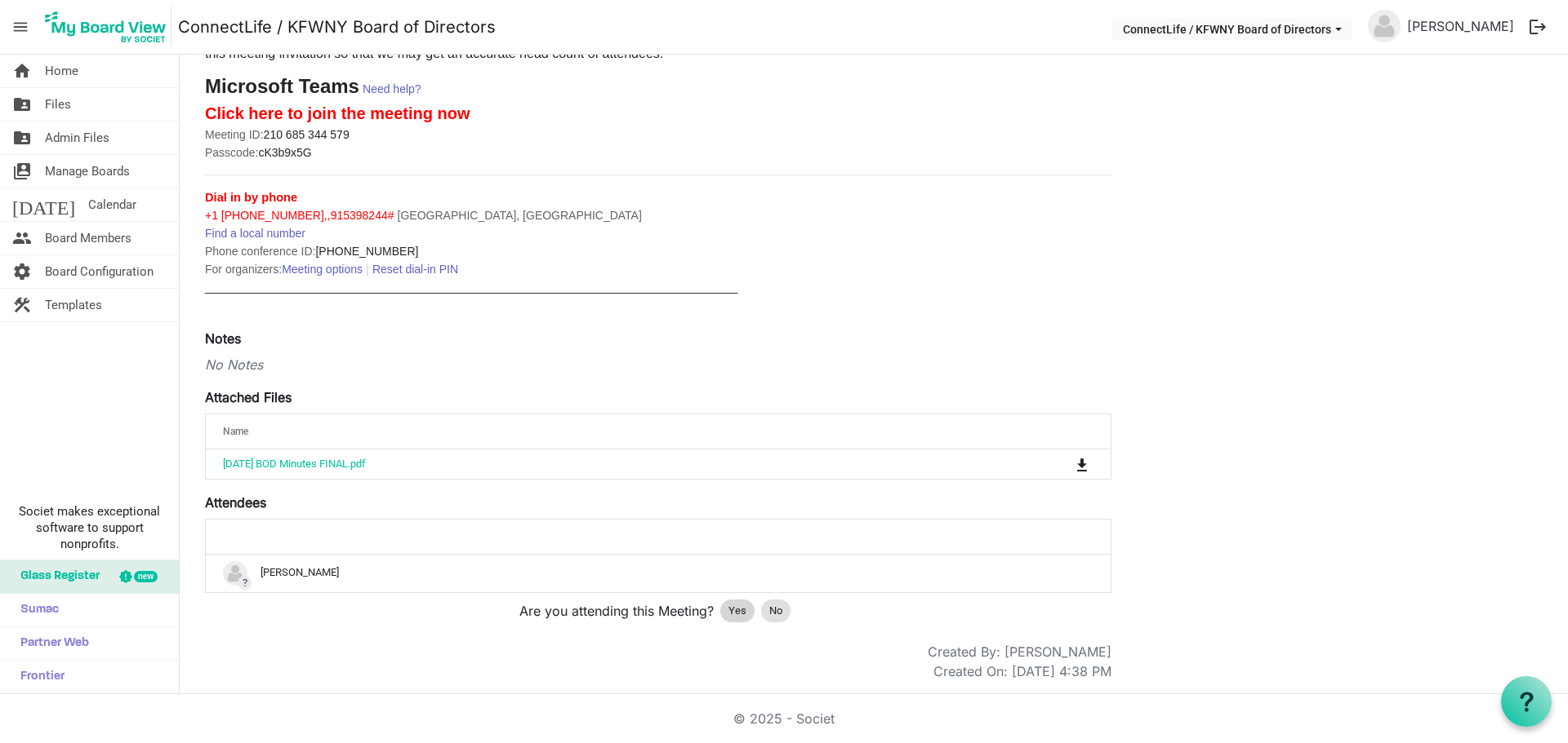
click at [736, 609] on span "Yes" at bounding box center [737, 611] width 18 height 16
click at [735, 609] on span "Yes" at bounding box center [737, 611] width 18 height 16
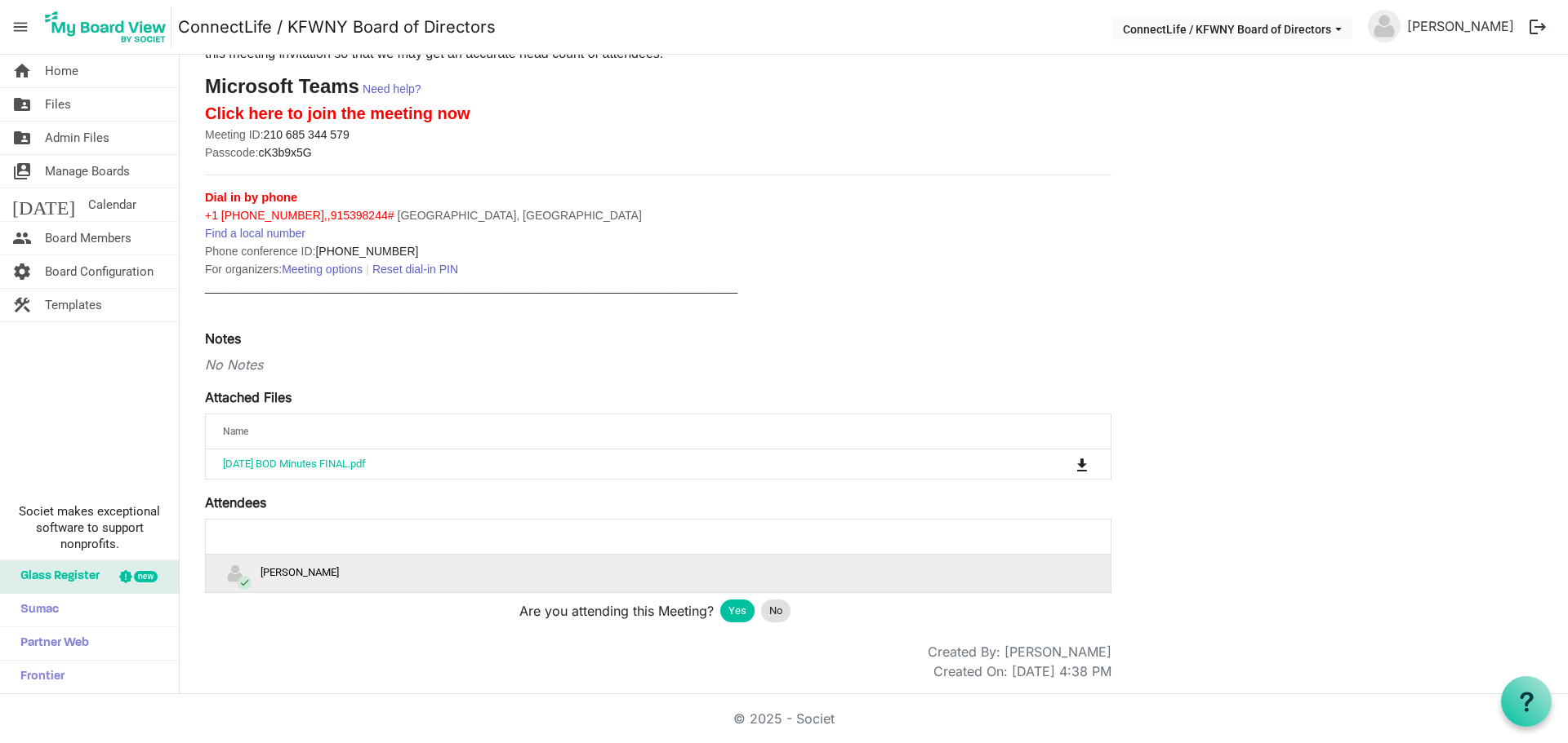
click at [314, 573] on div "check Karla Schrantz" at bounding box center [658, 574] width 870 height 25
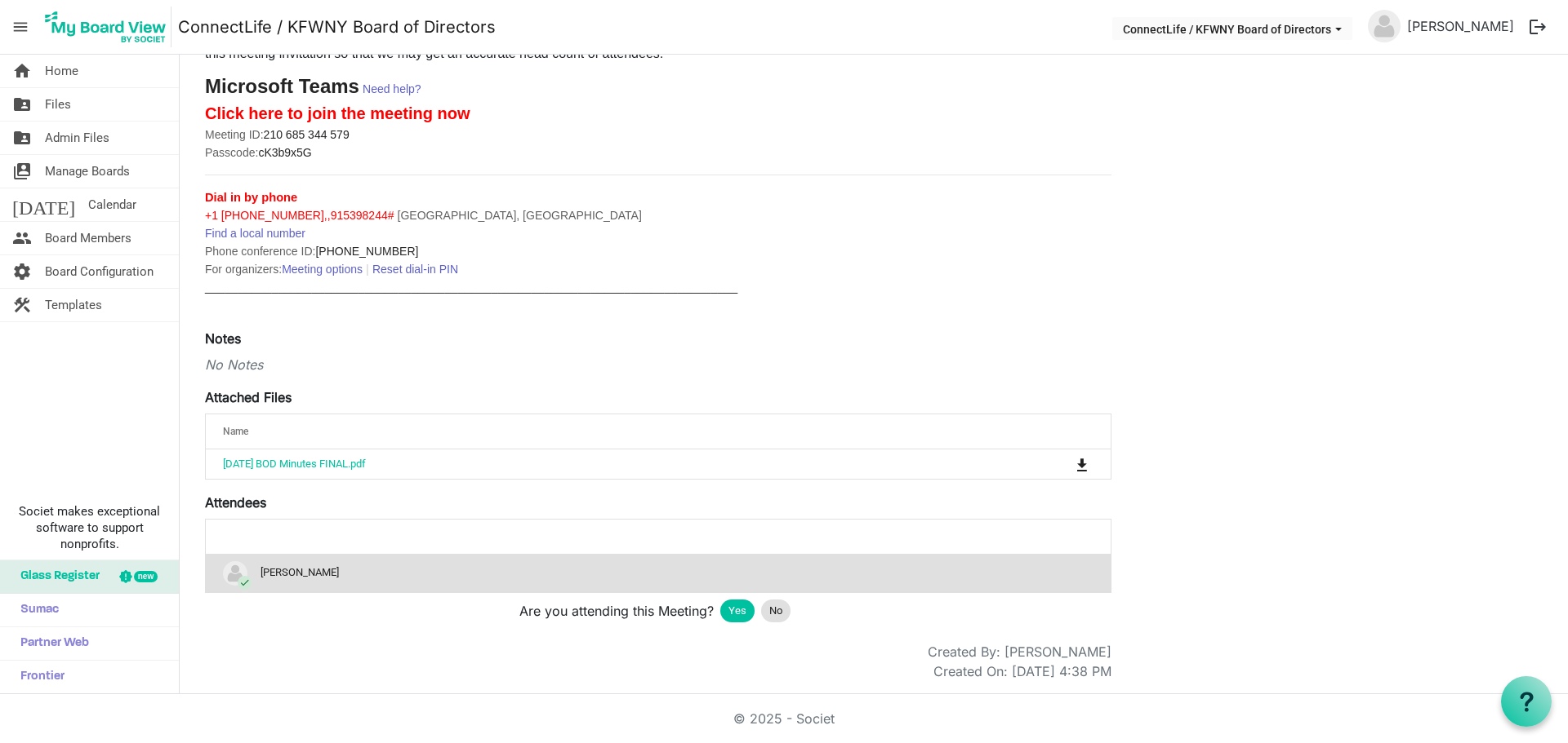
click at [736, 609] on span "Yes" at bounding box center [737, 611] width 18 height 16
click at [1346, 30] on span "ConnectLife / KFWNY Board of Directors dropdownbutton" at bounding box center [1338, 29] width 15 height 6
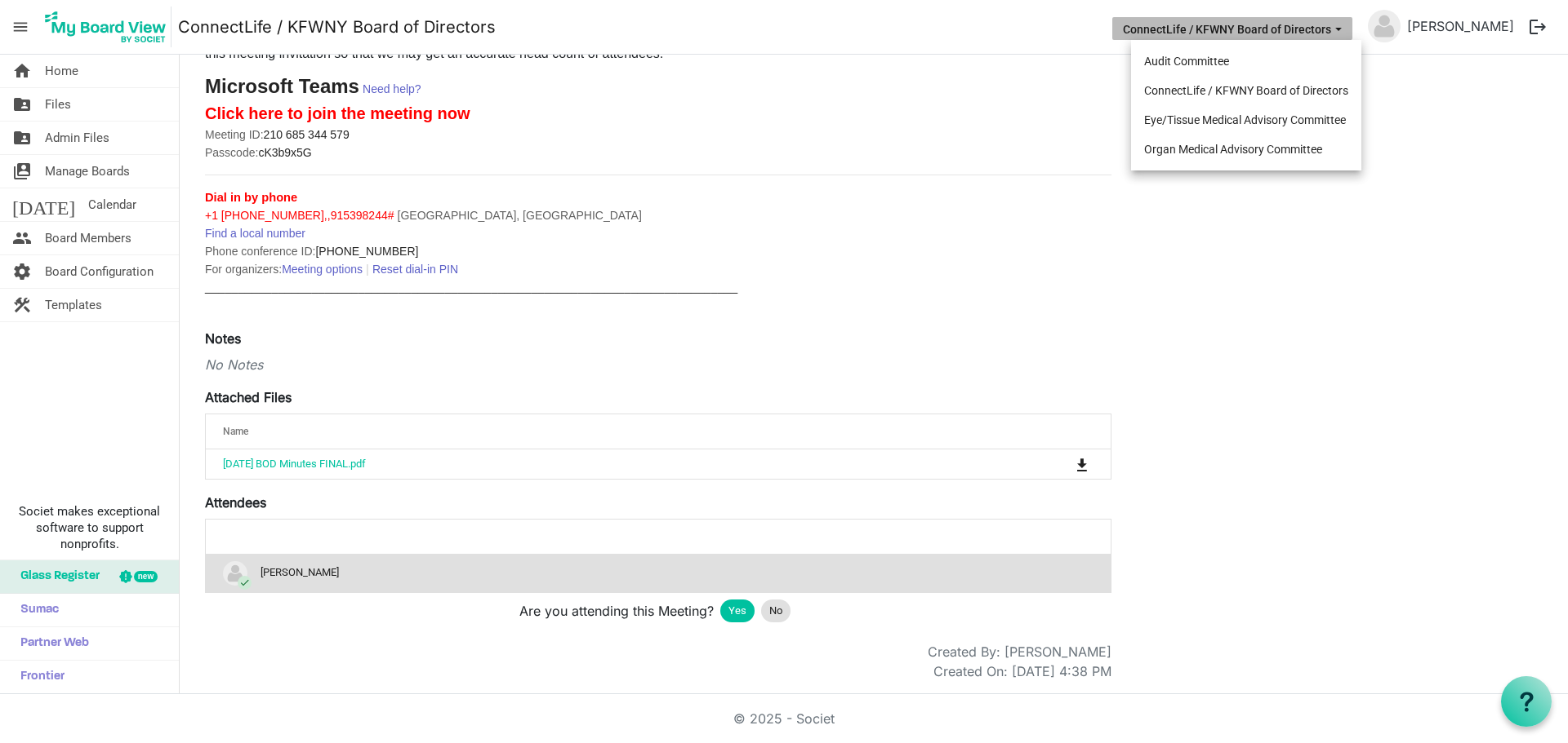
click at [1346, 30] on span "ConnectLife / KFWNY Board of Directors dropdownbutton" at bounding box center [1338, 29] width 15 height 6
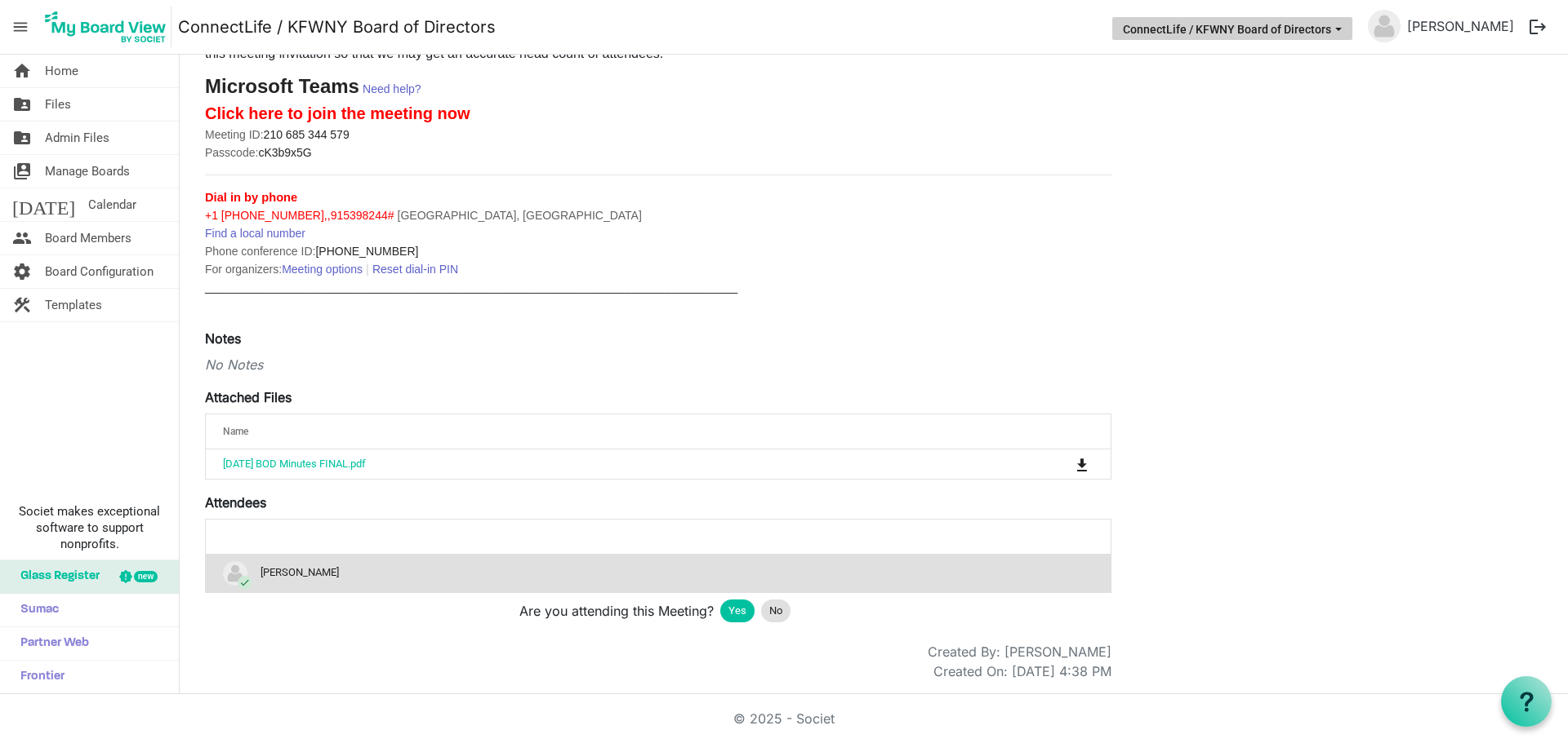
scroll to position [0, 0]
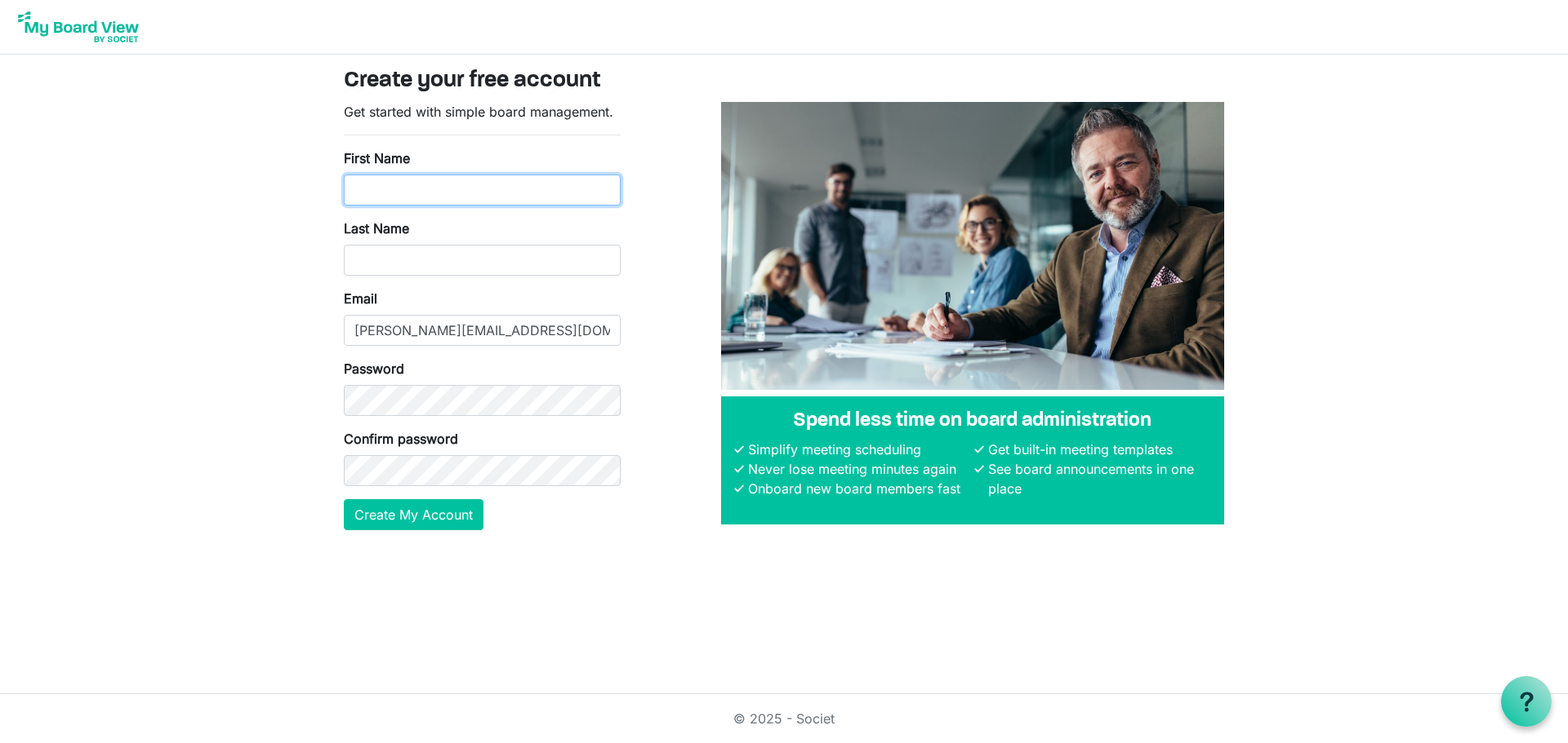
click at [438, 184] on input "First Name" at bounding box center [482, 190] width 277 height 31
type input "Karla (Test)"
click at [417, 263] on input "Last Name" at bounding box center [482, 260] width 277 height 31
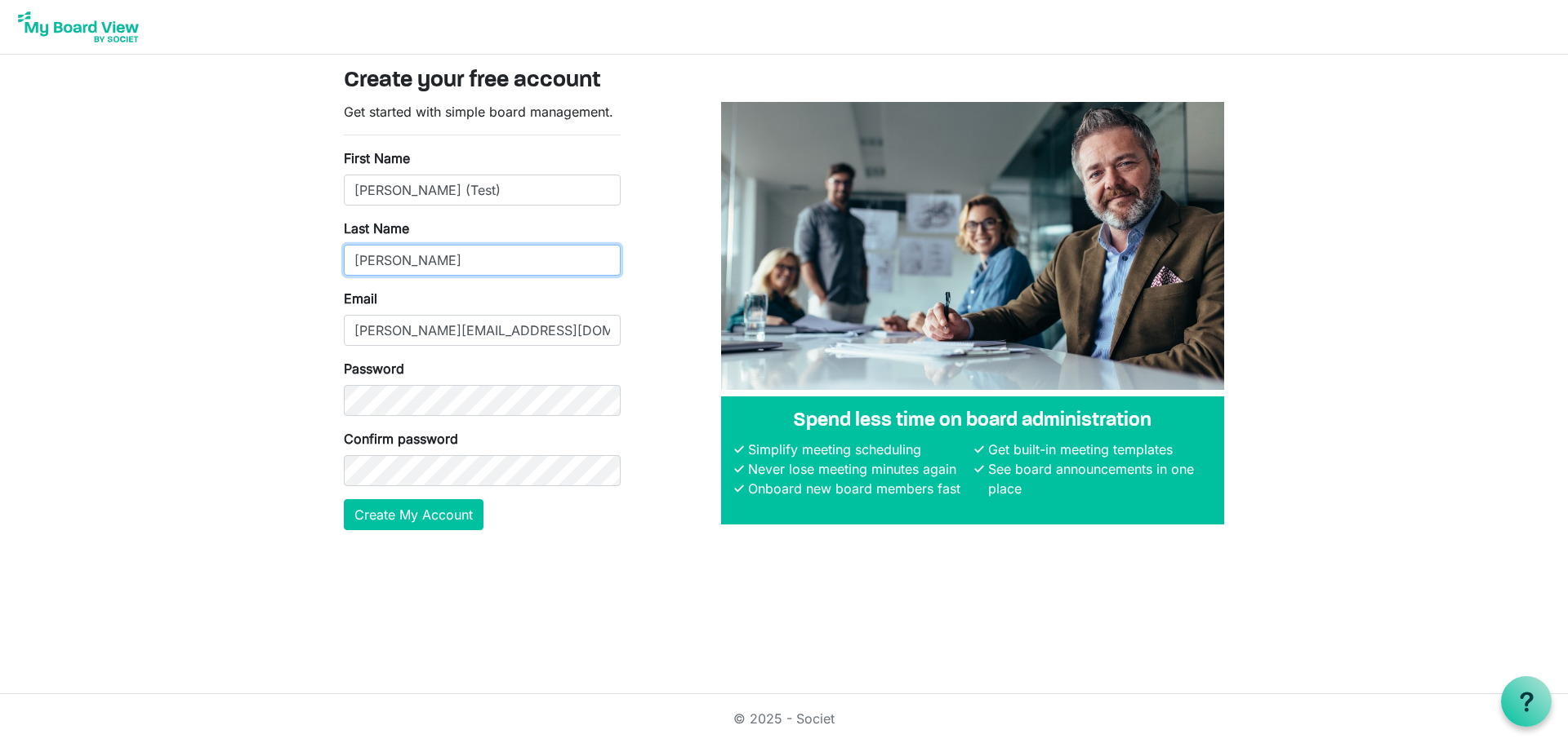
type input "Ulrich-Schrantz"
click at [460, 432] on div "Confirm password" at bounding box center [482, 457] width 277 height 57
click at [414, 517] on button "Create My Account" at bounding box center [413, 514] width 139 height 31
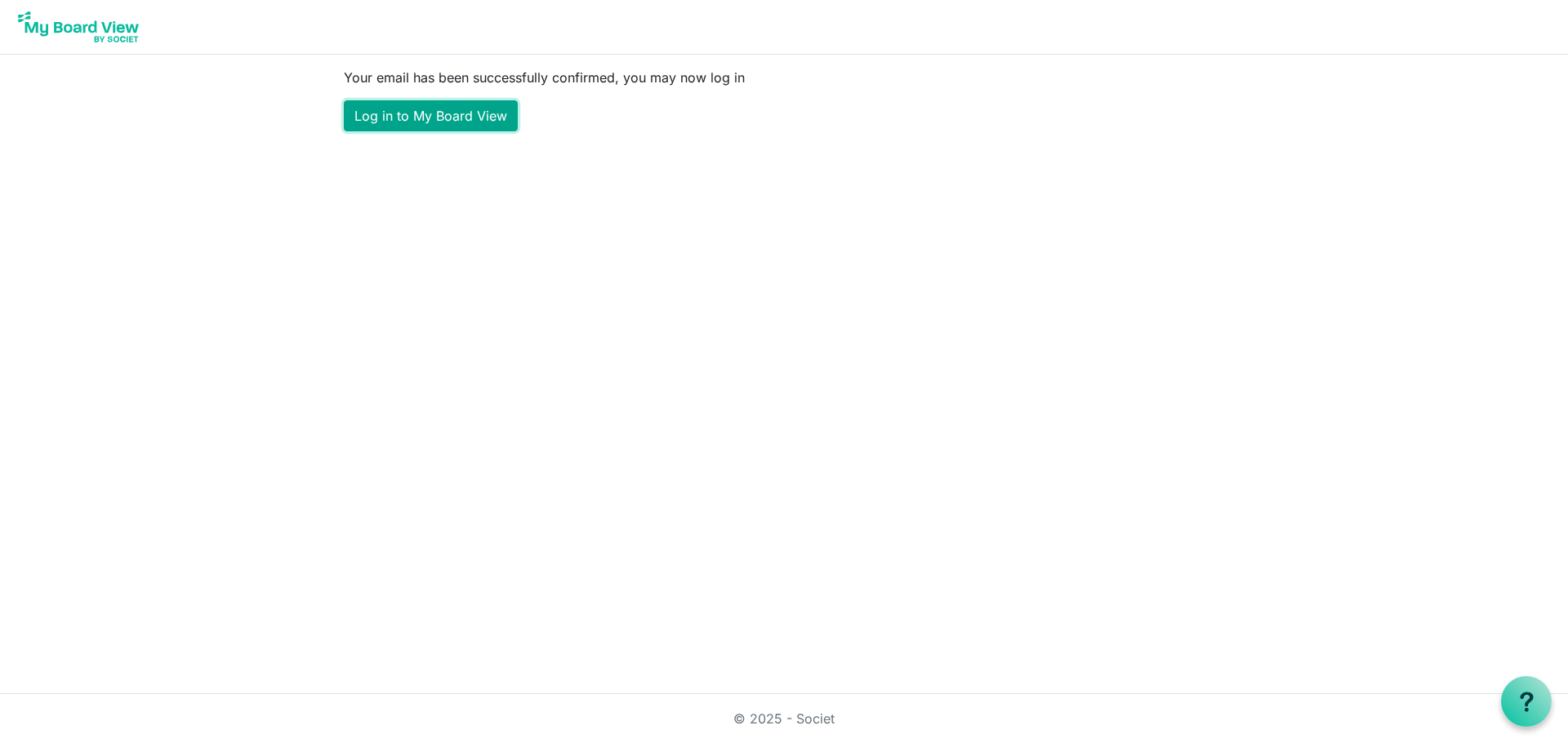
click at [458, 112] on link "Log in to My Board View" at bounding box center [430, 116] width 174 height 31
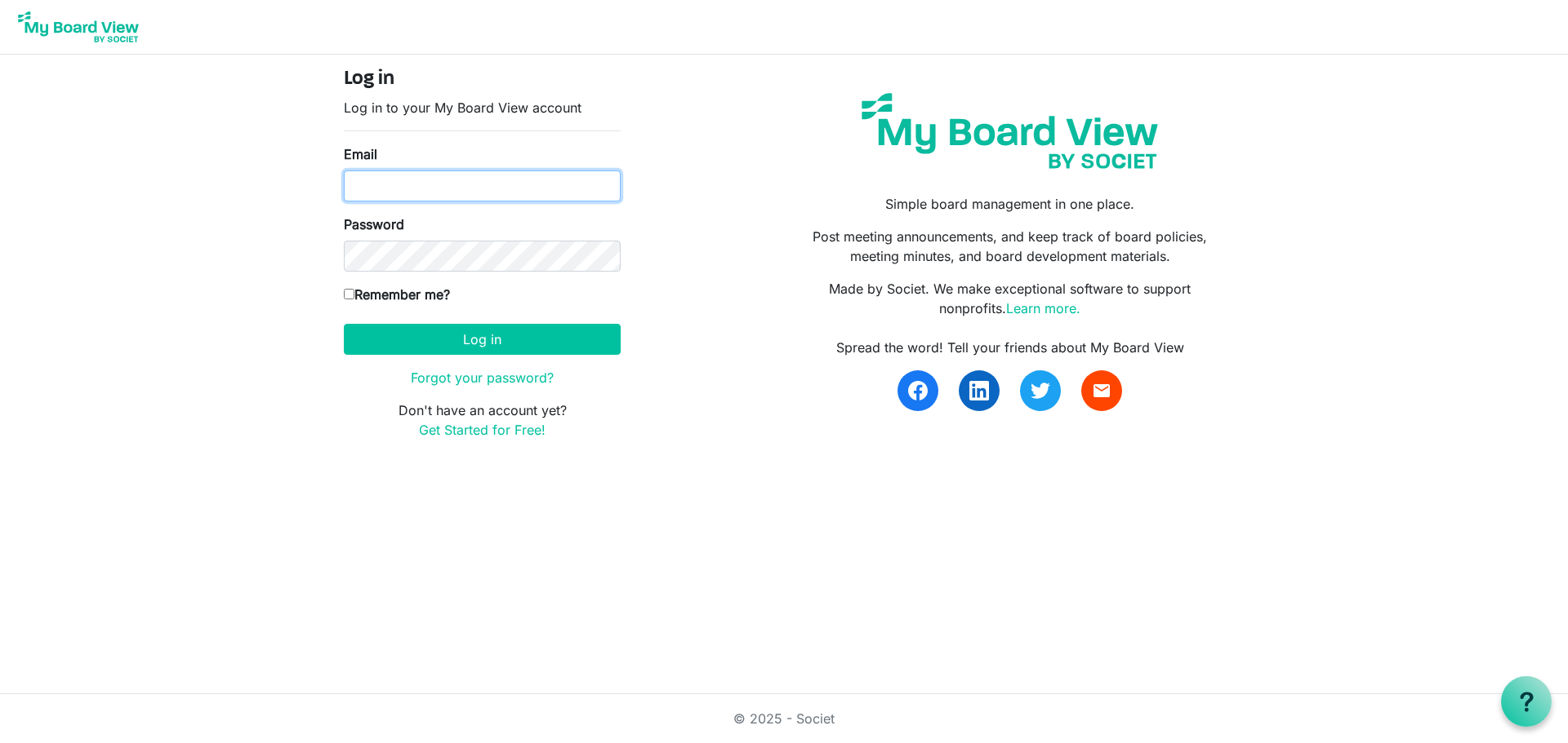
type input "[PERSON_NAME][EMAIL_ADDRESS][DOMAIN_NAME]"
click at [349, 295] on input "Remember me?" at bounding box center [349, 294] width 11 height 11
checkbox input "true"
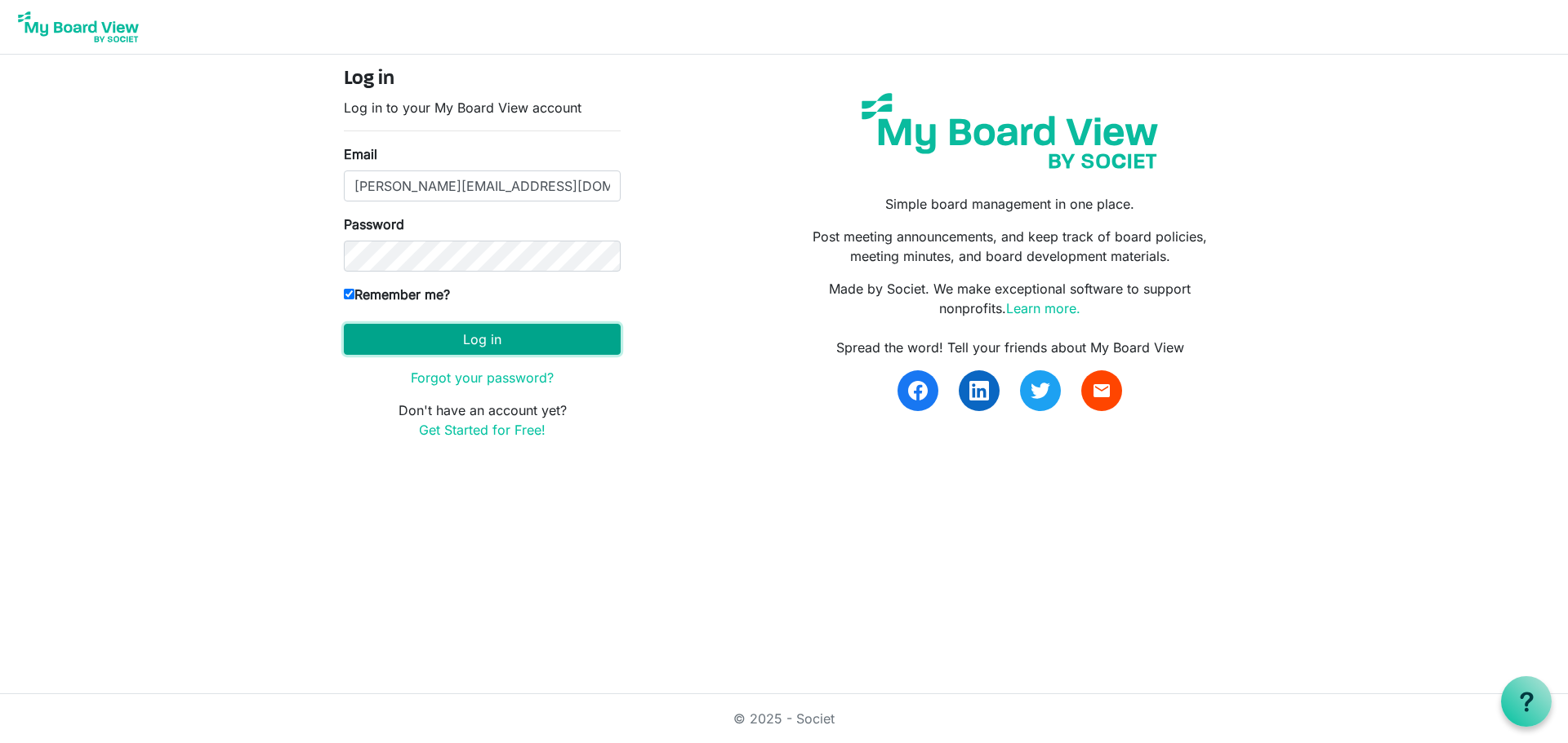
click at [486, 342] on button "Log in" at bounding box center [482, 340] width 277 height 31
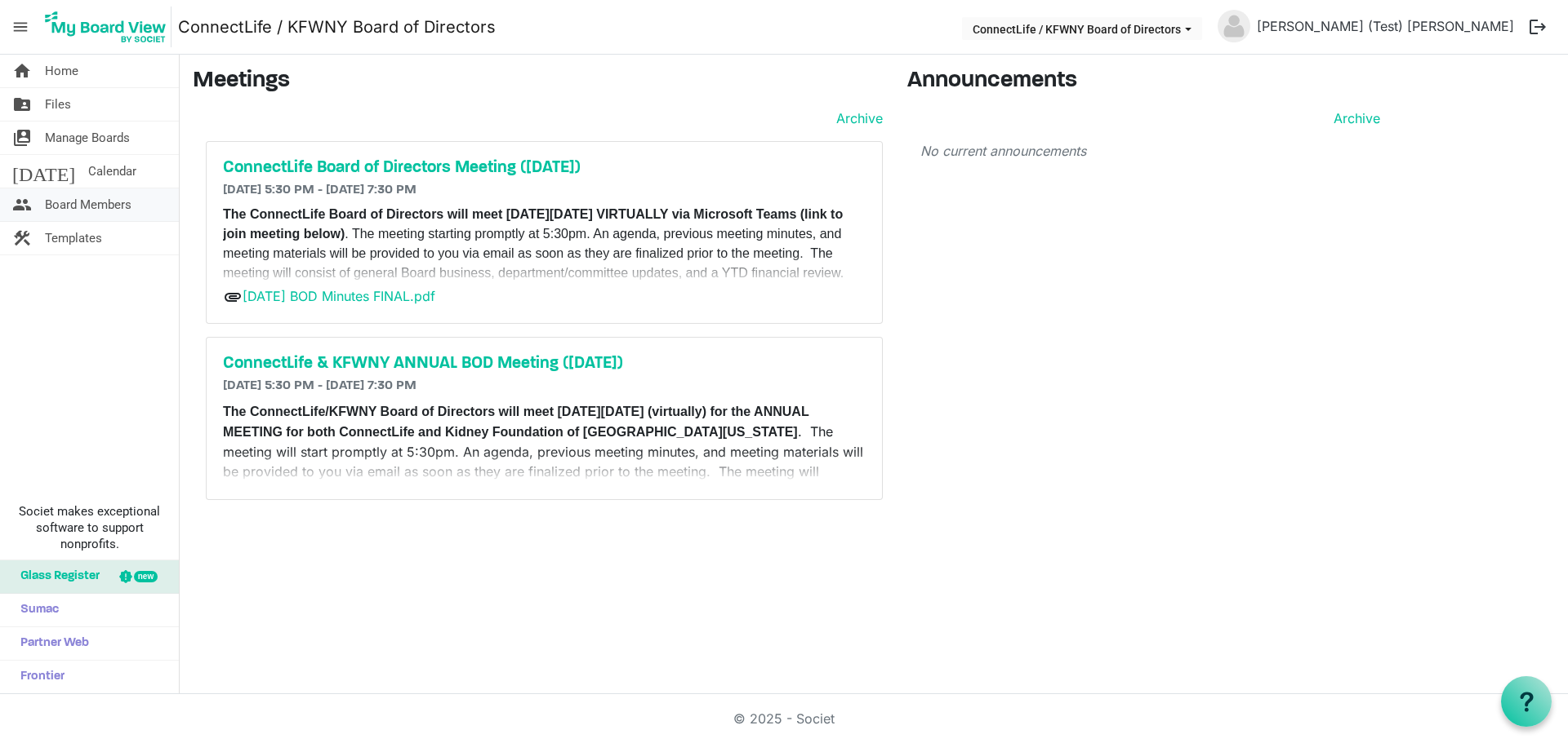
click at [87, 203] on span "Board Members" at bounding box center [87, 205] width 87 height 33
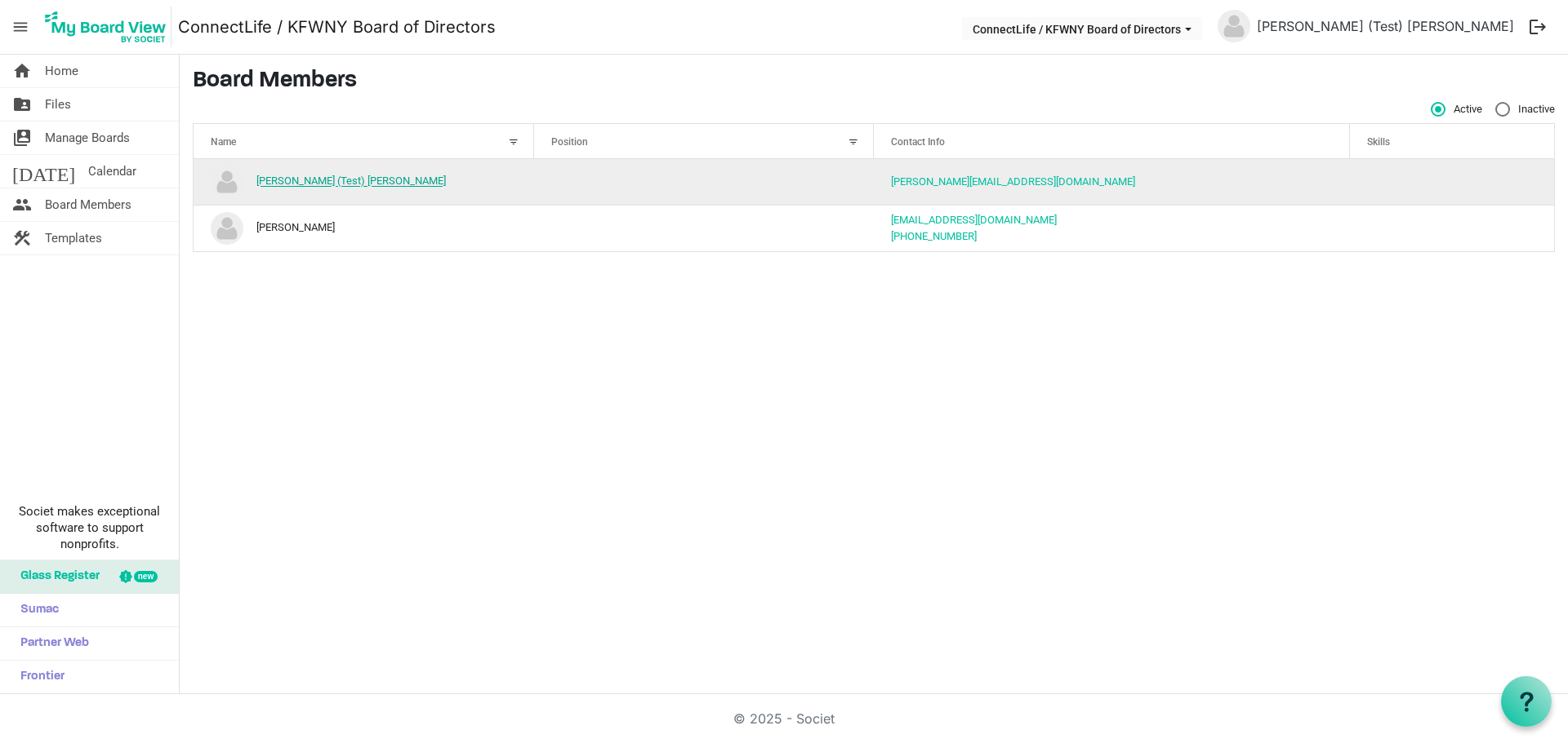
click at [360, 180] on link "[PERSON_NAME] (Test) [PERSON_NAME]" at bounding box center [351, 181] width 190 height 12
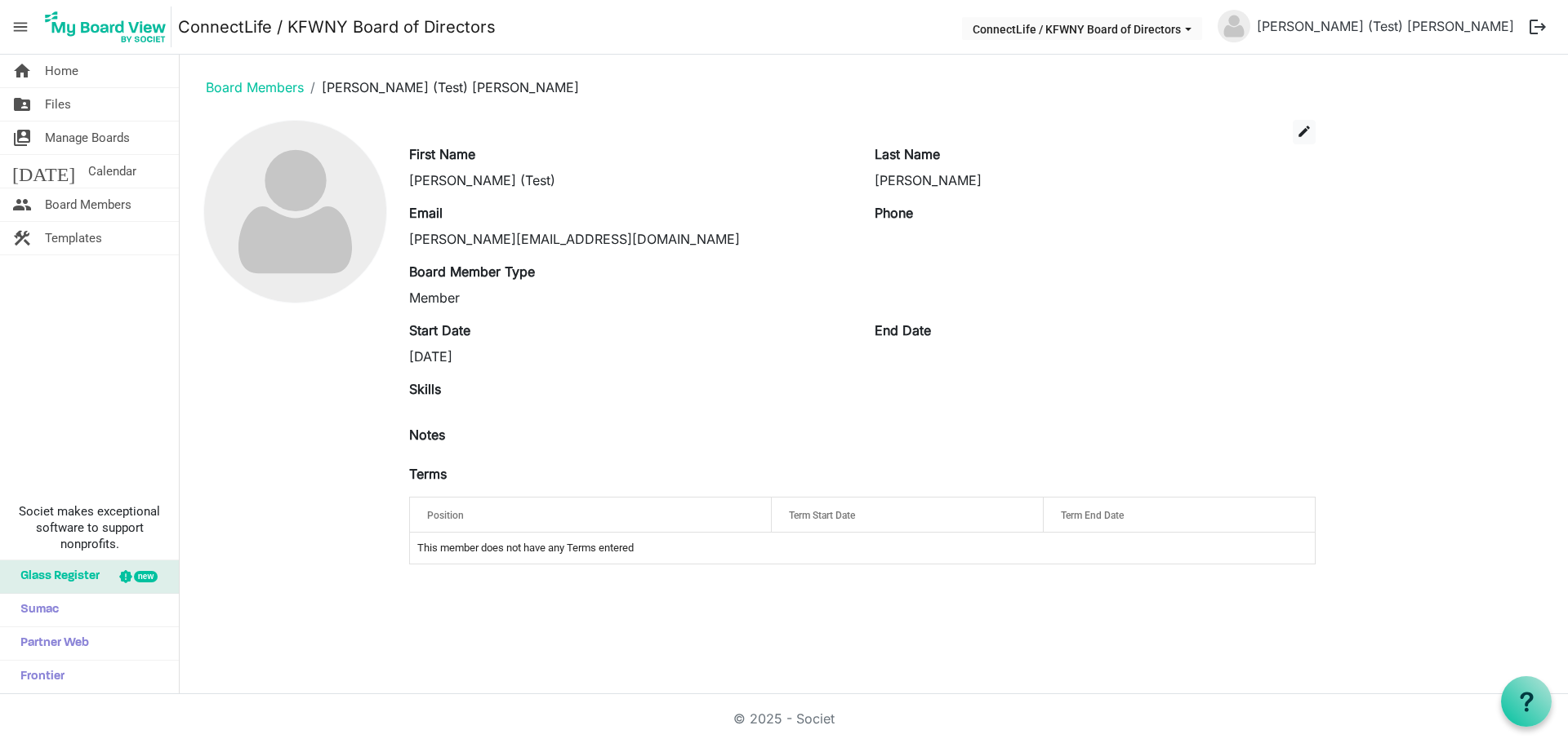
click at [474, 356] on div "[DATE]" at bounding box center [630, 357] width 441 height 20
click at [1303, 131] on span "edit" at bounding box center [1304, 131] width 15 height 15
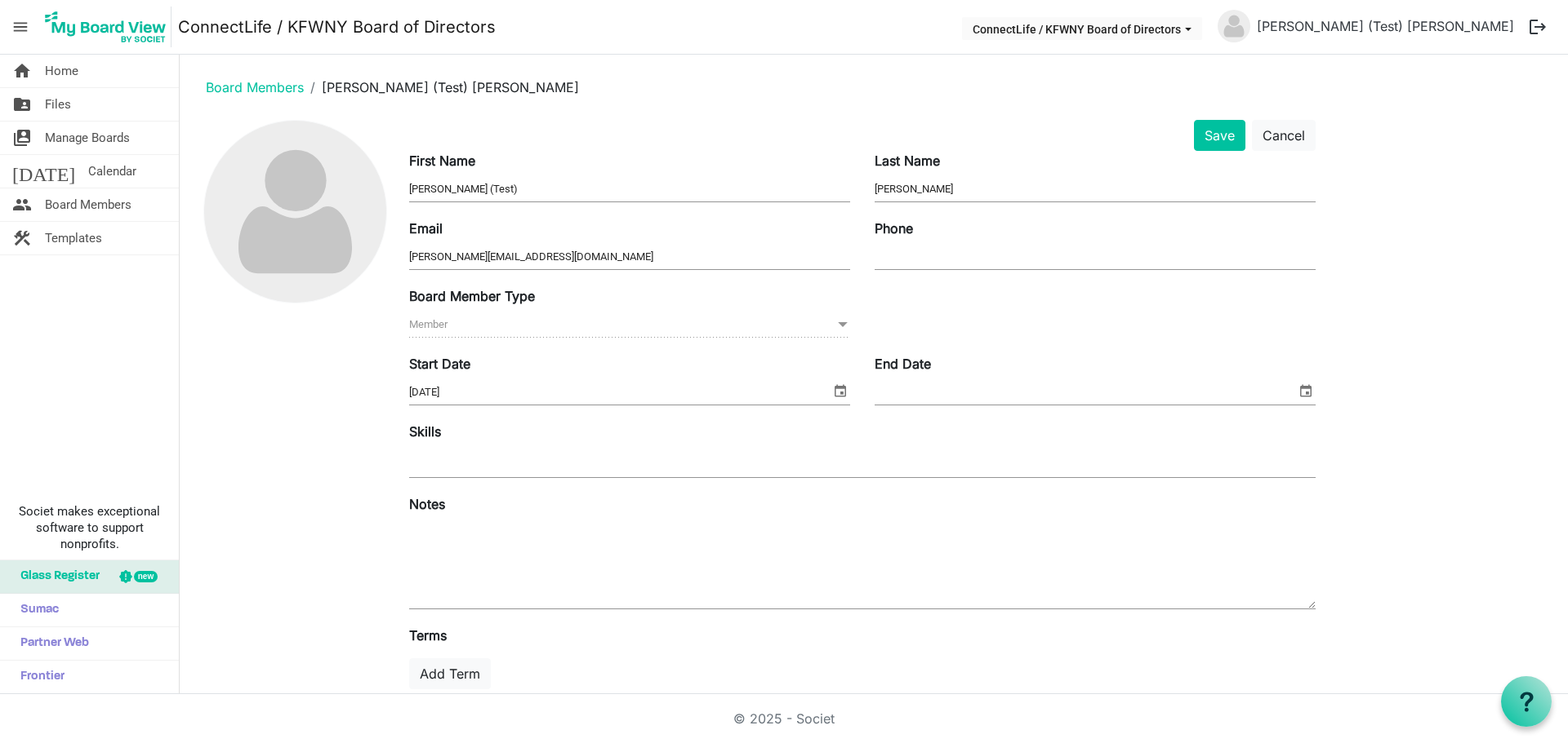
click at [467, 399] on input "[DATE]" at bounding box center [620, 392] width 421 height 25
click at [839, 393] on span "select" at bounding box center [840, 391] width 20 height 21
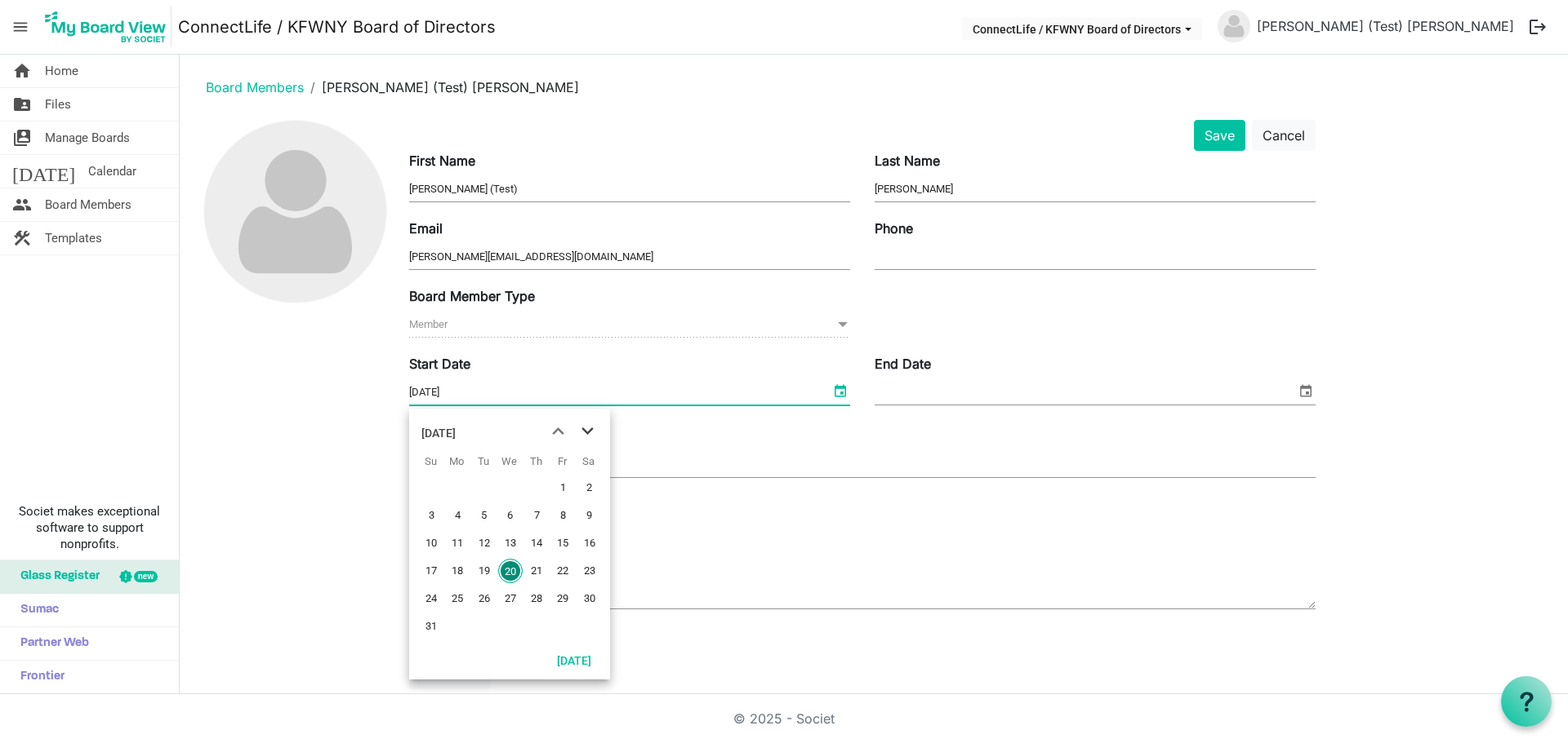
click at [585, 431] on span "next month" at bounding box center [587, 432] width 28 height 29
click at [559, 432] on span "previous month" at bounding box center [558, 432] width 28 height 29
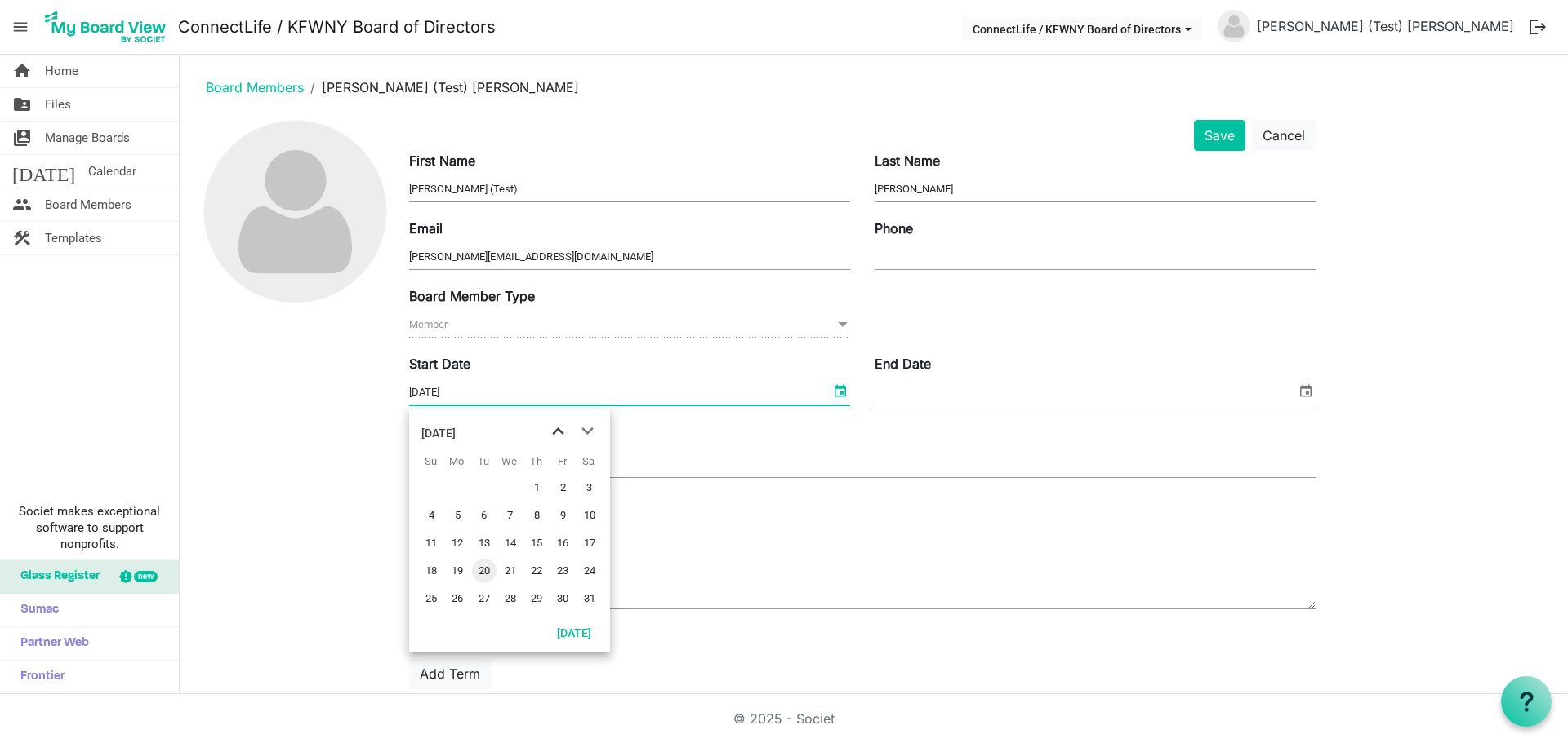
click at [559, 432] on span "previous month" at bounding box center [558, 432] width 28 height 29
click at [509, 484] on span "1" at bounding box center [510, 487] width 25 height 25
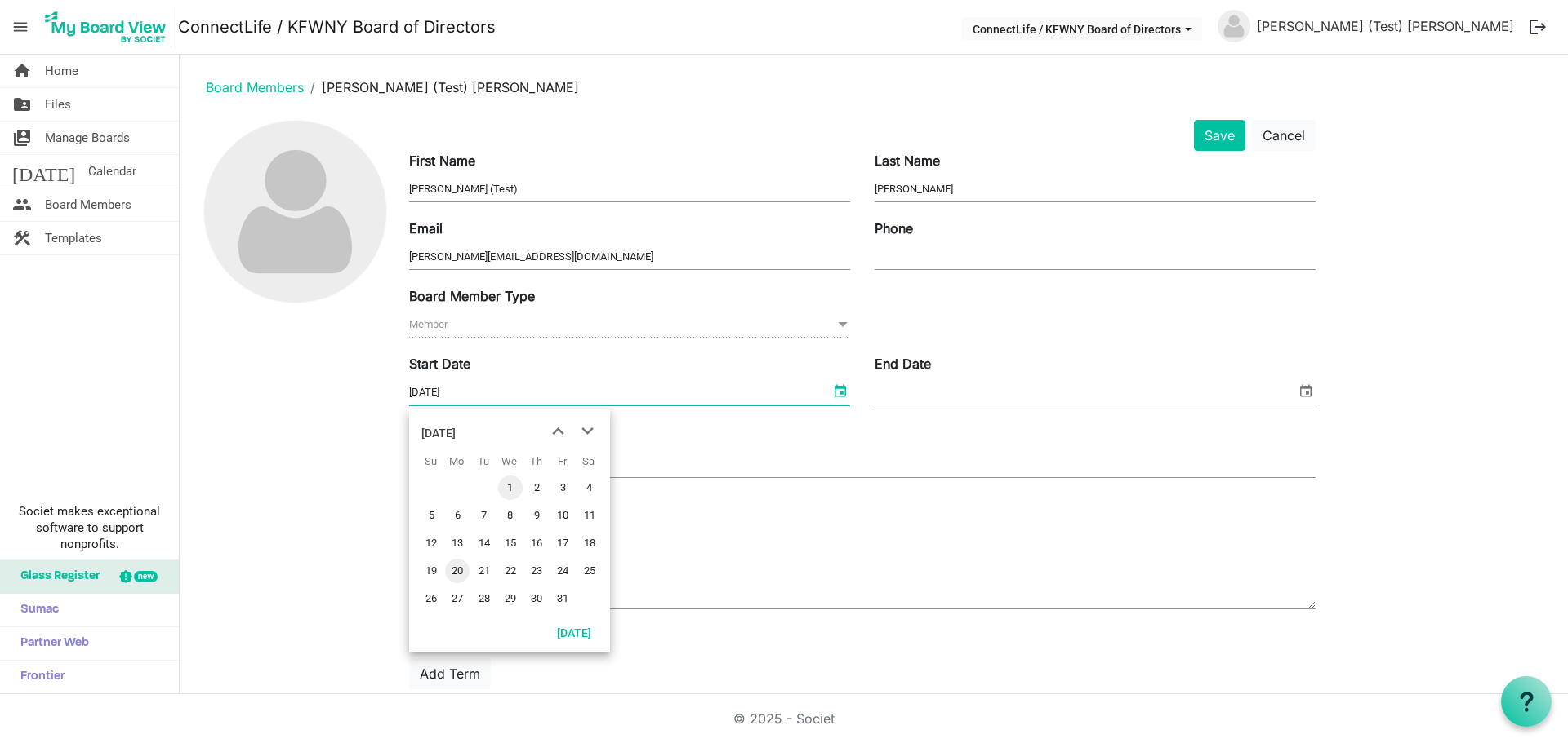
type input "[DATE]"
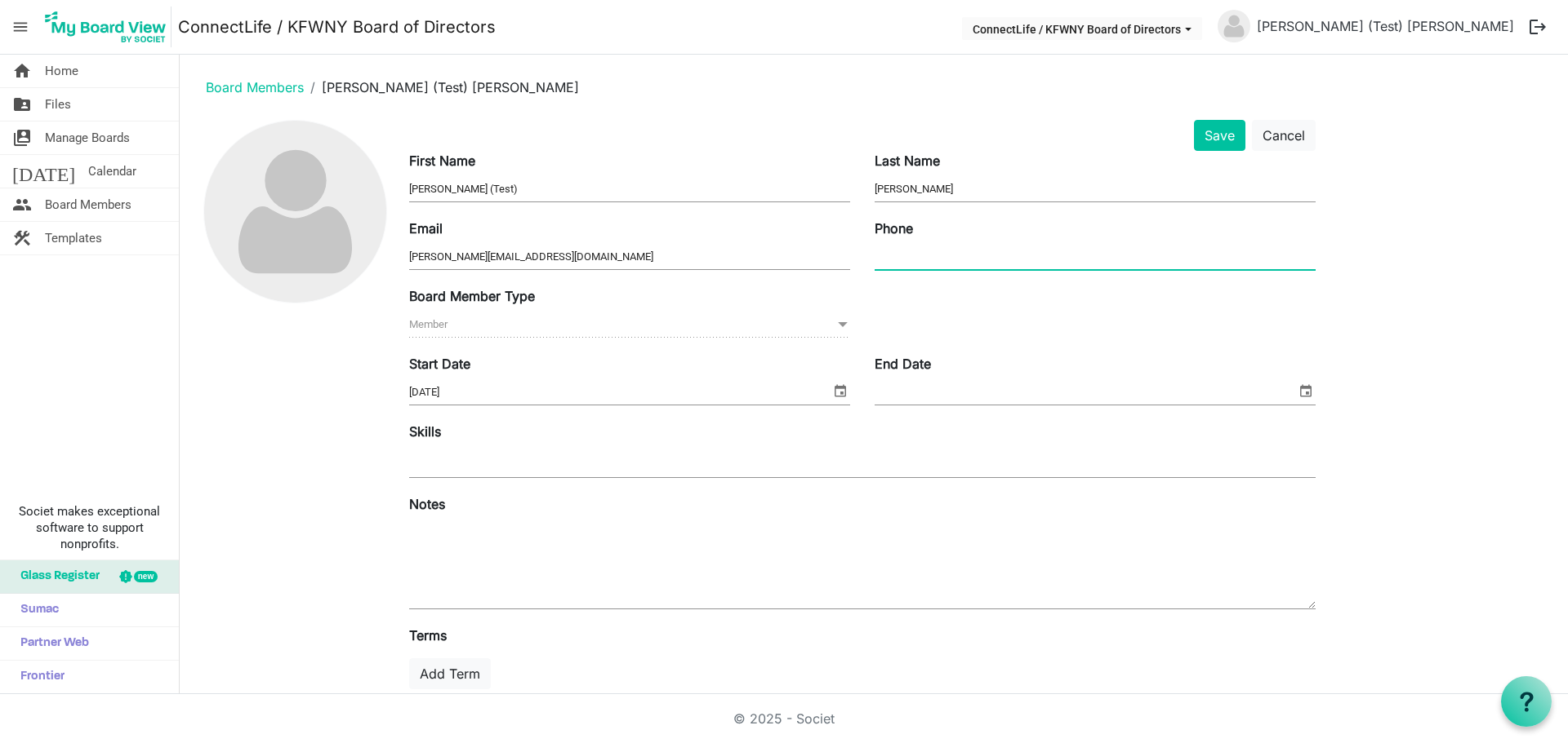
click at [904, 260] on input "Phone" at bounding box center [1095, 257] width 441 height 25
type input "[PHONE_NUMBER]"
click at [452, 672] on button "Add Term" at bounding box center [450, 674] width 82 height 31
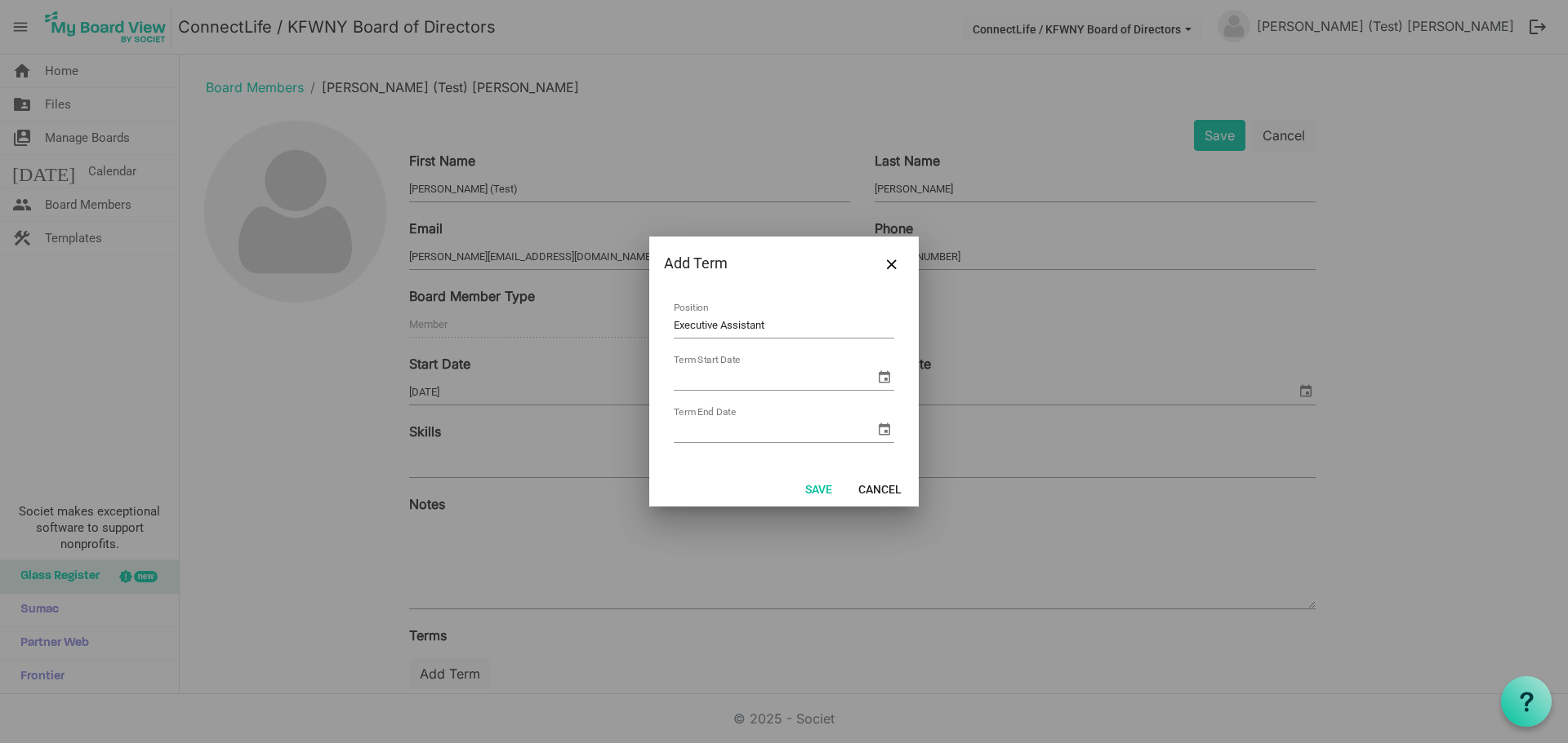
type input "Executive Assistant"
click at [885, 380] on span "select" at bounding box center [885, 377] width 20 height 20
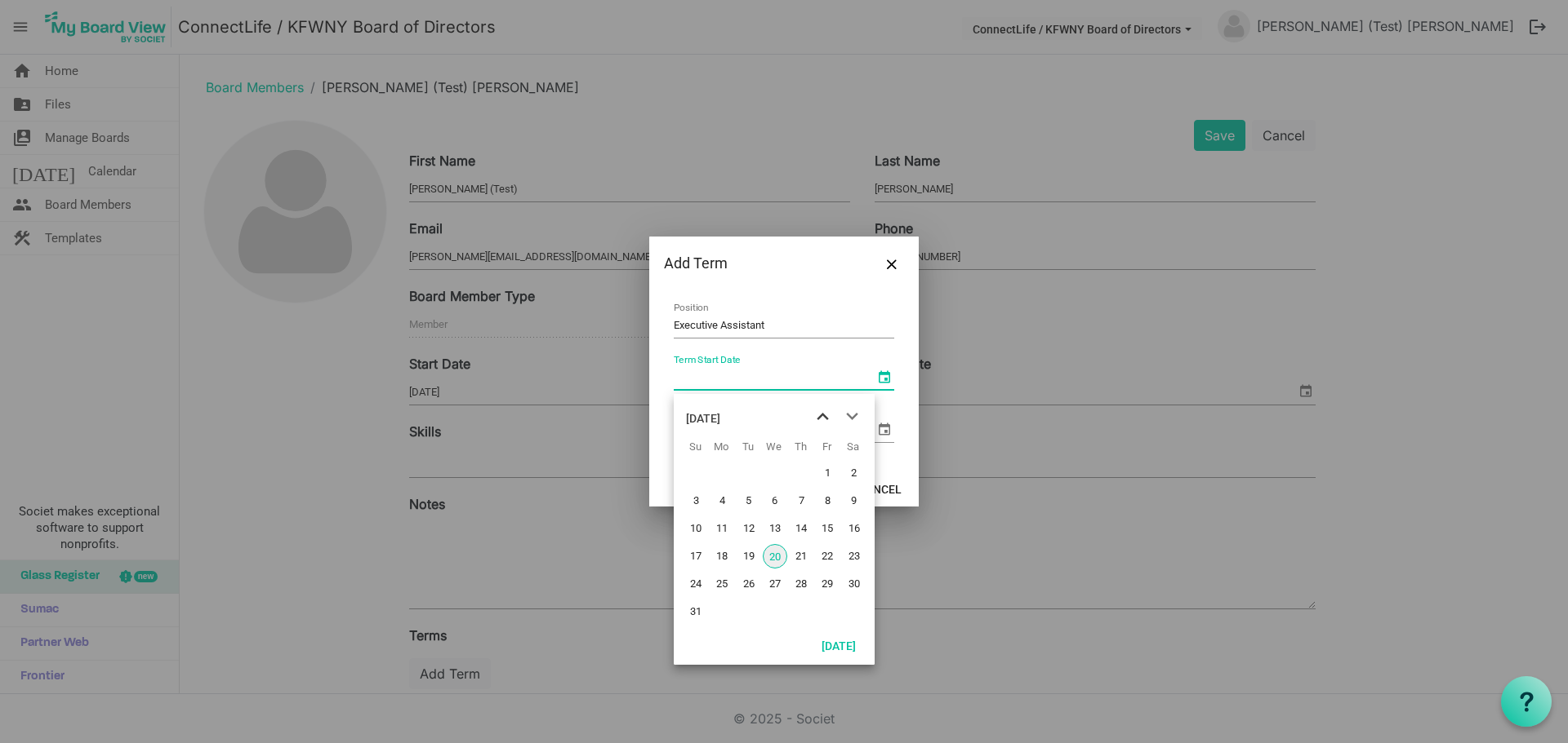
click at [821, 419] on span "previous month" at bounding box center [822, 417] width 28 height 29
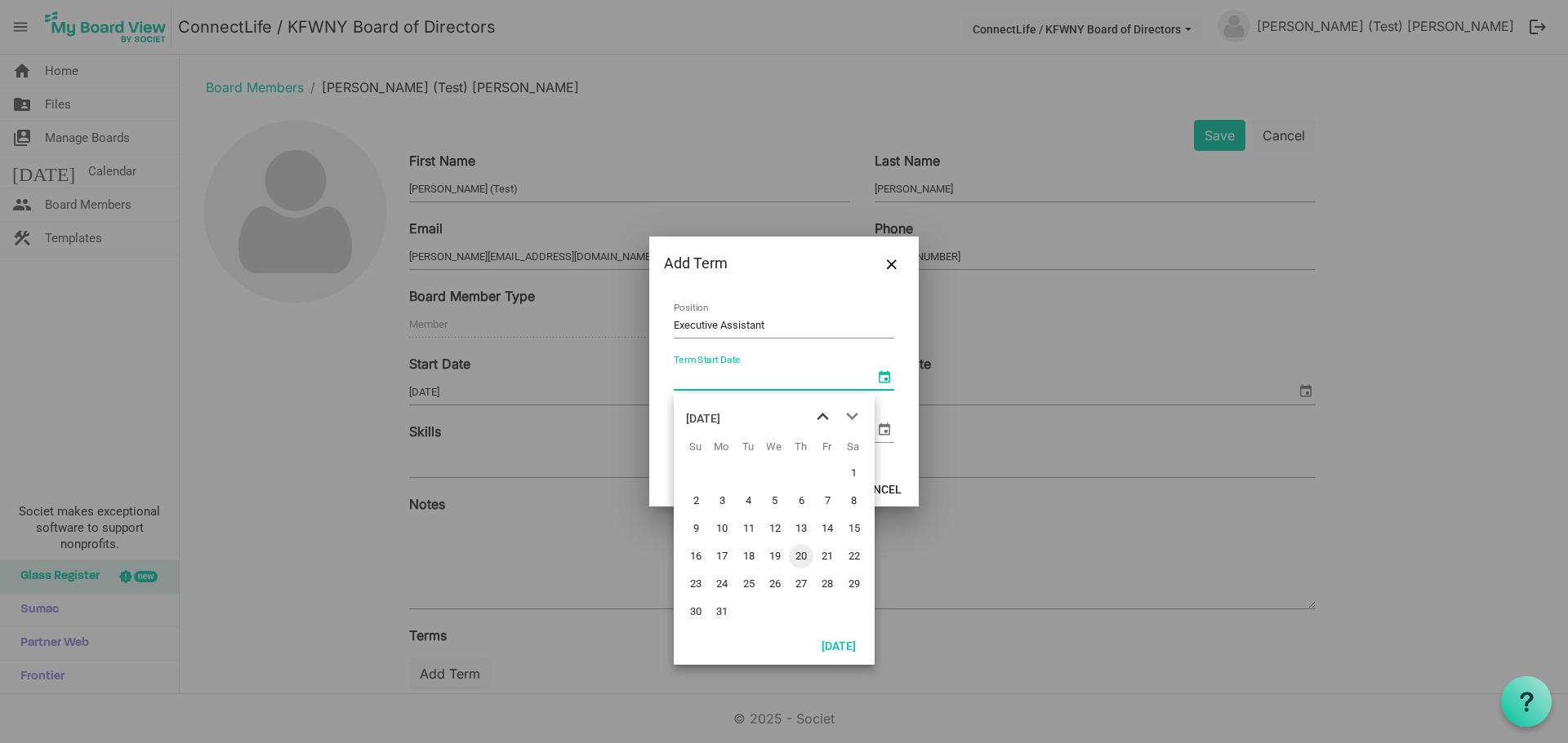
click at [821, 419] on span "previous month" at bounding box center [822, 417] width 28 height 29
click at [855, 412] on span "next month" at bounding box center [851, 417] width 28 height 29
click at [774, 469] on span "1" at bounding box center [774, 473] width 25 height 25
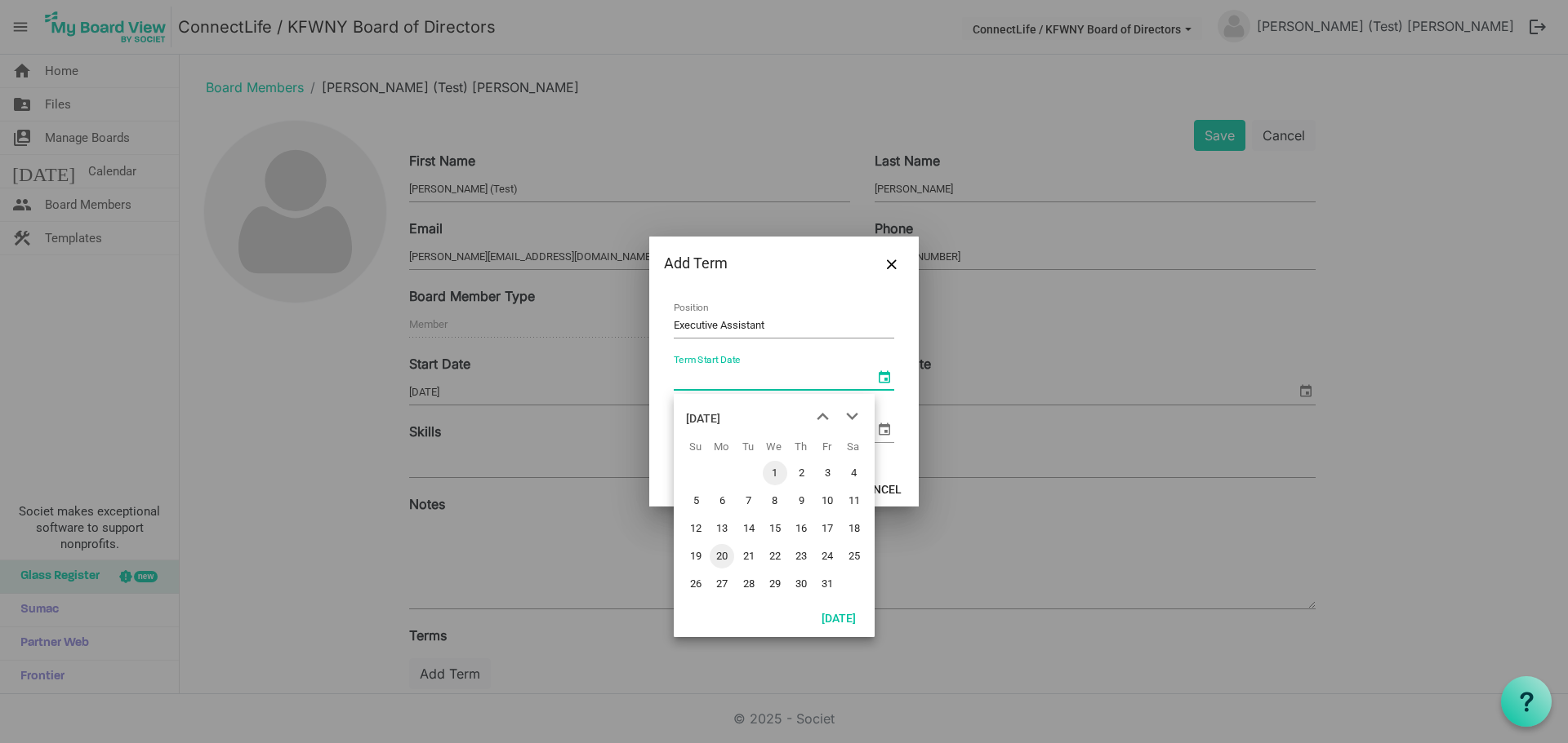
type input "[DATE]"
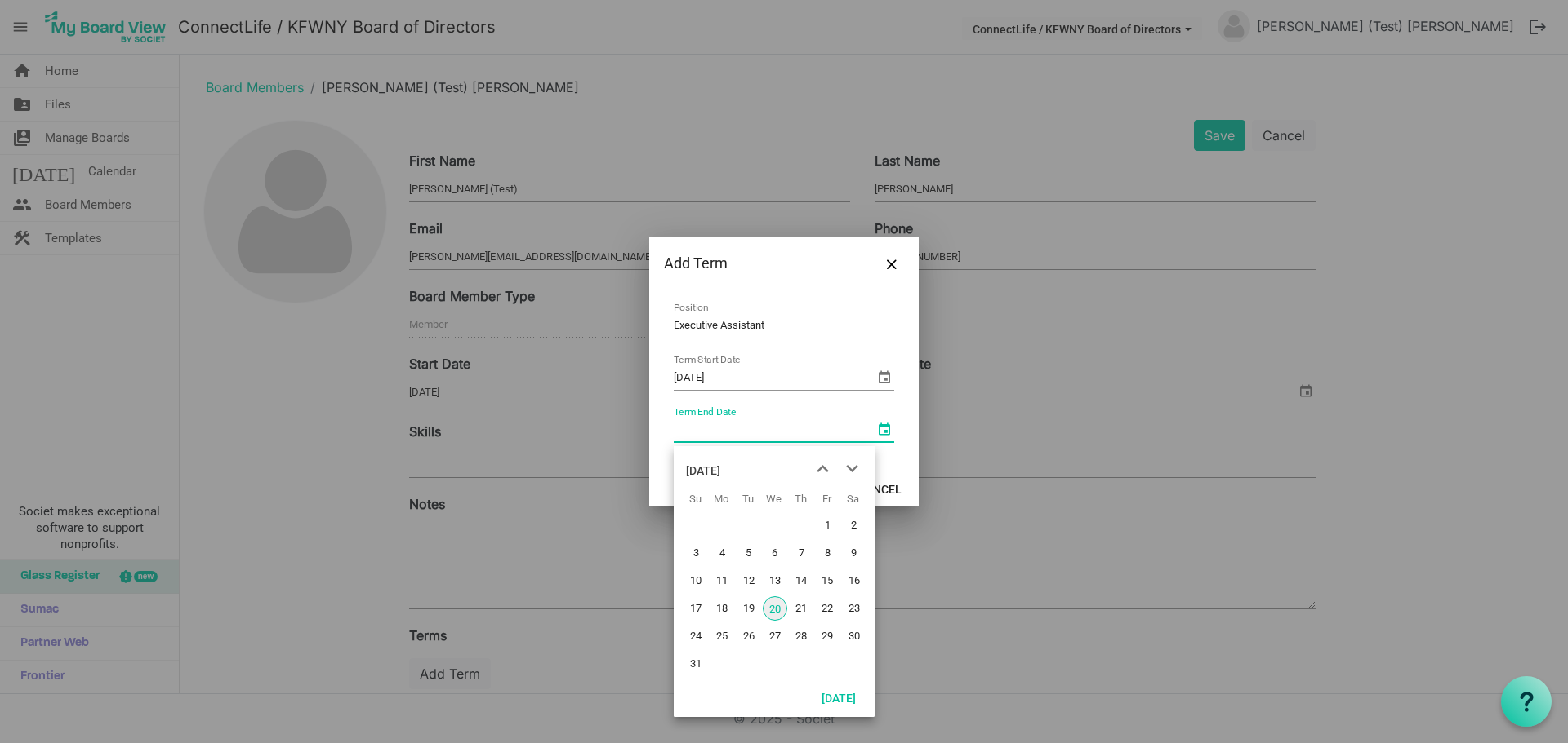
click at [882, 433] on span "select" at bounding box center [885, 430] width 20 height 20
click at [720, 470] on div "[DATE]" at bounding box center [703, 471] width 35 height 33
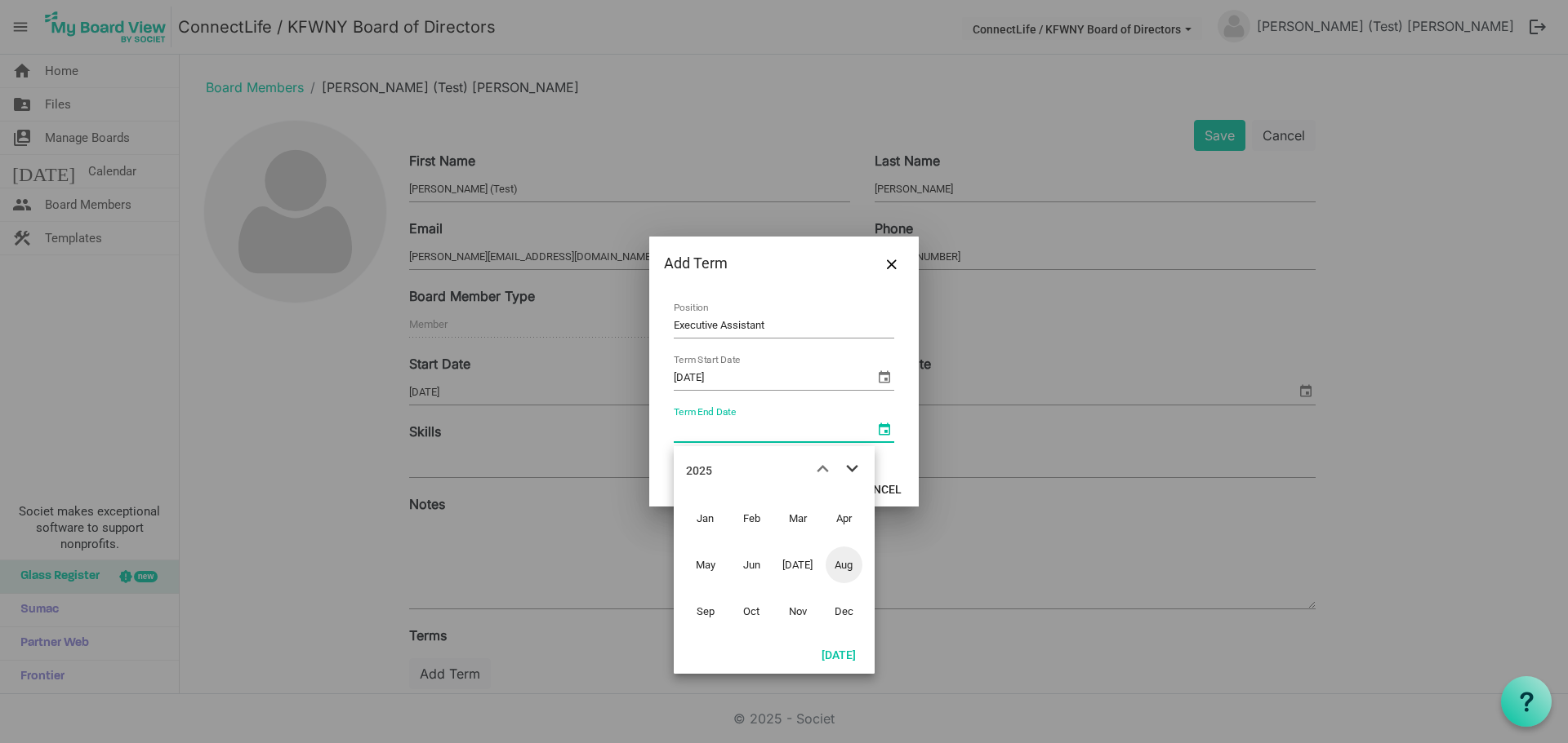
click at [849, 468] on span "next month" at bounding box center [851, 469] width 28 height 29
click at [845, 609] on span "Dec" at bounding box center [844, 612] width 36 height 36
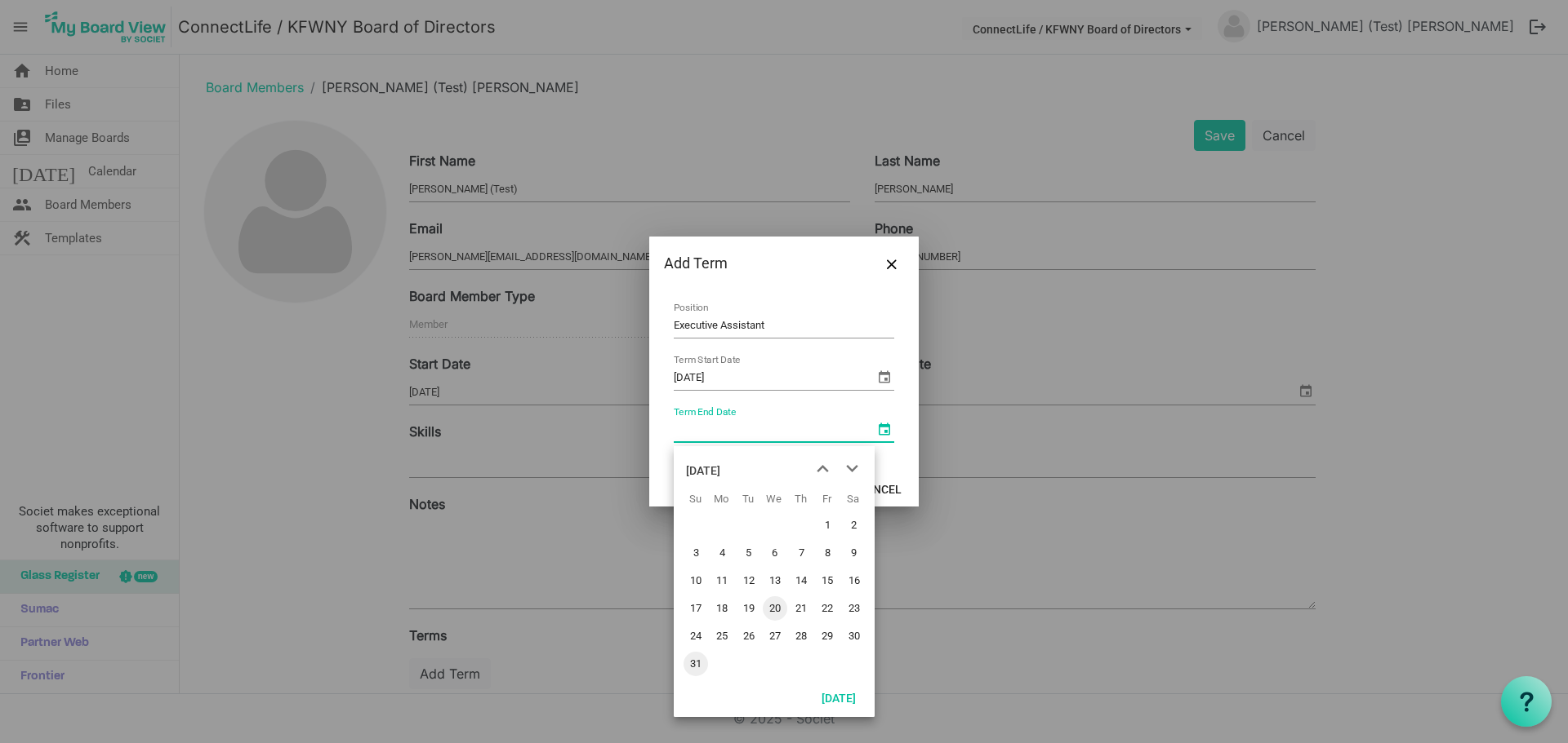
click at [692, 662] on span "31" at bounding box center [695, 664] width 25 height 25
type input "[DATE]"
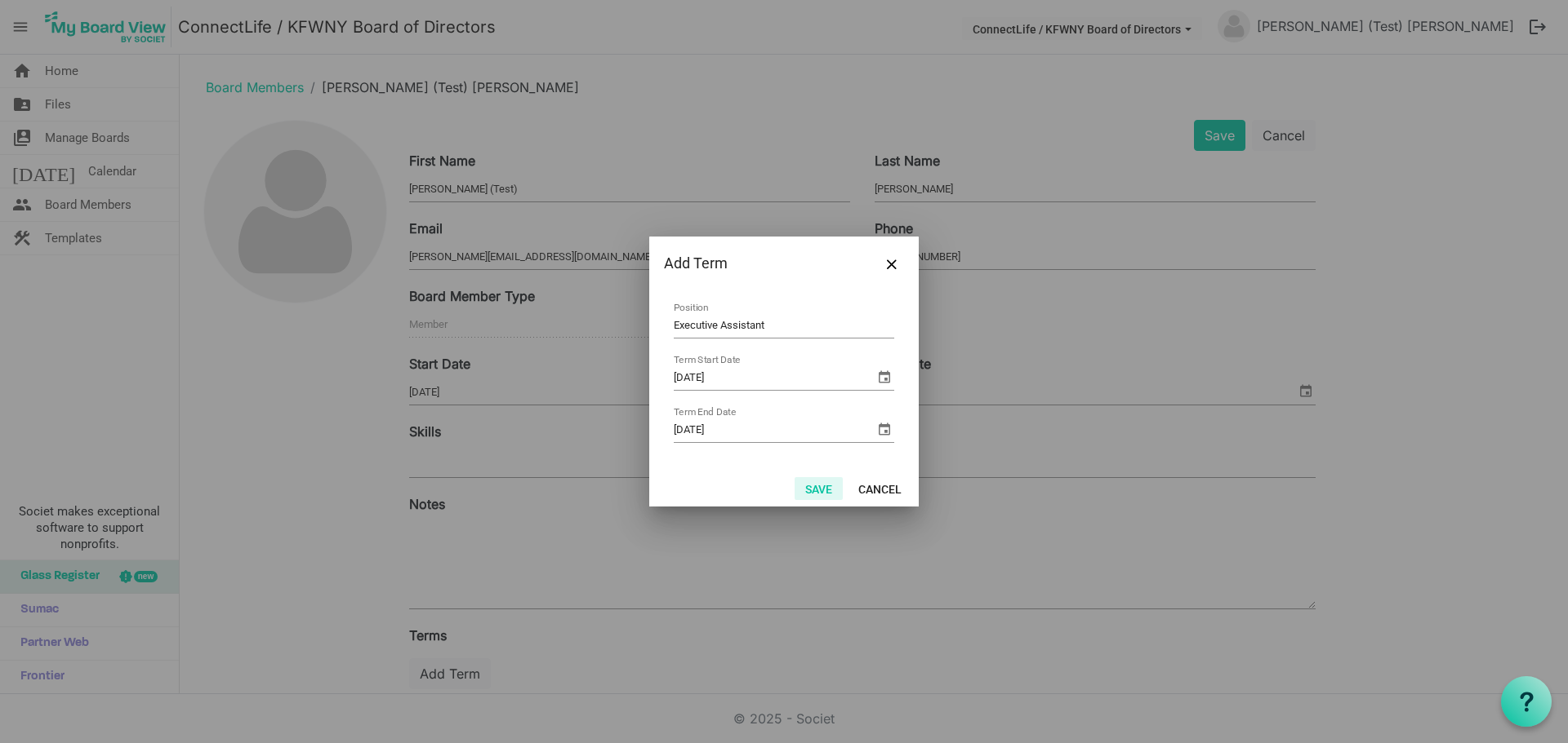
click at [813, 490] on button "Save" at bounding box center [818, 488] width 48 height 23
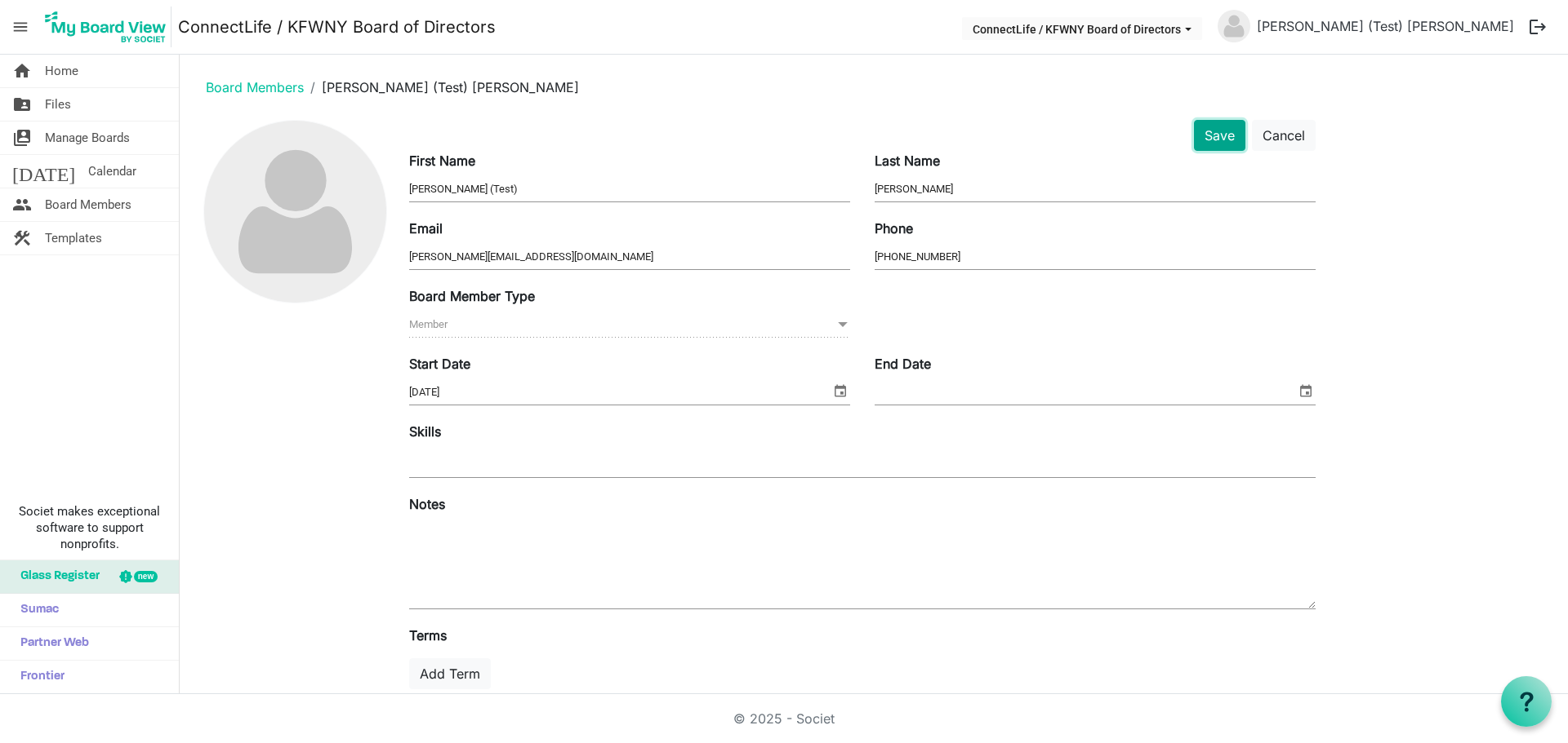
click at [1215, 135] on button "Save" at bounding box center [1219, 136] width 51 height 31
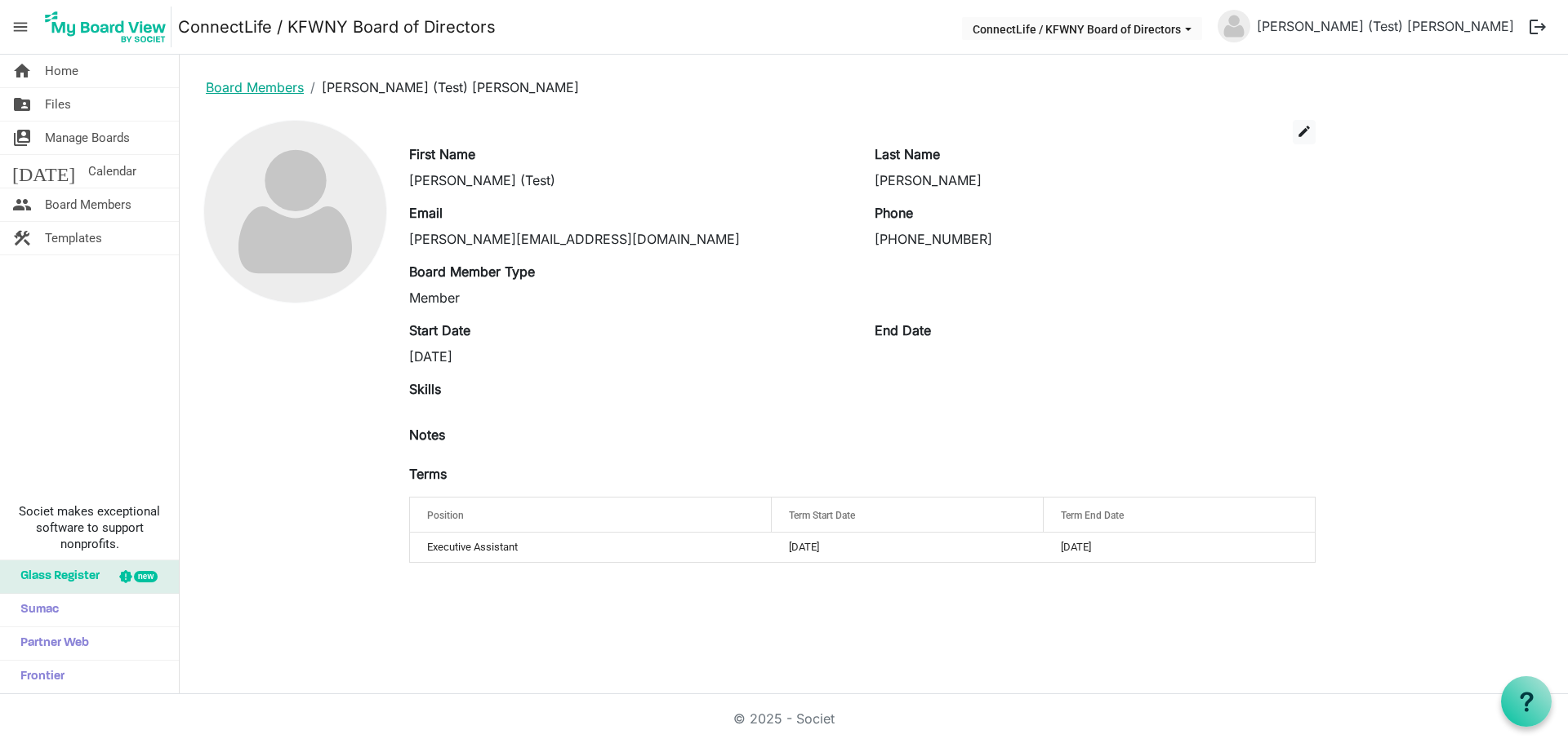
click at [269, 88] on link "Board Members" at bounding box center [255, 87] width 98 height 16
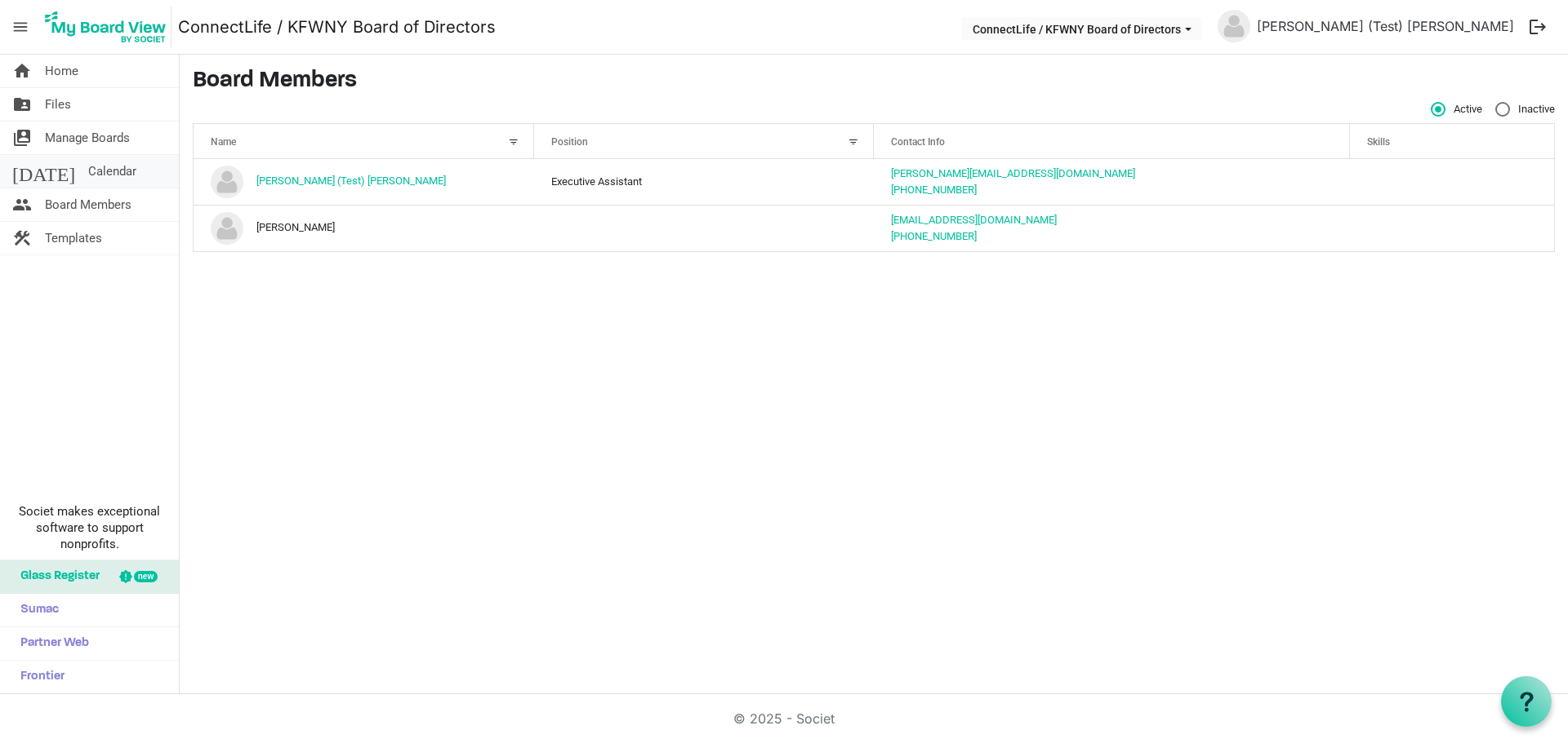
click at [88, 168] on span "Calendar" at bounding box center [112, 171] width 48 height 33
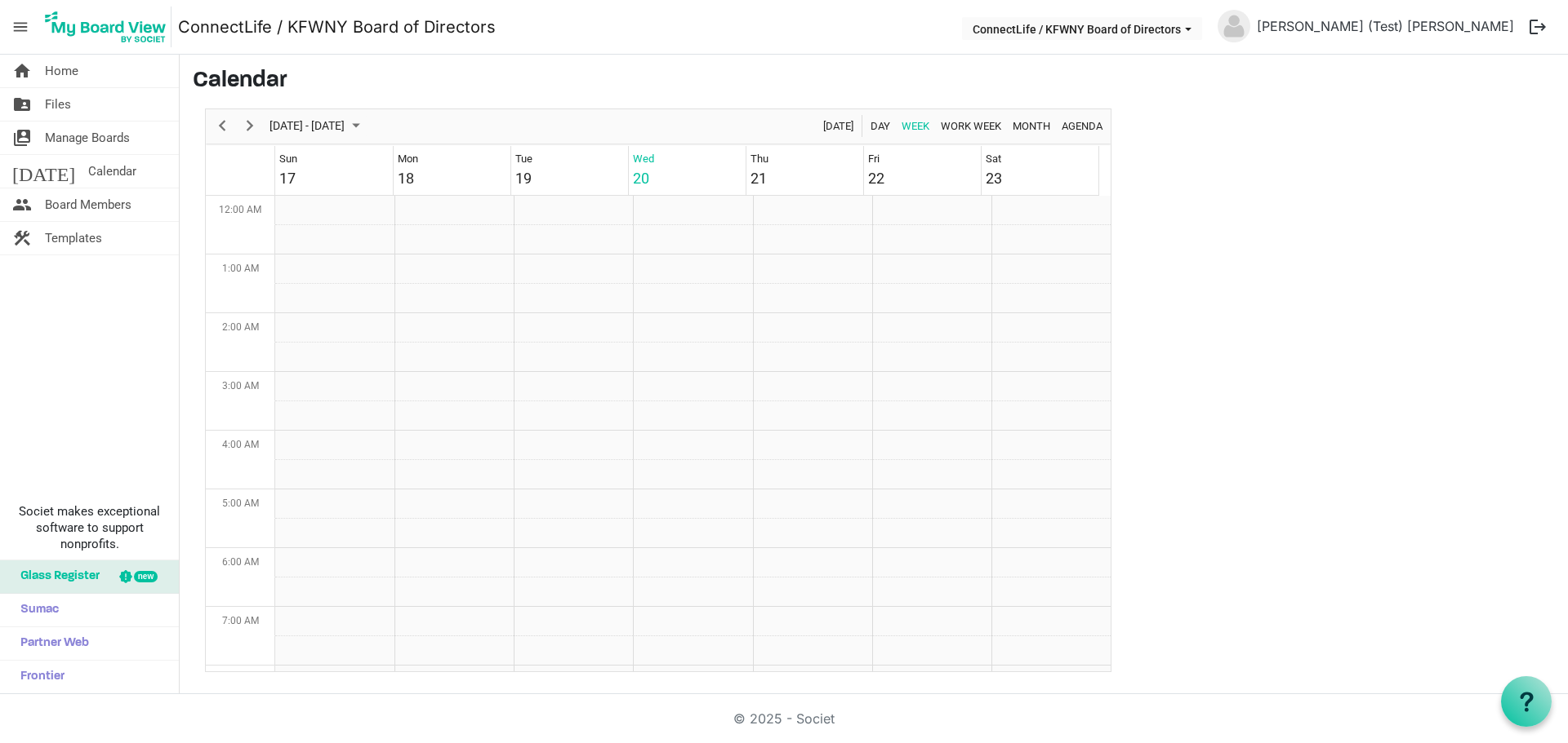
scroll to position [529, 0]
click at [365, 122] on span "August 2025" at bounding box center [356, 126] width 20 height 20
click at [440, 168] on span "next month" at bounding box center [441, 168] width 28 height 29
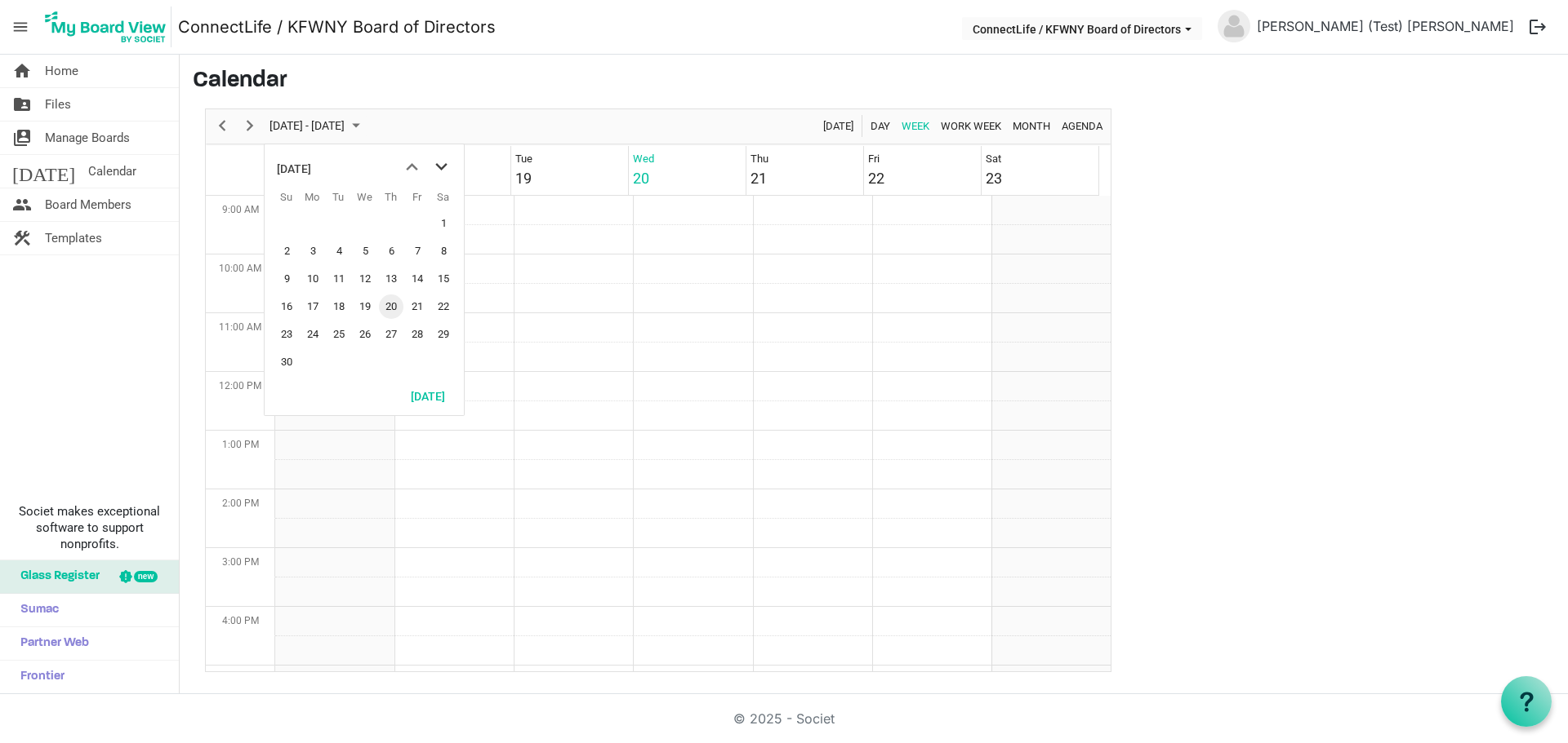
click at [440, 168] on span "next month" at bounding box center [441, 168] width 28 height 29
click at [311, 169] on div "December 2025" at bounding box center [294, 169] width 35 height 33
click at [430, 311] on span "Dec" at bounding box center [433, 310] width 36 height 36
click at [553, 402] on td "Week of August 20, 2025" at bounding box center [573, 416] width 119 height 29
click at [365, 124] on span "August 2025" at bounding box center [356, 126] width 20 height 20
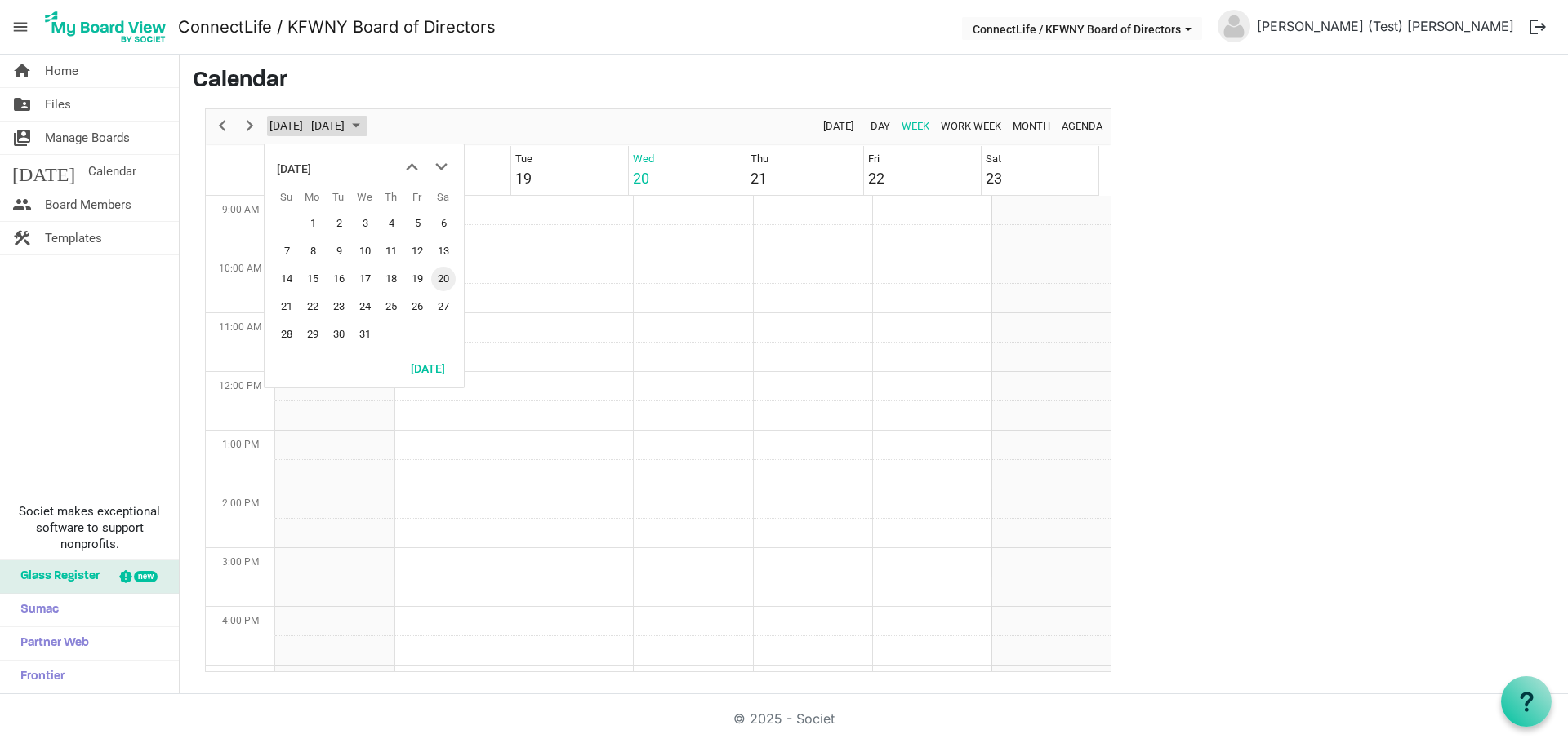
click at [365, 124] on span "August 2025" at bounding box center [356, 126] width 20 height 20
click at [249, 125] on span "Next" at bounding box center [250, 126] width 20 height 20
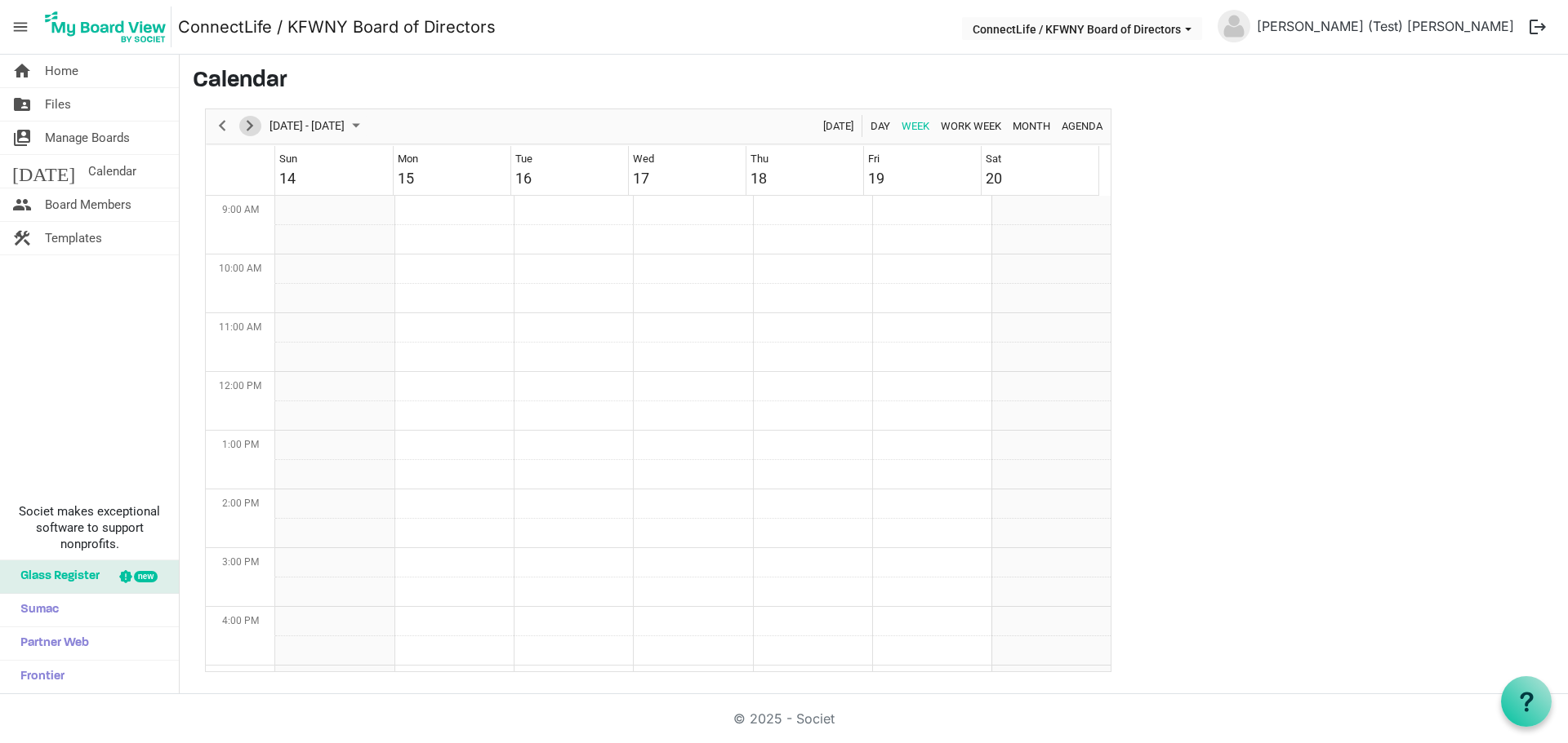
click at [249, 125] on span "Next" at bounding box center [250, 126] width 20 height 20
click at [220, 125] on span "Previous" at bounding box center [222, 126] width 20 height 20
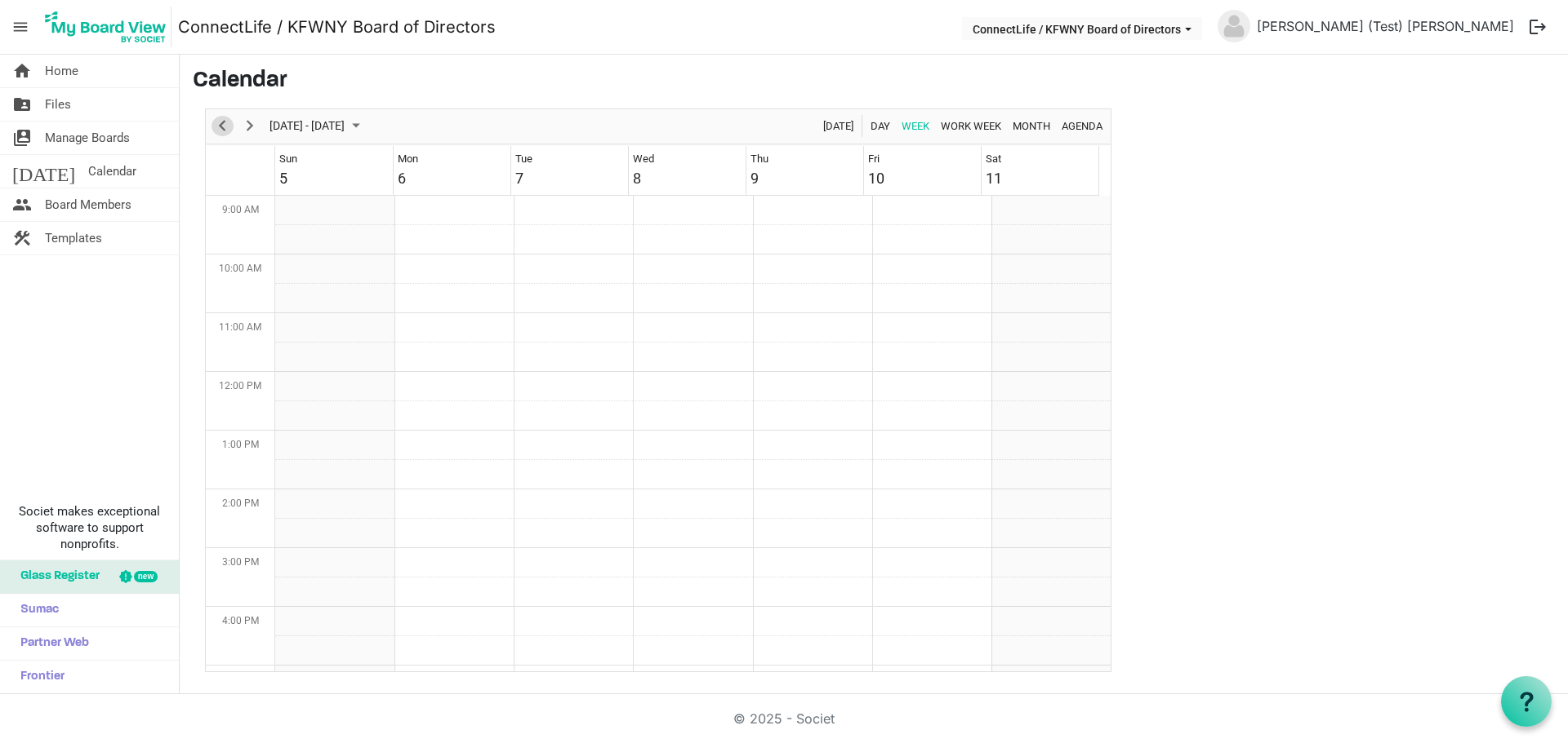
click at [220, 125] on span "Previous" at bounding box center [222, 126] width 20 height 20
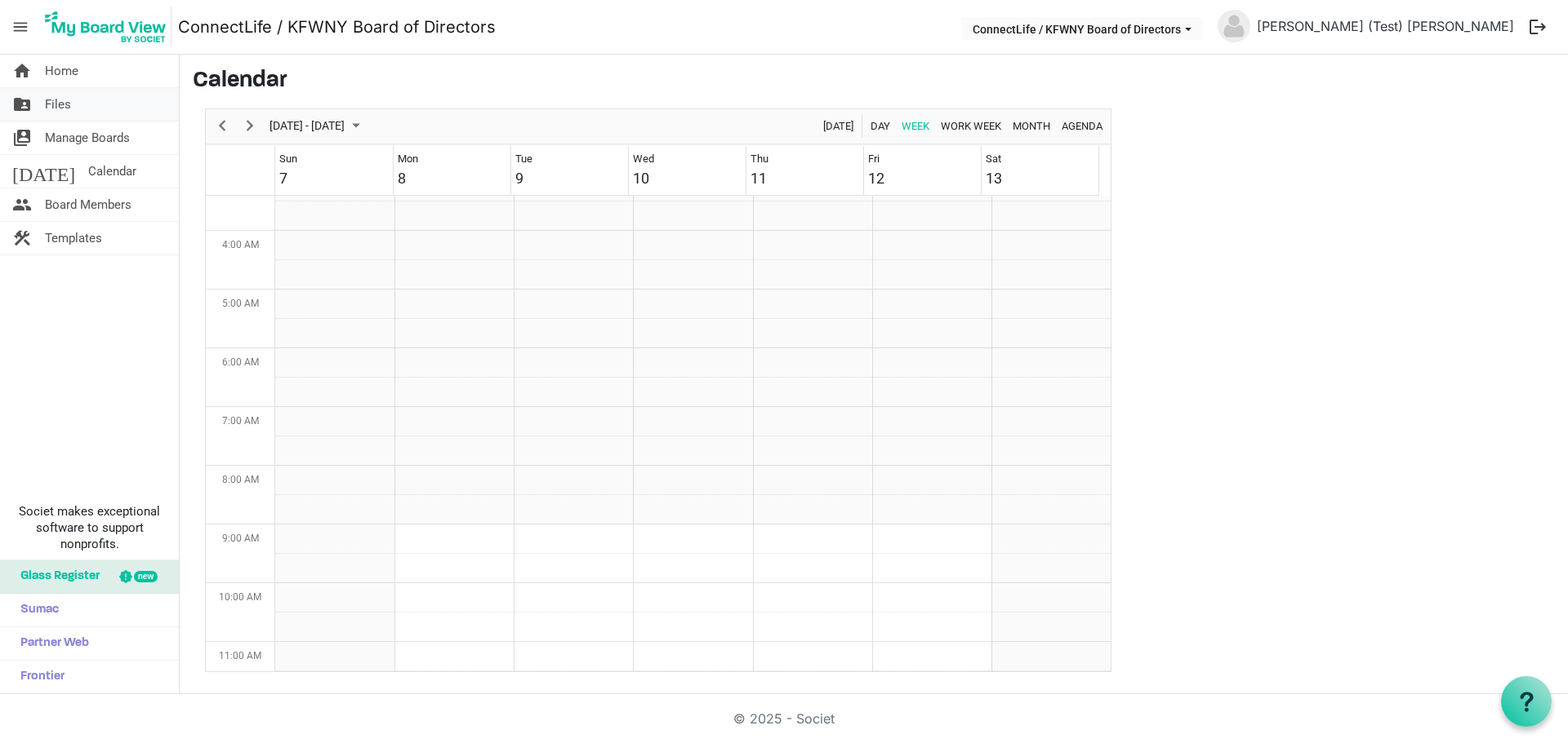
click at [67, 107] on span "Files" at bounding box center [57, 105] width 26 height 33
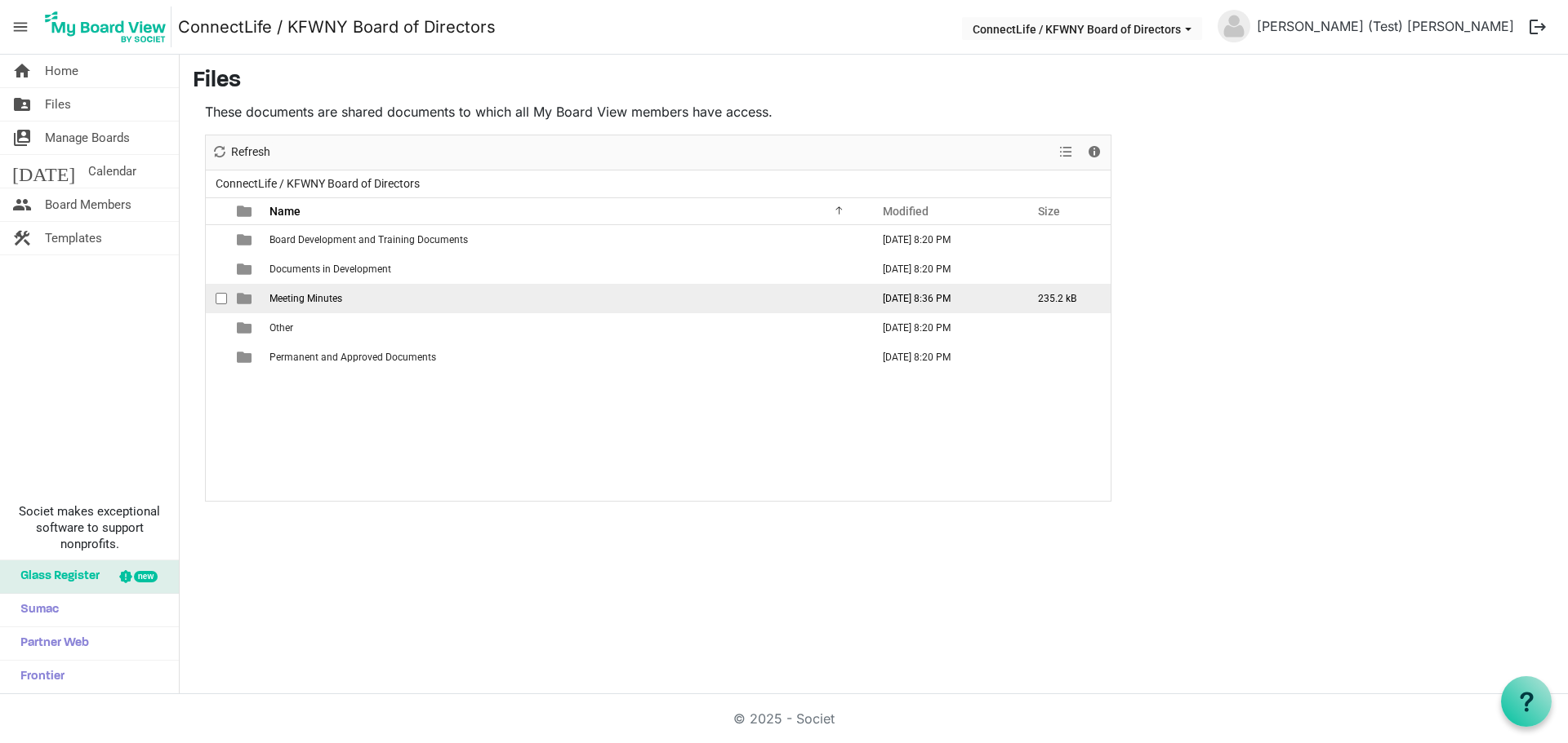
click at [317, 296] on span "Meeting Minutes" at bounding box center [306, 299] width 73 height 12
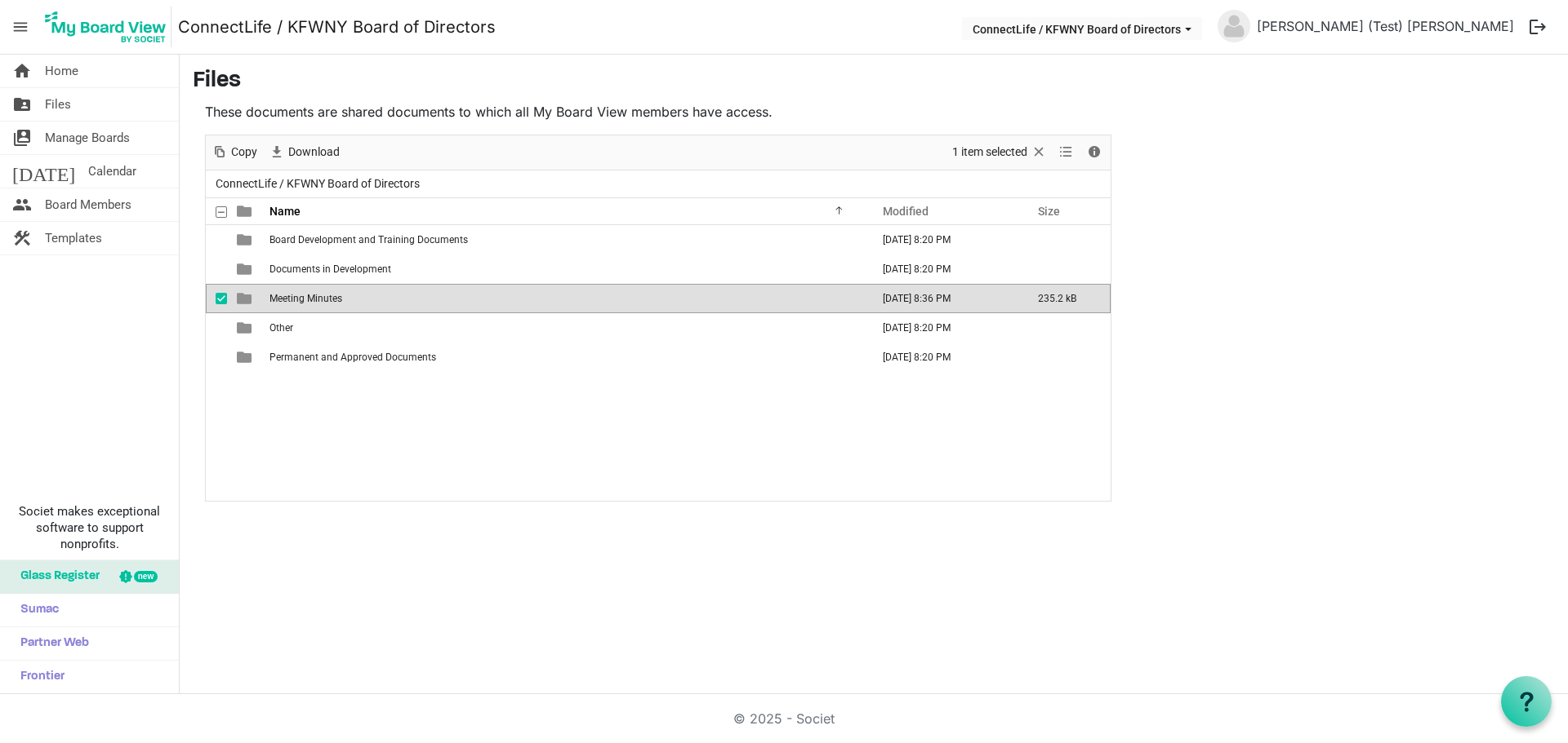
click at [317, 296] on span "Meeting Minutes" at bounding box center [306, 299] width 73 height 12
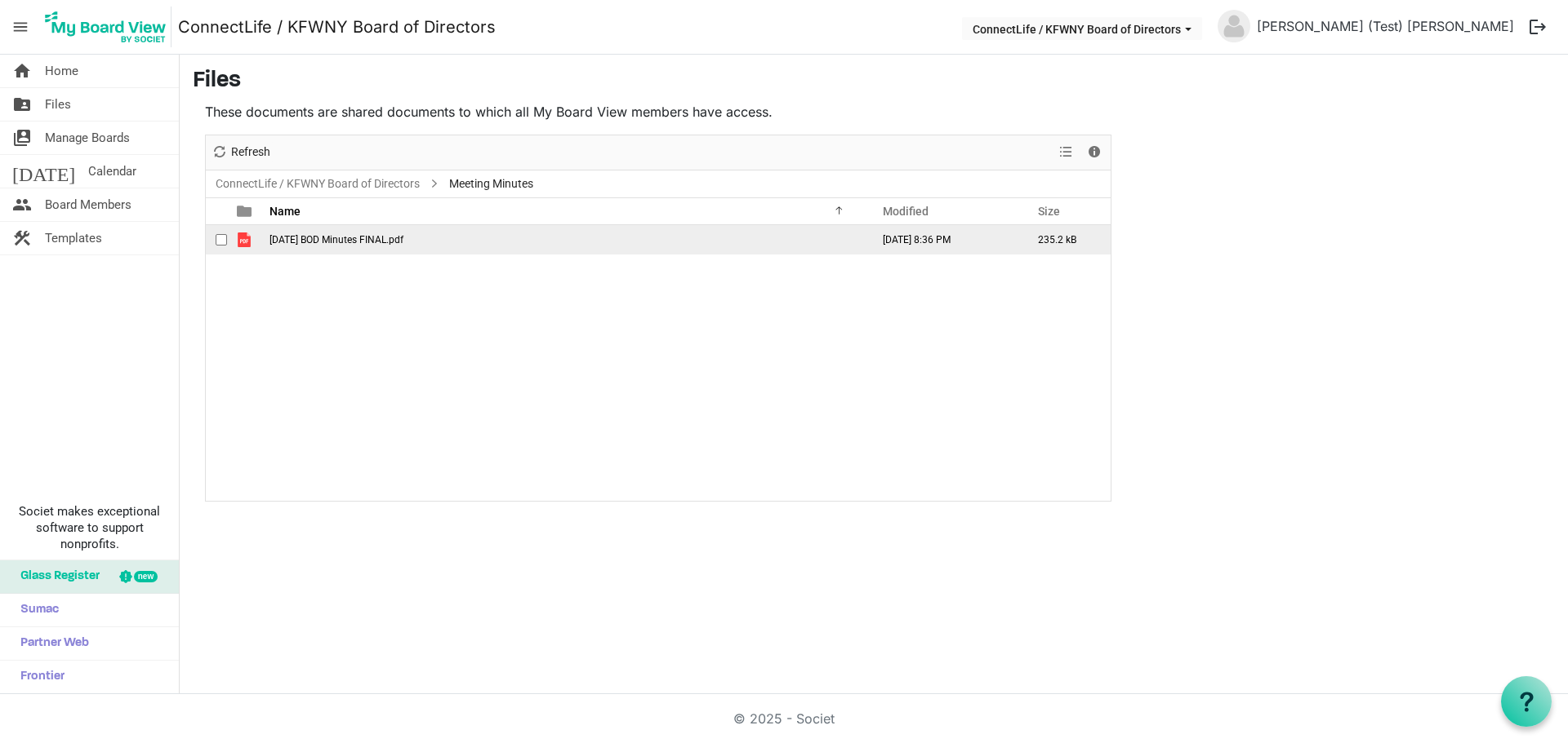
click at [350, 243] on span "[DATE] BOD Minutes FINAL.pdf" at bounding box center [336, 239] width 134 height 12
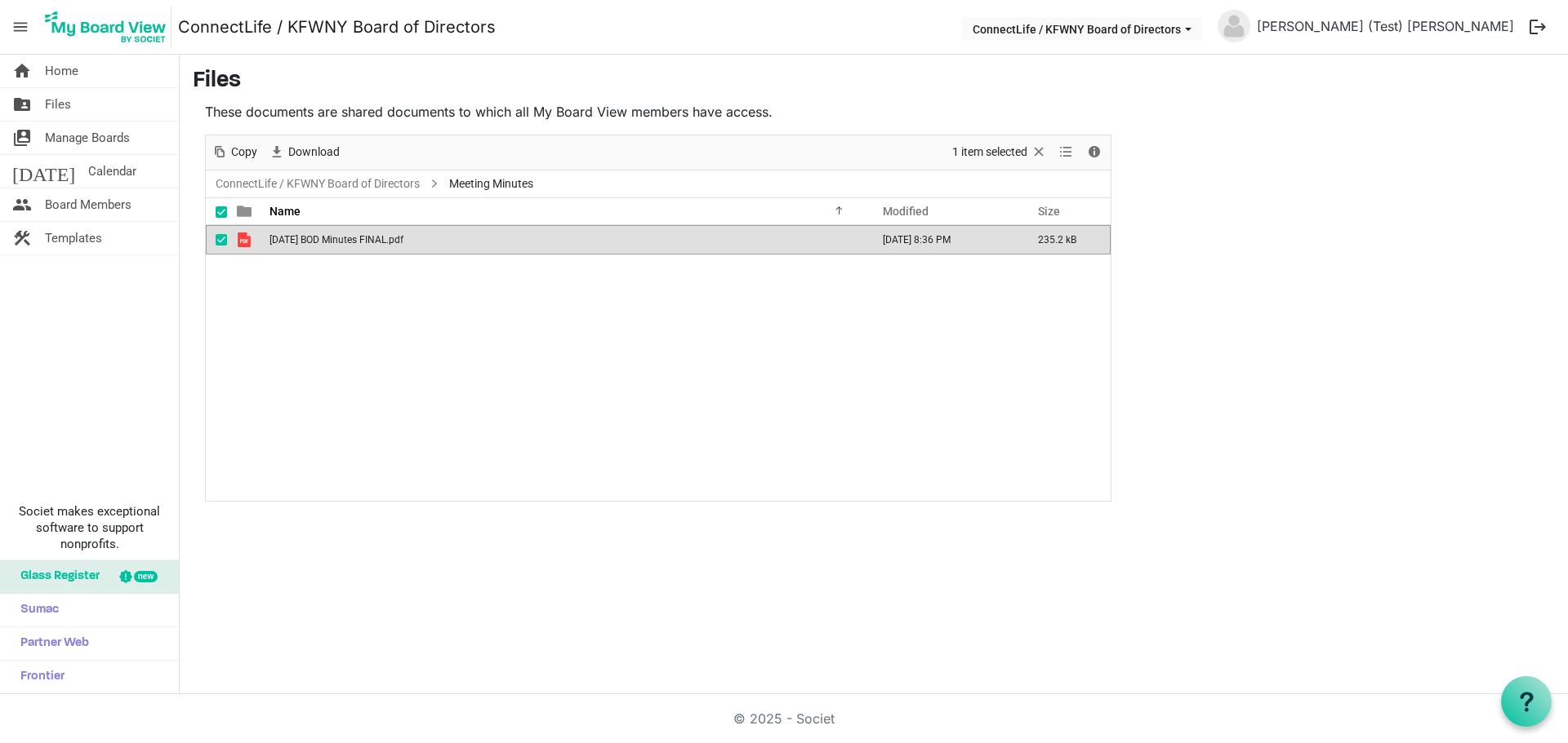
click at [350, 243] on span "[DATE] BOD Minutes FINAL.pdf" at bounding box center [336, 239] width 134 height 12
click at [77, 67] on span "Home" at bounding box center [61, 71] width 34 height 33
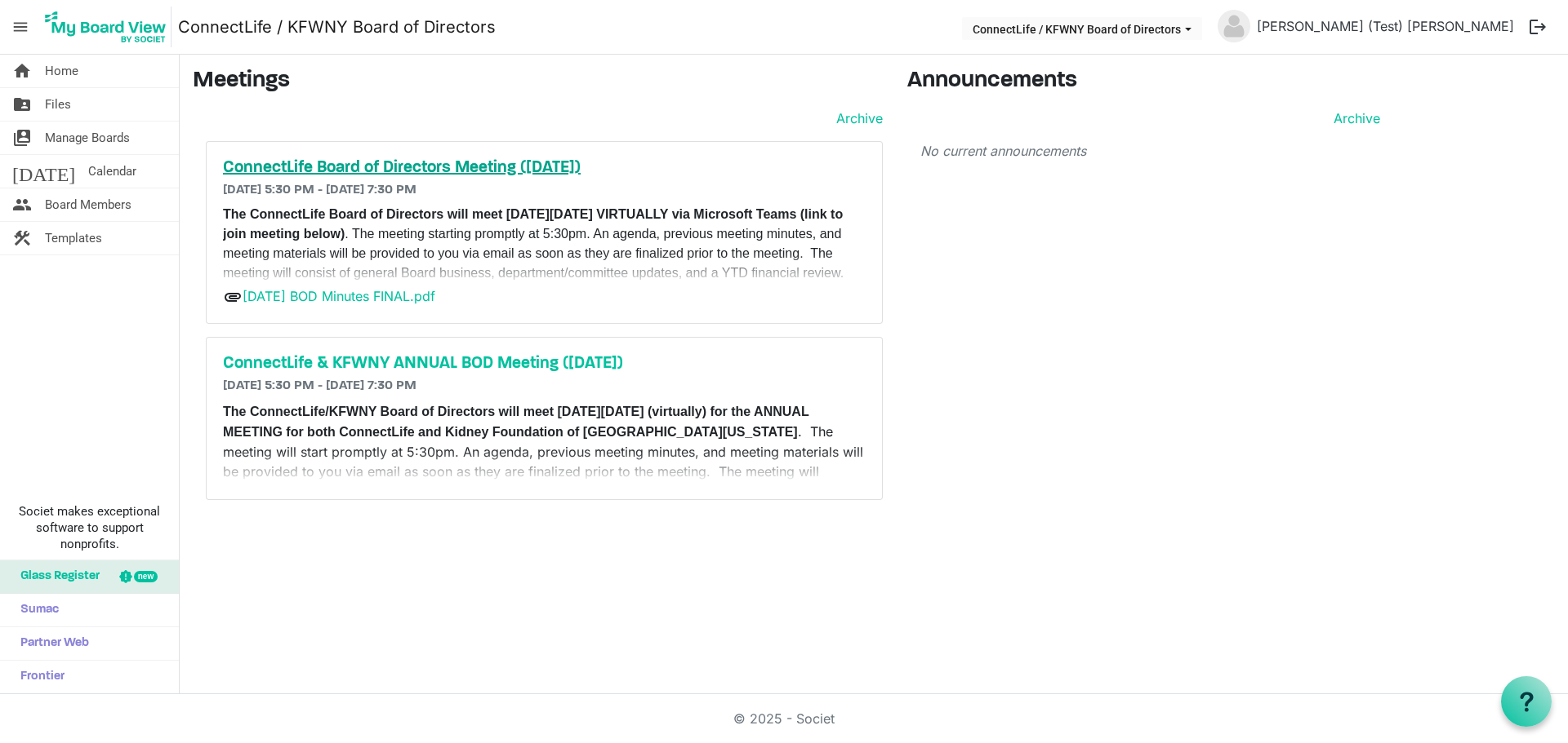
click at [546, 166] on h5 "ConnectLife Board of Directors Meeting ([DATE])" at bounding box center [544, 168] width 642 height 20
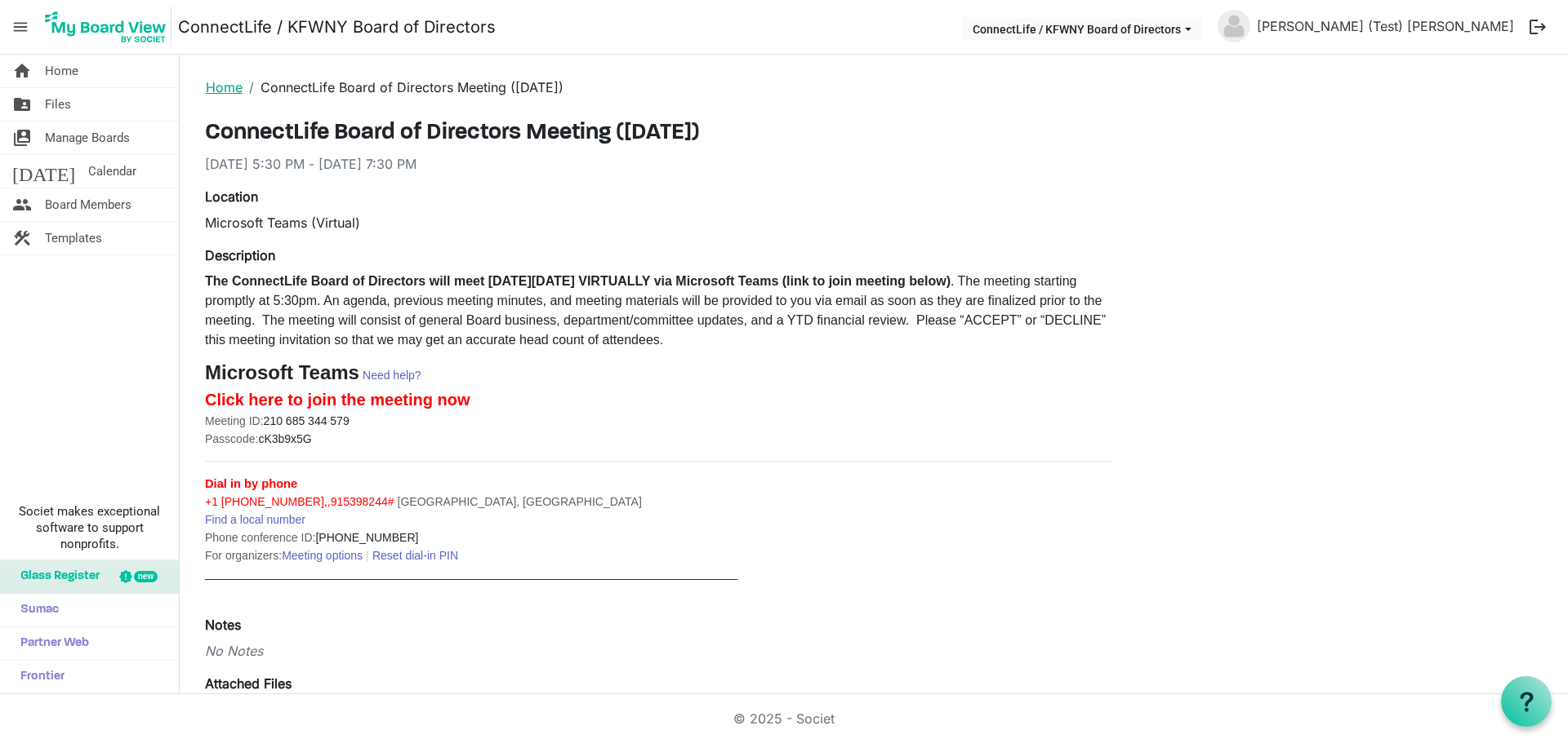
click at [228, 88] on link "Home" at bounding box center [224, 87] width 36 height 16
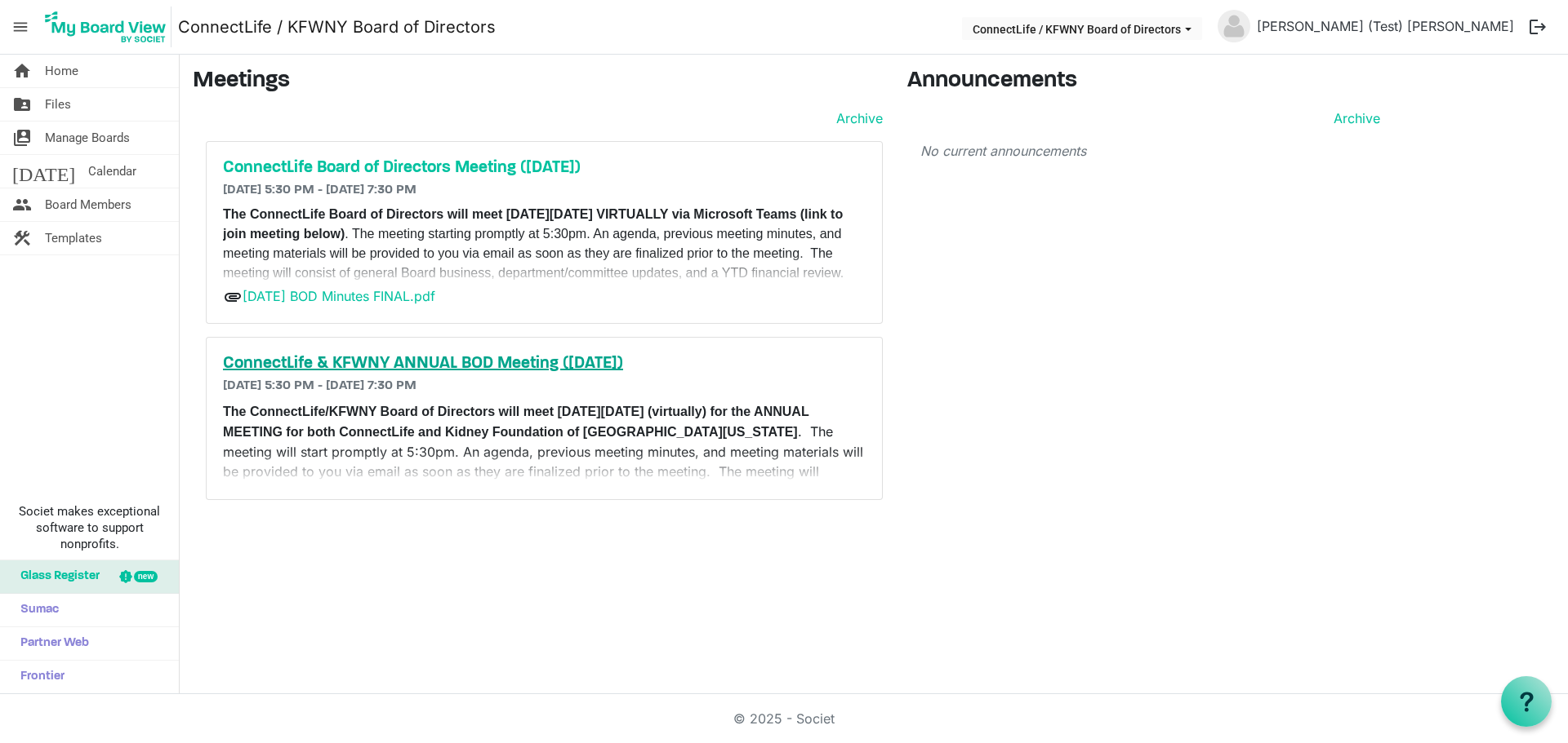
click at [347, 363] on h5 "ConnectLife & KFWNY ANNUAL BOD Meeting ([DATE])" at bounding box center [544, 364] width 642 height 20
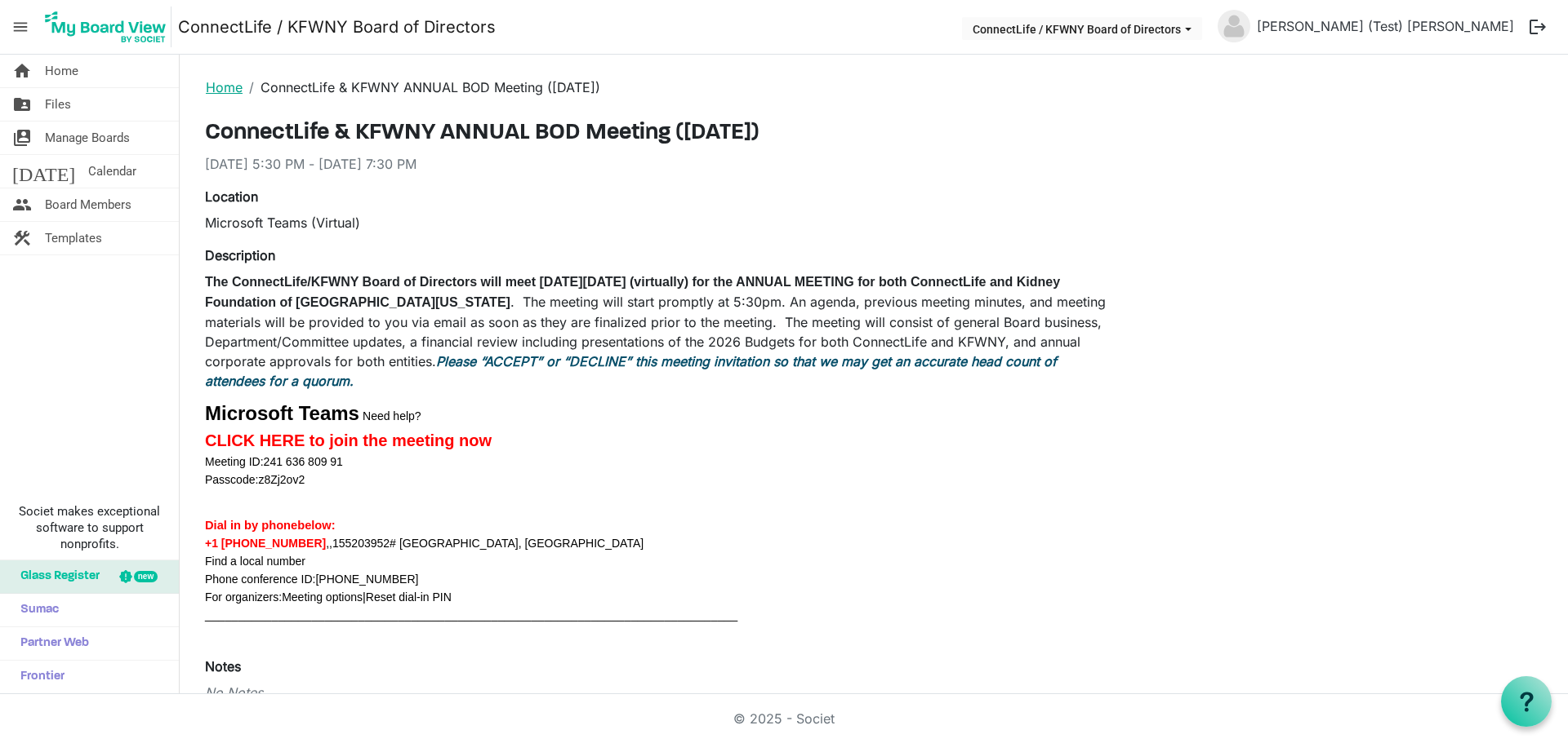
click at [220, 90] on link "Home" at bounding box center [224, 87] width 36 height 16
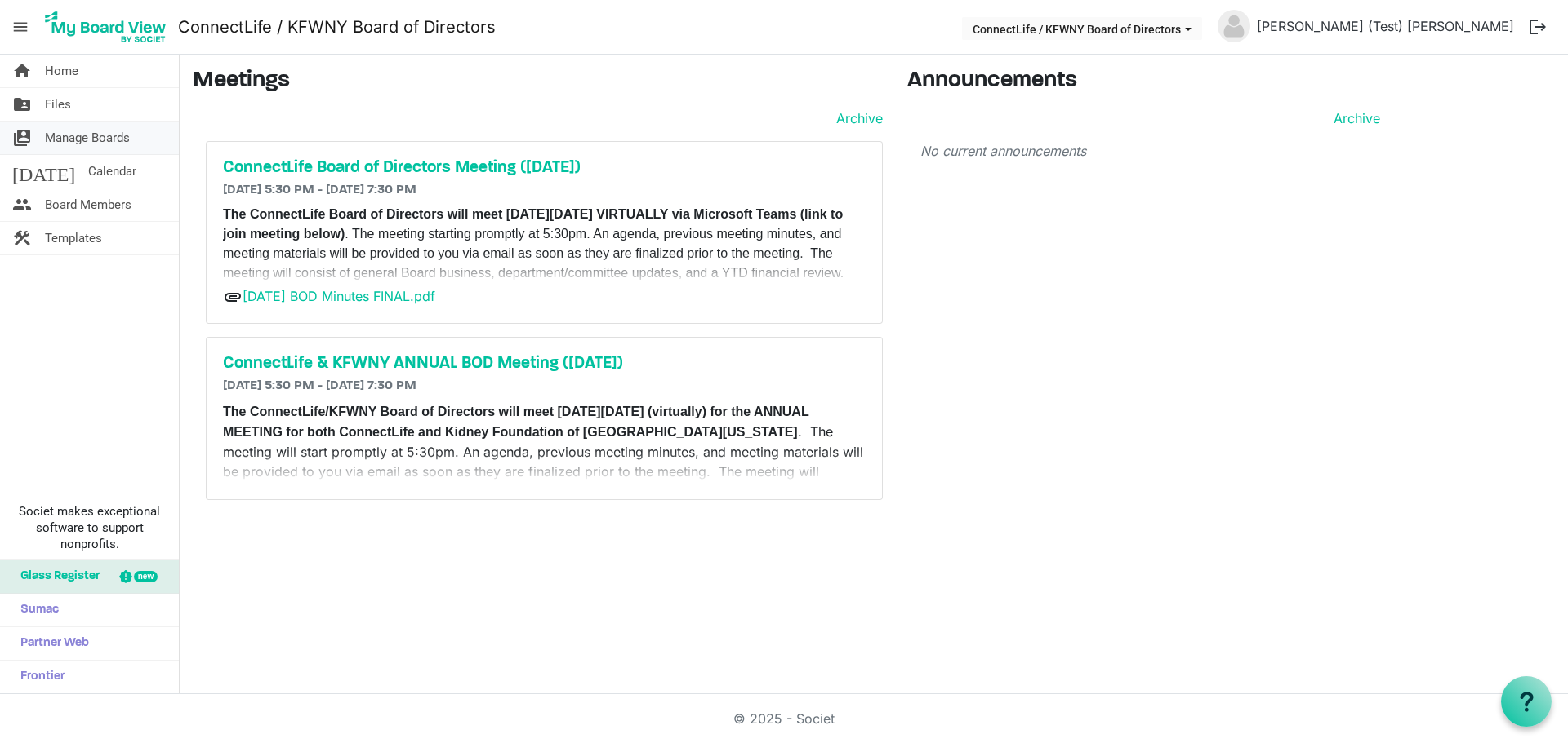
click at [108, 136] on span "Manage Boards" at bounding box center [87, 138] width 85 height 33
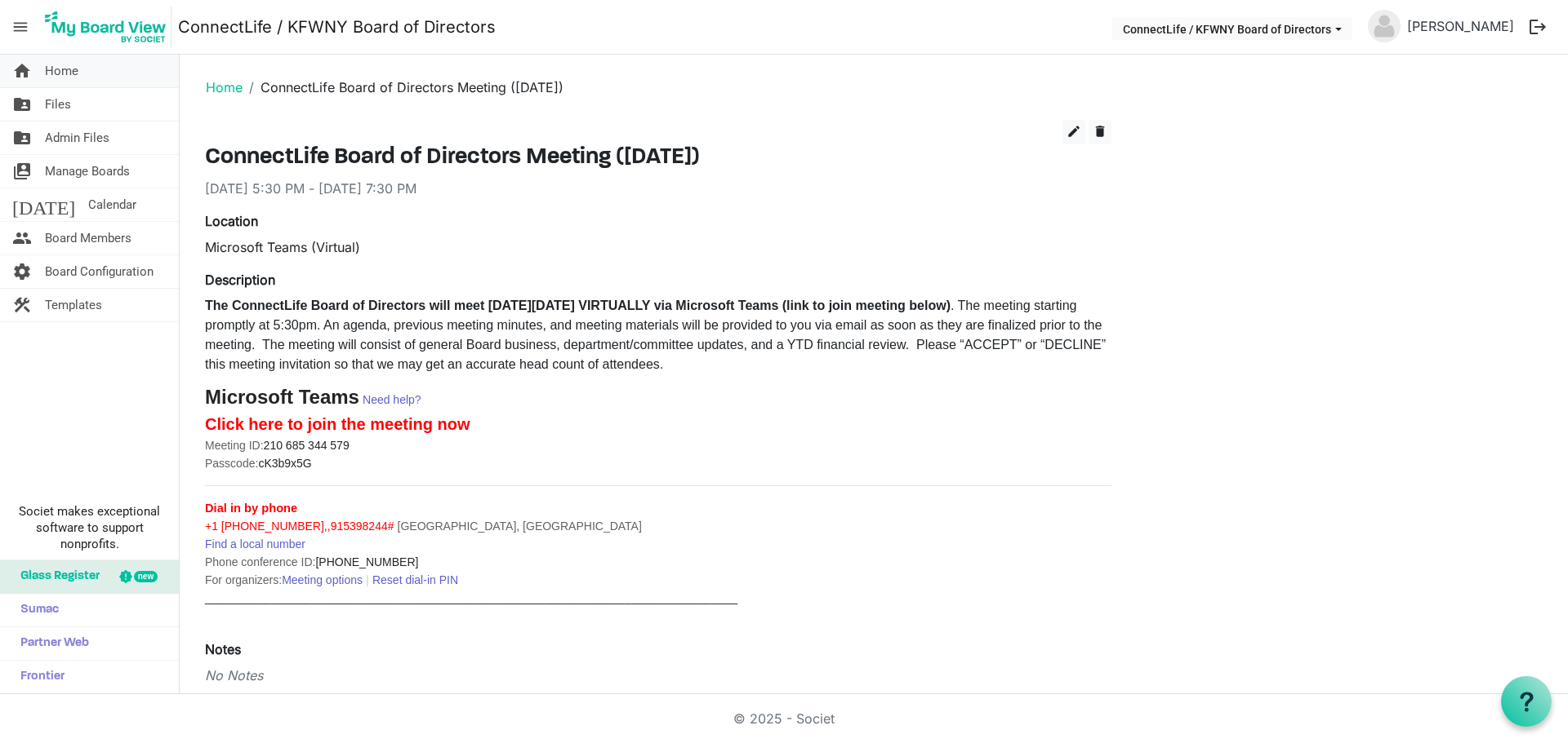
click at [64, 75] on span "Home" at bounding box center [61, 71] width 34 height 33
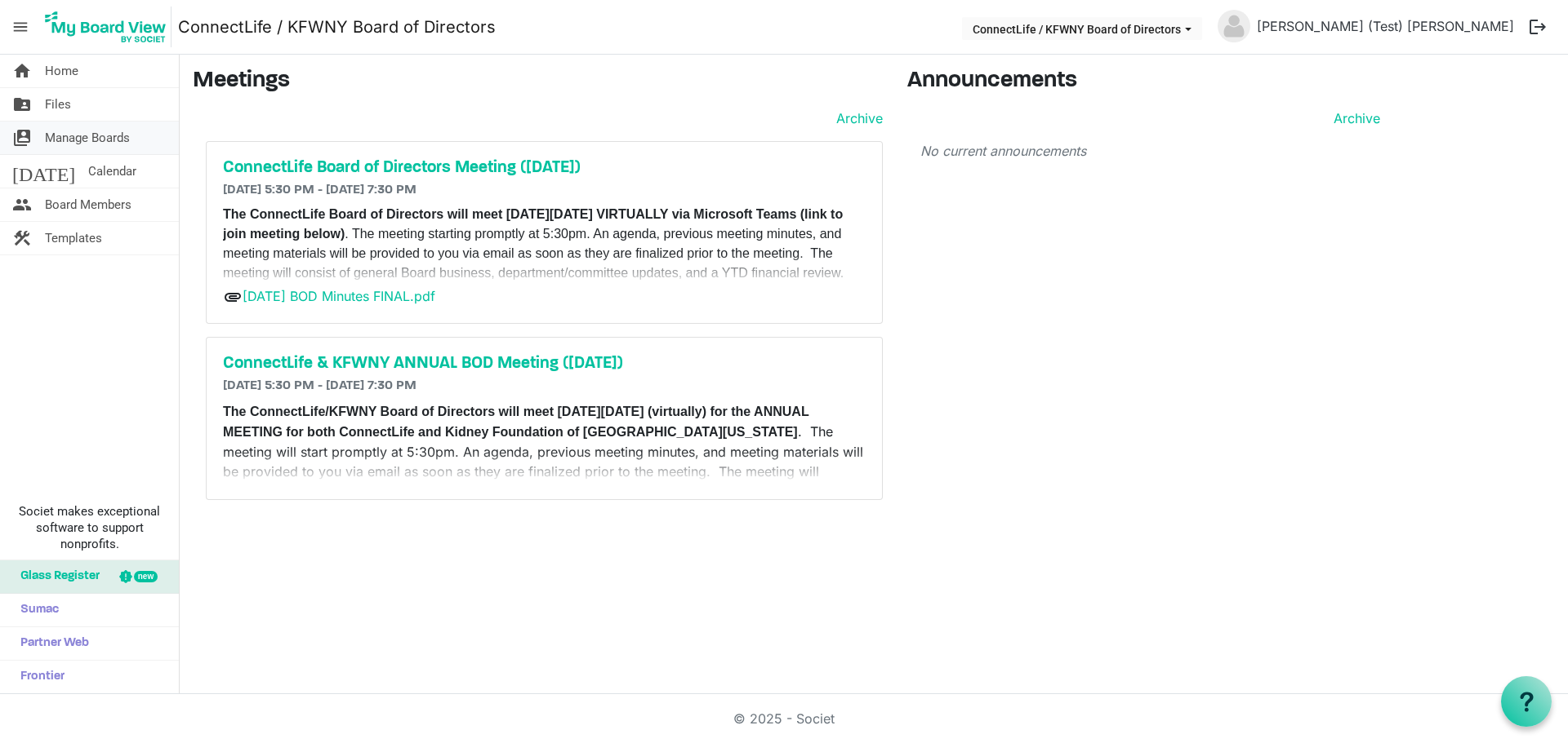
click at [76, 137] on span "Manage Boards" at bounding box center [87, 138] width 85 height 33
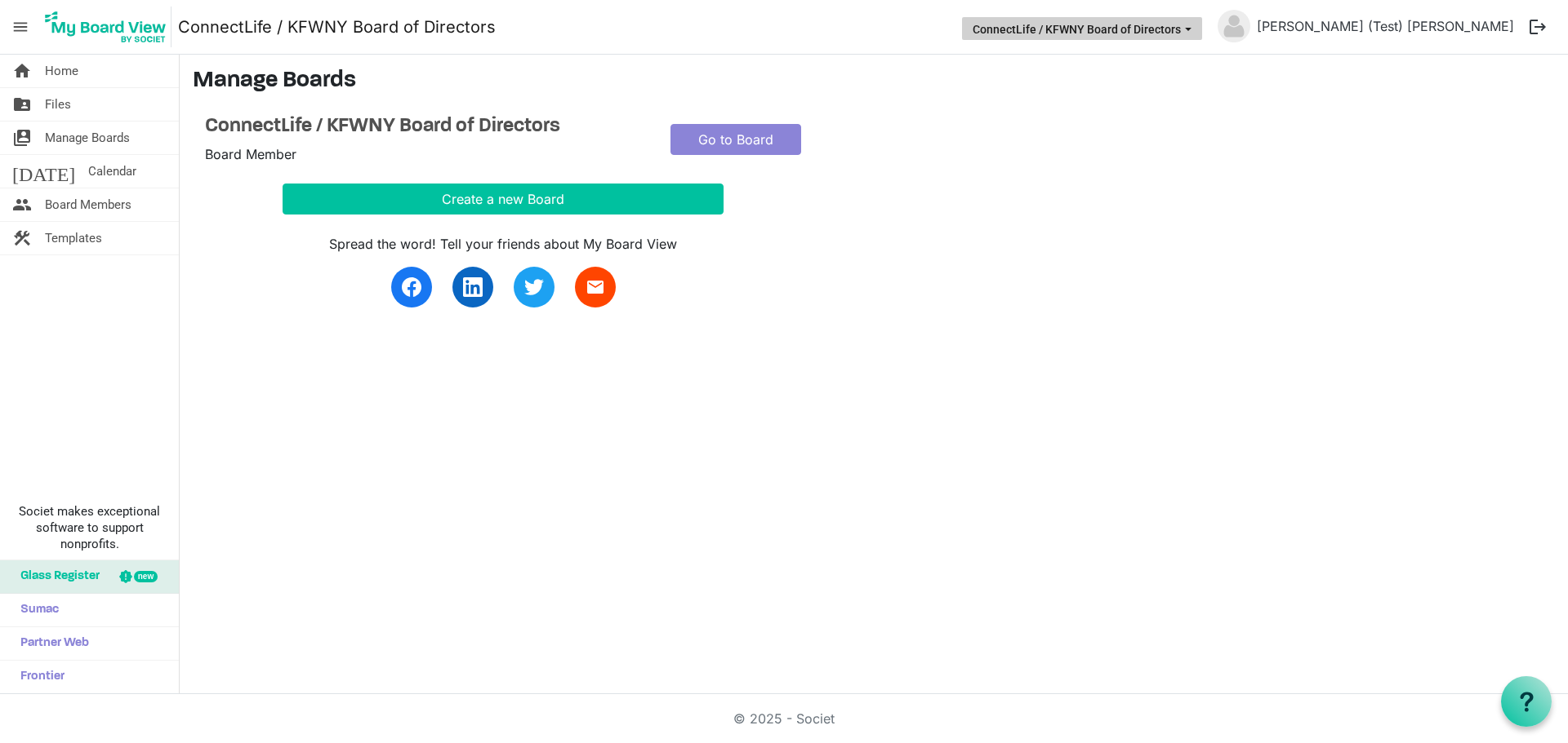
click at [1202, 27] on button "ConnectLife / KFWNY Board of Directors" at bounding box center [1081, 28] width 240 height 23
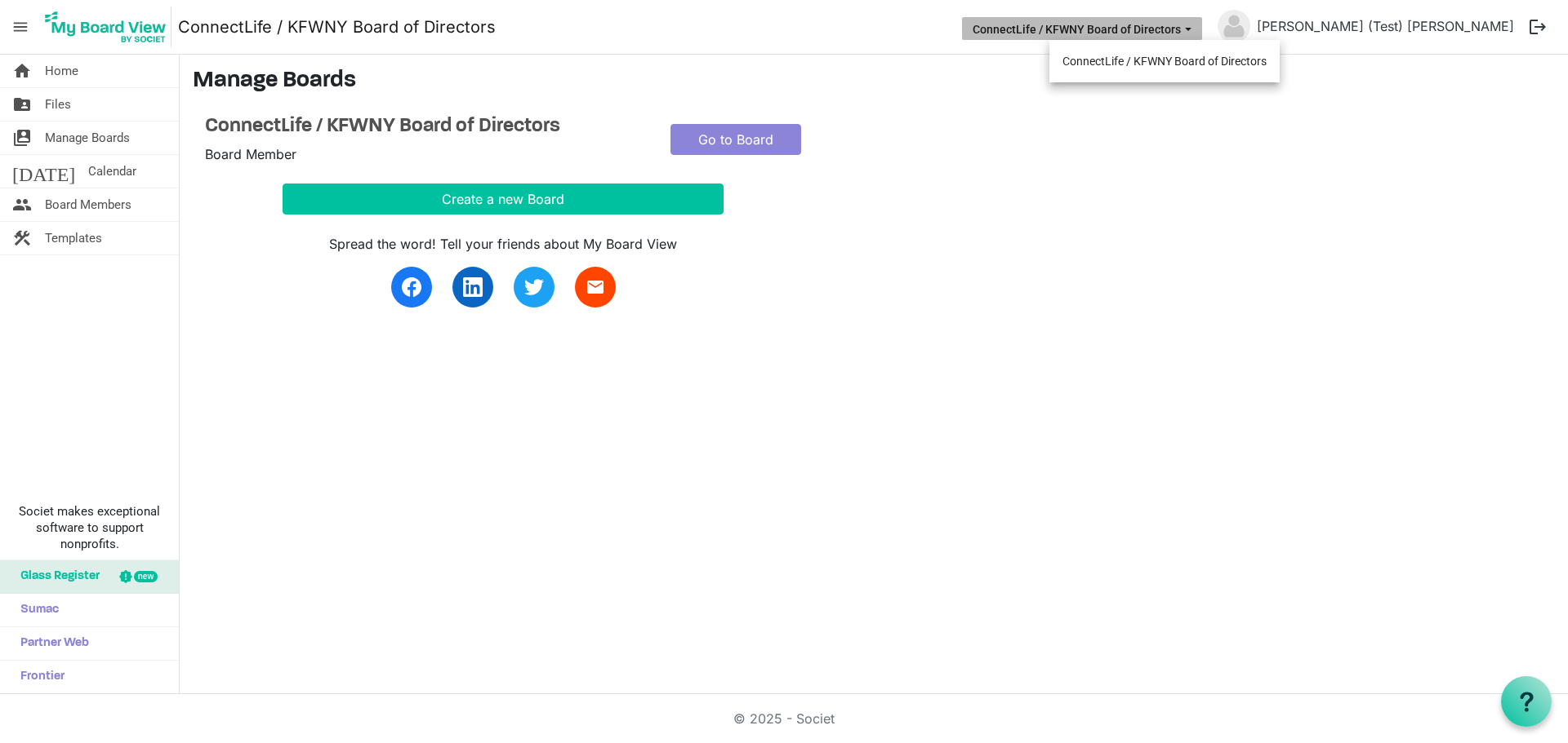
click at [1202, 27] on button "ConnectLife / KFWNY Board of Directors" at bounding box center [1081, 28] width 240 height 23
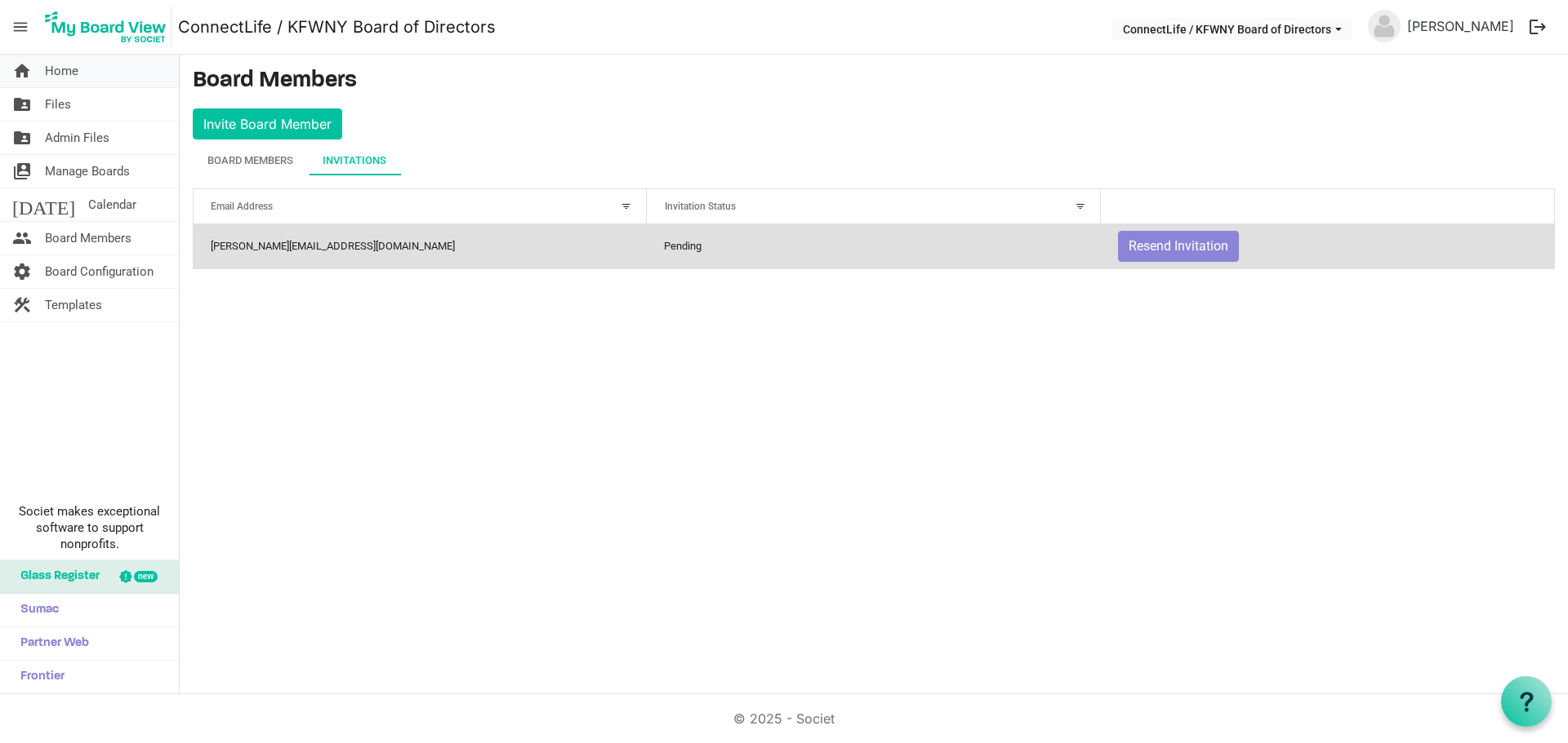
click at [75, 68] on span "Home" at bounding box center [61, 71] width 34 height 33
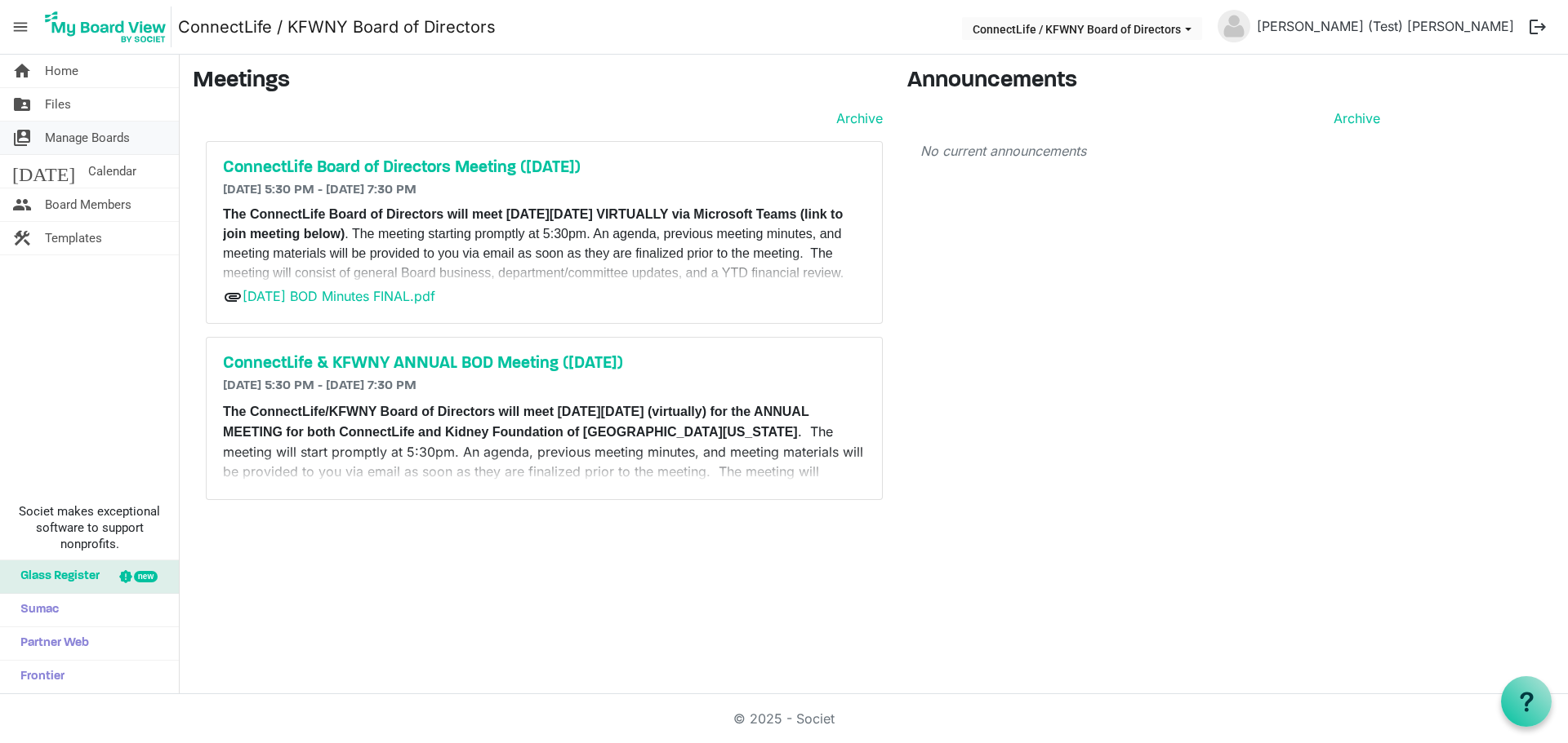
click at [80, 137] on span "Manage Boards" at bounding box center [87, 138] width 85 height 33
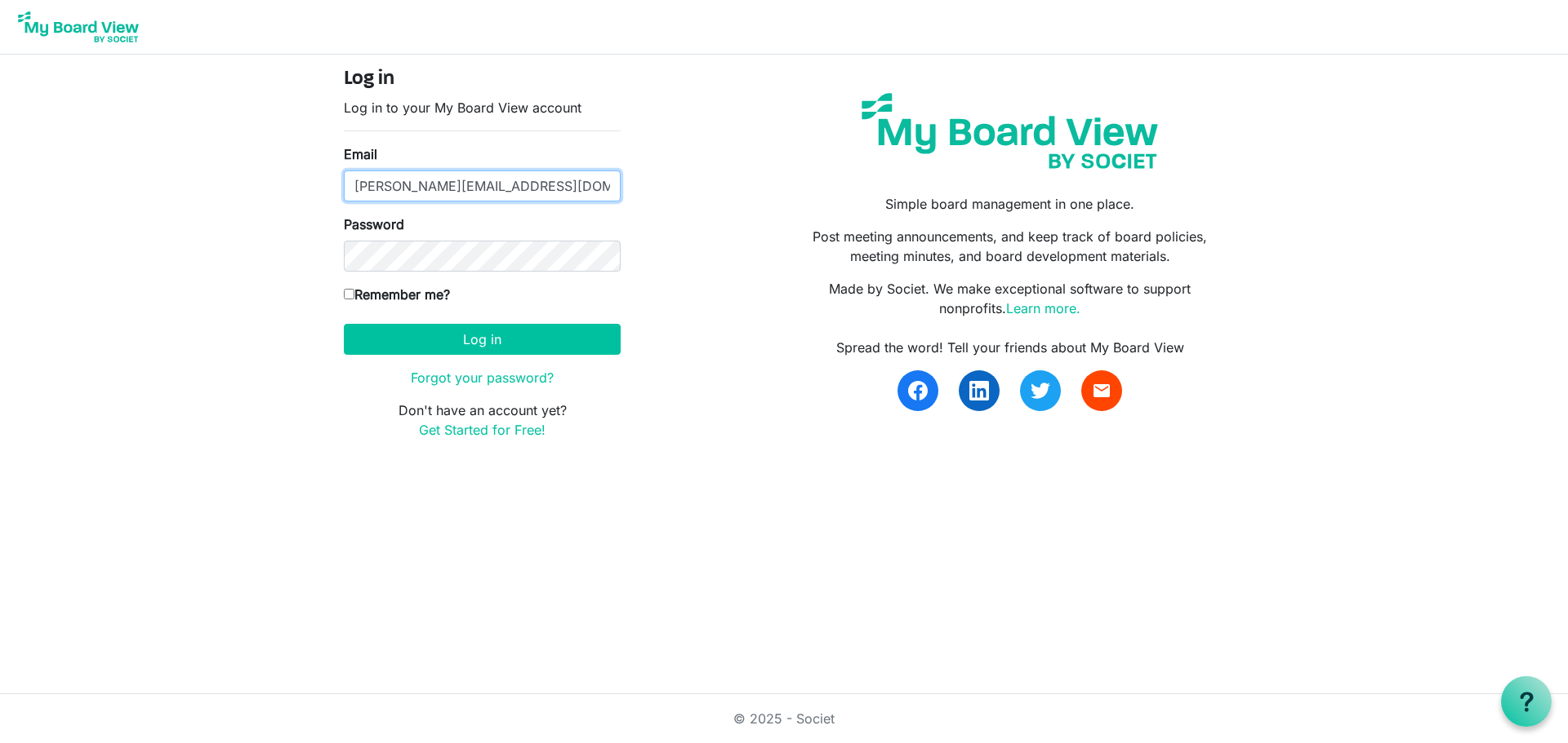
click at [452, 188] on input "[PERSON_NAME][EMAIL_ADDRESS][DOMAIN_NAME]" at bounding box center [482, 186] width 277 height 31
type input "[EMAIL_ADDRESS][DOMAIN_NAME]"
click at [348, 292] on input "Remember me?" at bounding box center [349, 294] width 11 height 11
checkbox input "true"
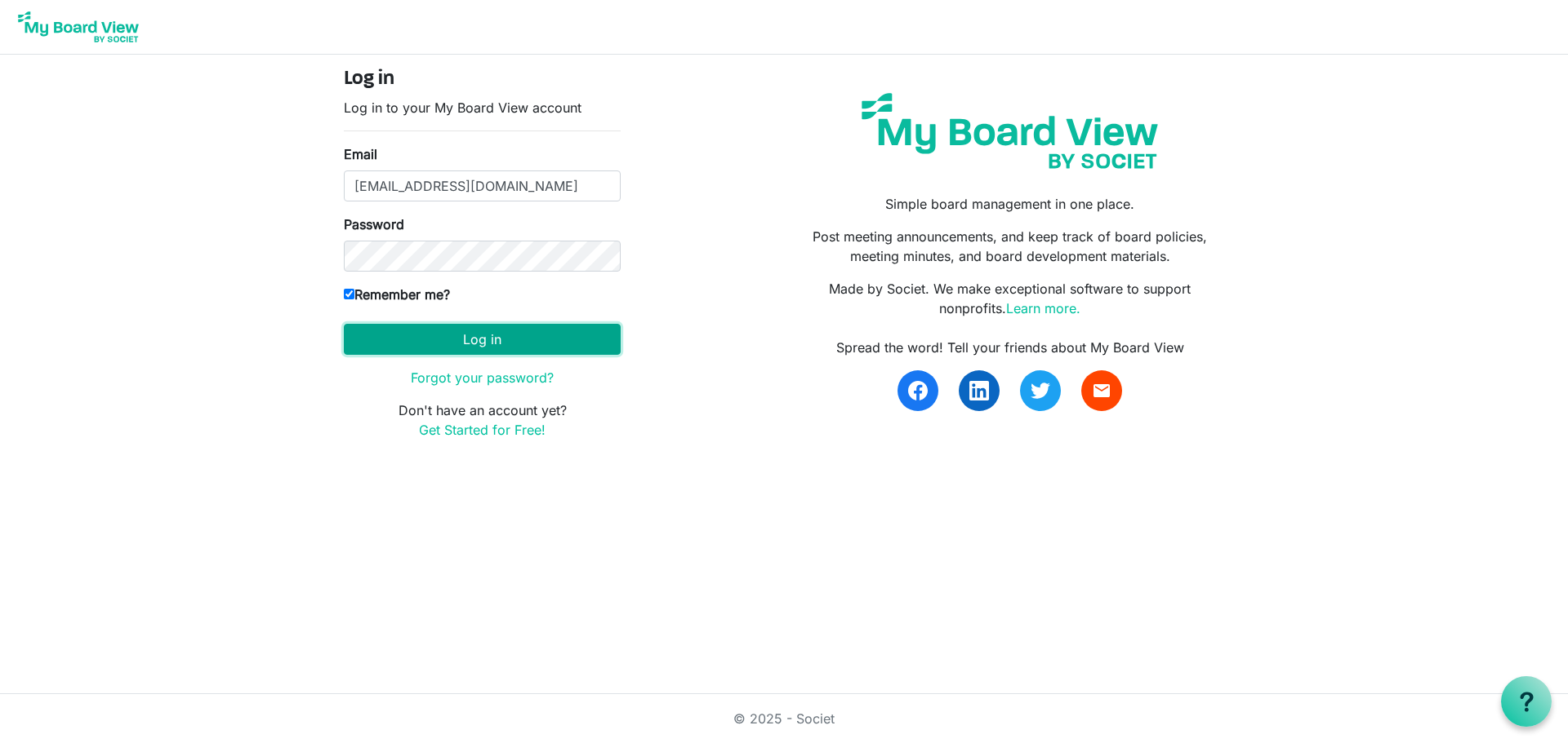
click at [466, 340] on button "Log in" at bounding box center [482, 340] width 277 height 31
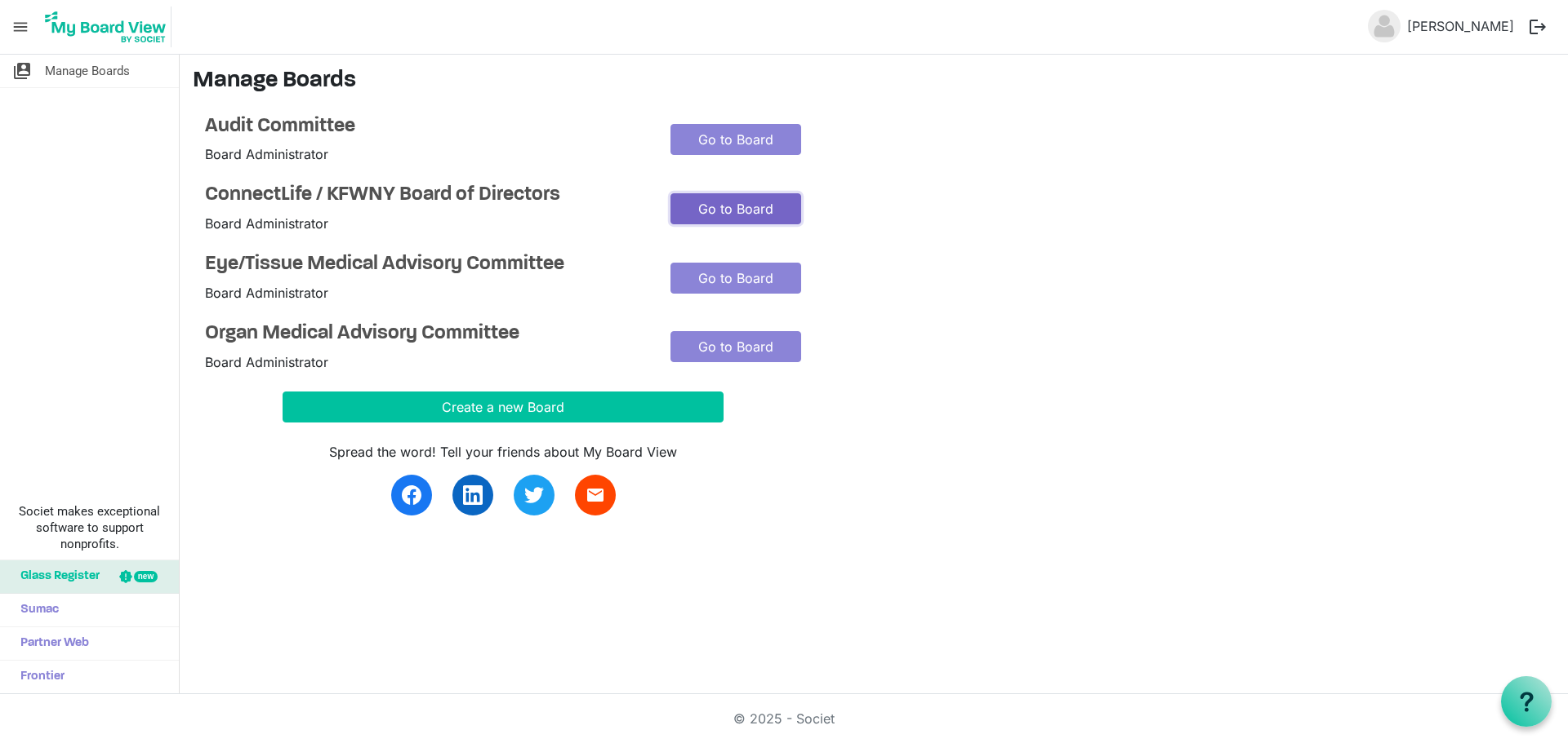
click at [710, 209] on link "Go to Board" at bounding box center [735, 209] width 130 height 31
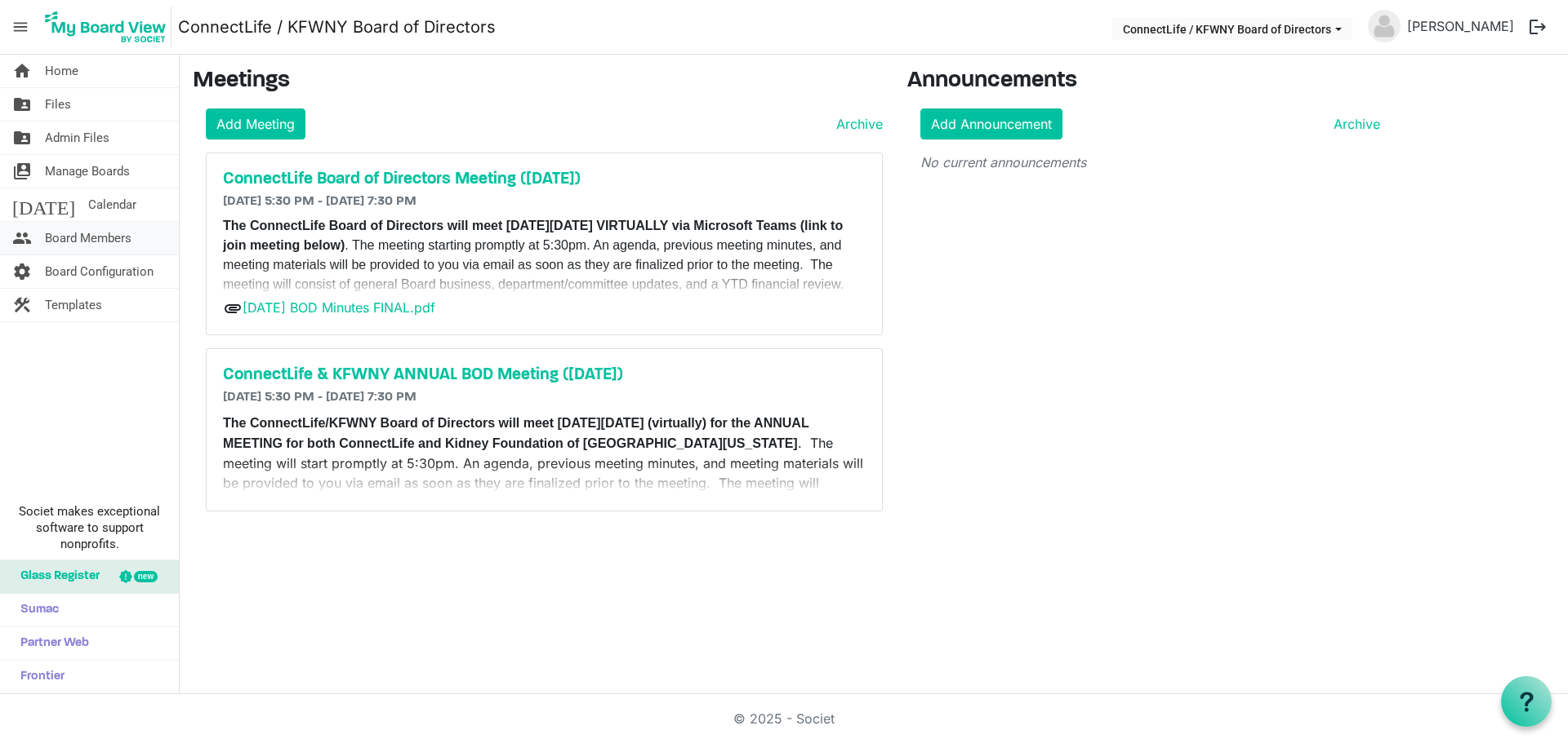
click at [91, 238] on span "Board Members" at bounding box center [87, 239] width 87 height 33
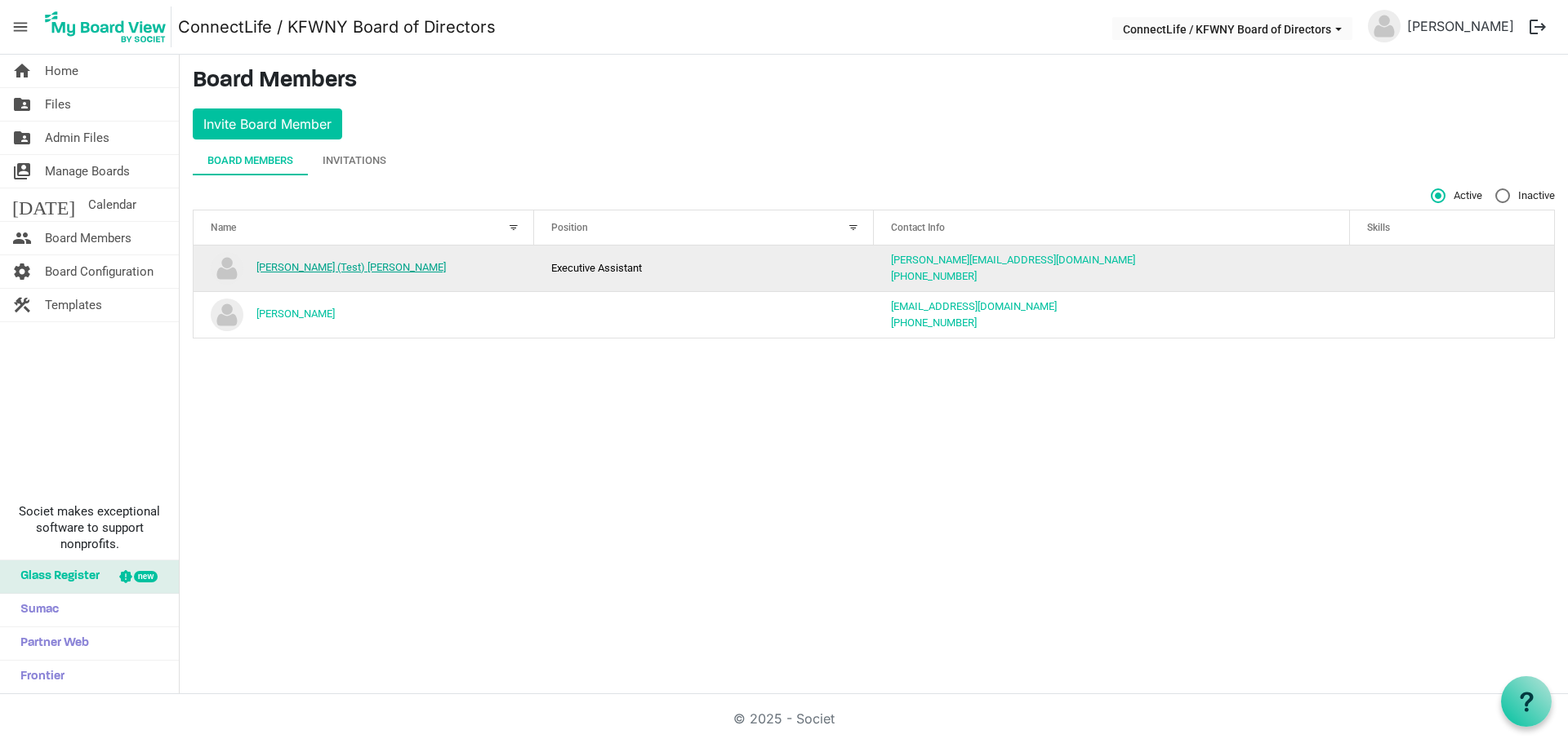
click at [323, 269] on link "Karla (Test) Ulrich-Schrantz" at bounding box center [351, 267] width 190 height 12
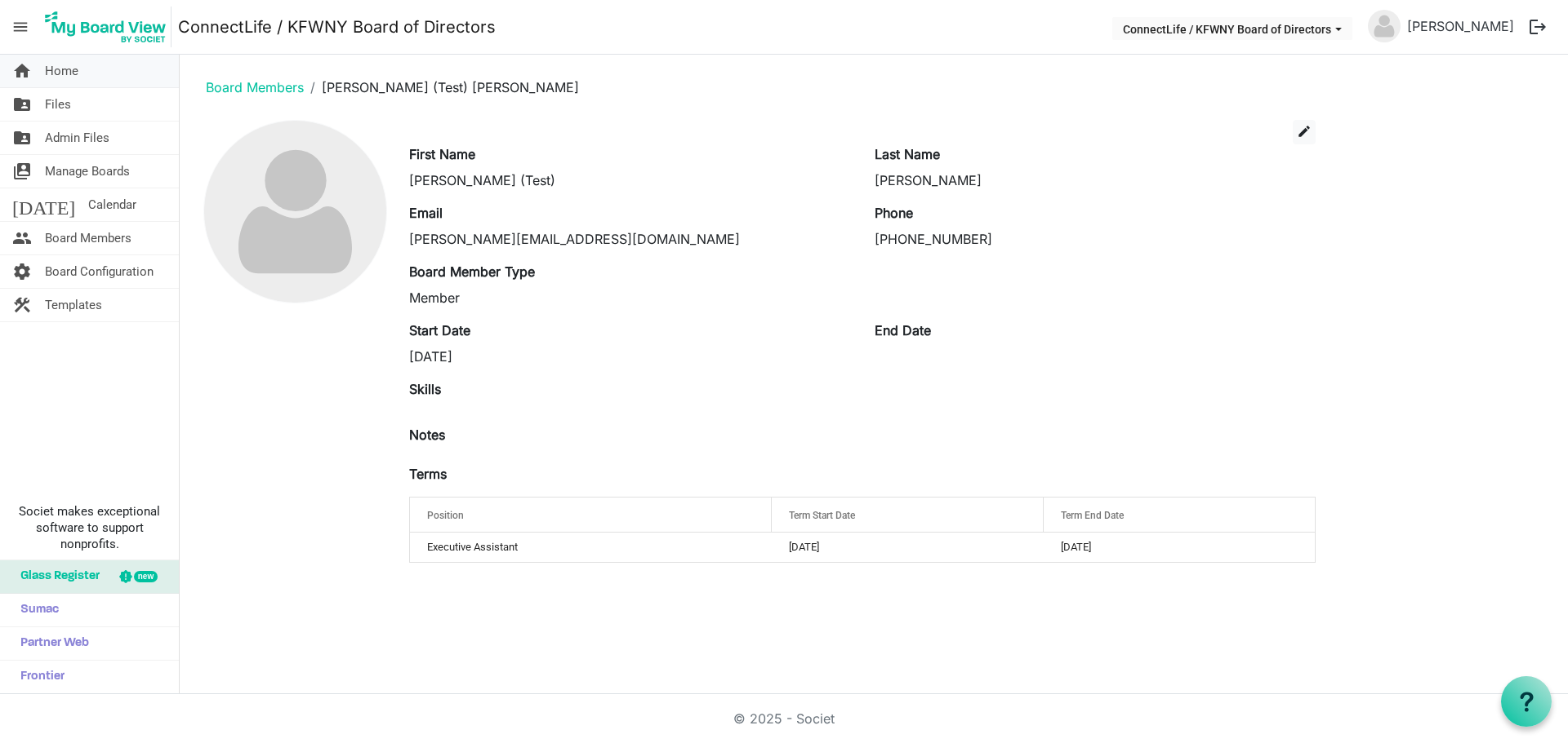
click at [68, 69] on span "Home" at bounding box center [61, 71] width 34 height 33
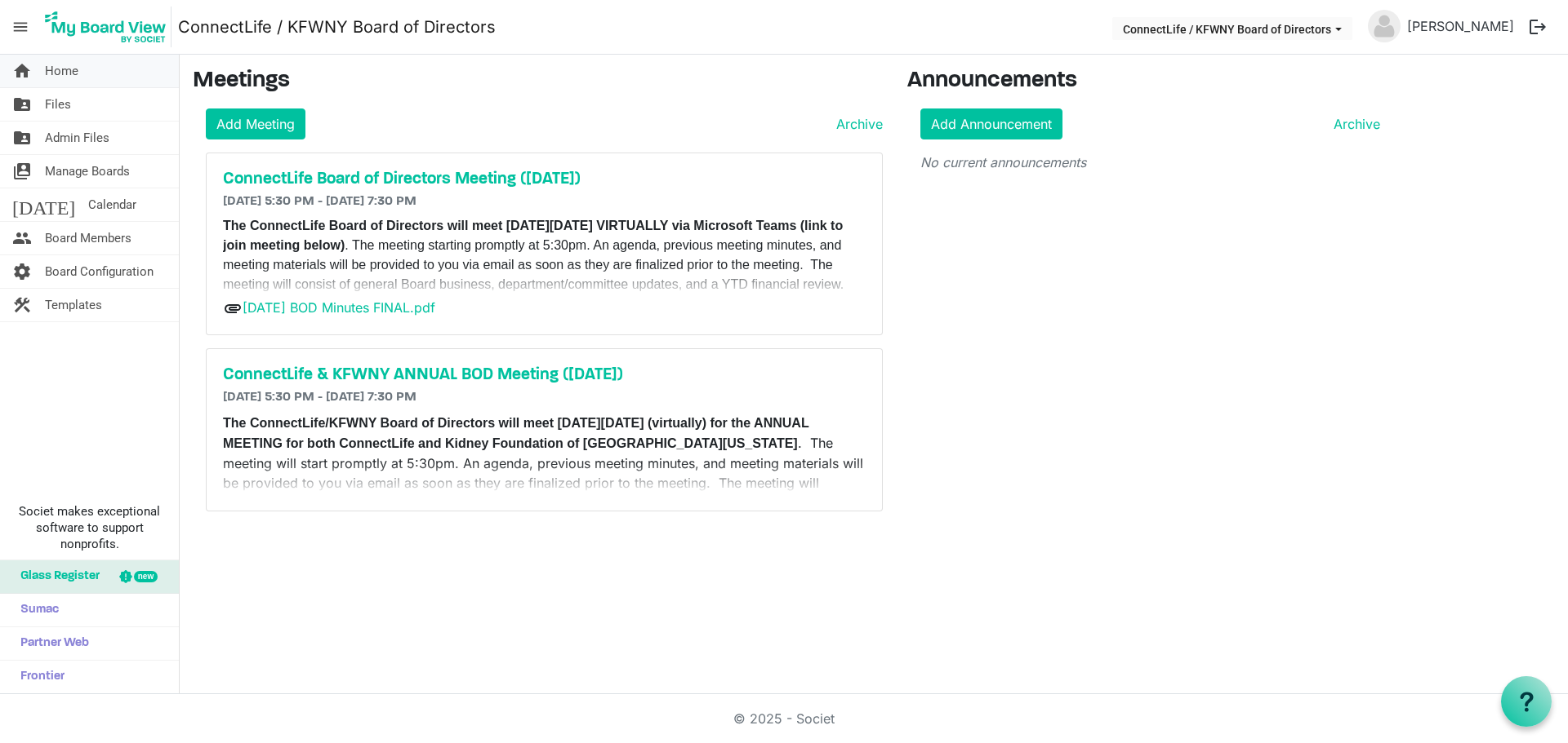
click at [71, 72] on span "Home" at bounding box center [61, 71] width 34 height 33
click at [58, 107] on span "Files" at bounding box center [57, 105] width 26 height 33
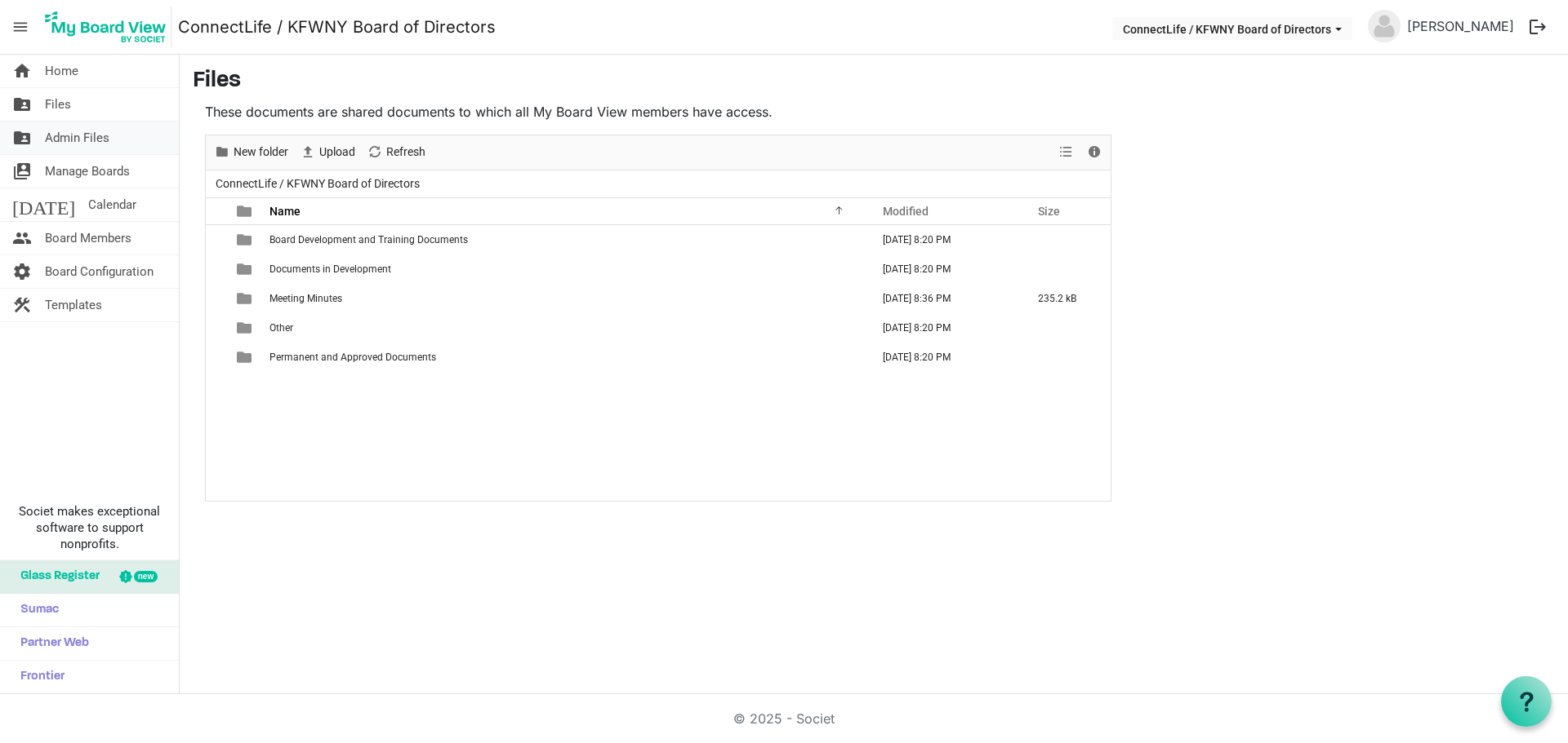
click at [75, 137] on span "Admin Files" at bounding box center [77, 138] width 65 height 33
